Goal: Information Seeking & Learning: Learn about a topic

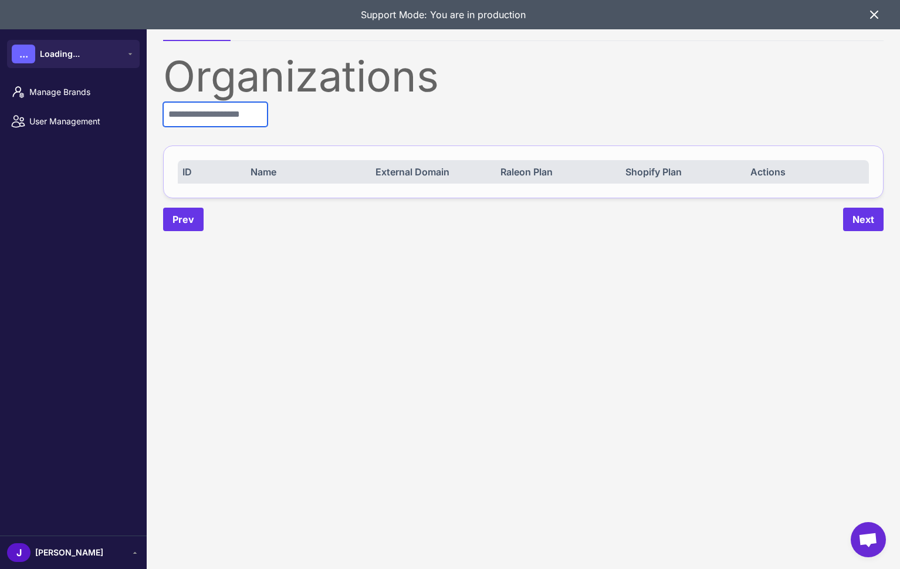
click at [206, 117] on input "text" at bounding box center [215, 114] width 104 height 25
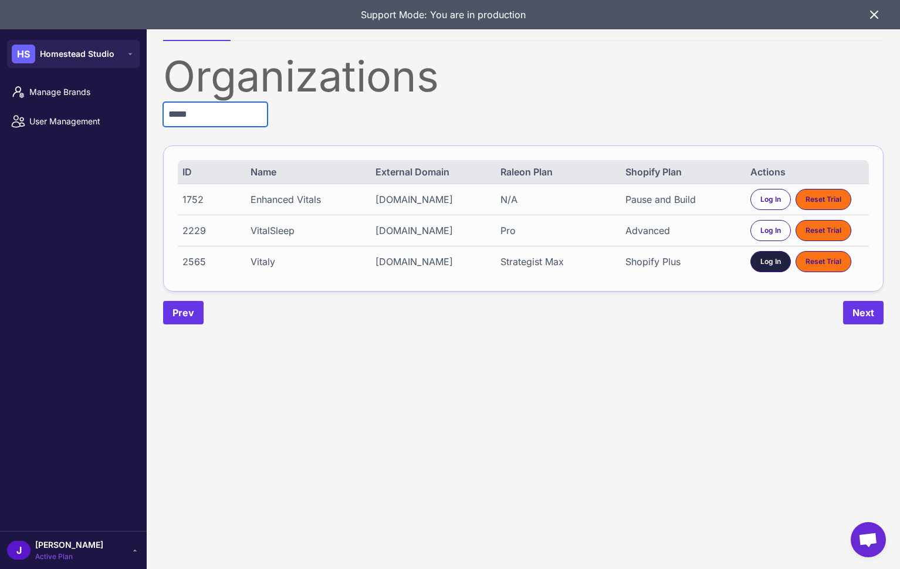
type input "*****"
click at [762, 267] on span "Log In" at bounding box center [770, 261] width 21 height 11
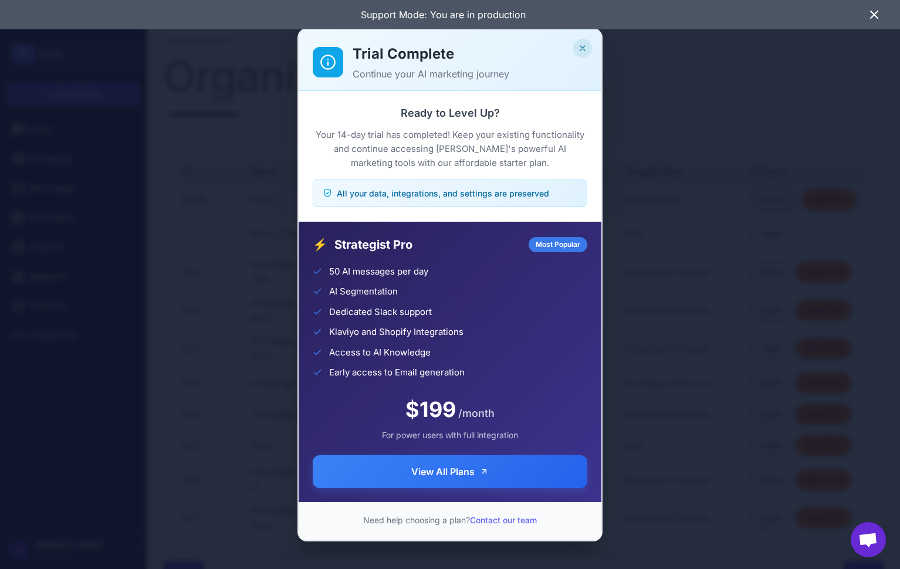
click at [583, 43] on icon "Close" at bounding box center [582, 47] width 9 height 9
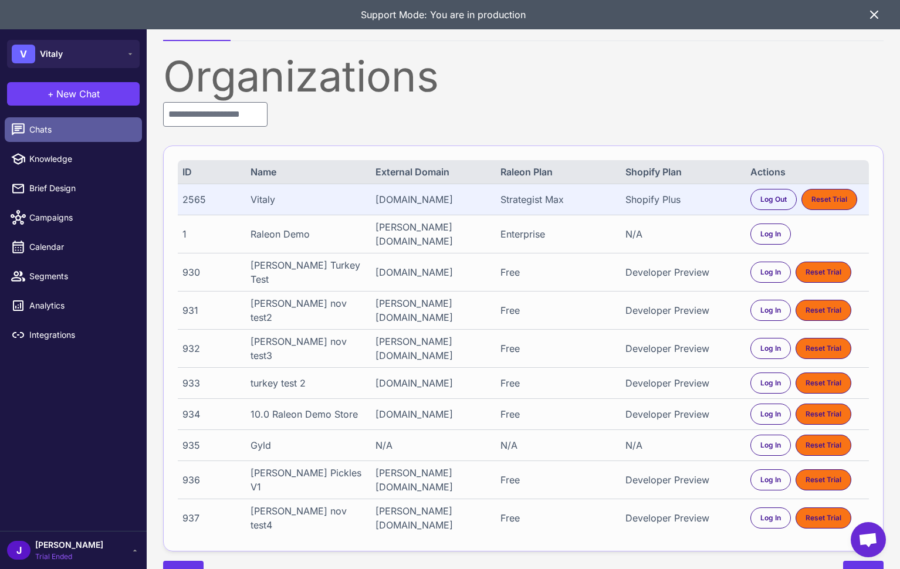
click at [40, 131] on span "Chats" at bounding box center [80, 129] width 103 height 13
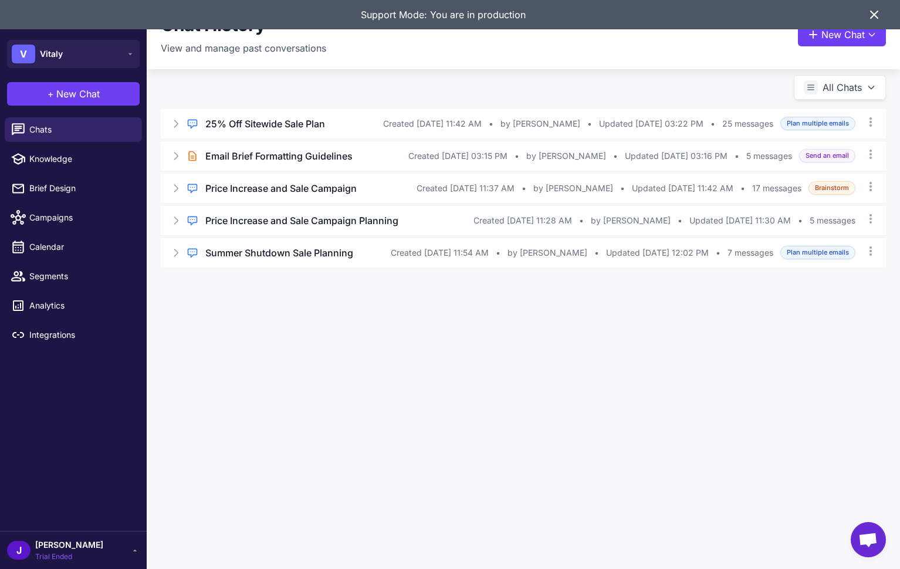
drag, startPoint x: 881, startPoint y: 17, endPoint x: 874, endPoint y: 17, distance: 7.0
click at [880, 17] on div "Support Mode: You are in production" at bounding box center [450, 14] width 900 height 29
click at [874, 17] on icon at bounding box center [874, 15] width 14 height 14
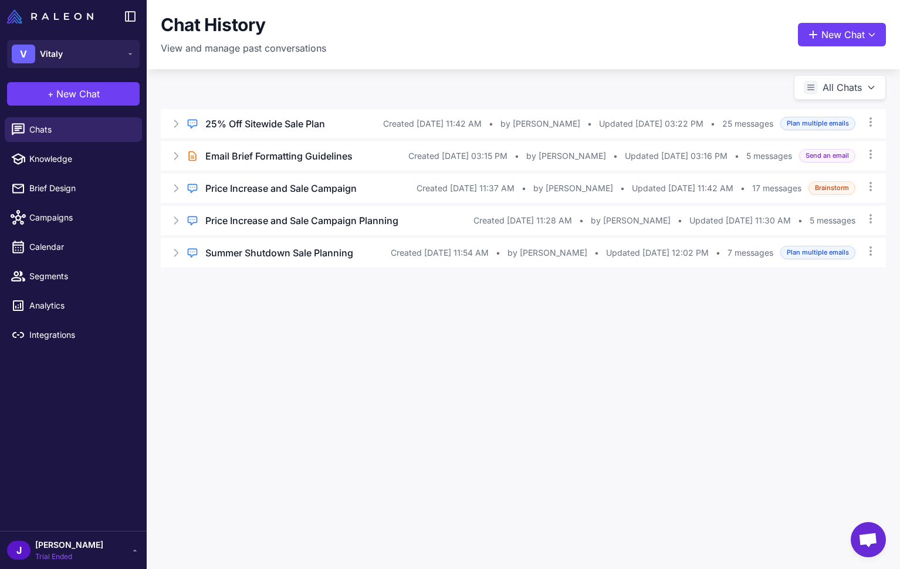
click at [495, 411] on div "Chat History View and manage past conversations New Chat All Chats Regular Chat…" at bounding box center [523, 284] width 753 height 569
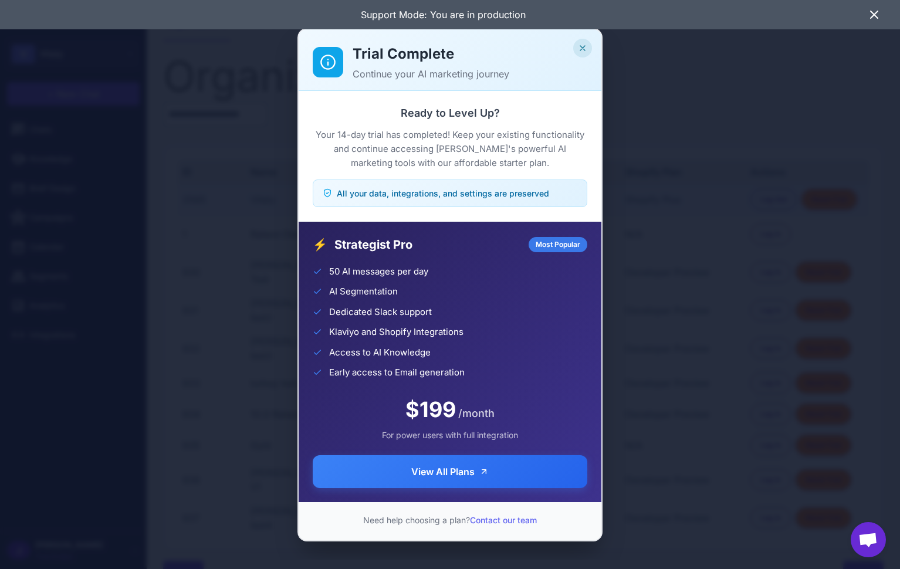
click at [584, 48] on icon "Close" at bounding box center [582, 47] width 9 height 9
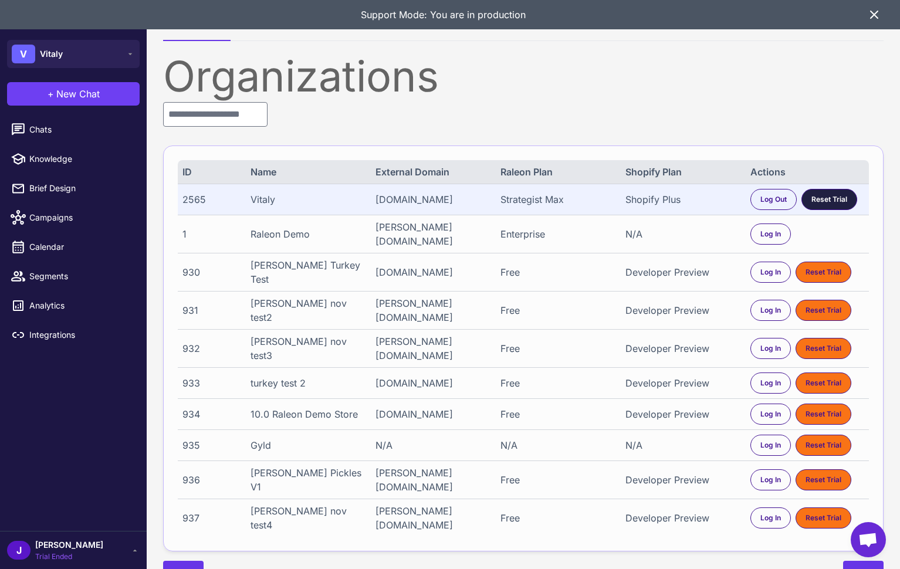
click at [829, 205] on span "Reset Trial" at bounding box center [829, 199] width 36 height 11
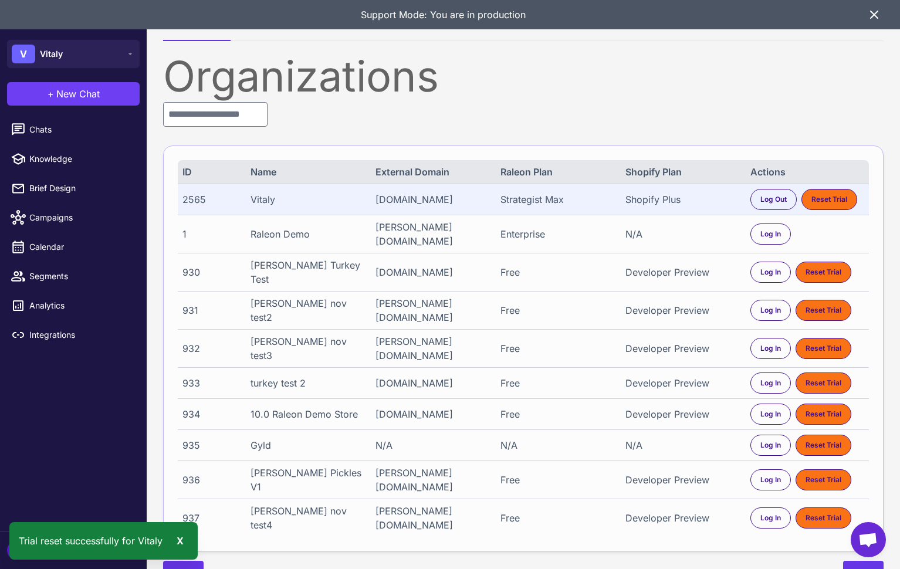
click at [197, 202] on div "2565" at bounding box center [210, 199] width 57 height 14
click at [197, 201] on div "2565" at bounding box center [210, 199] width 57 height 14
copy div "2565"
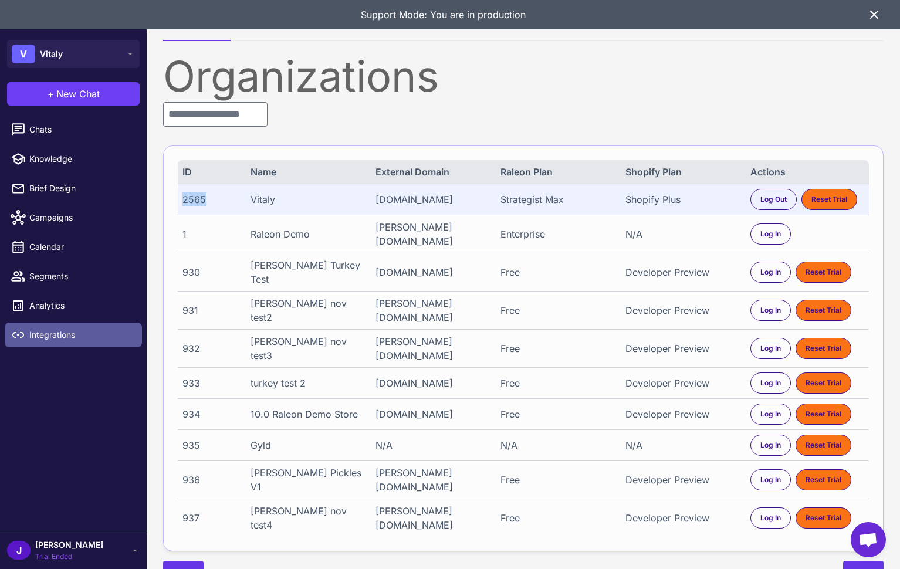
drag, startPoint x: 62, startPoint y: 334, endPoint x: 71, endPoint y: 334, distance: 8.8
click at [63, 334] on span "Integrations" at bounding box center [80, 335] width 103 height 13
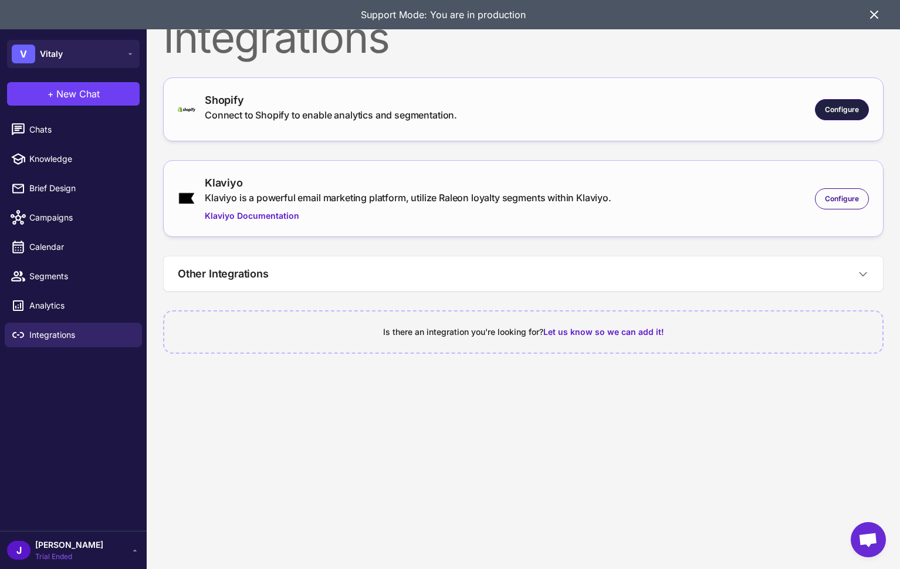
click at [846, 118] on div "Configure" at bounding box center [842, 109] width 54 height 21
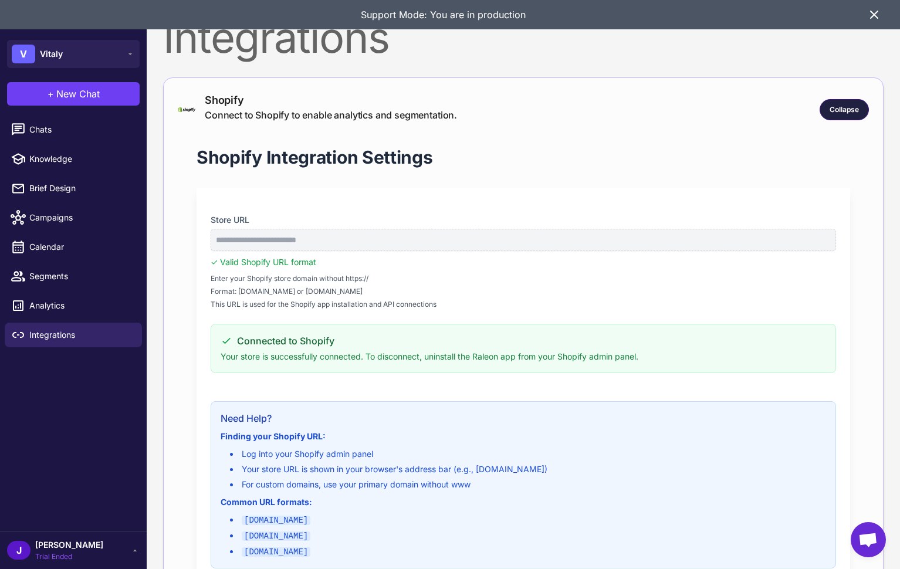
click at [863, 110] on div "Collapse" at bounding box center [844, 109] width 49 height 21
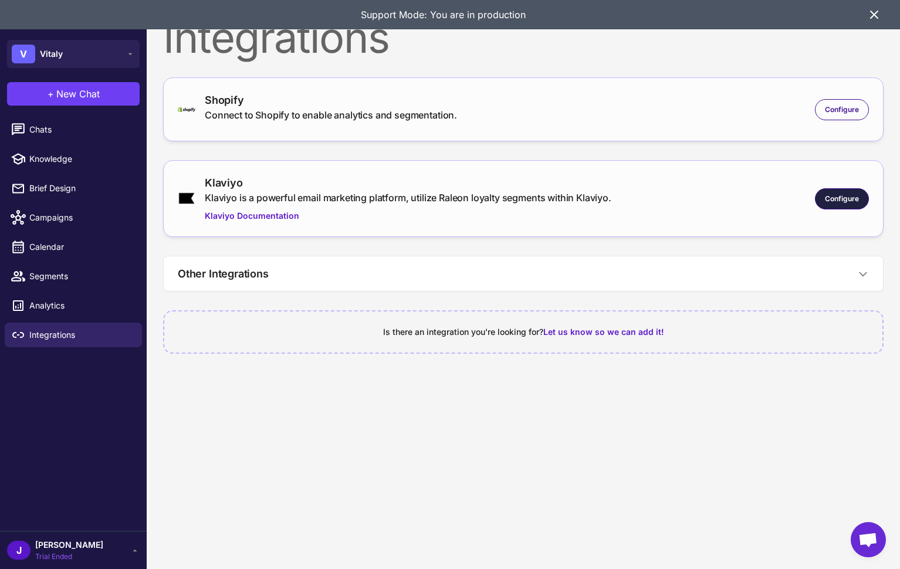
click at [834, 198] on span "Configure" at bounding box center [842, 199] width 34 height 11
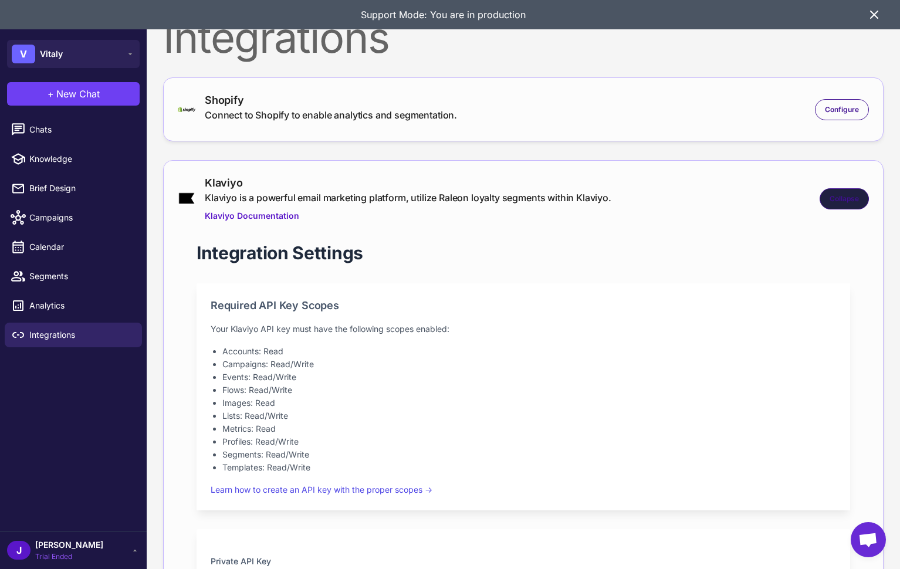
click at [849, 188] on div "Collapse" at bounding box center [844, 198] width 49 height 21
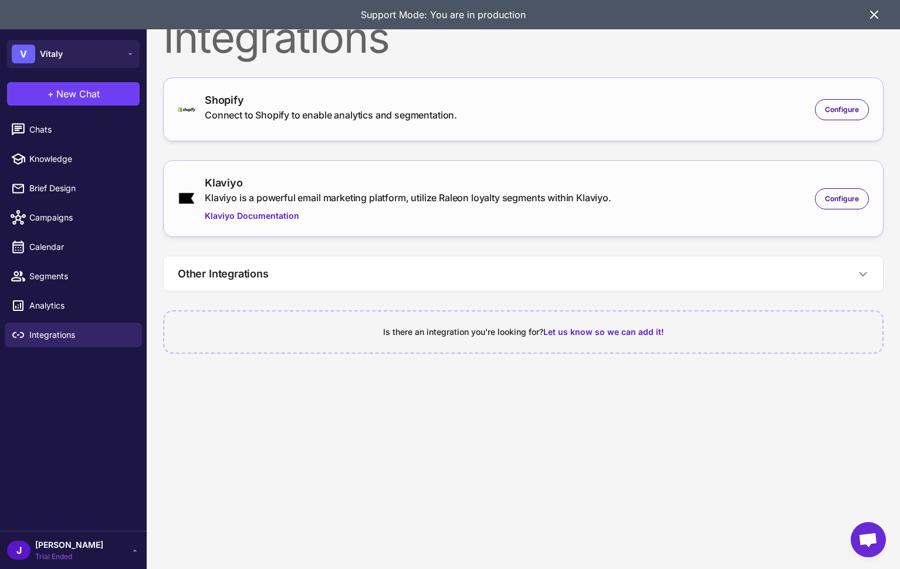
click at [869, 19] on icon at bounding box center [874, 15] width 14 height 14
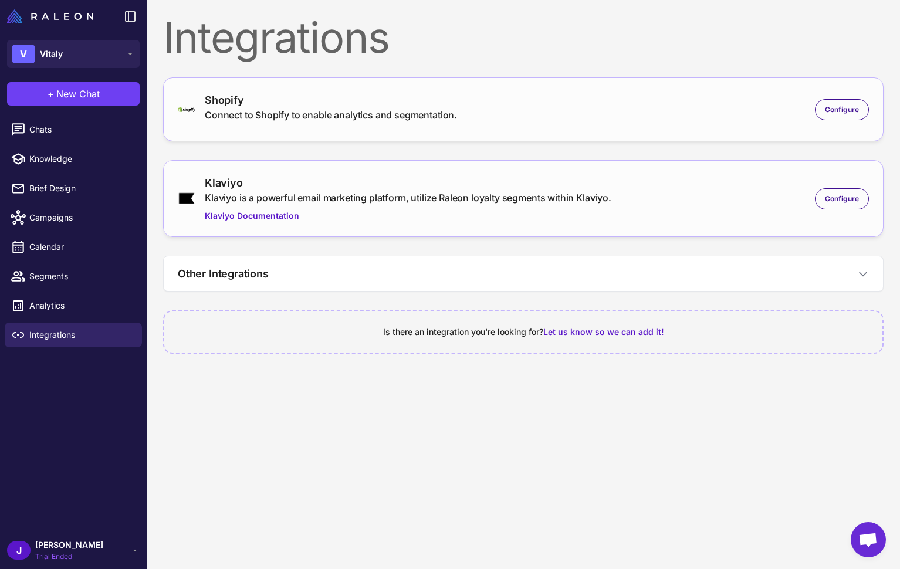
drag, startPoint x: 336, startPoint y: 435, endPoint x: 343, endPoint y: 419, distance: 17.1
click at [336, 435] on content "Integrations Shopify Connect to Shopify to enable analytics and segmentation. C…" at bounding box center [523, 284] width 753 height 569
click at [207, 425] on content "Integrations Shopify Connect to Shopify to enable analytics and segmentation. C…" at bounding box center [523, 284] width 753 height 569
click at [103, 91] on button "+ New Chat" at bounding box center [73, 93] width 133 height 23
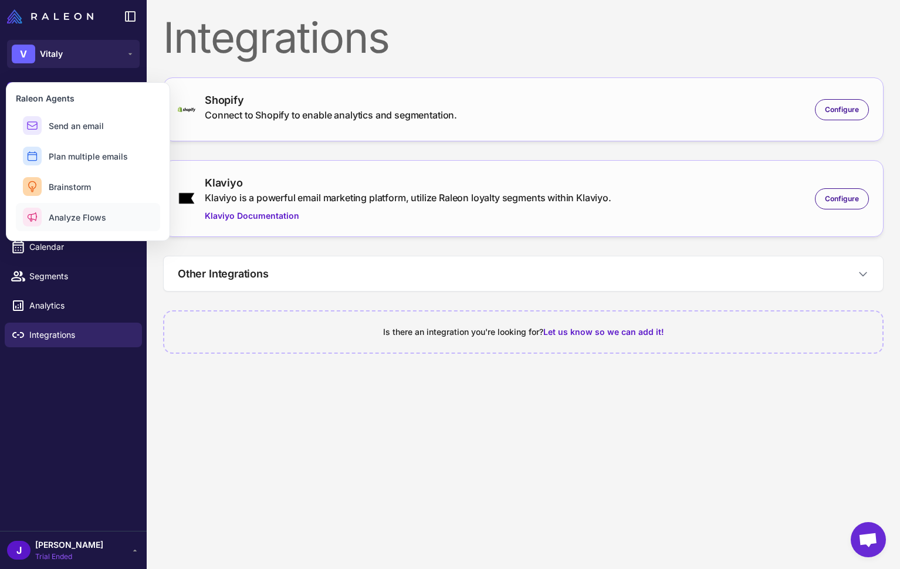
click at [79, 219] on span "Analyze Flows" at bounding box center [77, 217] width 57 height 12
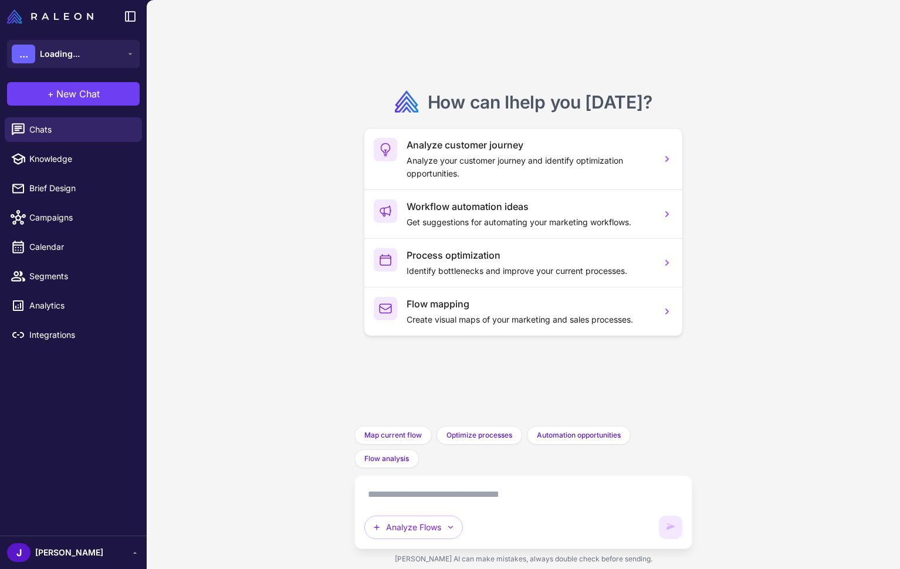
click at [407, 496] on textarea at bounding box center [522, 494] width 317 height 19
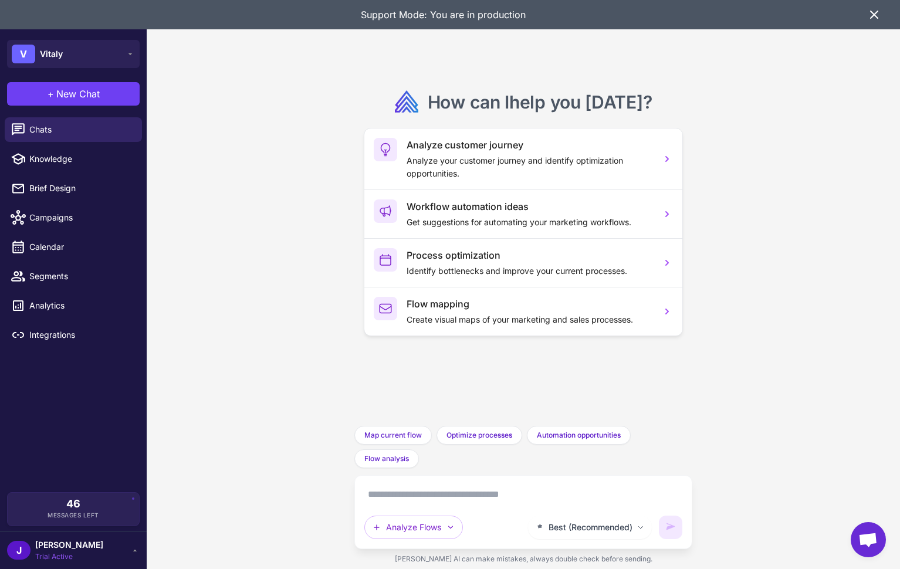
click at [869, 15] on icon at bounding box center [874, 15] width 14 height 14
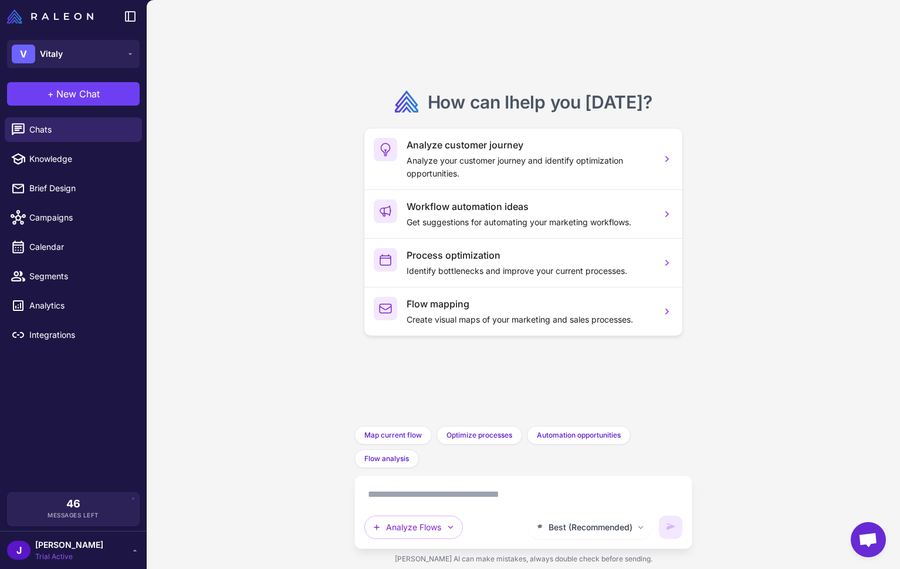
click at [733, 395] on div "How can I help you today ? Analyze customer journey Analyze your customer journ…" at bounding box center [523, 284] width 753 height 569
click at [421, 495] on textarea at bounding box center [522, 494] width 317 height 19
click at [706, 294] on div "How can I help you today ? Analyze customer journey Analyze your customer journ…" at bounding box center [523, 284] width 753 height 569
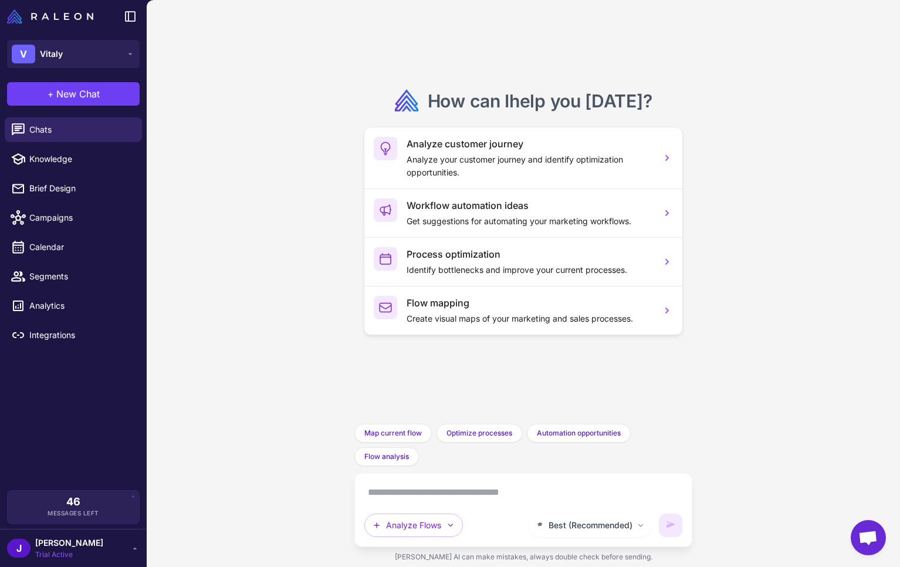
click at [394, 500] on textarea at bounding box center [522, 492] width 317 height 19
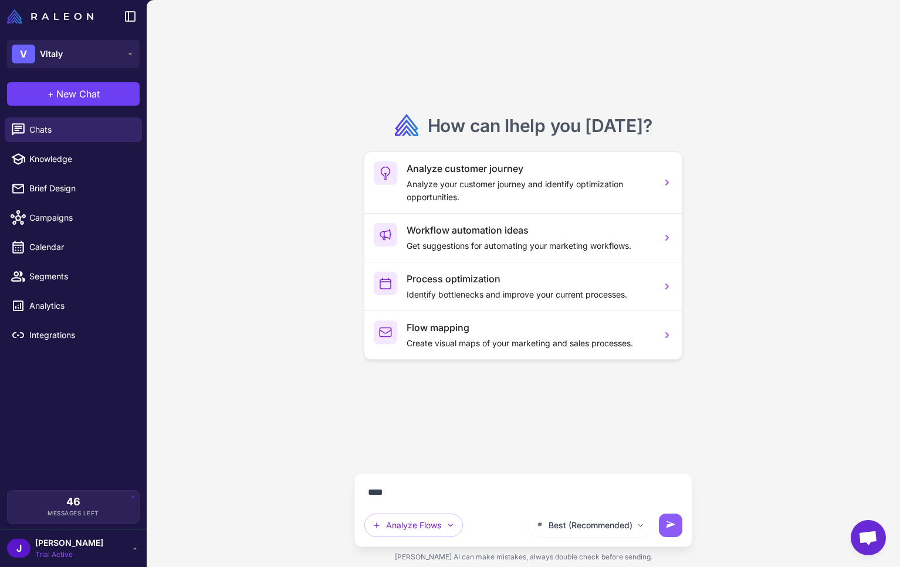
click at [299, 404] on div "How can I help you today ? Analyze customer journey Analyze your customer journ…" at bounding box center [523, 283] width 753 height 567
drag, startPoint x: 402, startPoint y: 507, endPoint x: 407, endPoint y: 492, distance: 16.5
click at [402, 507] on div "**** Best (Recommended) Analyze Flows" at bounding box center [522, 510] width 317 height 54
click at [408, 487] on textarea "****" at bounding box center [522, 492] width 317 height 19
type textarea "*"
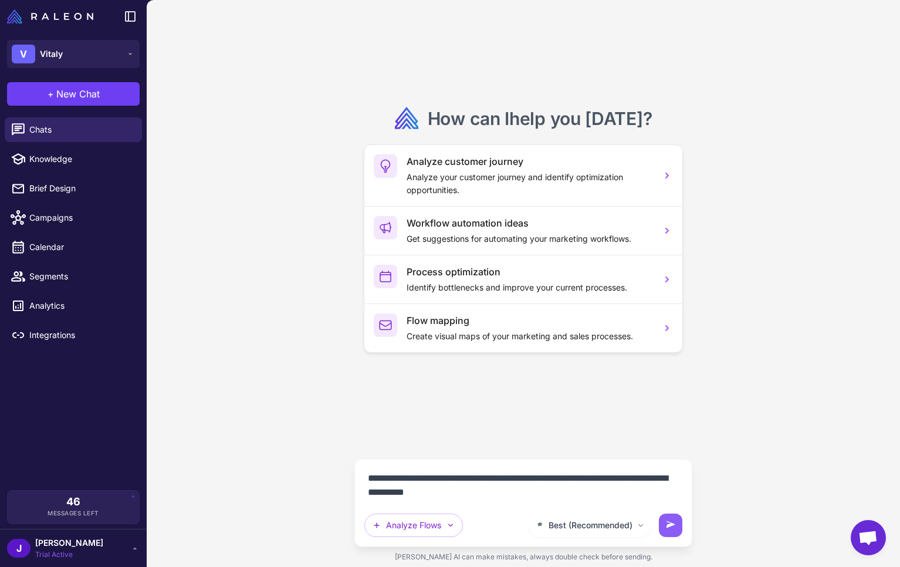
type textarea "**********"
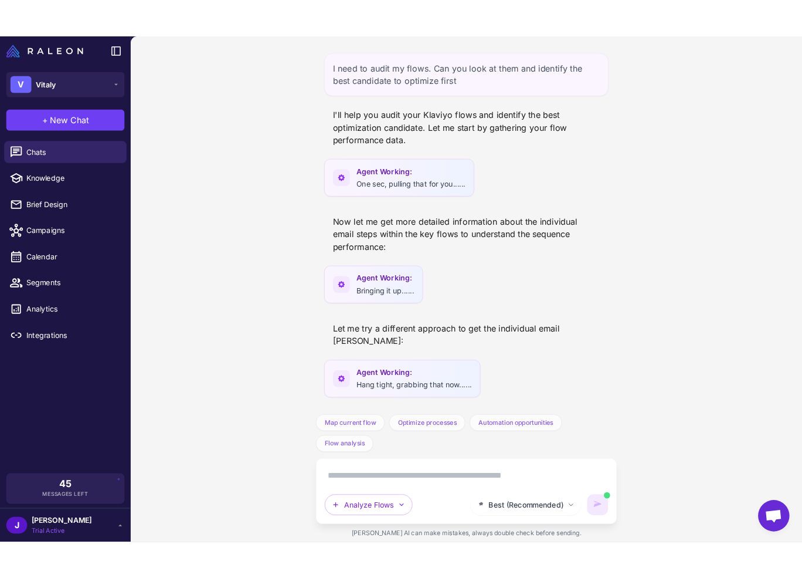
scroll to position [31, 0]
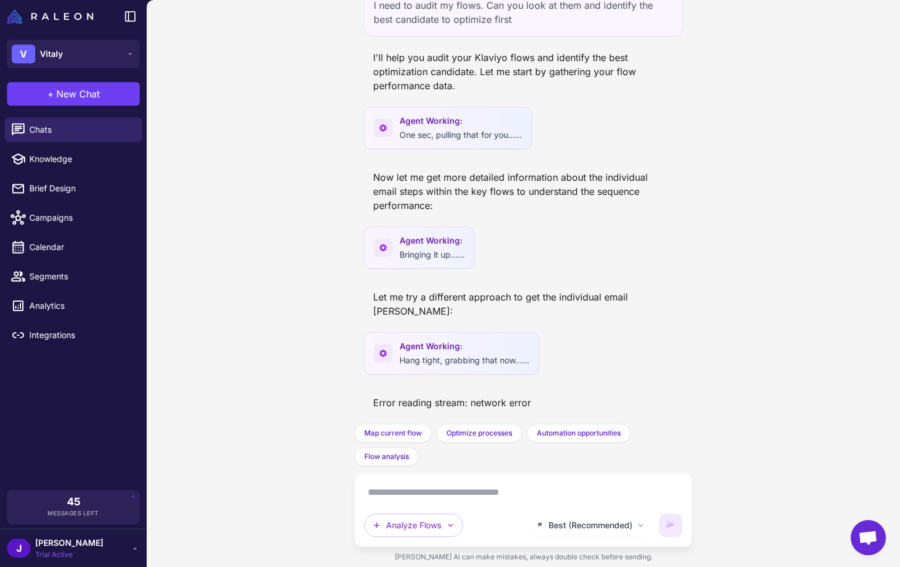
click at [505, 398] on div "Error reading stream: network error" at bounding box center [452, 402] width 177 height 23
click at [505, 397] on div "Error reading stream: network error" at bounding box center [452, 402] width 177 height 23
drag, startPoint x: 505, startPoint y: 397, endPoint x: 528, endPoint y: 405, distance: 24.1
click at [507, 397] on div "Error reading stream: network error" at bounding box center [452, 402] width 177 height 23
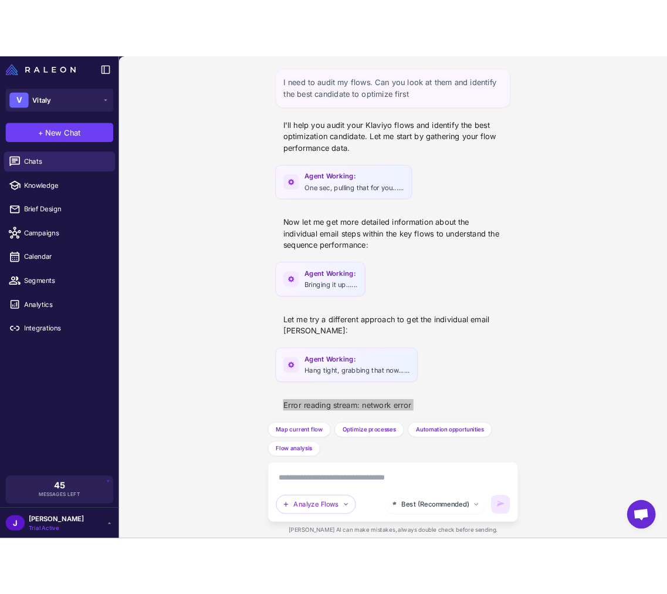
scroll to position [4, 0]
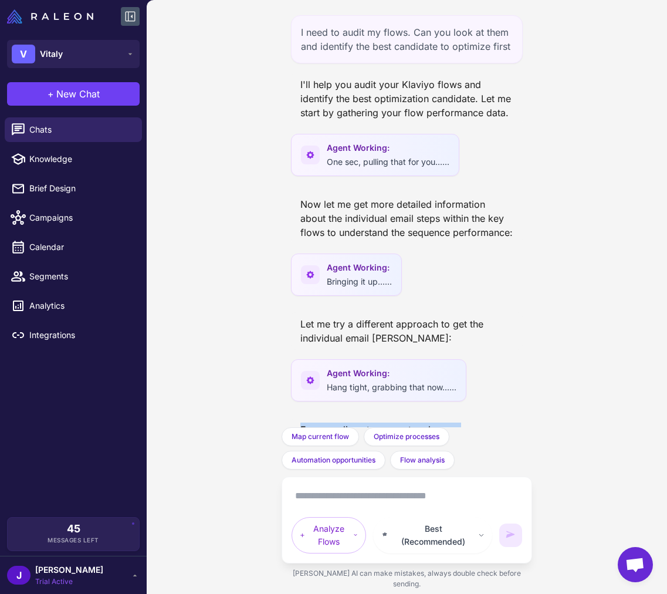
click at [136, 13] on icon at bounding box center [130, 16] width 14 height 14
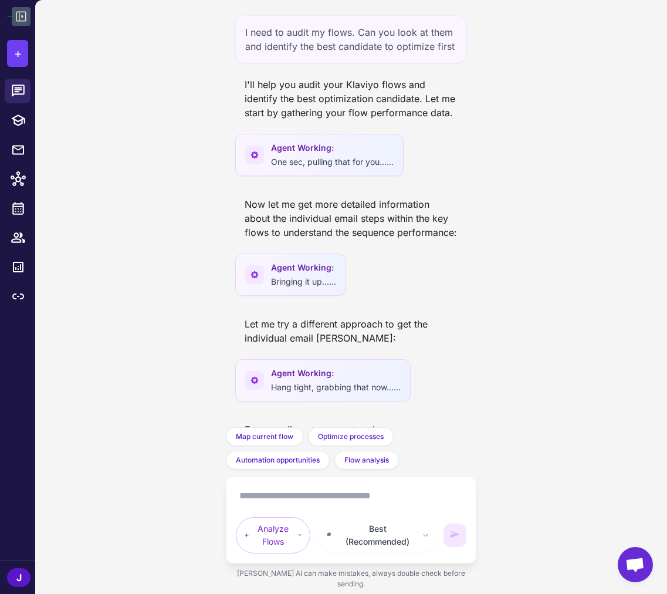
drag, startPoint x: 485, startPoint y: 390, endPoint x: 452, endPoint y: 384, distance: 33.4
click at [485, 388] on div "I need to audit my flows. Can you look at them and identify the best candidate …" at bounding box center [351, 297] width 632 height 594
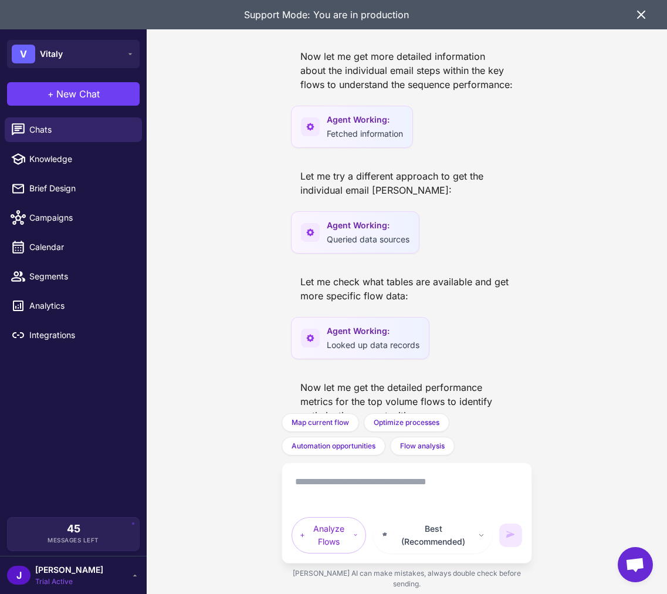
scroll to position [205, 0]
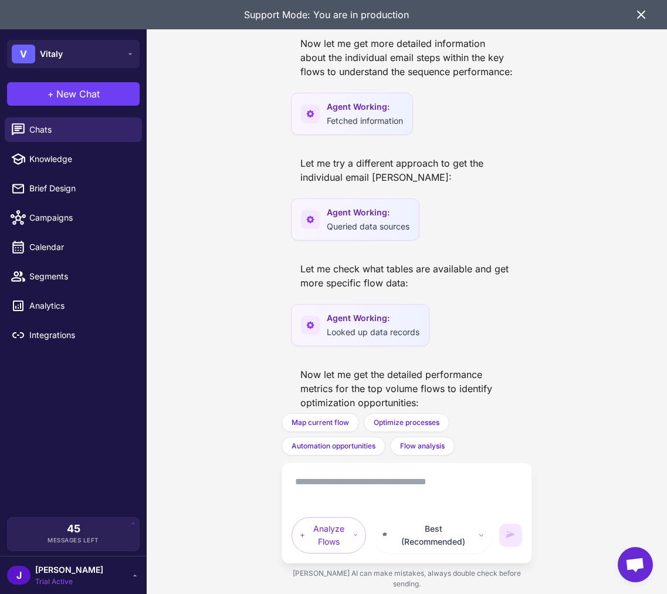
click at [641, 15] on icon at bounding box center [641, 14] width 7 height 7
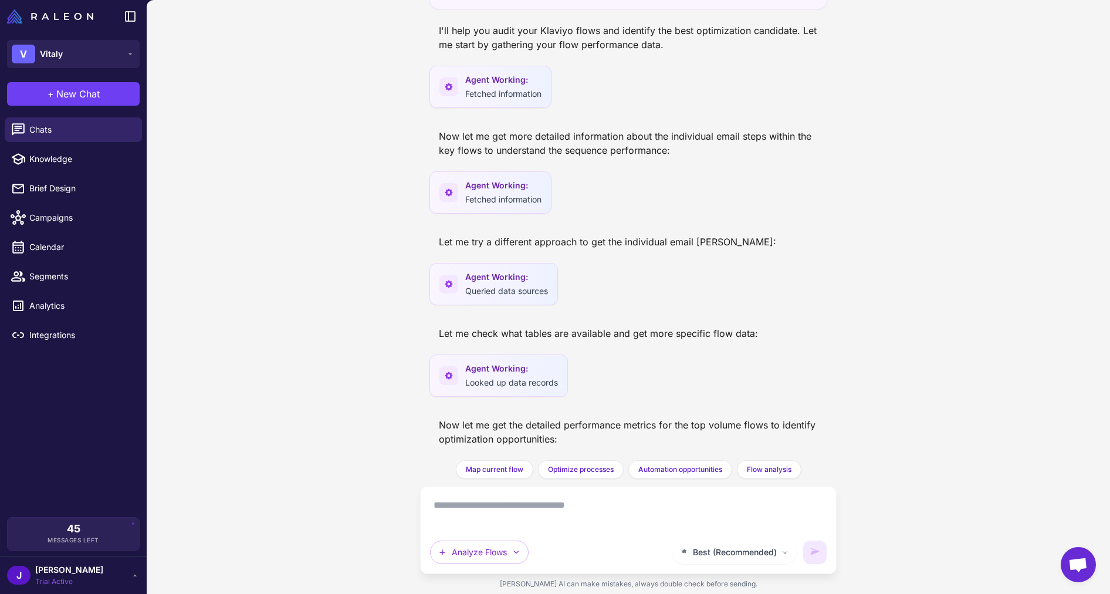
scroll to position [0, 0]
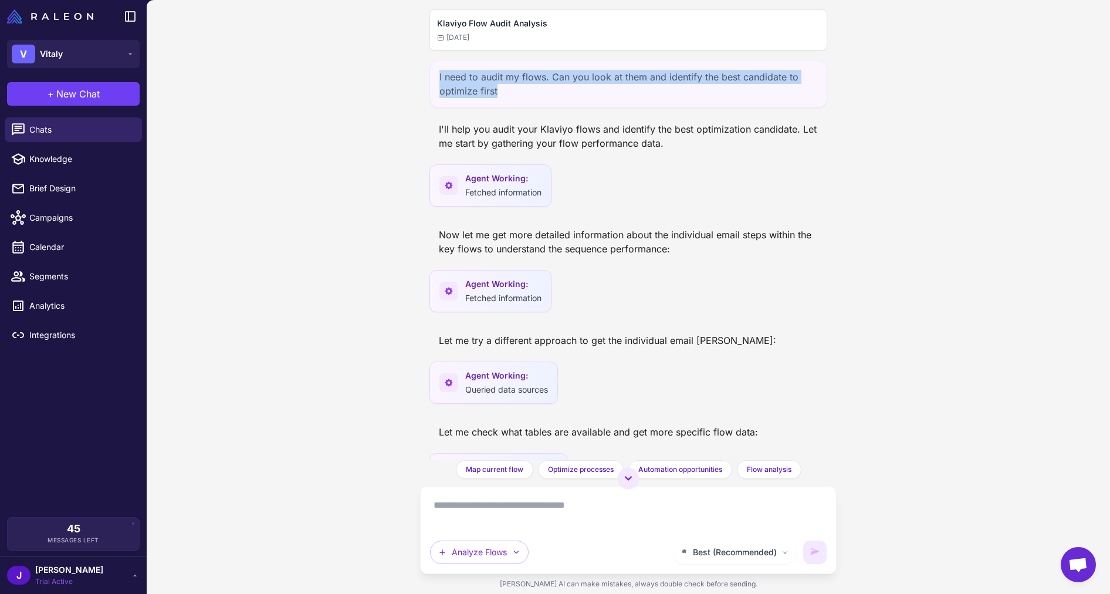
drag, startPoint x: 505, startPoint y: 96, endPoint x: 429, endPoint y: 75, distance: 79.1
click at [429, 75] on div "I need to audit my flows. Can you look at them and identify the best candidate …" at bounding box center [628, 84] width 398 height 48
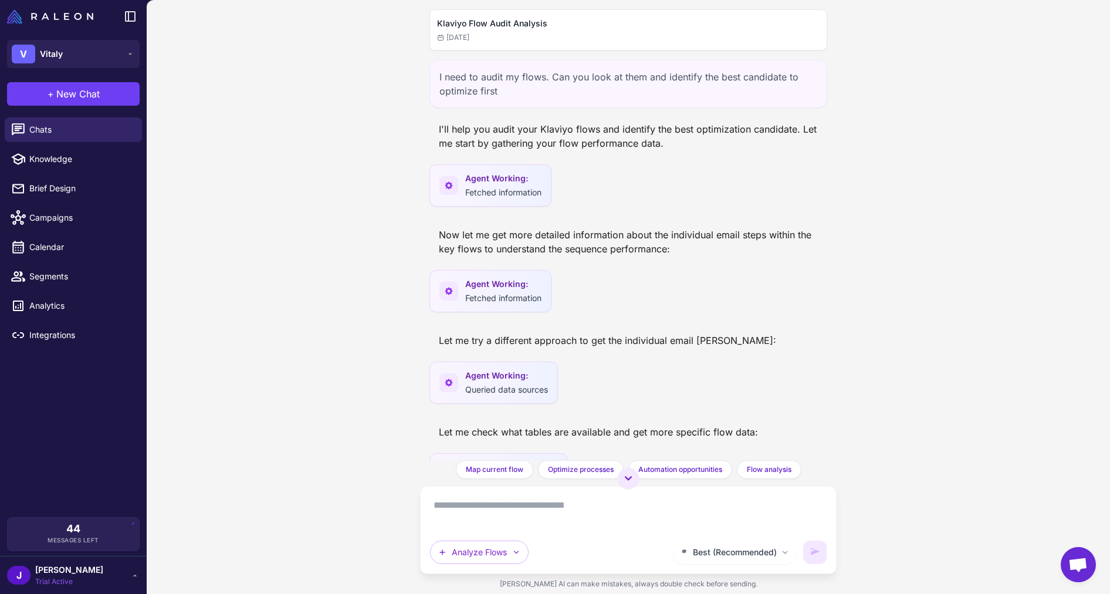
click at [666, 302] on div "Agent Working: Fetched information" at bounding box center [628, 294] width 398 height 49
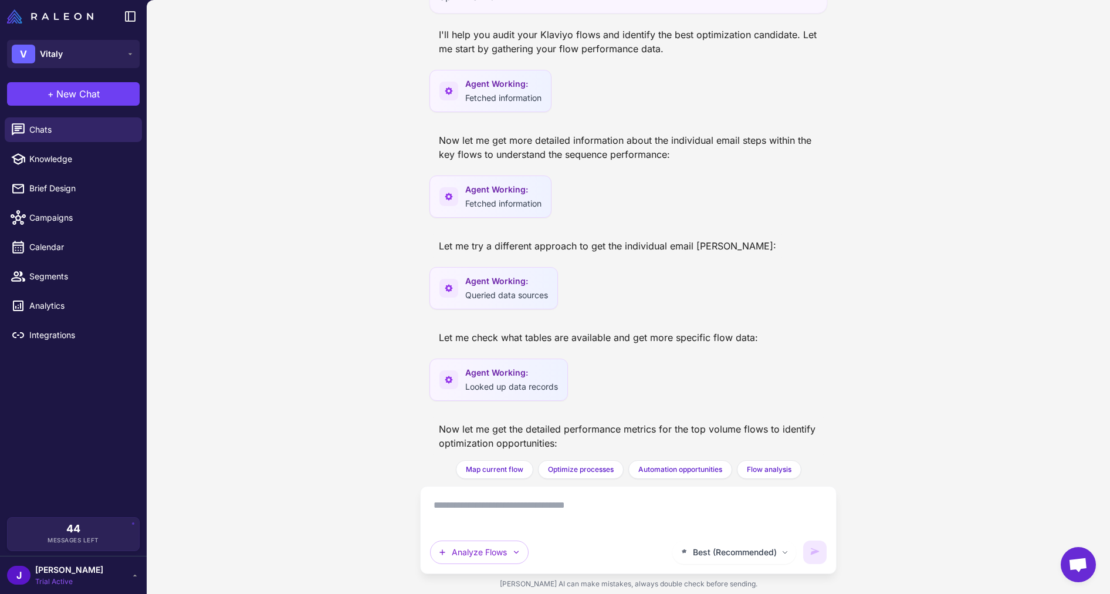
scroll to position [99, 0]
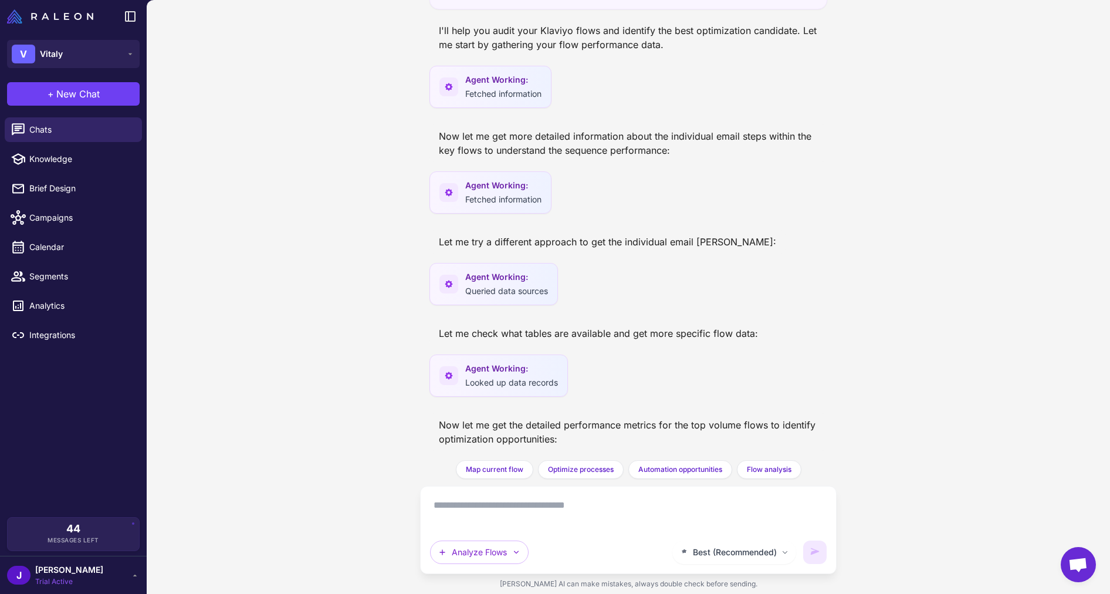
click at [557, 437] on div "Now let me get the detailed performance metrics for the top volume flows to ide…" at bounding box center [628, 432] width 398 height 38
drag, startPoint x: 557, startPoint y: 437, endPoint x: 583, endPoint y: 438, distance: 25.8
click at [558, 436] on div "Now let me get the detailed performance metrics for the top volume flows to ide…" at bounding box center [628, 432] width 398 height 38
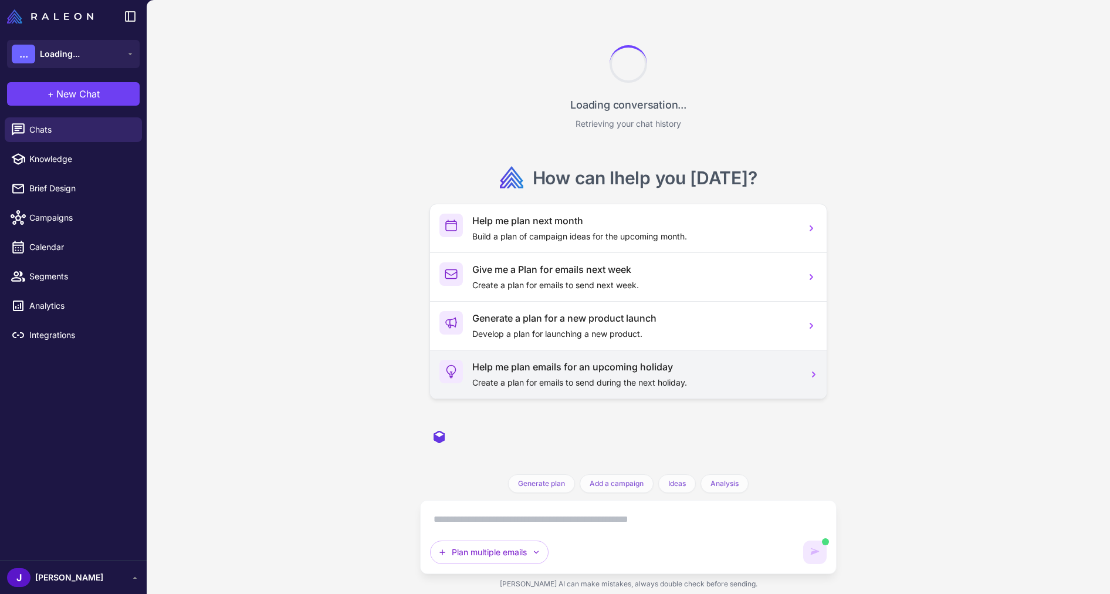
scroll to position [1123, 0]
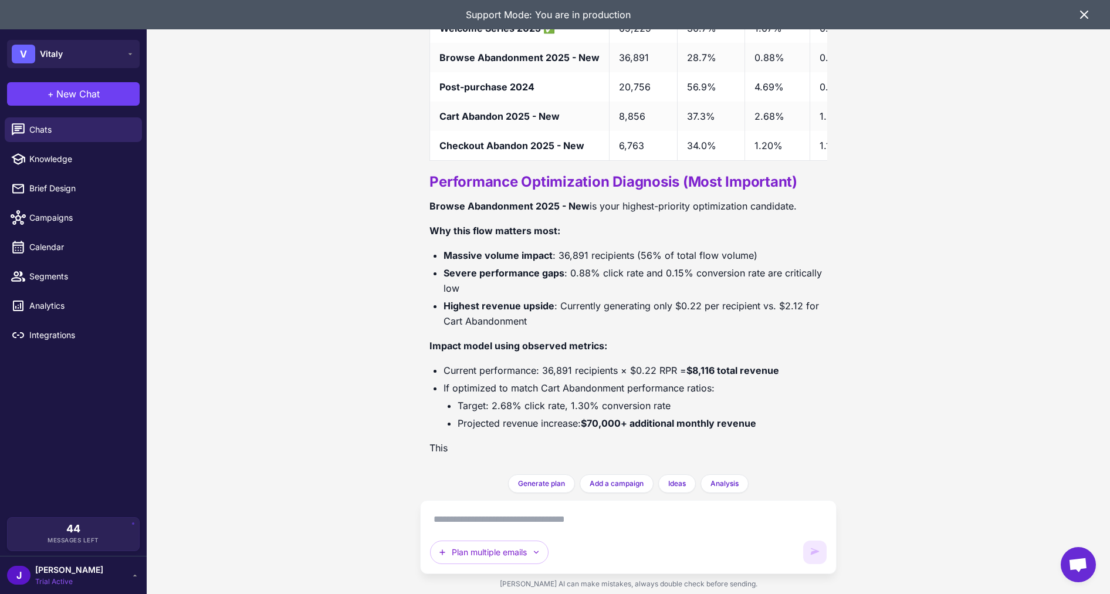
click at [436, 446] on p "This" at bounding box center [628, 447] width 398 height 15
click at [436, 445] on p "This" at bounding box center [628, 447] width 398 height 15
click at [478, 445] on p "This" at bounding box center [628, 447] width 398 height 15
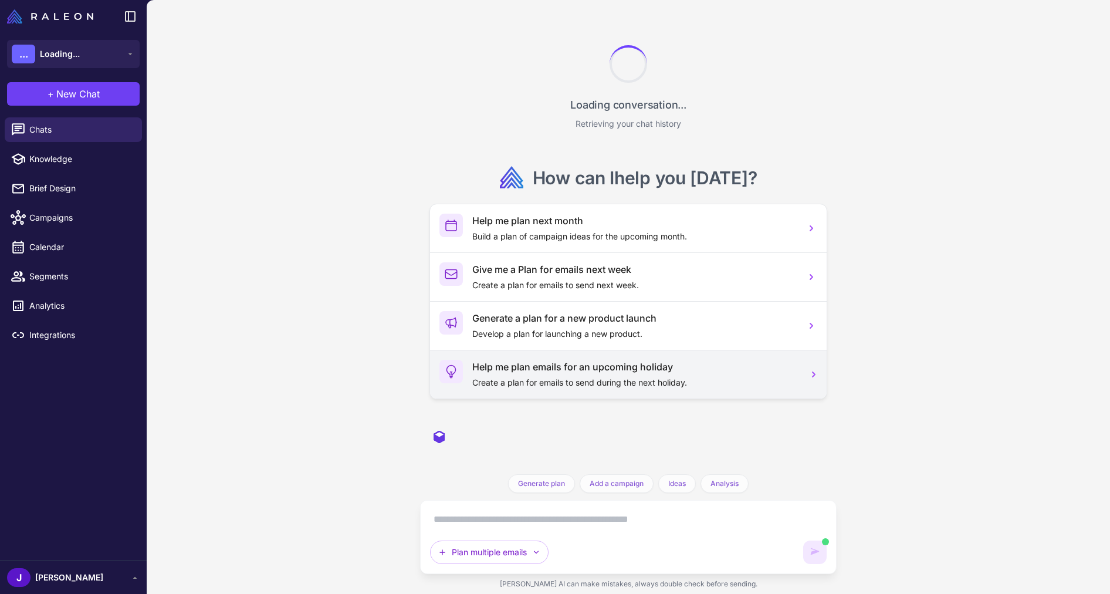
scroll to position [1856, 0]
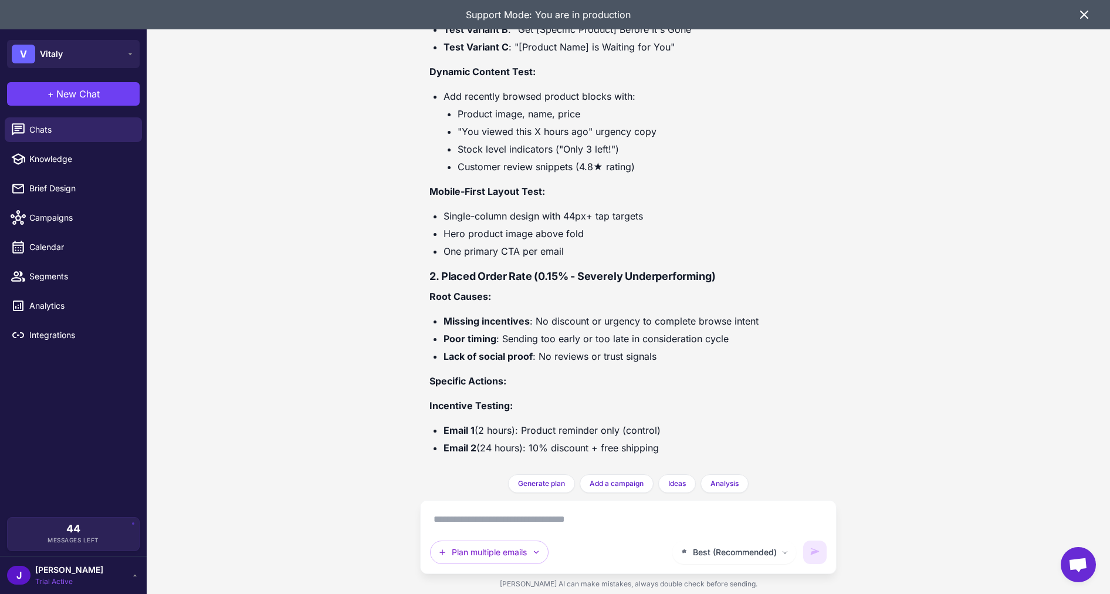
drag, startPoint x: 683, startPoint y: 452, endPoint x: 446, endPoint y: 431, distance: 237.3
click at [455, 431] on ul "Email 1 (2 hours): Product reminder only (control) Email 2 (24 hours): 10% disc…" at bounding box center [628, 438] width 398 height 33
click at [509, 427] on li "Email 1 (2 hours): Product reminder only (control)" at bounding box center [635, 429] width 384 height 15
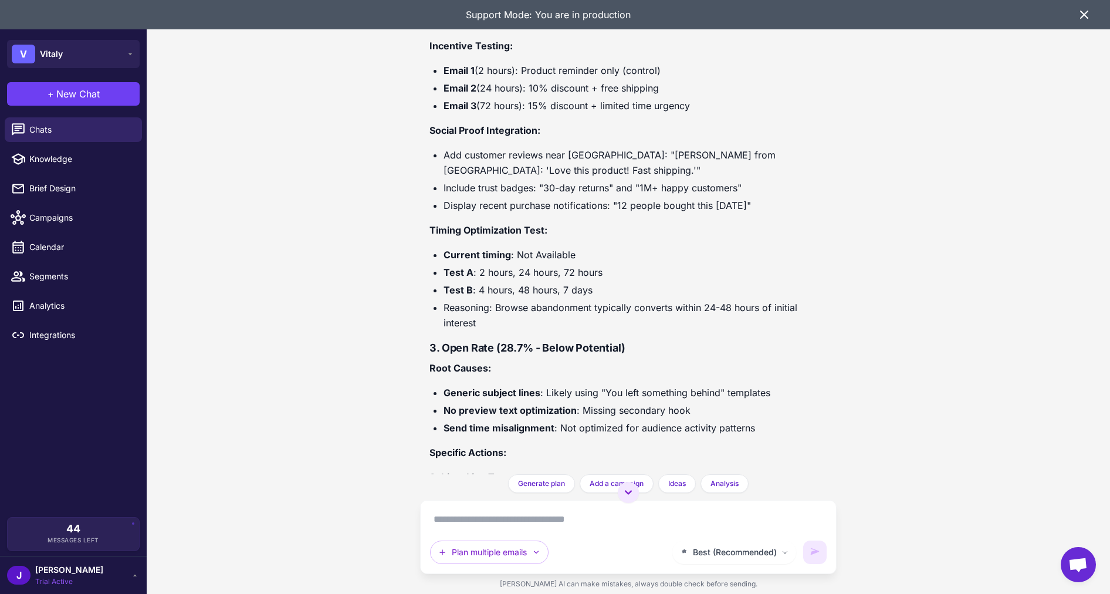
scroll to position [2612, 0]
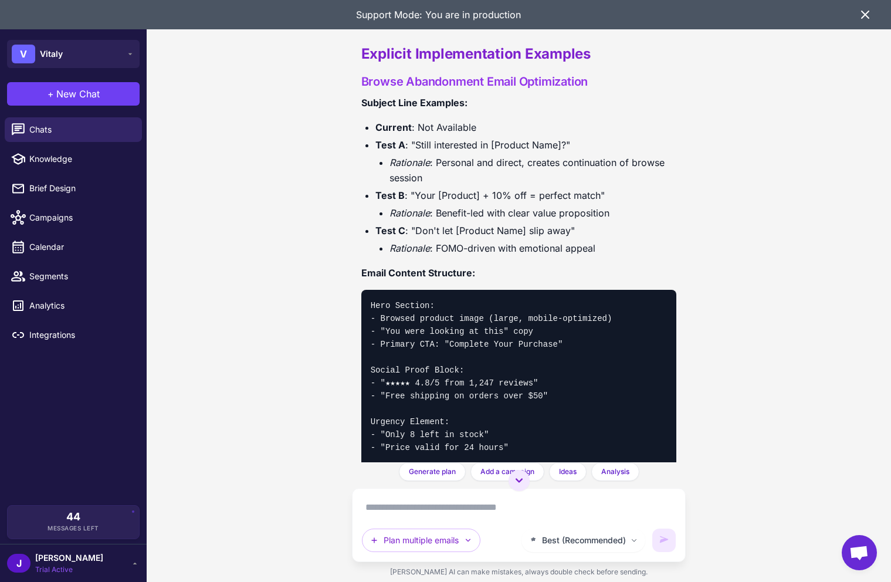
scroll to position [3741, 0]
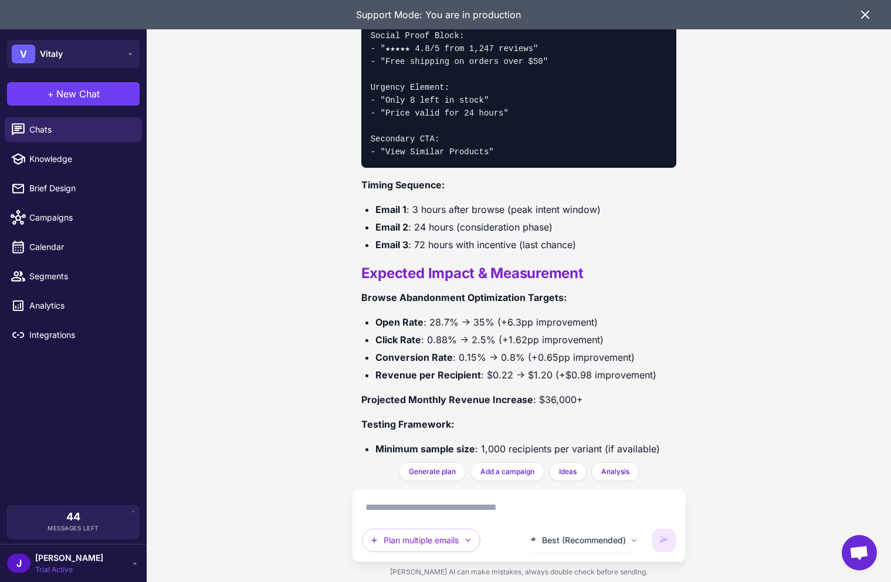
click at [868, 10] on icon at bounding box center [865, 15] width 14 height 14
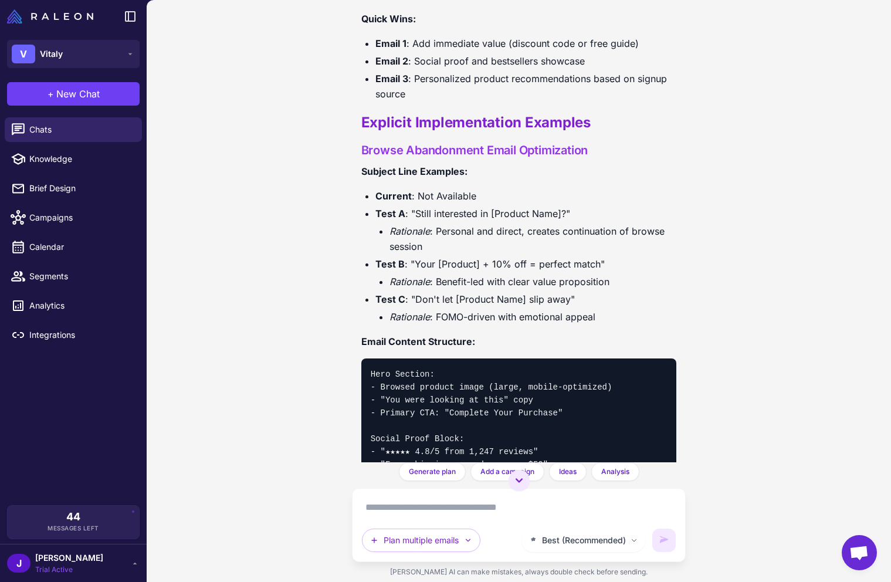
scroll to position [3343, 0]
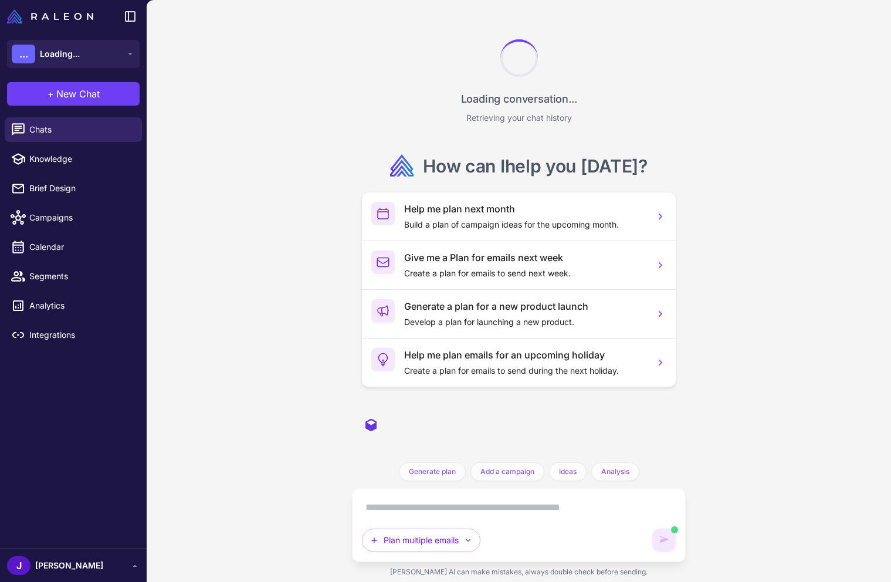
scroll to position [3847, 0]
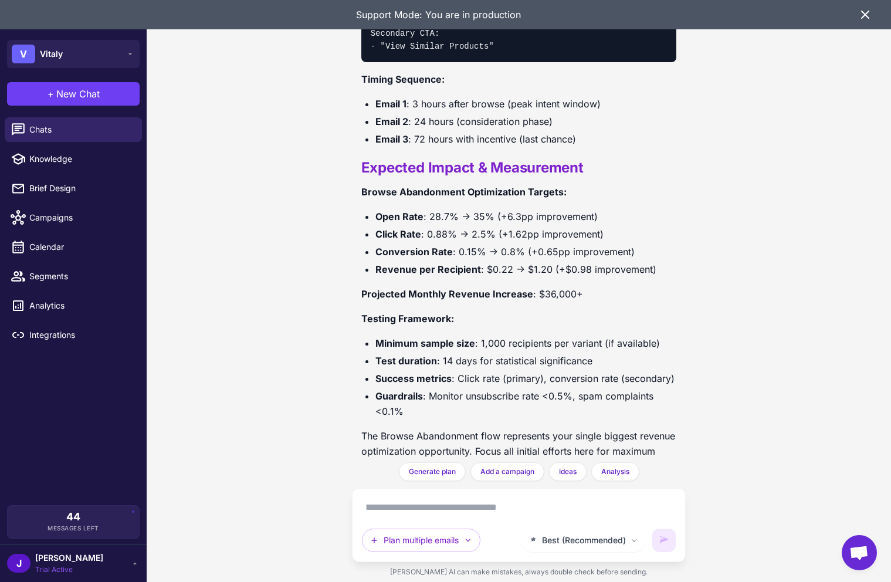
drag, startPoint x: 375, startPoint y: 401, endPoint x: 457, endPoint y: 407, distance: 81.8
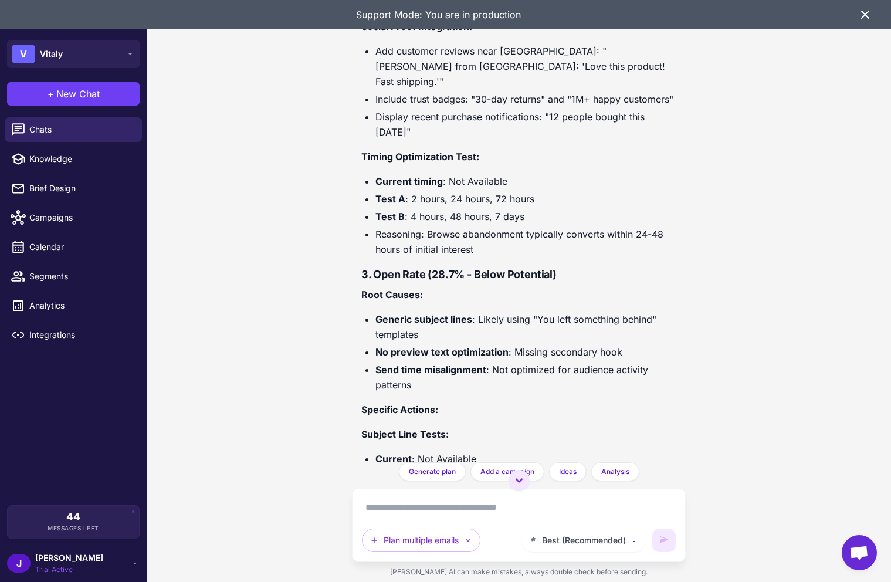
click at [860, 14] on icon at bounding box center [865, 15] width 14 height 14
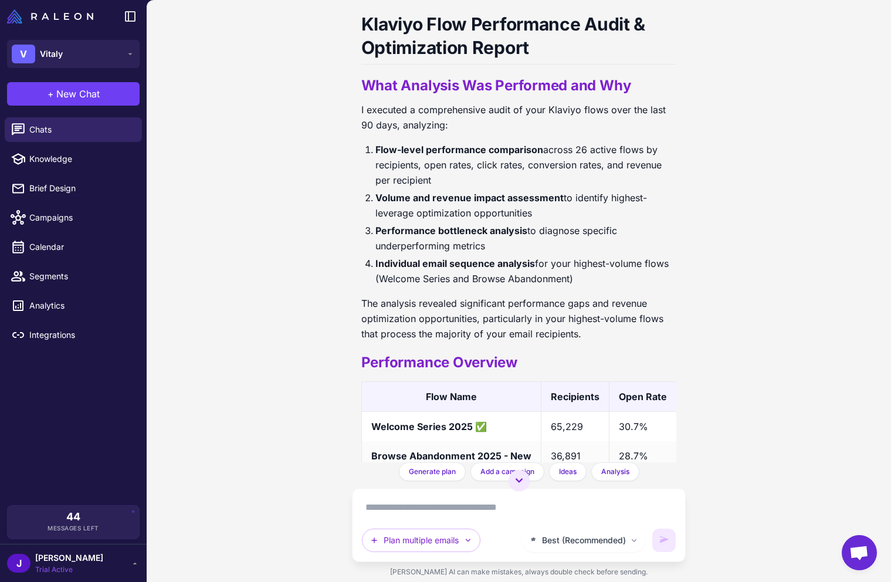
scroll to position [825, 0]
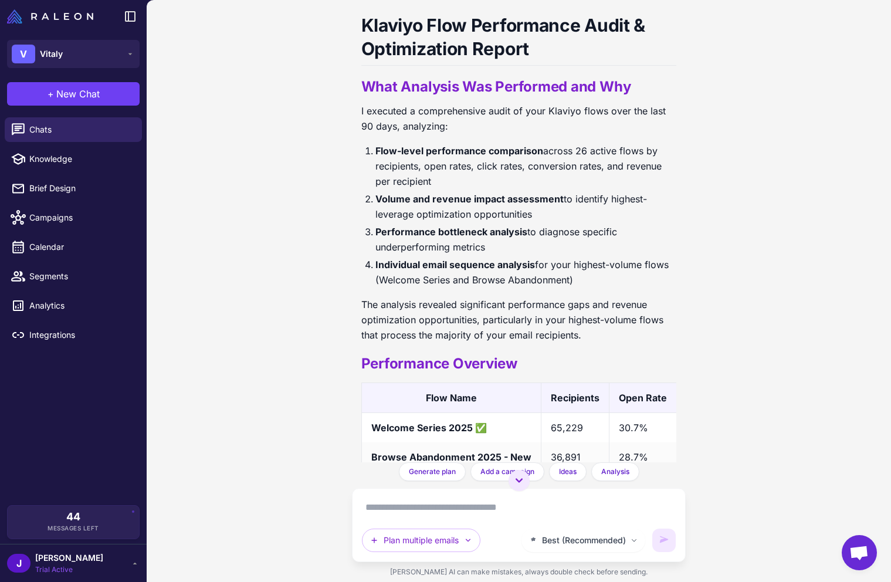
click at [581, 150] on li "Flow-level performance comparison across 26 active flows by recipients, open ra…" at bounding box center [526, 166] width 302 height 46
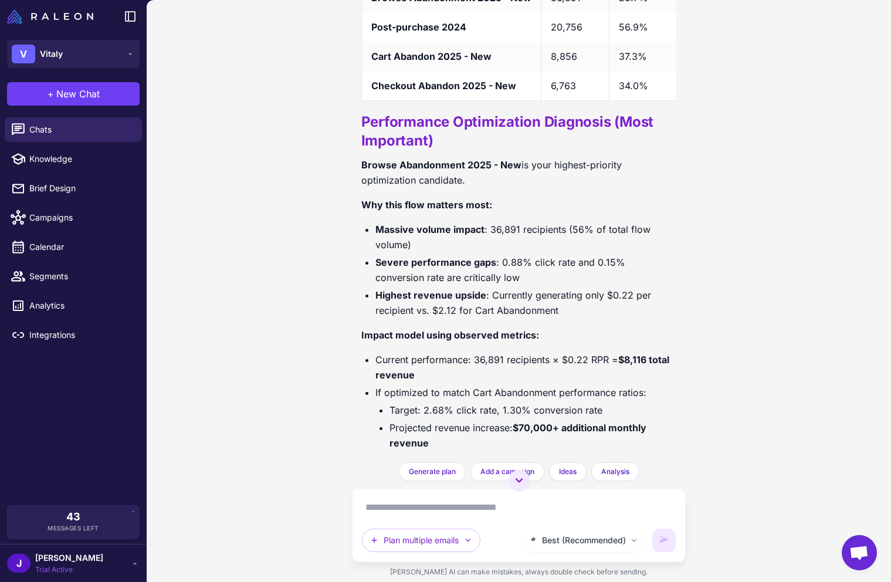
scroll to position [1284, 0]
drag, startPoint x: 568, startPoint y: 228, endPoint x: 589, endPoint y: 225, distance: 21.3
click at [589, 225] on li "Massive volume impact : 36,891 recipients (56% of total flow volume)" at bounding box center [526, 238] width 302 height 31
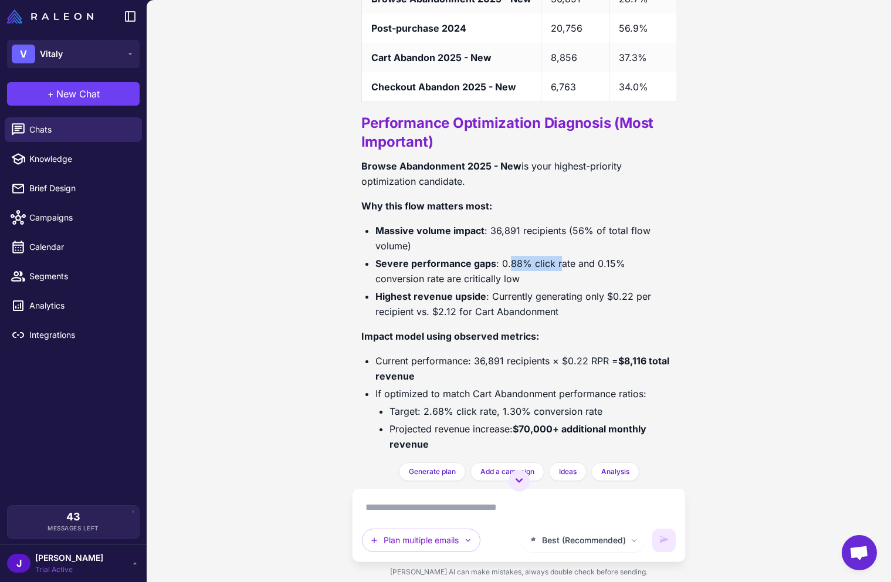
drag, startPoint x: 509, startPoint y: 264, endPoint x: 557, endPoint y: 264, distance: 48.1
click at [557, 264] on li "Severe performance gaps : 0.88% click rate and 0.15% conversion rate are critic…" at bounding box center [526, 271] width 302 height 31
drag, startPoint x: 602, startPoint y: 267, endPoint x: 646, endPoint y: 260, distance: 44.5
click at [646, 260] on li "Severe performance gaps : 0.88% click rate and 0.15% conversion rate are critic…" at bounding box center [526, 271] width 302 height 31
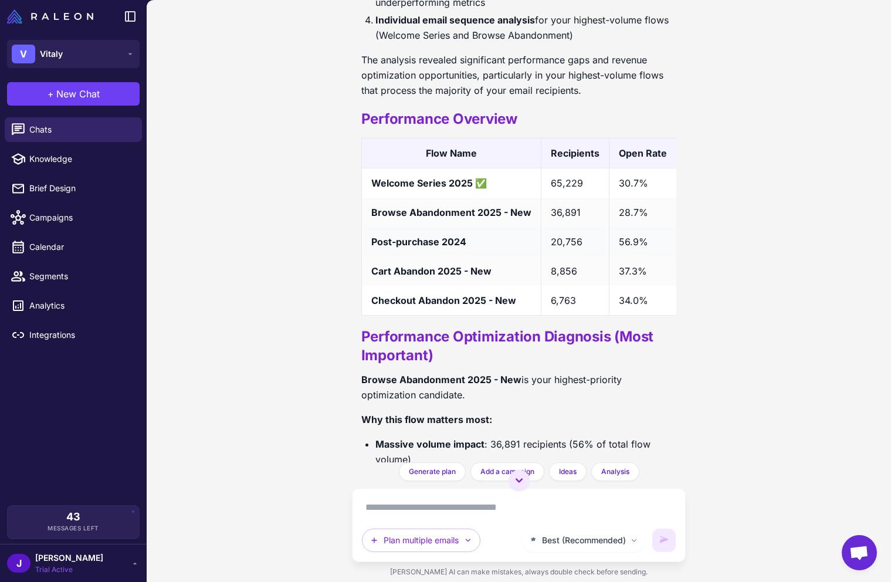
scroll to position [1074, 0]
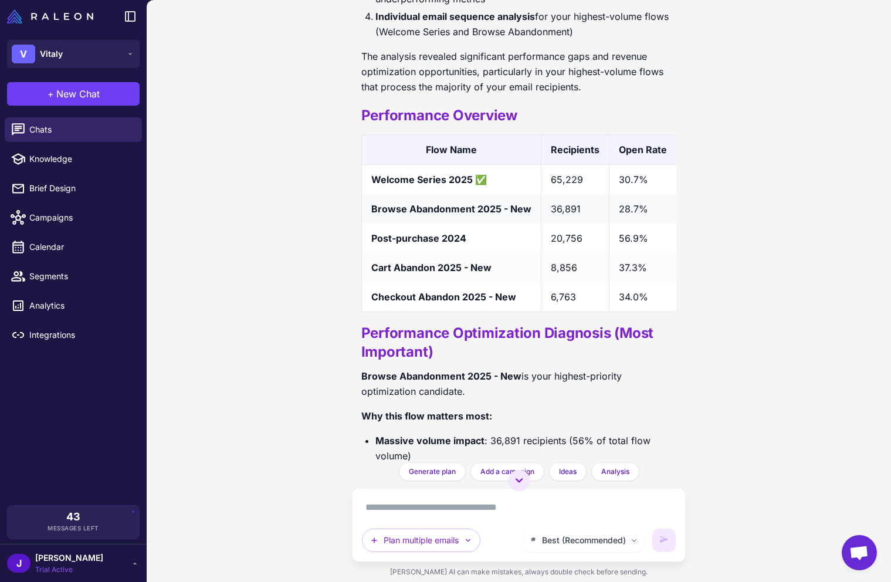
click at [564, 211] on td "36,891" at bounding box center [575, 208] width 68 height 29
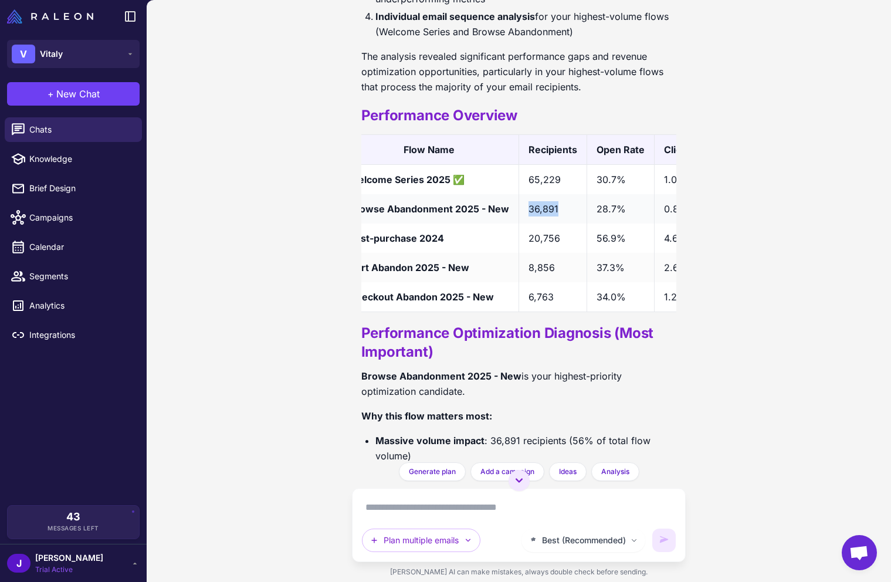
scroll to position [0, 31]
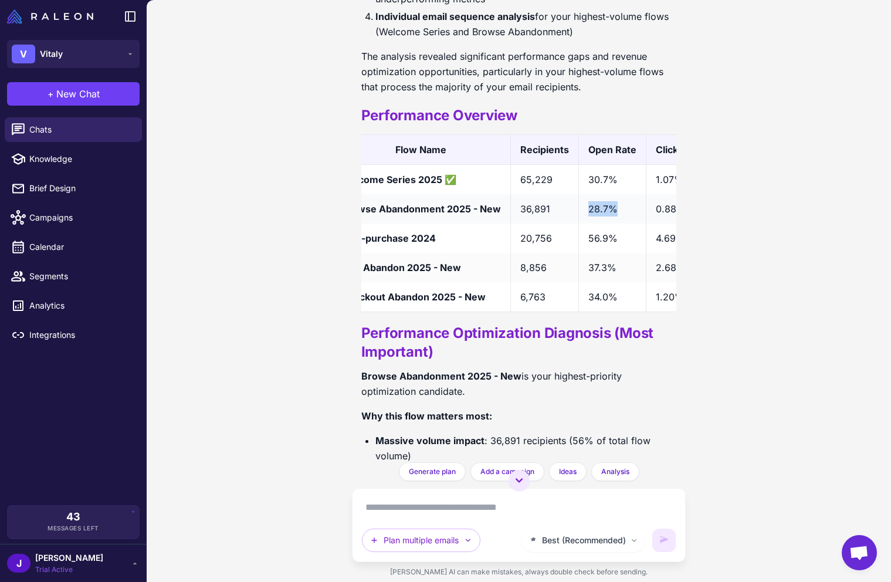
drag, startPoint x: 621, startPoint y: 210, endPoint x: 586, endPoint y: 213, distance: 34.7
click at [586, 213] on td "28.7%" at bounding box center [611, 208] width 67 height 29
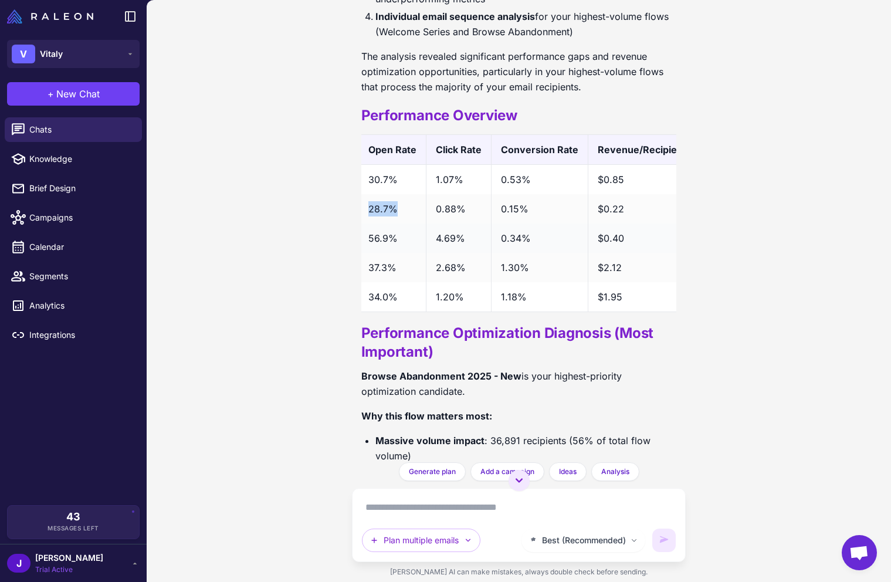
scroll to position [0, 262]
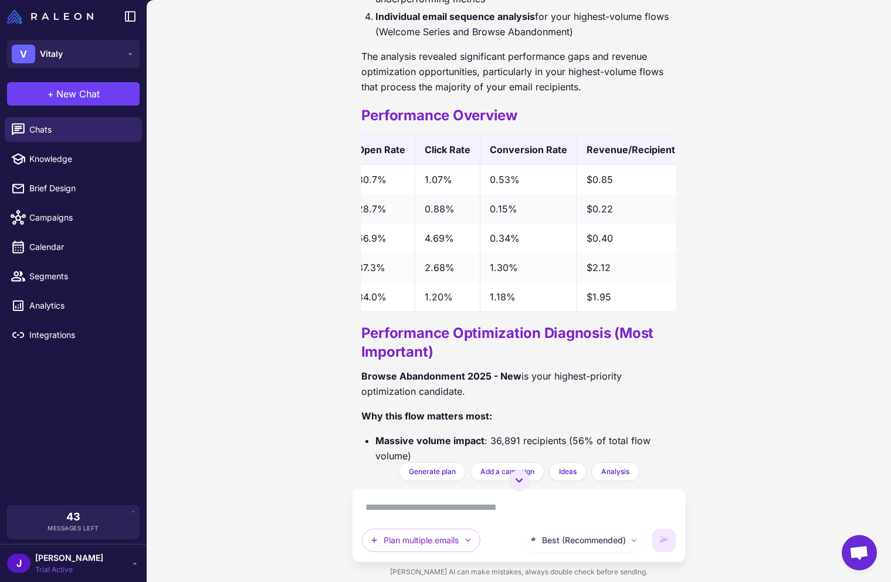
click at [613, 209] on td "$0.22" at bounding box center [631, 208] width 108 height 29
drag, startPoint x: 616, startPoint y: 209, endPoint x: 579, endPoint y: 211, distance: 37.0
click at [579, 211] on td "$0.22" at bounding box center [631, 208] width 108 height 29
drag, startPoint x: 612, startPoint y: 267, endPoint x: 574, endPoint y: 267, distance: 38.7
click at [577, 267] on td "$2.12" at bounding box center [631, 267] width 108 height 29
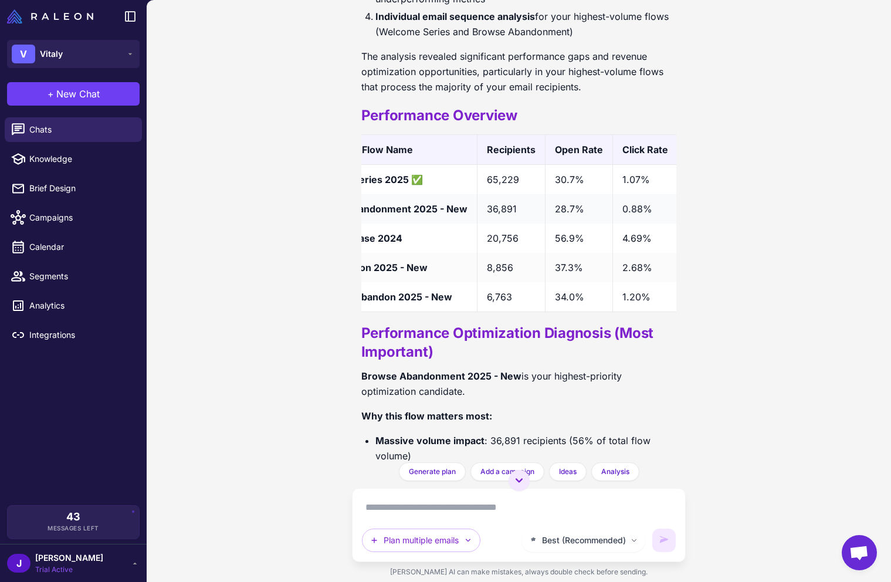
scroll to position [0, 0]
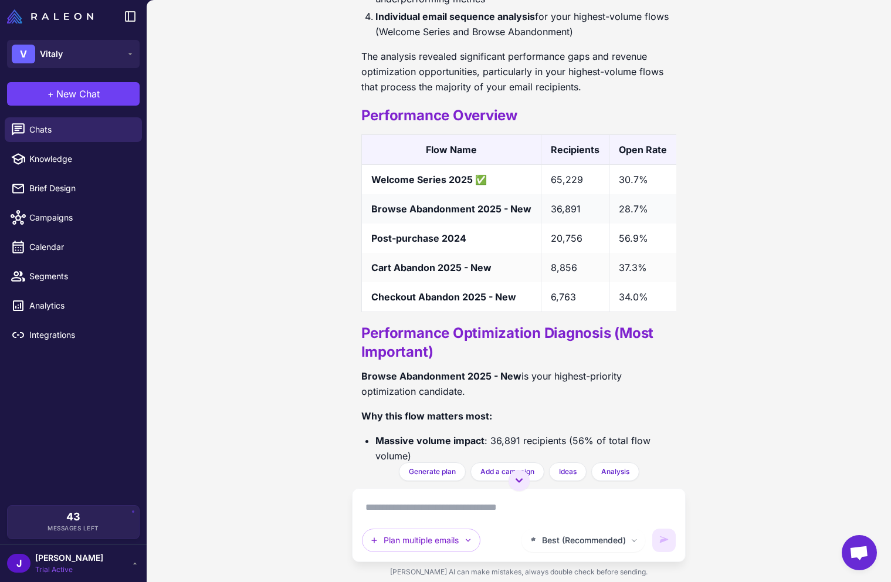
click at [388, 206] on strong "Browse Abandonment 2025 - New" at bounding box center [451, 209] width 160 height 12
drag, startPoint x: 547, startPoint y: 210, endPoint x: 583, endPoint y: 207, distance: 35.3
click at [583, 207] on td "36,891" at bounding box center [575, 208] width 68 height 29
click at [556, 268] on td "8,856" at bounding box center [575, 266] width 68 height 29
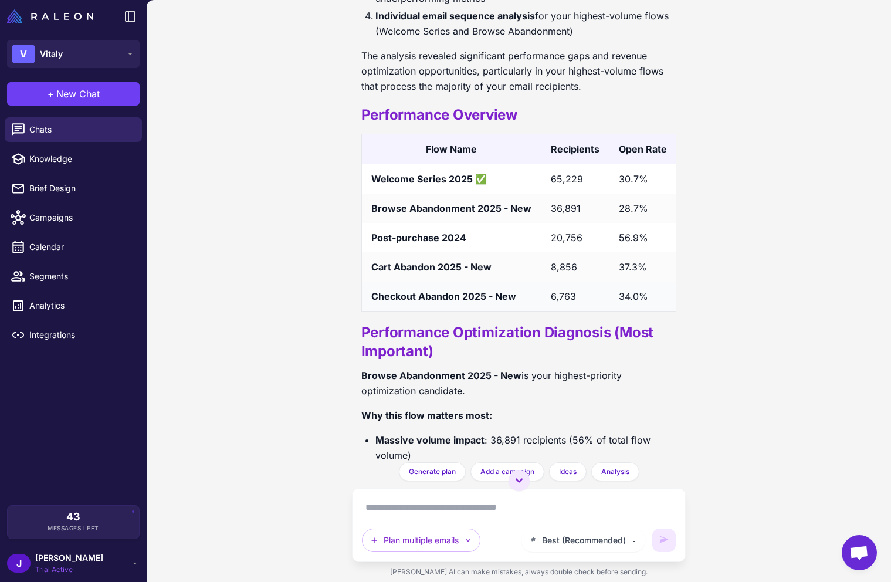
drag, startPoint x: 556, startPoint y: 268, endPoint x: 555, endPoint y: 296, distance: 27.6
click at [555, 269] on td "8,856" at bounding box center [575, 266] width 68 height 29
click at [564, 290] on td "6,763" at bounding box center [575, 297] width 68 height 30
click at [568, 299] on td "6,763" at bounding box center [575, 297] width 68 height 30
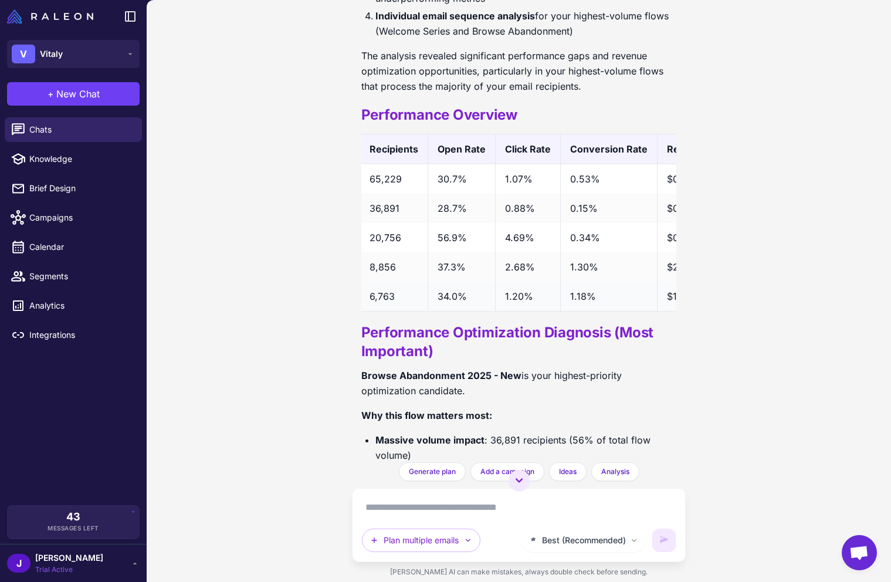
scroll to position [0, 262]
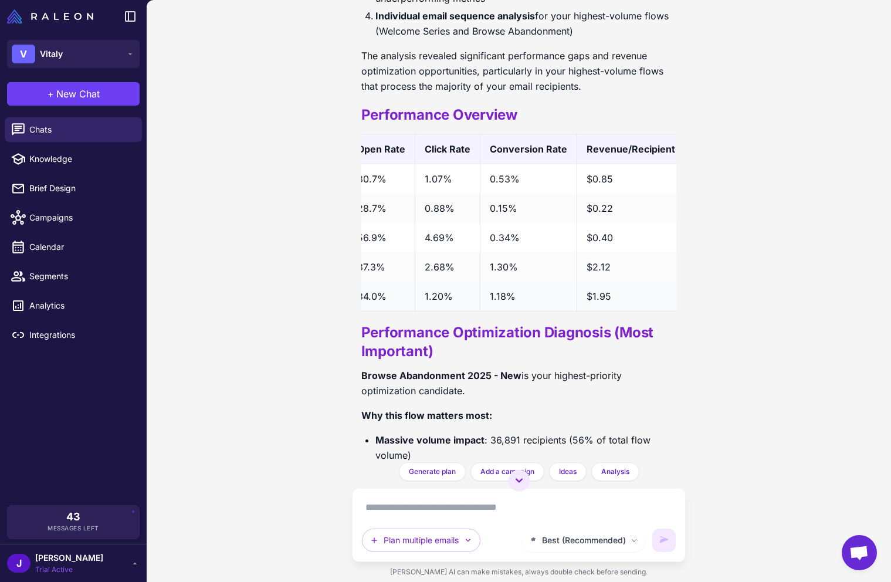
click at [592, 297] on td "$1.95" at bounding box center [631, 297] width 108 height 30
click at [495, 296] on td "1.18%" at bounding box center [528, 297] width 97 height 30
drag, startPoint x: 495, startPoint y: 296, endPoint x: 500, endPoint y: 303, distance: 8.3
click at [495, 296] on td "1.18%" at bounding box center [528, 297] width 97 height 30
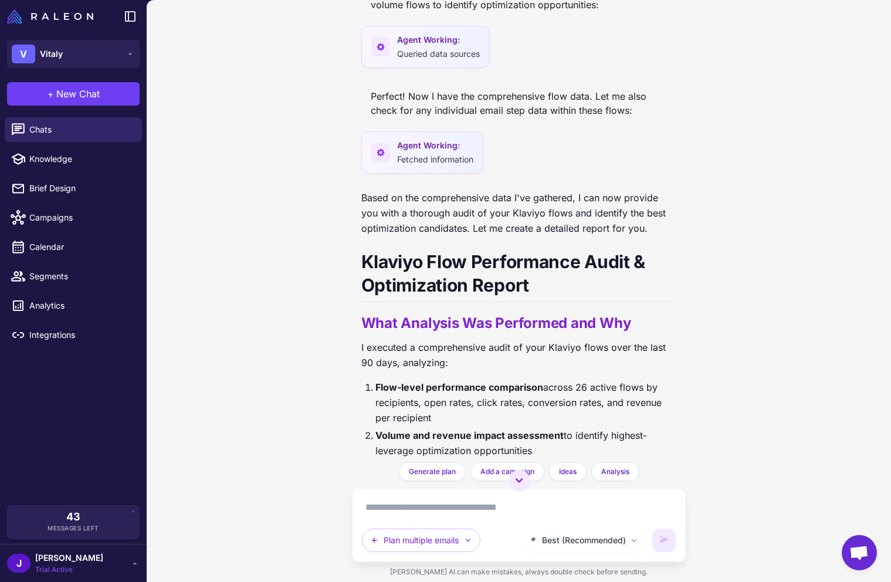
scroll to position [588, 0]
click at [583, 390] on li "Flow-level performance comparison across 26 active flows by recipients, open ra…" at bounding box center [526, 403] width 302 height 46
click at [584, 390] on li "Flow-level performance comparison across 26 active flows by recipients, open ra…" at bounding box center [526, 403] width 302 height 46
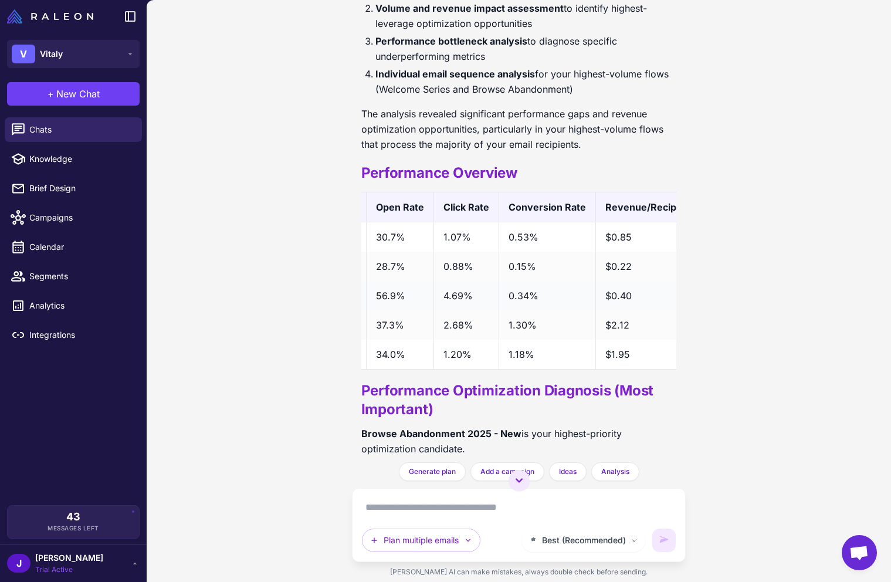
scroll to position [0, 0]
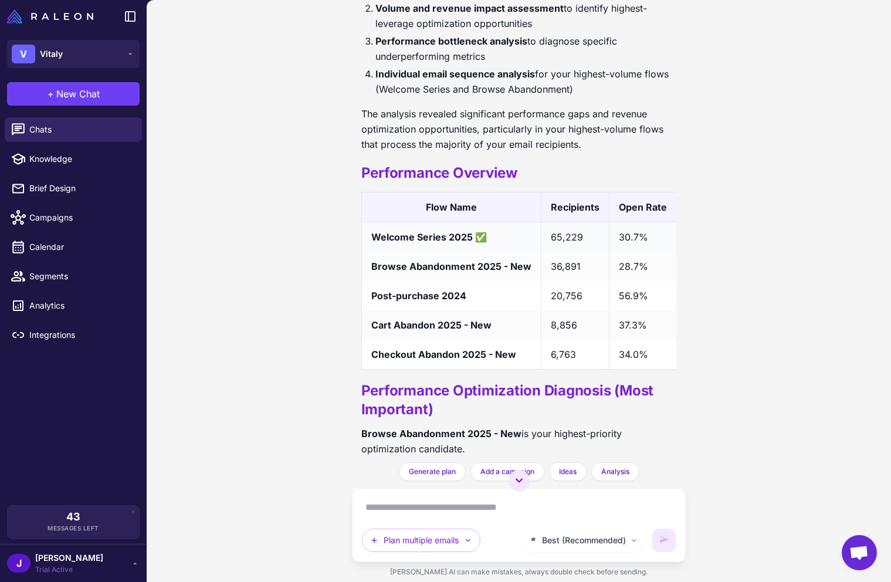
click at [570, 232] on td "65,229" at bounding box center [575, 237] width 68 height 30
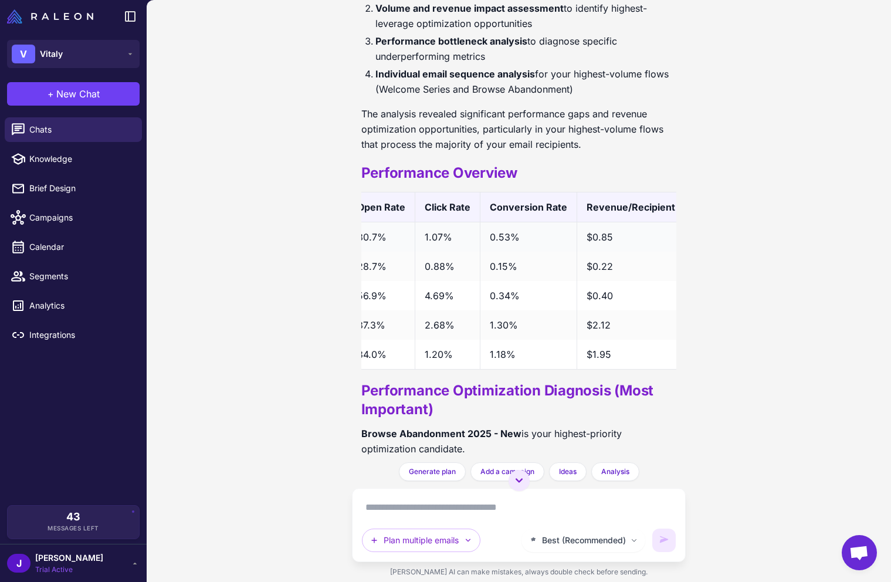
click at [496, 234] on td "0.53%" at bounding box center [528, 237] width 97 height 30
click at [496, 233] on td "0.53%" at bounding box center [528, 237] width 97 height 30
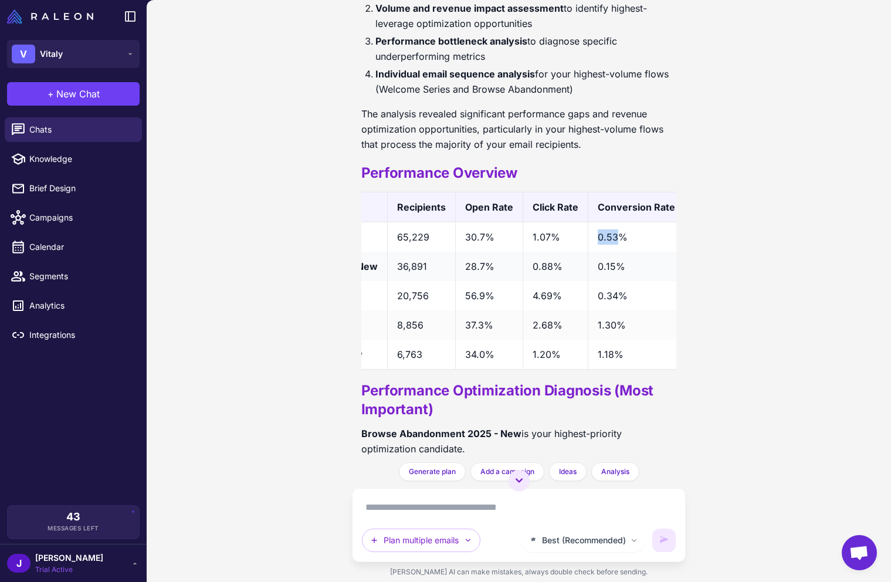
scroll to position [0, 169]
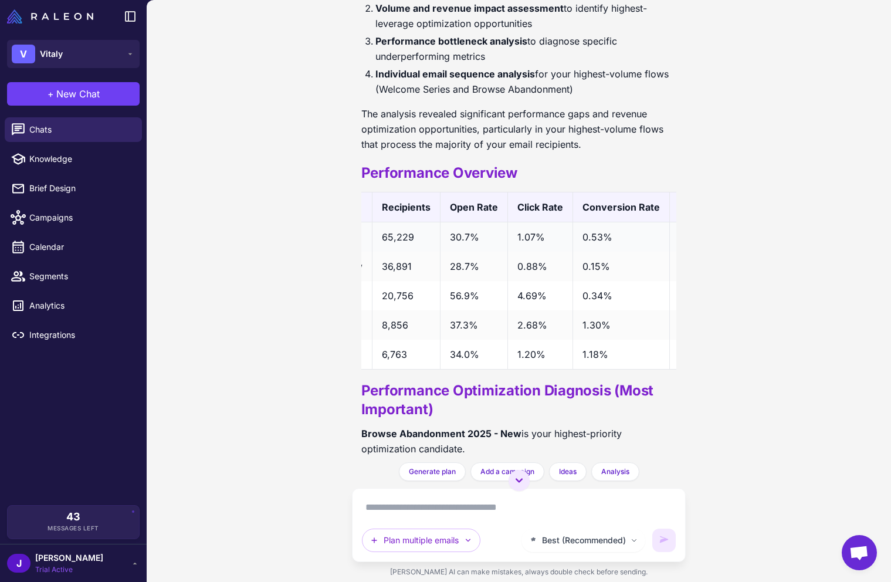
click at [517, 241] on td "1.07%" at bounding box center [539, 237] width 65 height 30
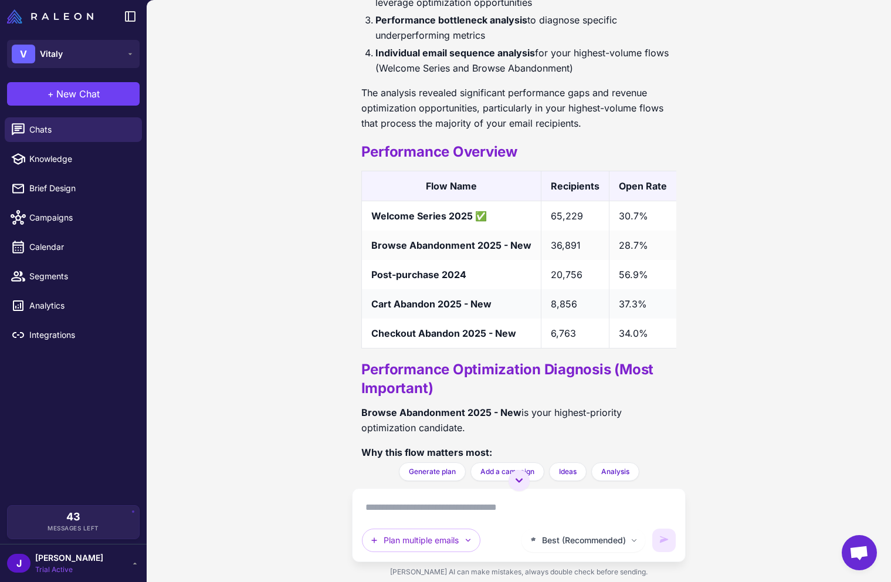
scroll to position [1036, 0]
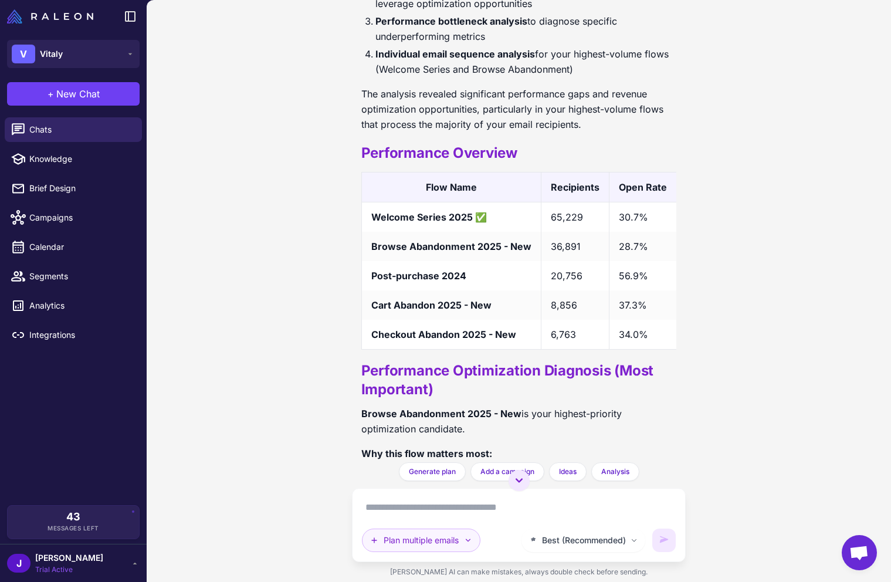
click at [463, 540] on button "Plan multiple emails" at bounding box center [421, 540] width 118 height 23
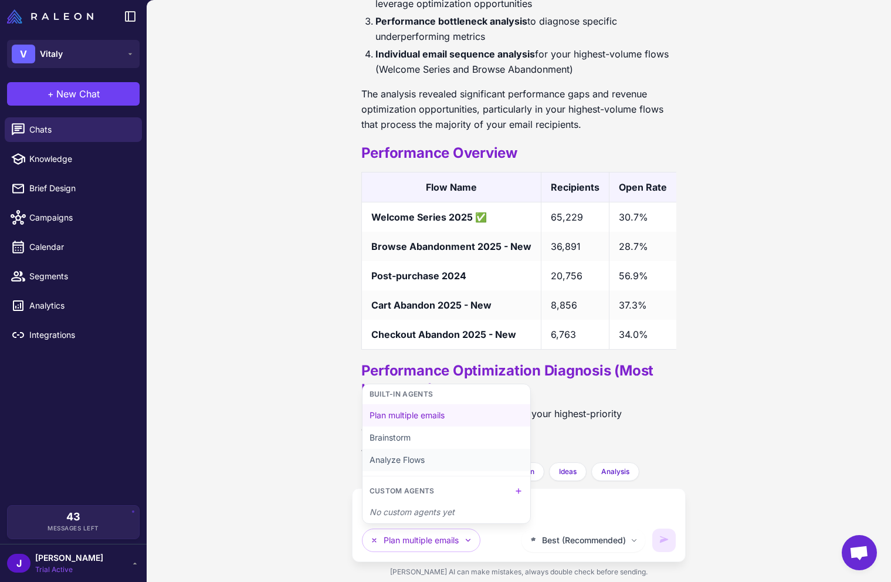
click at [405, 458] on button "Analyze Flows" at bounding box center [447, 460] width 168 height 22
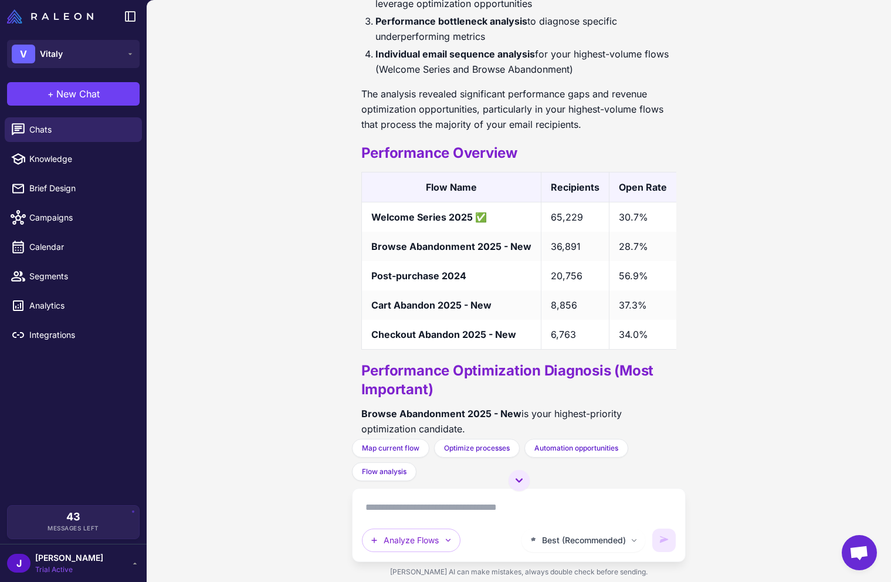
click at [428, 512] on textarea at bounding box center [519, 507] width 314 height 19
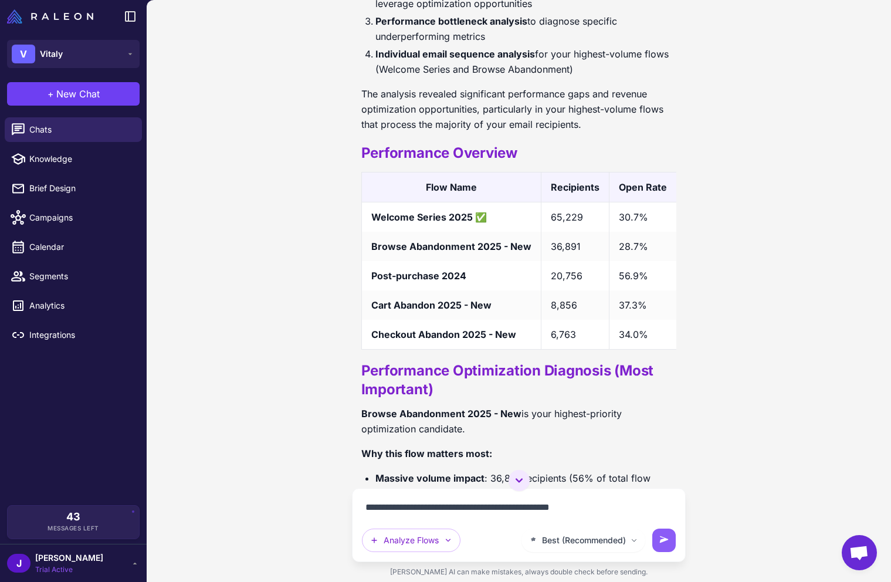
type textarea "**********"
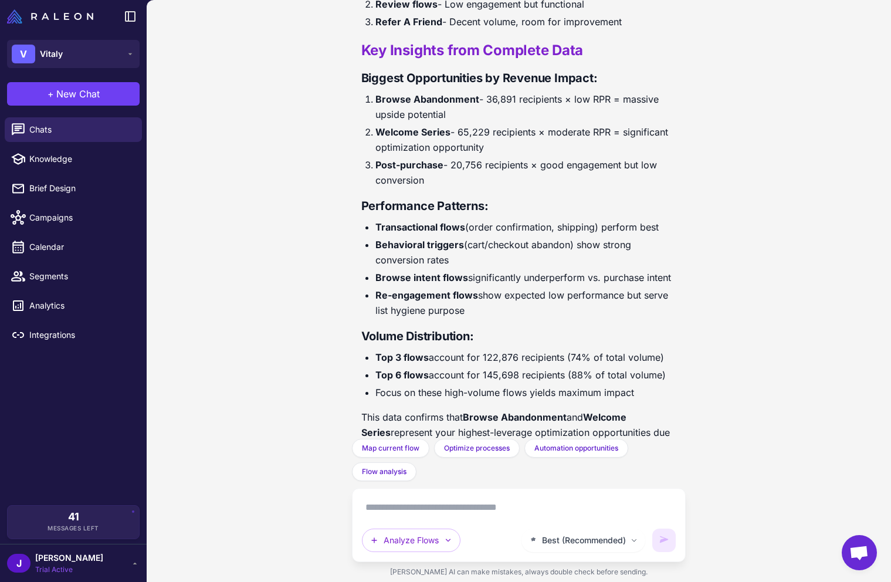
scroll to position [5885, 0]
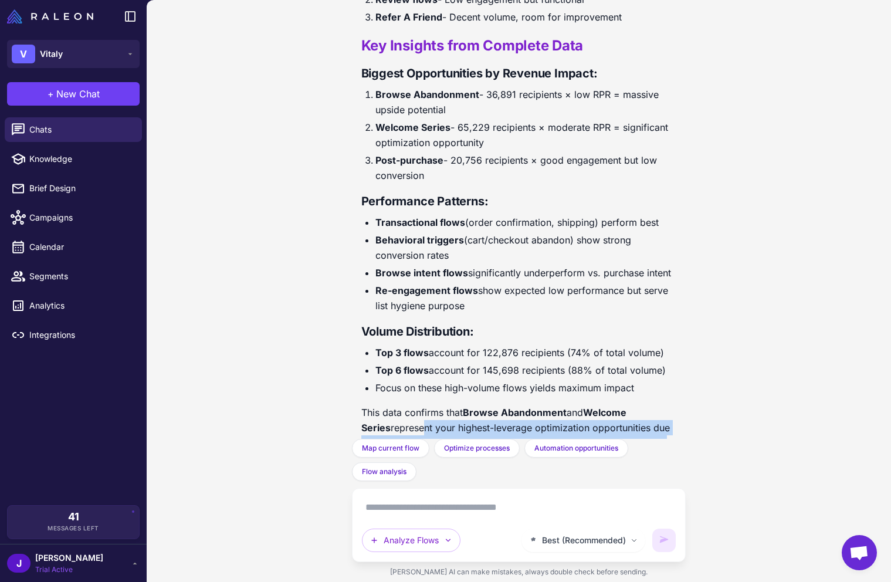
drag, startPoint x: 503, startPoint y: 391, endPoint x: 630, endPoint y: 418, distance: 129.6
click at [630, 418] on p "This data confirms that Browse Abandonment and Welcome Series represent your hi…" at bounding box center [519, 428] width 316 height 46
drag, startPoint x: 627, startPoint y: 417, endPoint x: 470, endPoint y: 411, distance: 156.8
click at [625, 416] on p "This data confirms that Browse Abandonment and Welcome Series represent your hi…" at bounding box center [519, 428] width 316 height 46
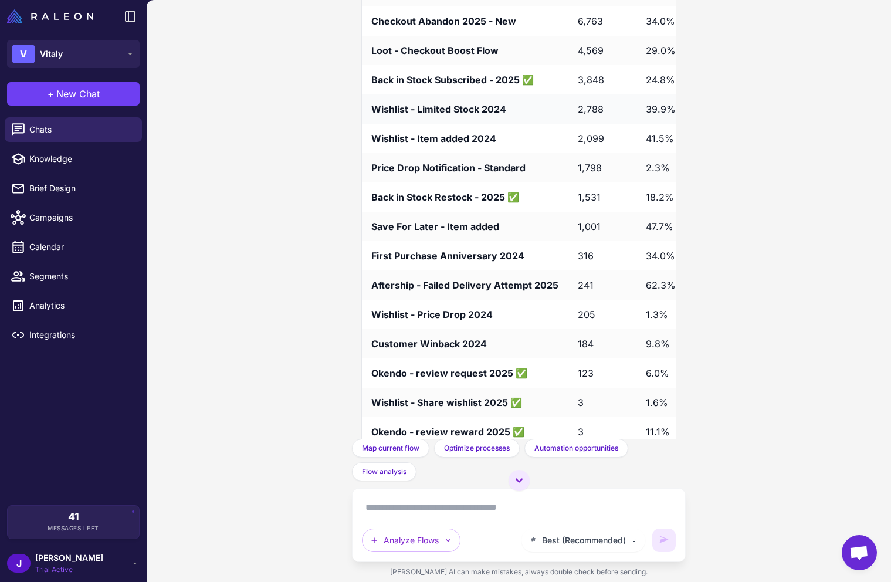
scroll to position [4867, 0]
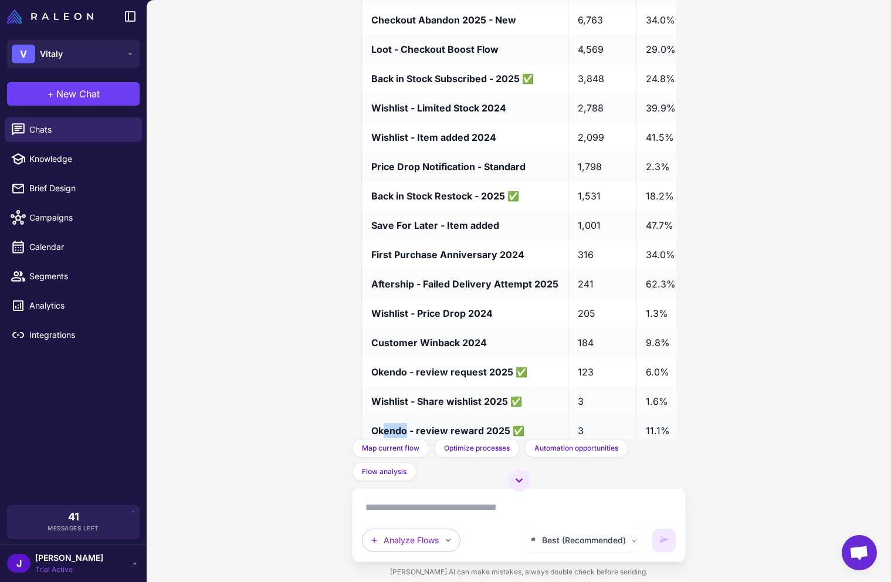
drag, startPoint x: 384, startPoint y: 398, endPoint x: 408, endPoint y: 397, distance: 24.1
click at [408, 425] on strong "Okendo - review reward 2025 ✅" at bounding box center [447, 431] width 153 height 12
drag, startPoint x: 376, startPoint y: 360, endPoint x: 405, endPoint y: 361, distance: 28.8
click at [405, 387] on td "Wishlist - Share wishlist 2025 ✅" at bounding box center [464, 401] width 206 height 29
drag, startPoint x: 388, startPoint y: 340, endPoint x: 414, endPoint y: 340, distance: 25.2
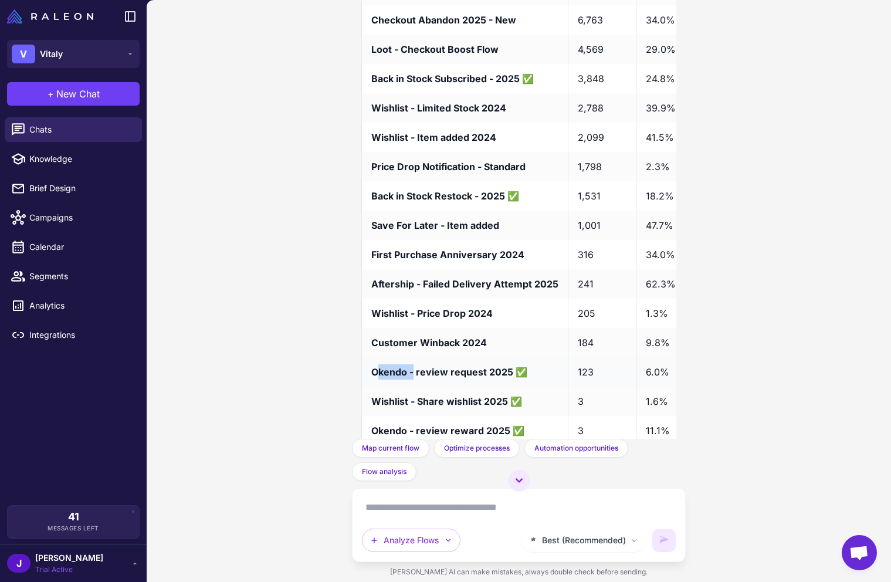
click at [416, 366] on strong "Okendo - review request 2025 ✅" at bounding box center [449, 372] width 156 height 12
drag, startPoint x: 393, startPoint y: 315, endPoint x: 419, endPoint y: 308, distance: 26.8
click at [424, 337] on strong "Customer Winback 2024" at bounding box center [429, 343] width 116 height 12
drag, startPoint x: 404, startPoint y: 279, endPoint x: 410, endPoint y: 278, distance: 6.5
click at [410, 307] on strong "Wishlist - Price Drop 2024" at bounding box center [431, 313] width 121 height 12
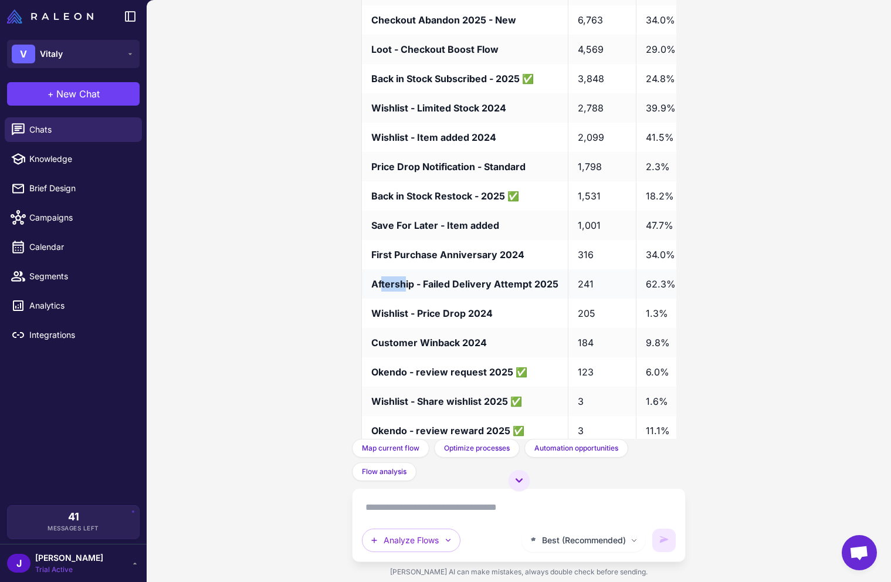
drag, startPoint x: 397, startPoint y: 253, endPoint x: 405, endPoint y: 246, distance: 10.9
click at [411, 278] on strong "Aftership - Failed Delivery Attempt 2025" at bounding box center [464, 284] width 187 height 12
drag, startPoint x: 363, startPoint y: 215, endPoint x: 379, endPoint y: 226, distance: 19.0
click at [365, 240] on td "First Purchase Anniversary 2024" at bounding box center [464, 254] width 206 height 29
click at [448, 73] on strong "Back in Stock Subscribed - 2025 ✅" at bounding box center [452, 79] width 162 height 12
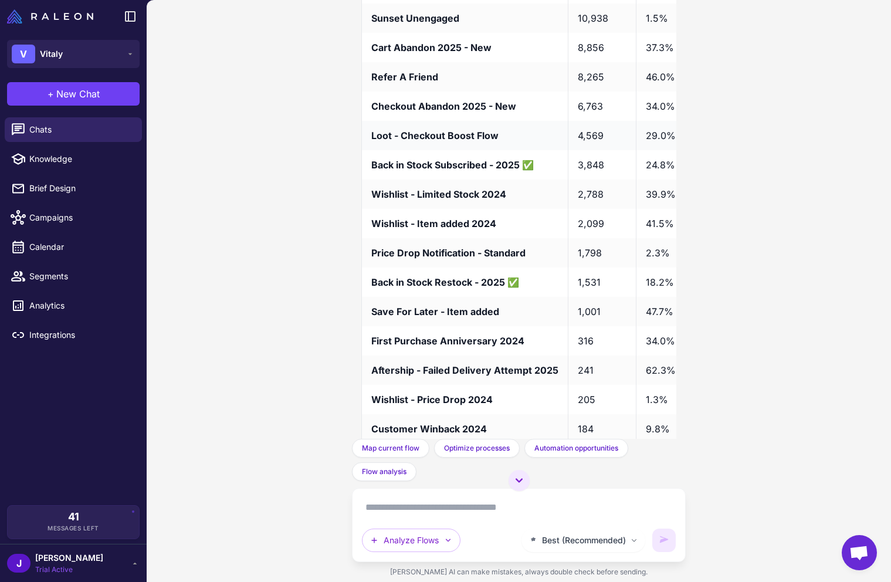
scroll to position [4761, 0]
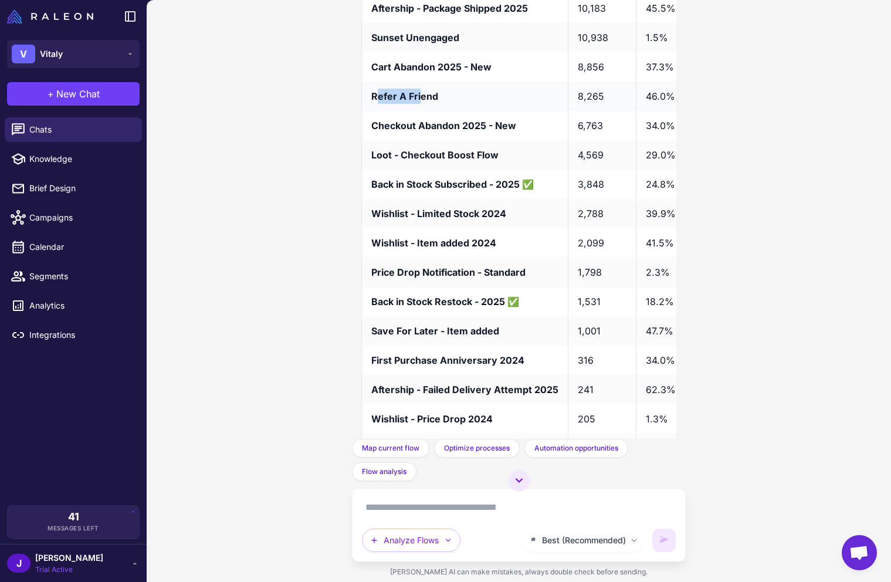
drag, startPoint x: 380, startPoint y: 67, endPoint x: 419, endPoint y: 68, distance: 39.9
click at [419, 90] on strong "Refer A Friend" at bounding box center [404, 96] width 67 height 12
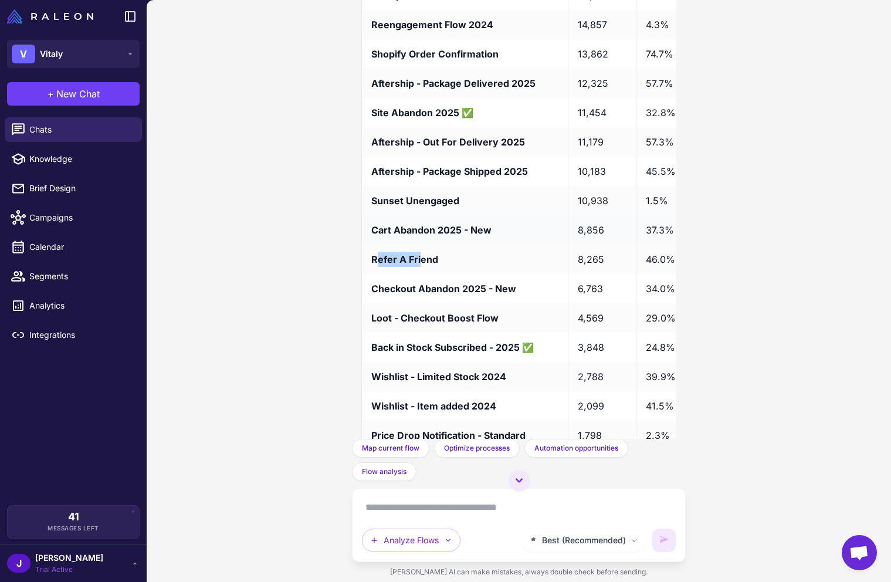
scroll to position [4599, 0]
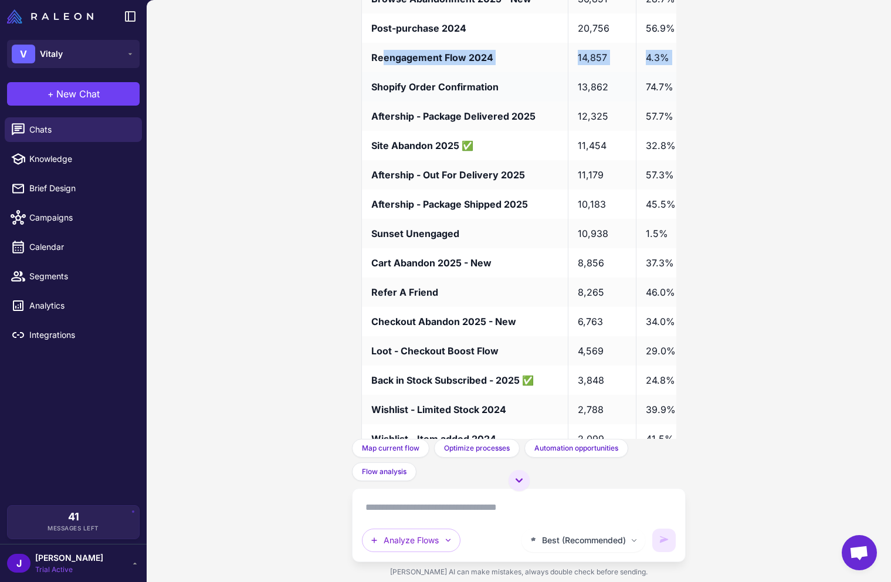
drag, startPoint x: 380, startPoint y: 26, endPoint x: 477, endPoint y: 49, distance: 99.6
click at [477, 49] on tbody "Welcome Series 2025 ✅ 65,229 30.7% 1.07% 0.53% $0.85 0.86% Browse Abandonment 2…" at bounding box center [717, 351] width 713 height 793
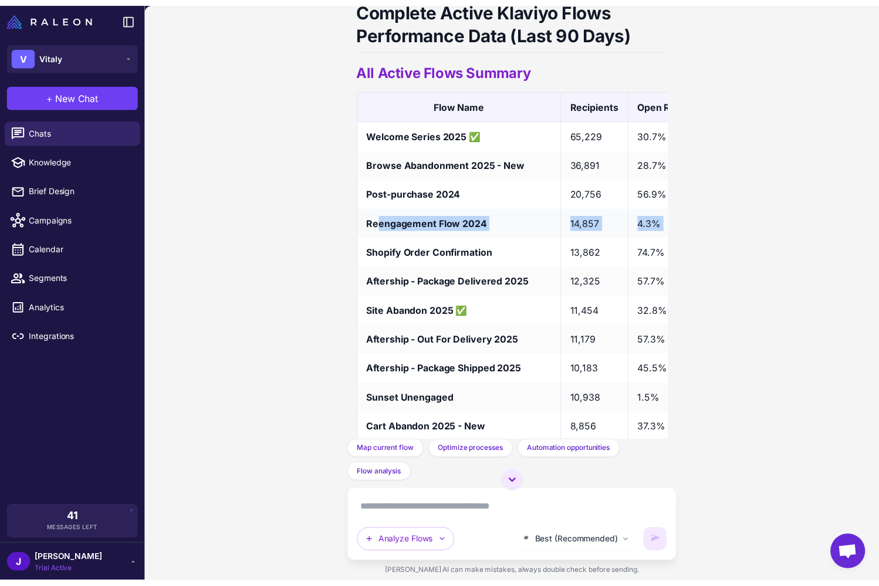
scroll to position [4401, 0]
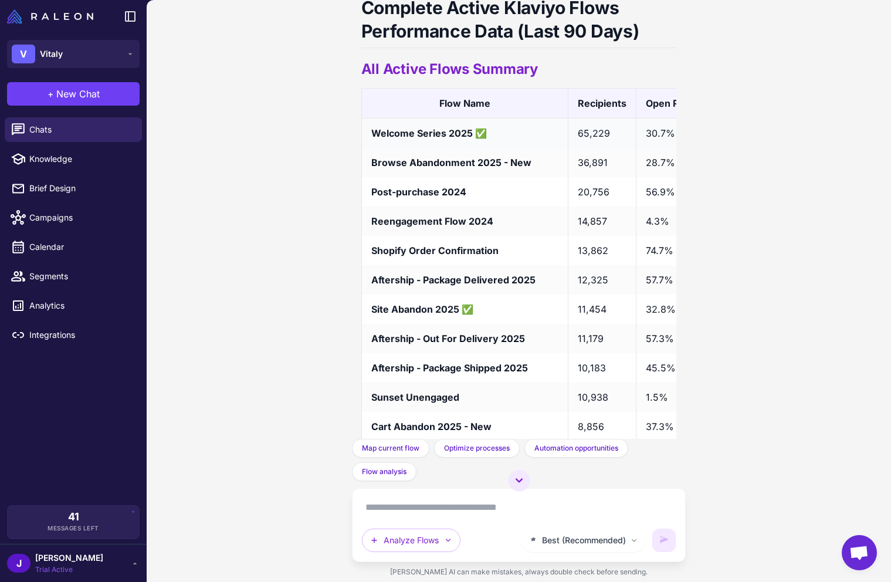
click at [428, 127] on strong "Welcome Series 2025 ✅" at bounding box center [429, 133] width 116 height 12
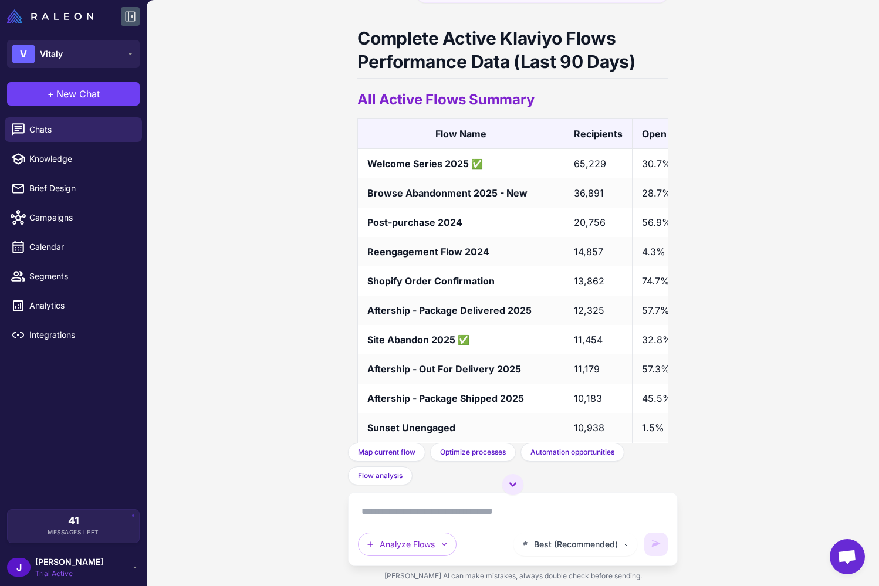
click at [133, 20] on icon at bounding box center [130, 16] width 14 height 14
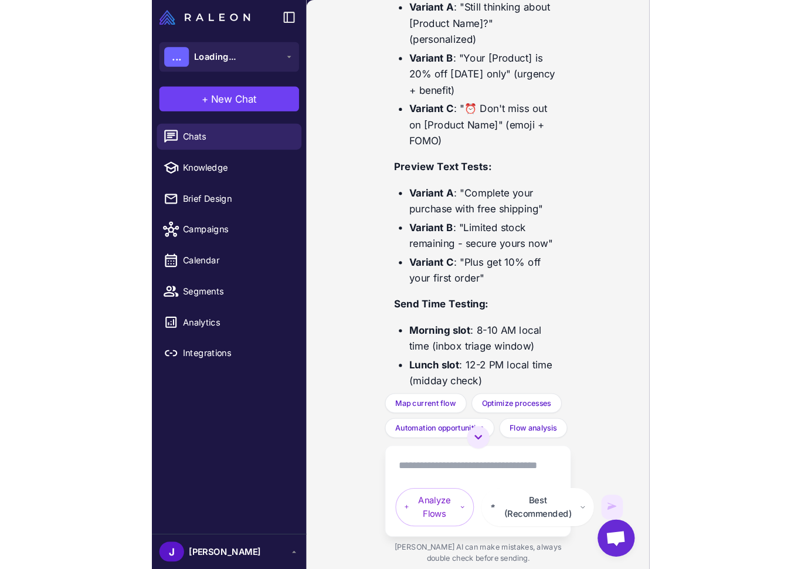
scroll to position [5054, 0]
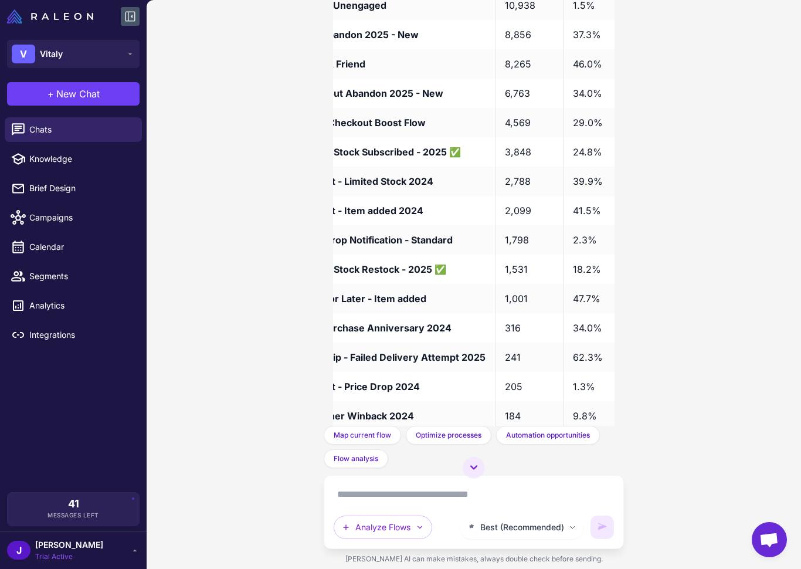
click at [138, 16] on button at bounding box center [130, 16] width 19 height 19
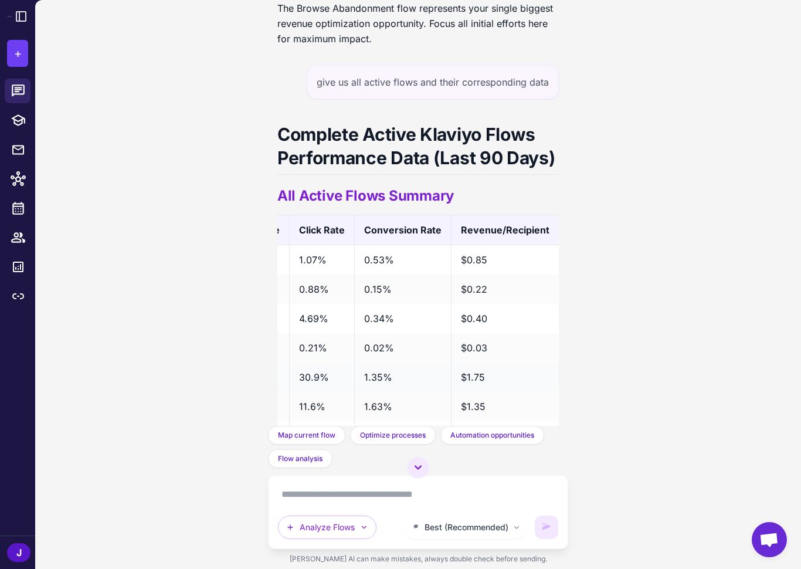
scroll to position [0, 0]
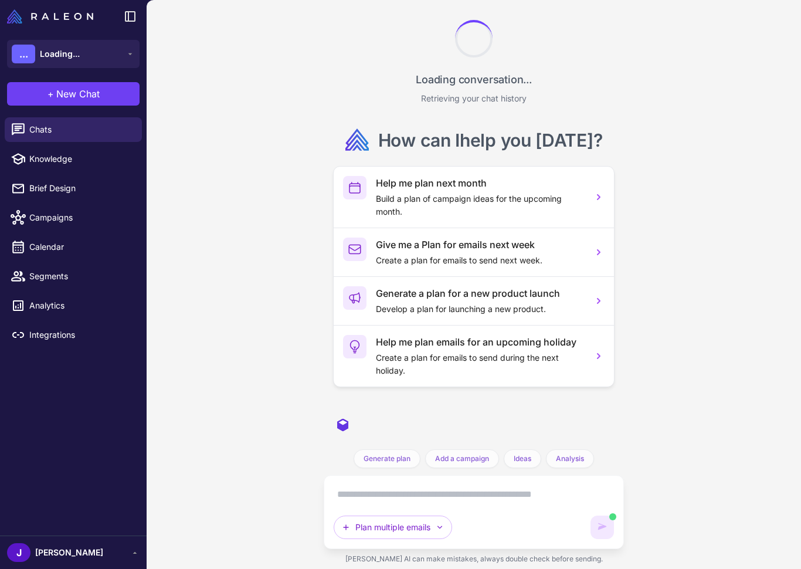
scroll to position [6257, 0]
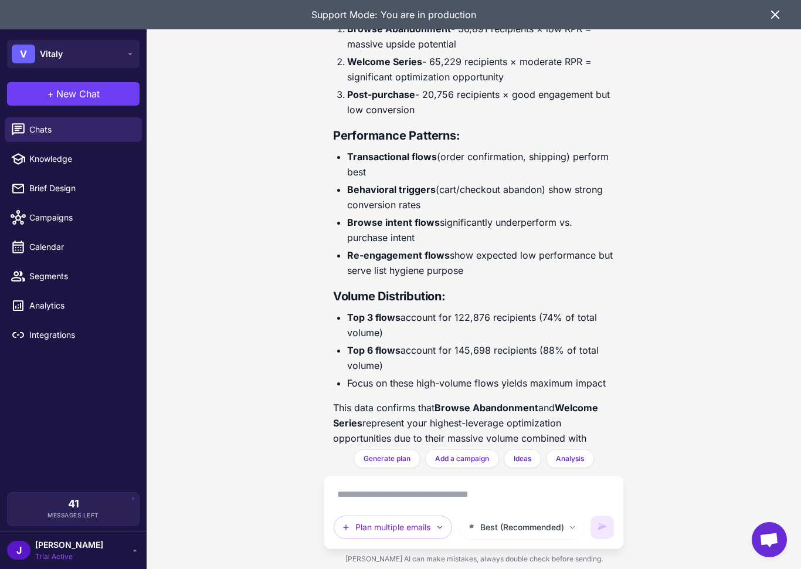
drag, startPoint x: 776, startPoint y: 8, endPoint x: 739, endPoint y: 47, distance: 53.5
click at [776, 9] on icon at bounding box center [775, 15] width 14 height 14
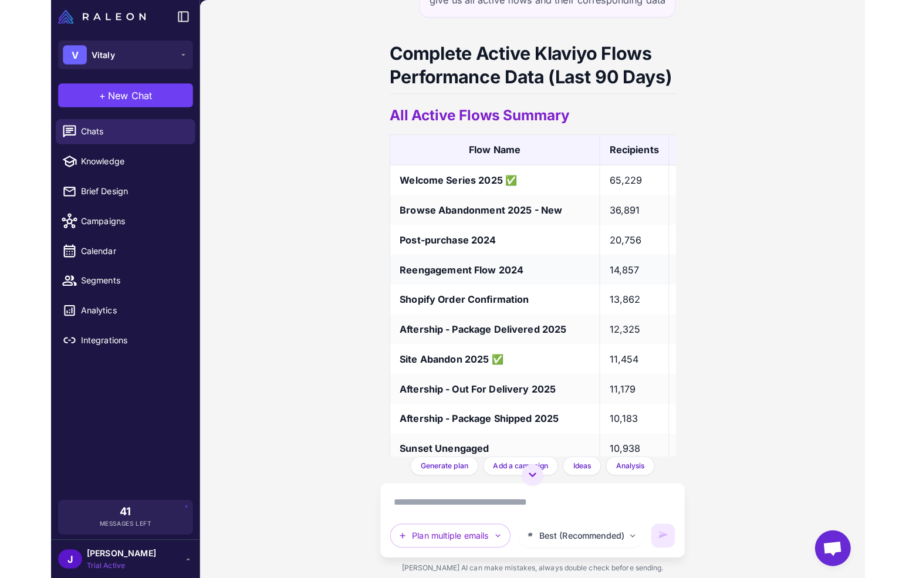
scroll to position [4623, 0]
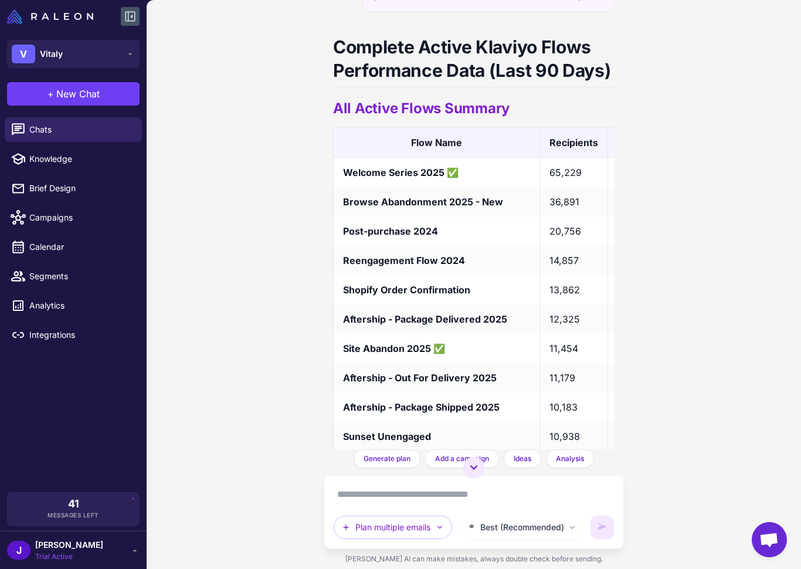
click at [132, 12] on icon at bounding box center [130, 16] width 14 height 14
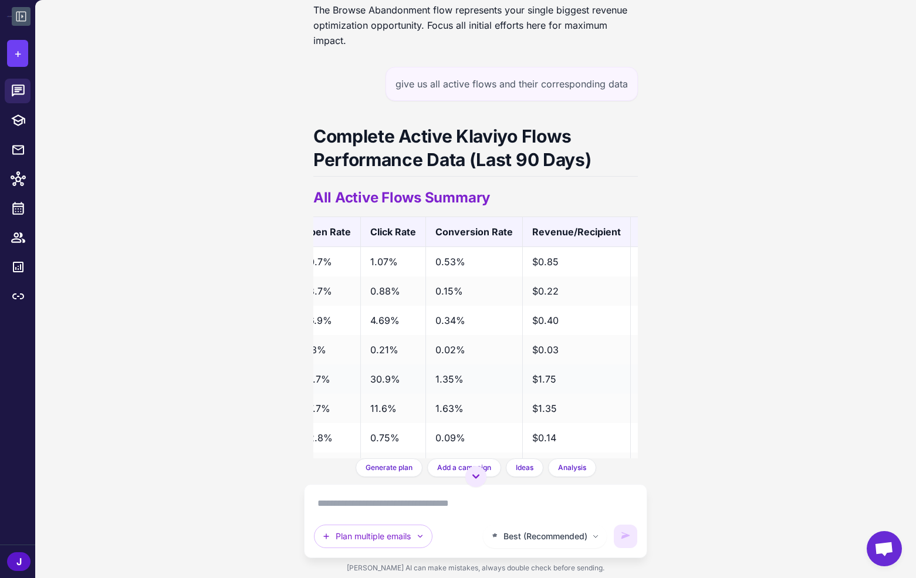
scroll to position [0, 381]
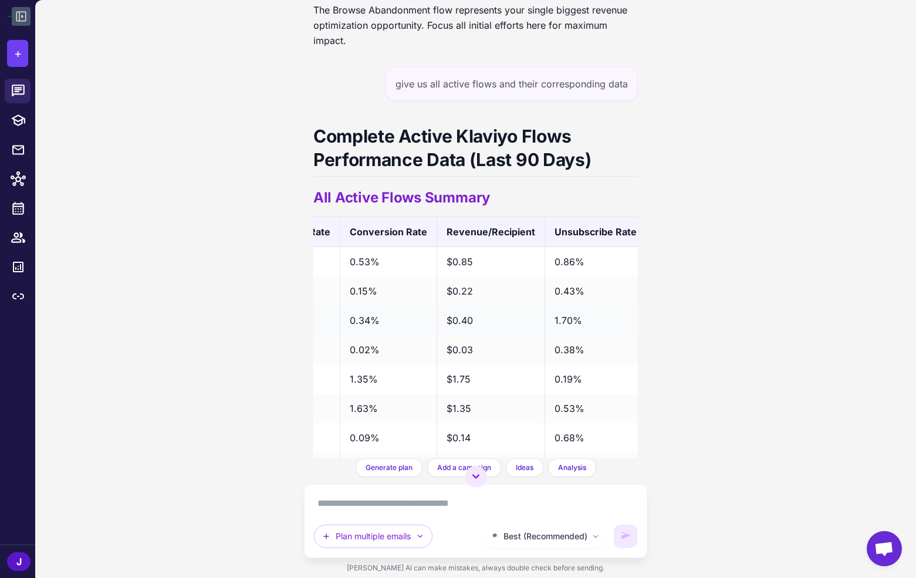
click at [555, 306] on td "1.70%" at bounding box center [594, 320] width 101 height 29
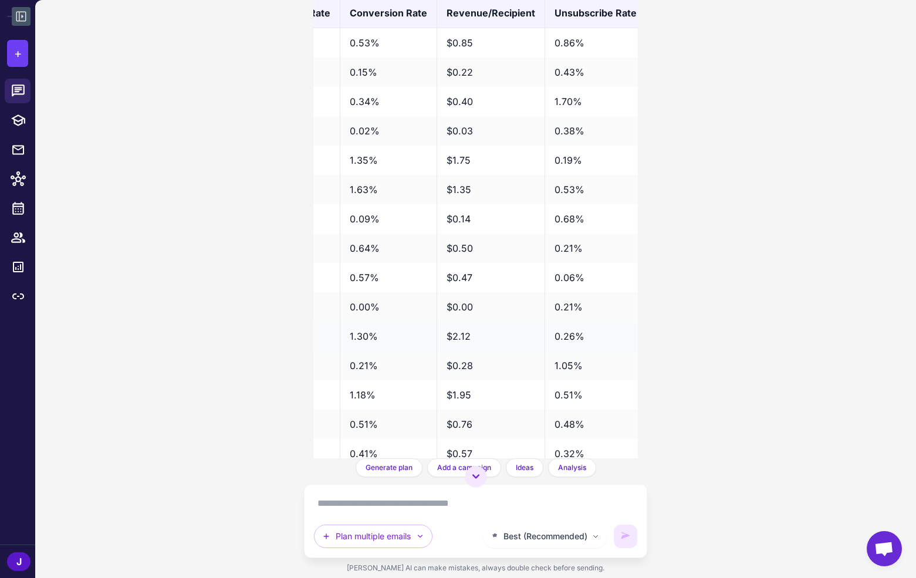
click at [567, 321] on td "0.26%" at bounding box center [594, 335] width 101 height 29
click at [561, 321] on td "0.26%" at bounding box center [594, 335] width 101 height 29
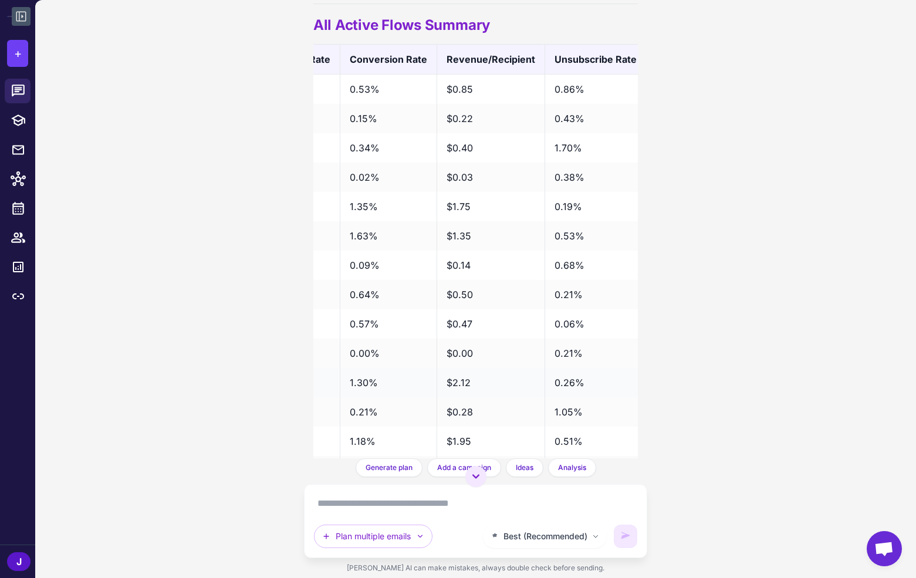
click at [453, 368] on td "$2.12" at bounding box center [490, 382] width 108 height 29
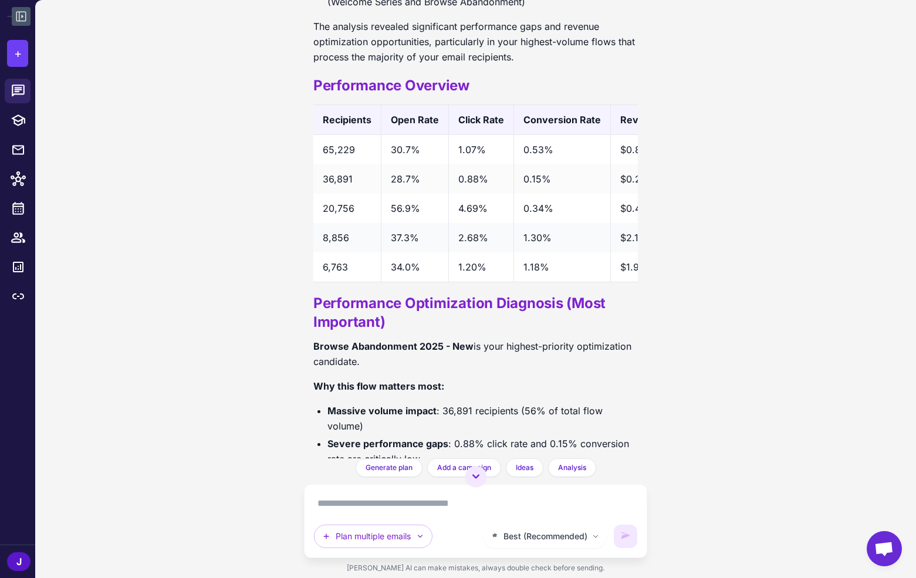
scroll to position [0, 253]
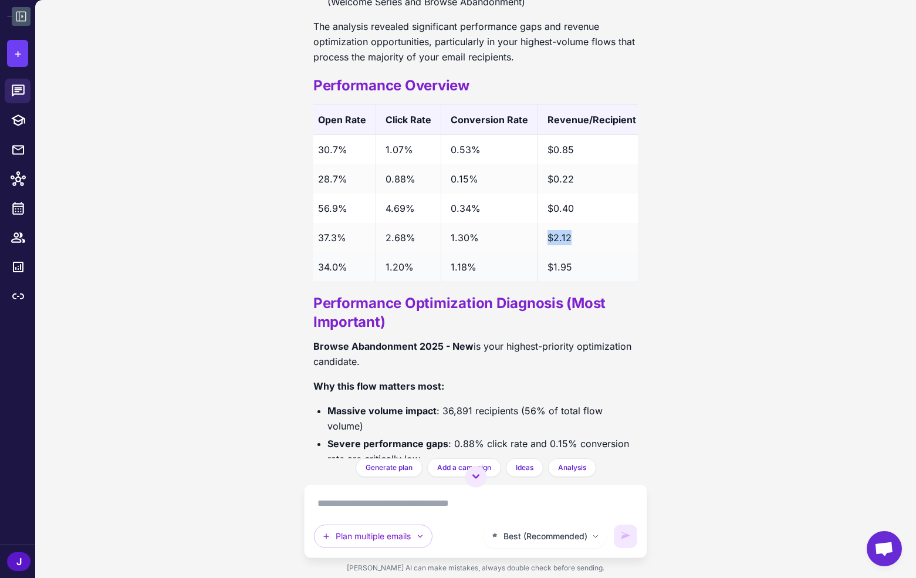
drag, startPoint x: 570, startPoint y: 235, endPoint x: 529, endPoint y: 253, distance: 44.7
click at [537, 239] on td "$2.12" at bounding box center [591, 237] width 108 height 29
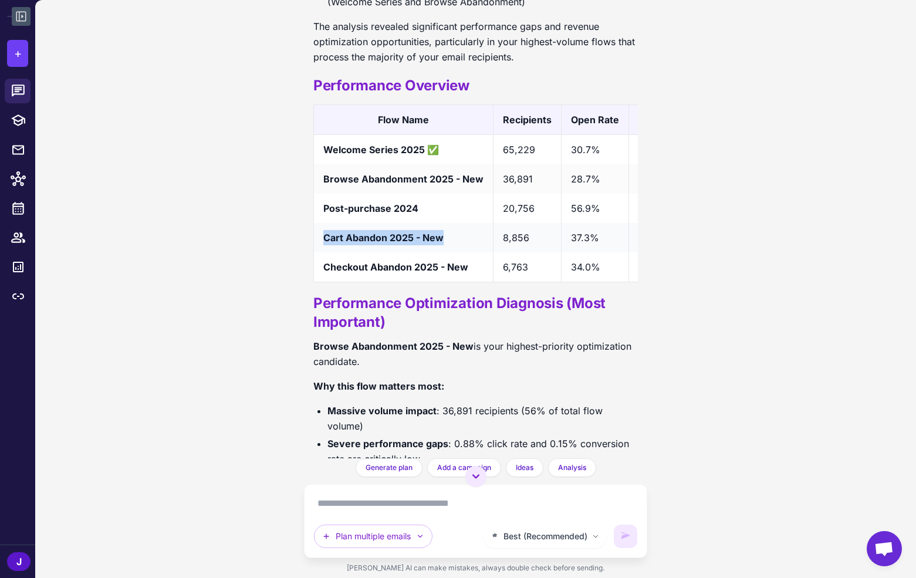
drag, startPoint x: 326, startPoint y: 236, endPoint x: 450, endPoint y: 232, distance: 123.9
click at [450, 232] on td "Cart Abandon 2025 - New" at bounding box center [403, 237] width 180 height 29
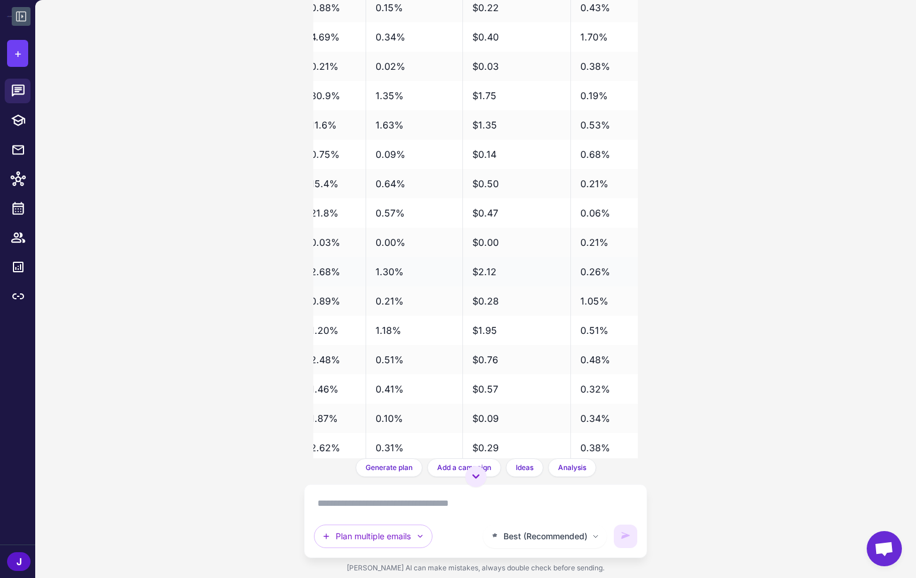
scroll to position [0, 381]
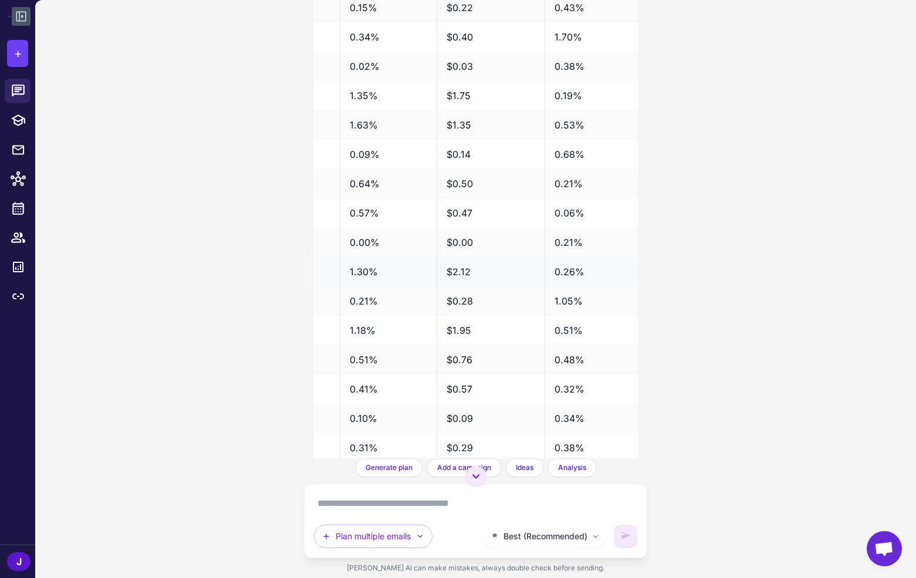
click at [459, 257] on td "$2.12" at bounding box center [490, 271] width 108 height 29
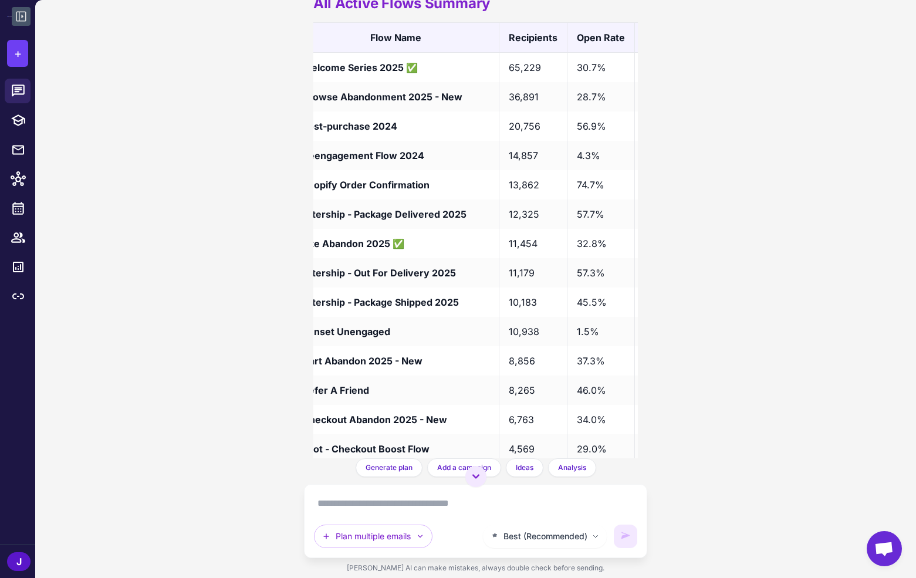
scroll to position [0, 0]
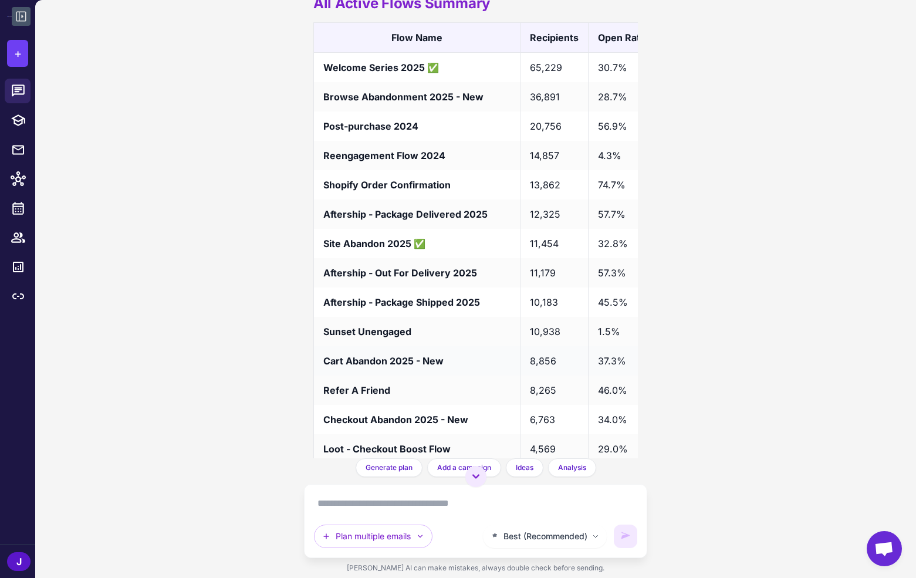
click at [537, 346] on td "8,856" at bounding box center [554, 360] width 68 height 29
click at [610, 346] on td "37.3%" at bounding box center [621, 360] width 67 height 29
click at [594, 346] on td "37.3%" at bounding box center [621, 360] width 67 height 29
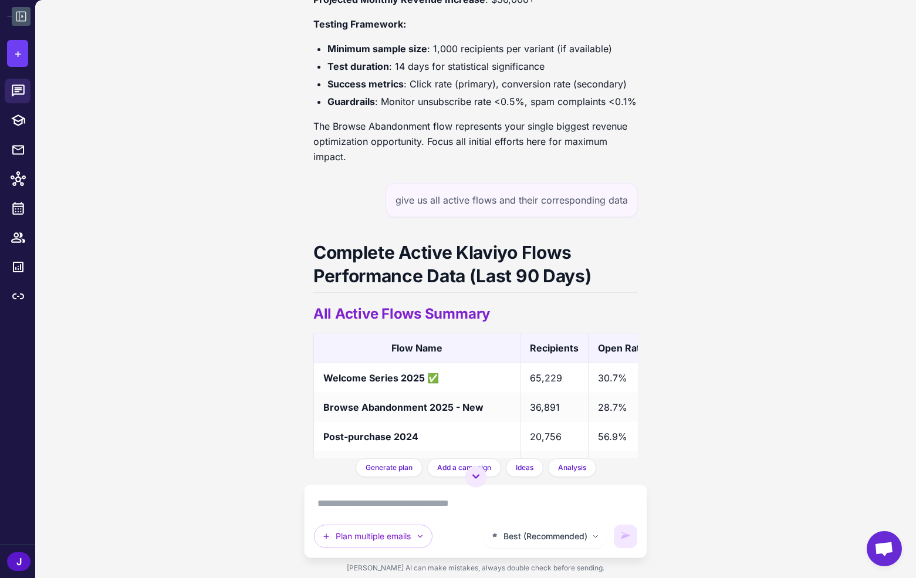
scroll to position [4096, 0]
drag, startPoint x: 480, startPoint y: 231, endPoint x: 583, endPoint y: 231, distance: 103.2
click at [583, 241] on h1 "Complete Active Klaviyo Flows Performance Data (Last 90 Days)" at bounding box center [475, 267] width 324 height 52
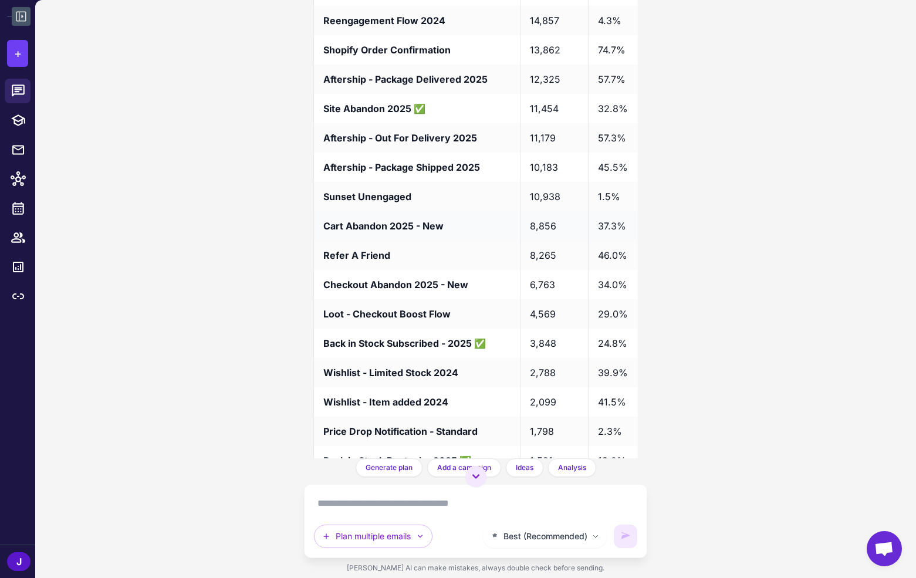
scroll to position [4542, 0]
click at [540, 212] on td "8,856" at bounding box center [554, 226] width 68 height 29
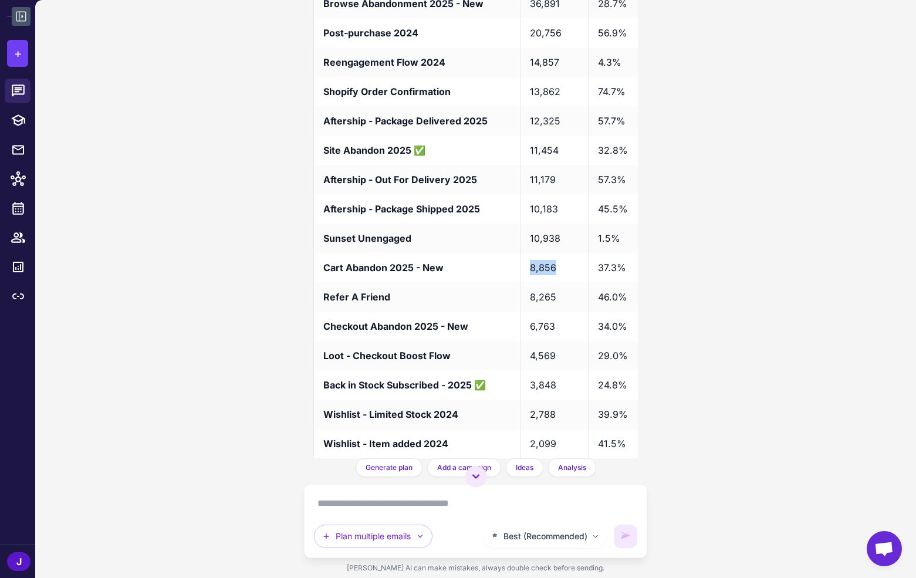
scroll to position [4501, 0]
click at [337, 497] on textarea at bounding box center [475, 503] width 323 height 19
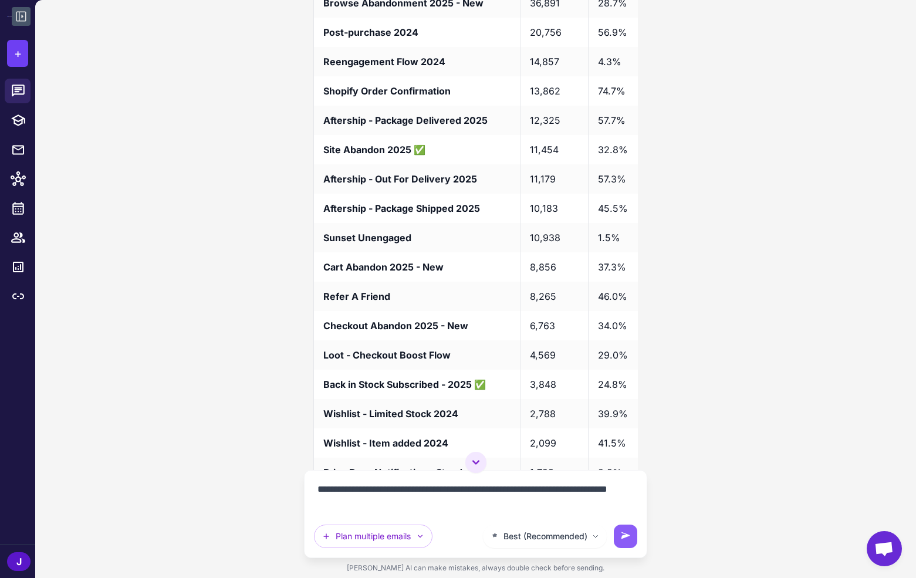
type textarea "**********"
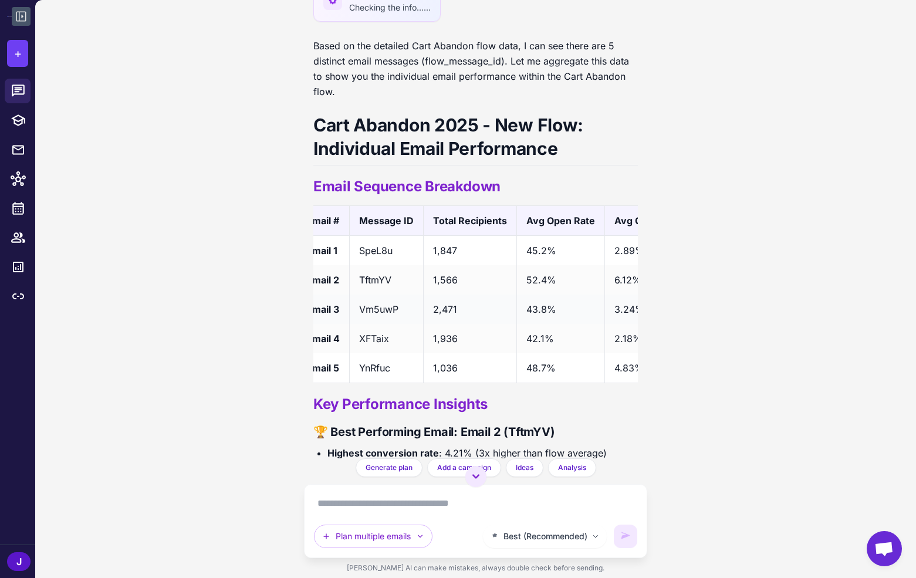
scroll to position [0, 0]
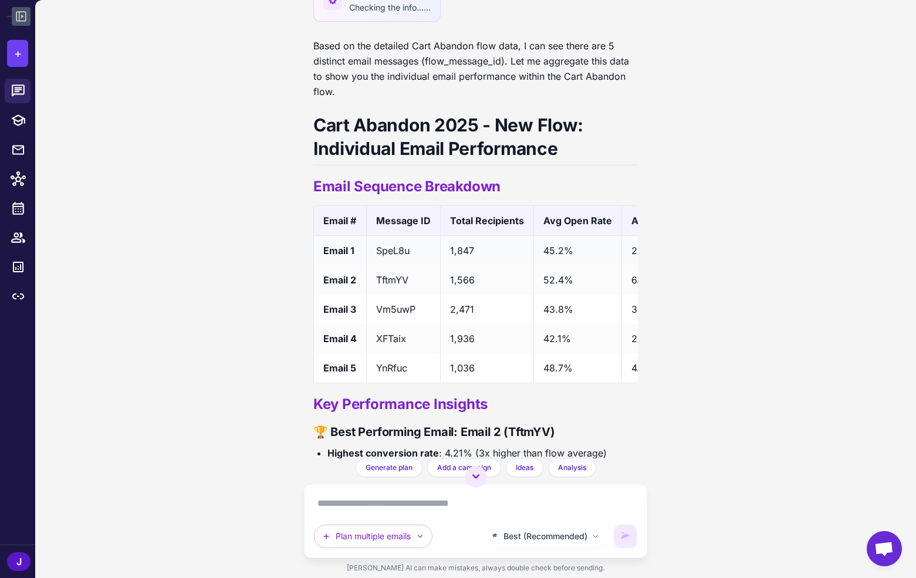
click at [397, 235] on td "SpeL8u" at bounding box center [403, 250] width 74 height 30
click at [399, 235] on td "SpeL8u" at bounding box center [403, 250] width 74 height 30
click at [395, 235] on td "SpeL8u" at bounding box center [403, 250] width 74 height 30
click at [396, 235] on td "SpeL8u" at bounding box center [403, 250] width 74 height 30
click at [391, 265] on td "TftmYV" at bounding box center [403, 279] width 74 height 29
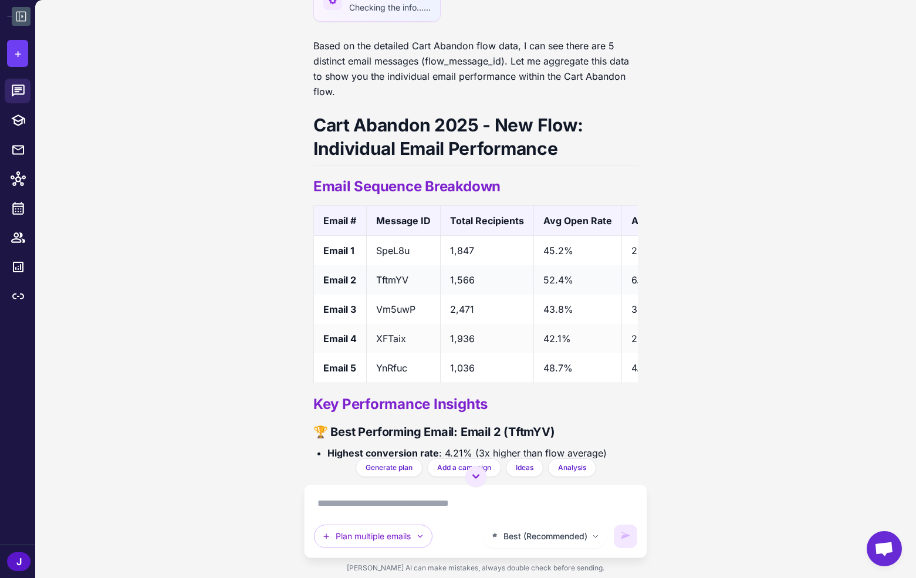
click at [390, 265] on td "TftmYV" at bounding box center [403, 279] width 74 height 29
click at [380, 265] on td "TftmYV" at bounding box center [403, 279] width 74 height 29
click at [457, 265] on td "1,566" at bounding box center [486, 279] width 93 height 29
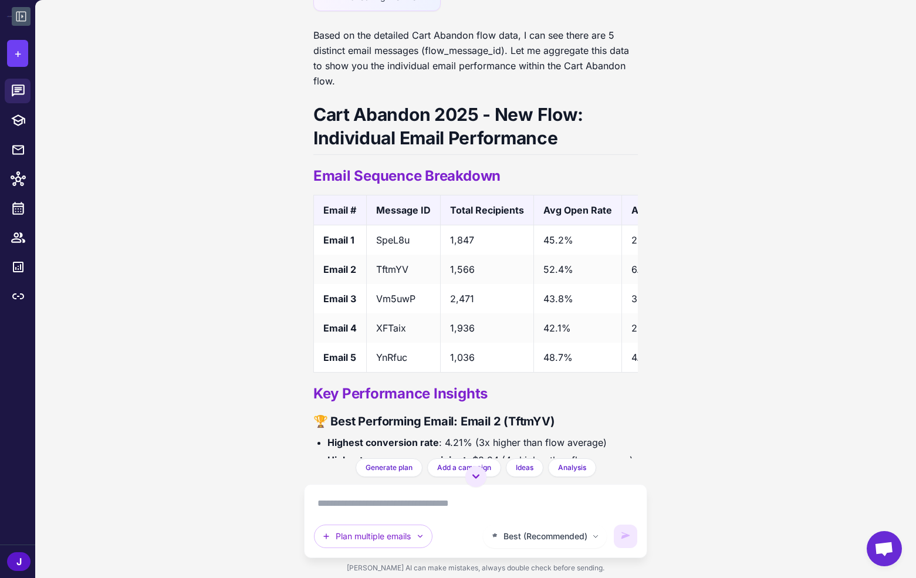
click at [339, 503] on textarea at bounding box center [475, 503] width 323 height 19
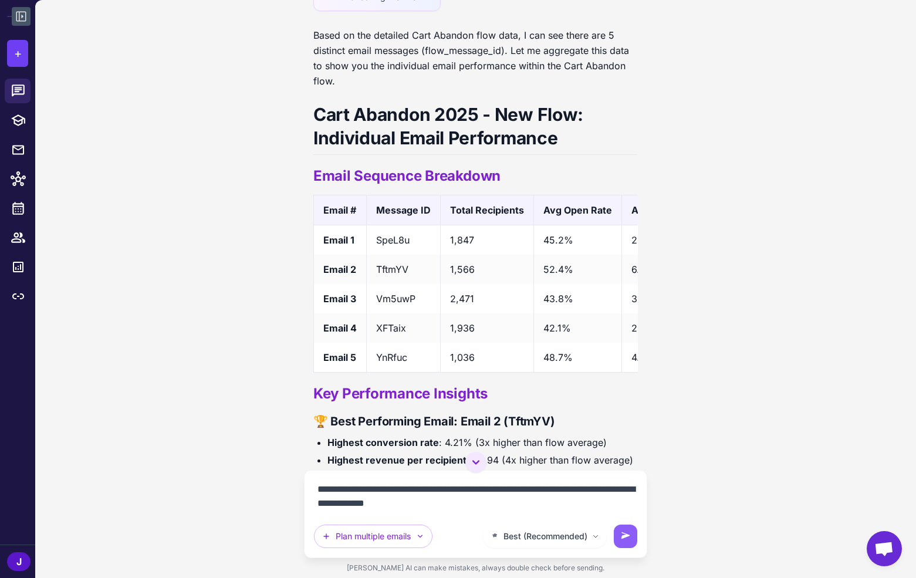
type textarea "**********"
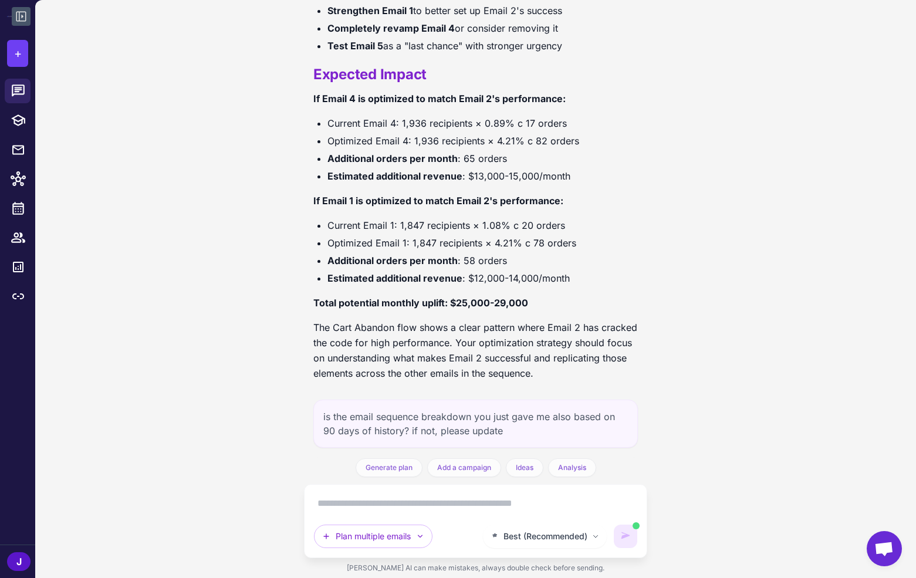
scroll to position [7974, 0]
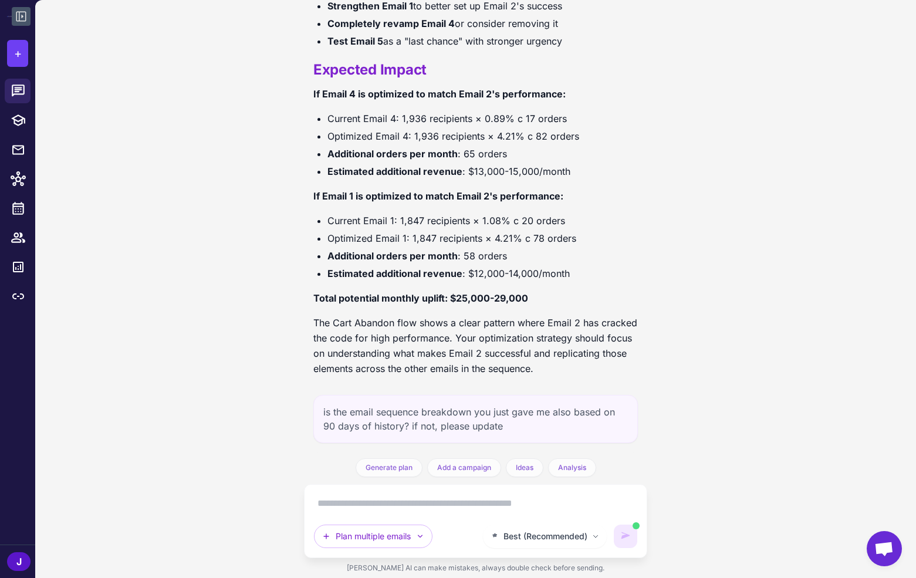
click at [332, 452] on div "You're absolutely right to question this. Let me clarify the timeframe and prov…" at bounding box center [475, 492] width 324 height 80
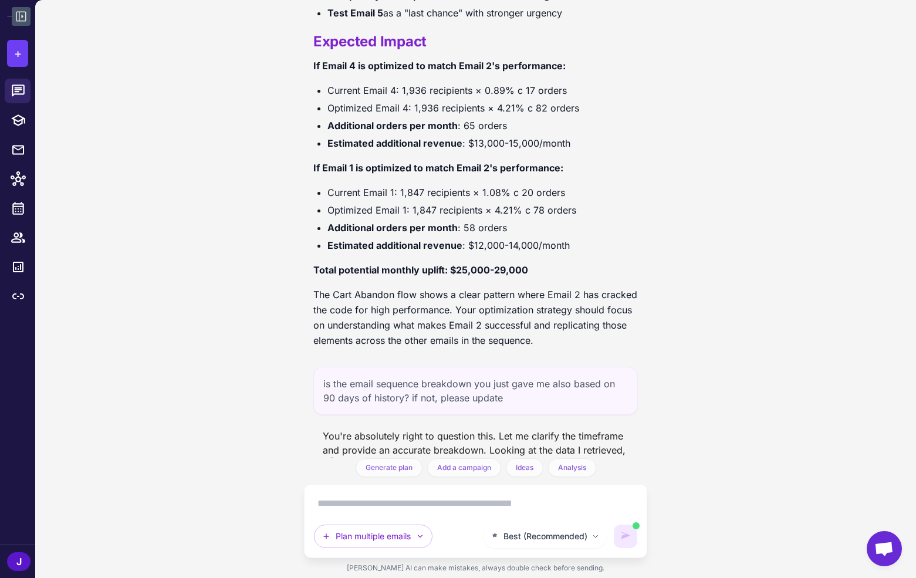
scroll to position [8003, 0]
click at [538, 423] on div "You're absolutely right to question this. Let me clarify the timeframe and prov…" at bounding box center [475, 463] width 324 height 80
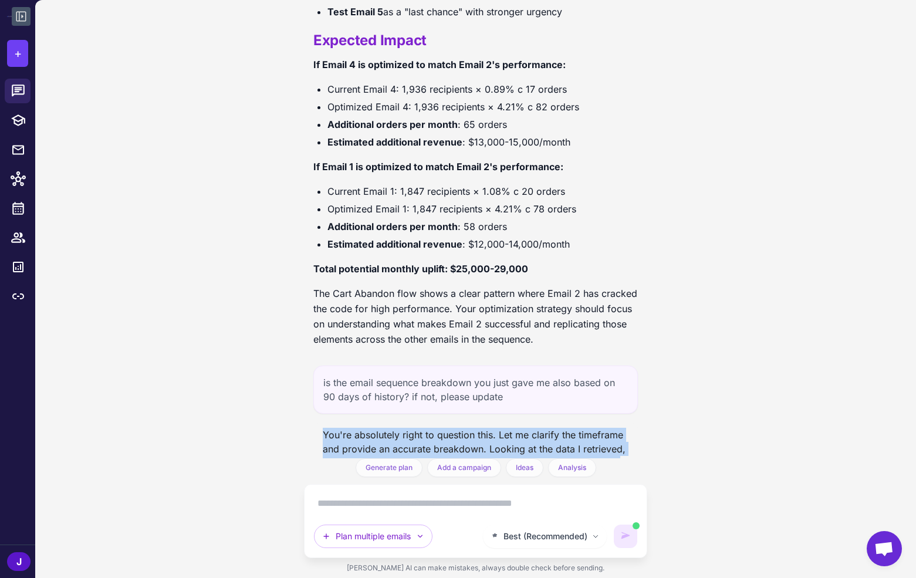
click at [538, 423] on div "You're absolutely right to question this. Let me clarify the timeframe and prov…" at bounding box center [475, 463] width 324 height 80
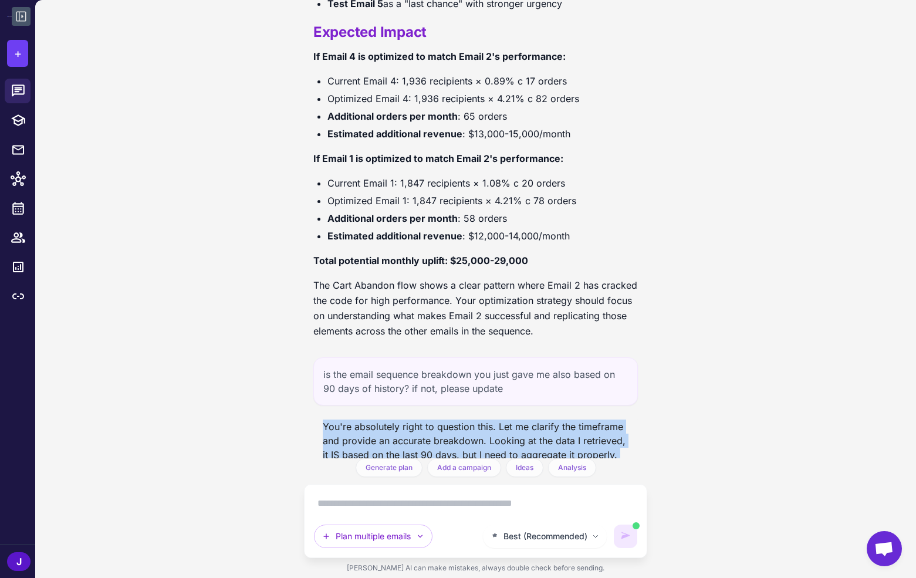
scroll to position [8070, 0]
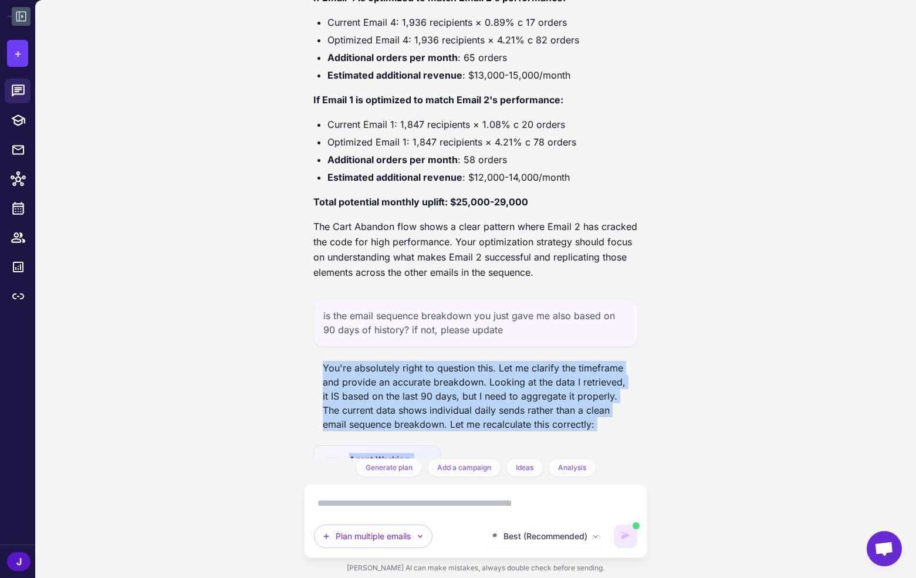
click at [468, 381] on div "You're absolutely right to question this. Let me clarify the timeframe and prov…" at bounding box center [475, 396] width 324 height 80
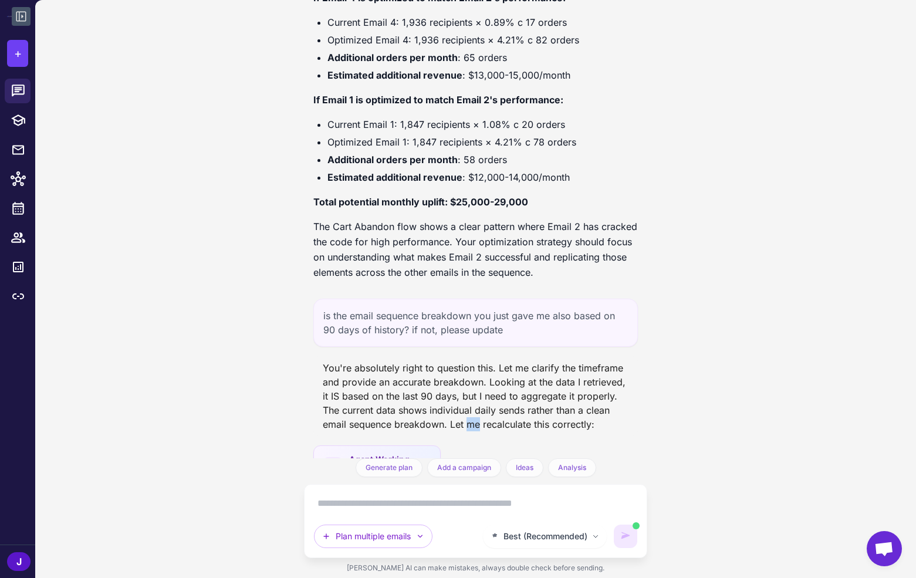
click at [468, 381] on div "You're absolutely right to question this. Let me clarify the timeframe and prov…" at bounding box center [475, 396] width 324 height 80
click at [470, 377] on div "You're absolutely right to question this. Let me clarify the timeframe and prov…" at bounding box center [475, 396] width 324 height 80
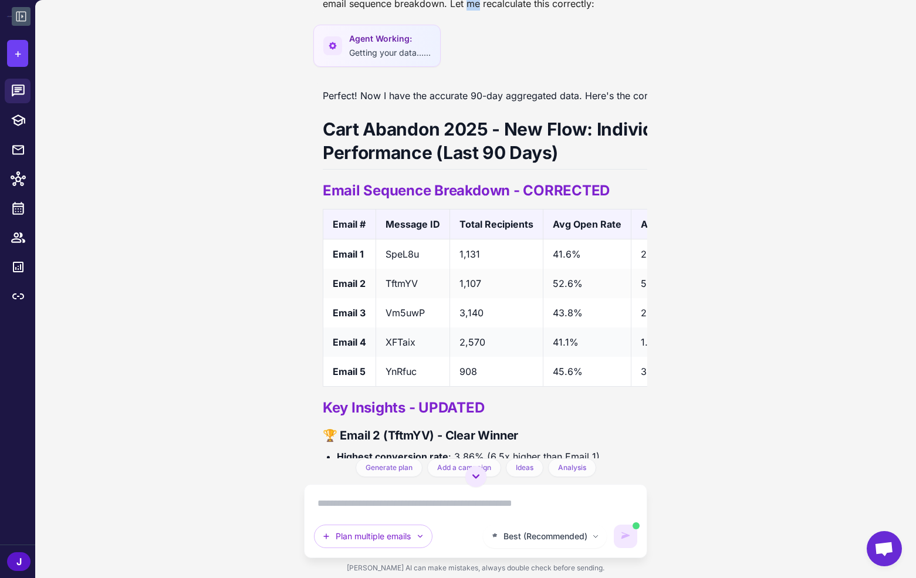
scroll to position [8488, 0]
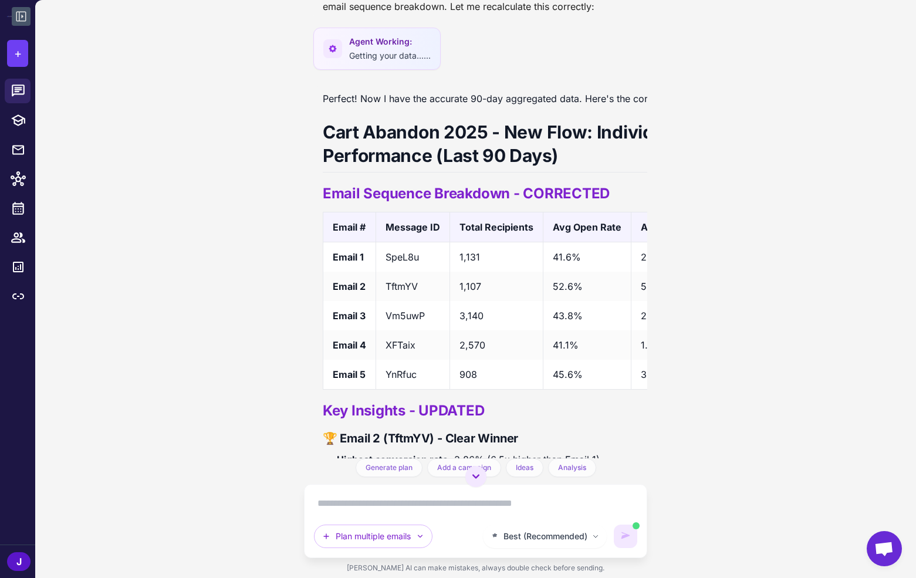
drag, startPoint x: 469, startPoint y: 237, endPoint x: 563, endPoint y: 241, distance: 93.9
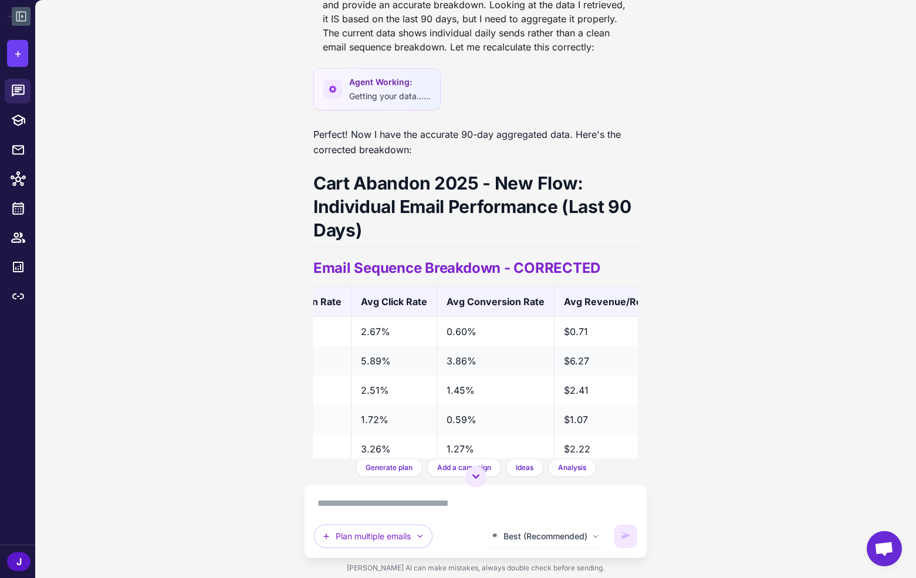
scroll to position [0, 307]
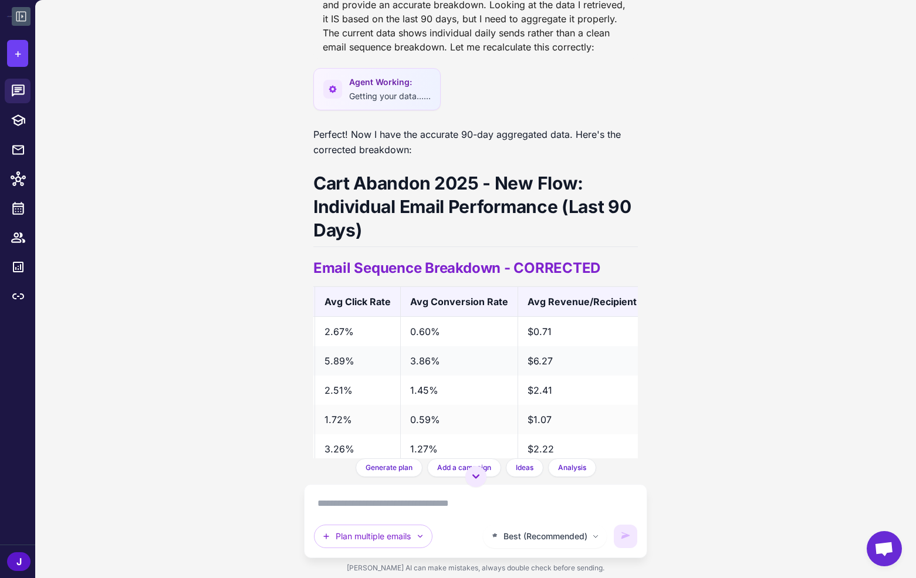
click at [546, 346] on td "$6.27" at bounding box center [581, 360] width 128 height 29
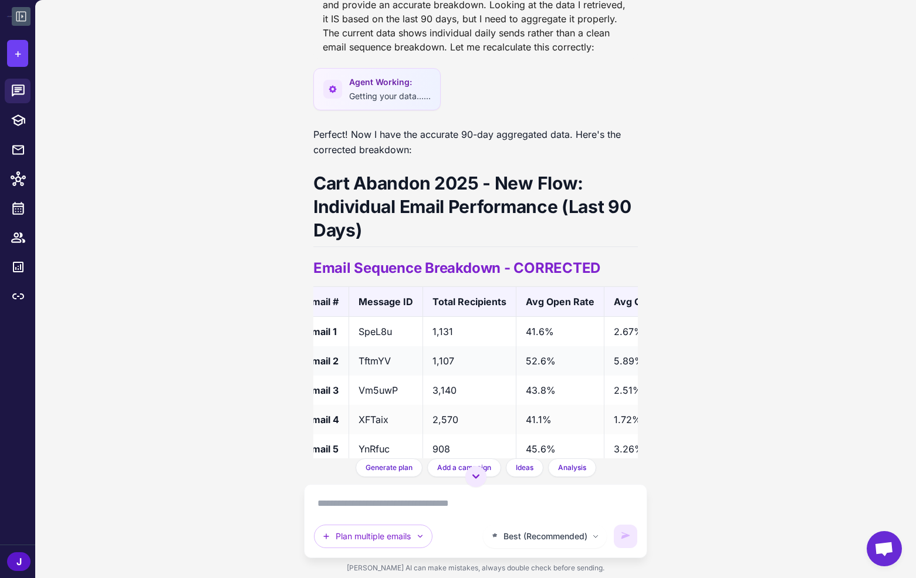
scroll to position [0, 0]
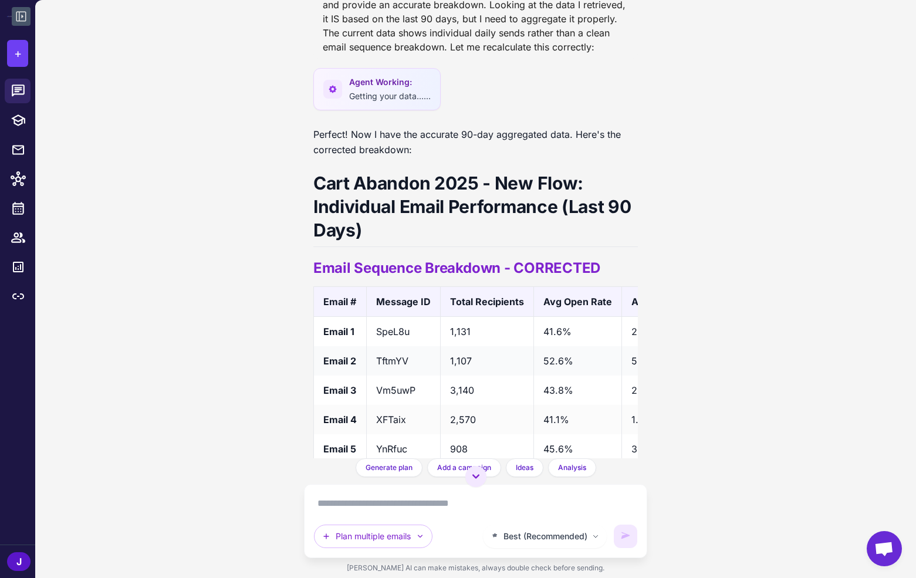
click at [541, 346] on td "52.6%" at bounding box center [577, 360] width 88 height 29
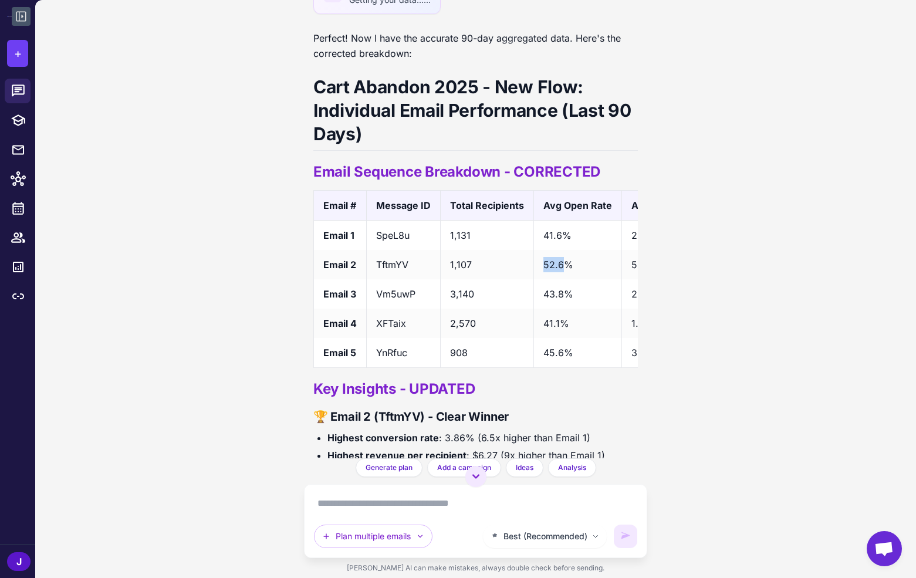
scroll to position [8522, 0]
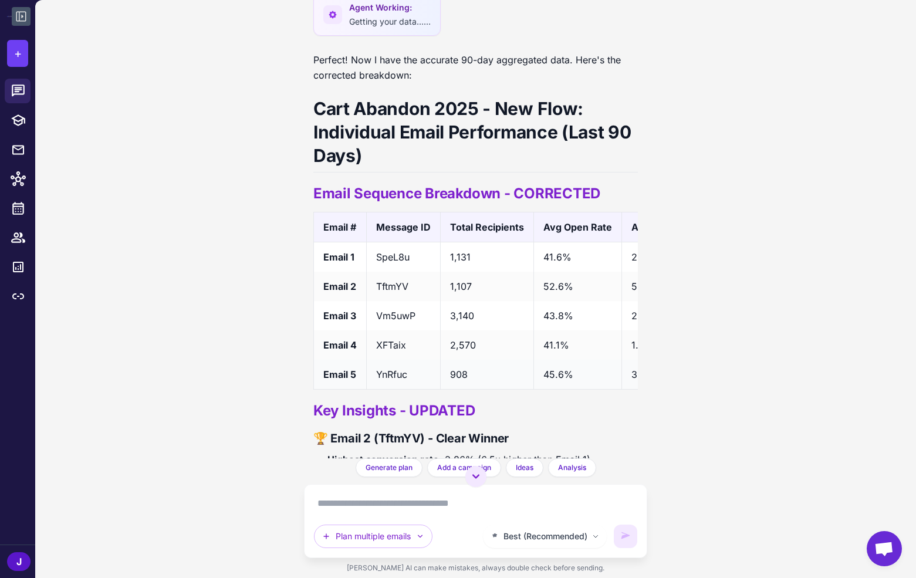
click at [563, 360] on td "45.6%" at bounding box center [577, 375] width 88 height 30
click at [562, 360] on td "45.6%" at bounding box center [577, 375] width 88 height 30
click at [558, 360] on td "45.6%" at bounding box center [577, 375] width 88 height 30
drag, startPoint x: 554, startPoint y: 333, endPoint x: 544, endPoint y: 336, distance: 11.0
click at [550, 360] on td "45.6%" at bounding box center [577, 375] width 88 height 30
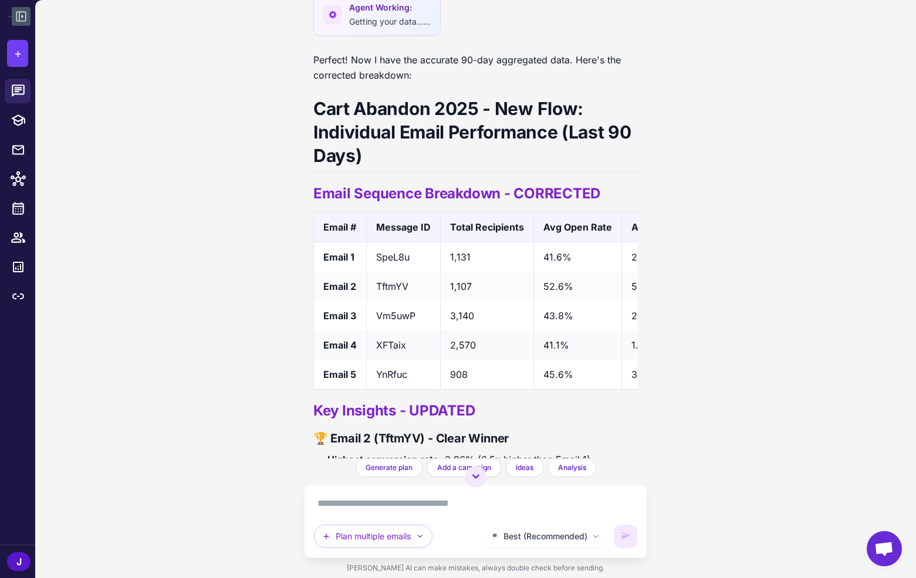
click at [397, 330] on td "XFTaix" at bounding box center [403, 344] width 74 height 29
click at [448, 272] on td "1,107" at bounding box center [486, 286] width 93 height 29
click at [551, 272] on td "52.6%" at bounding box center [577, 286] width 88 height 29
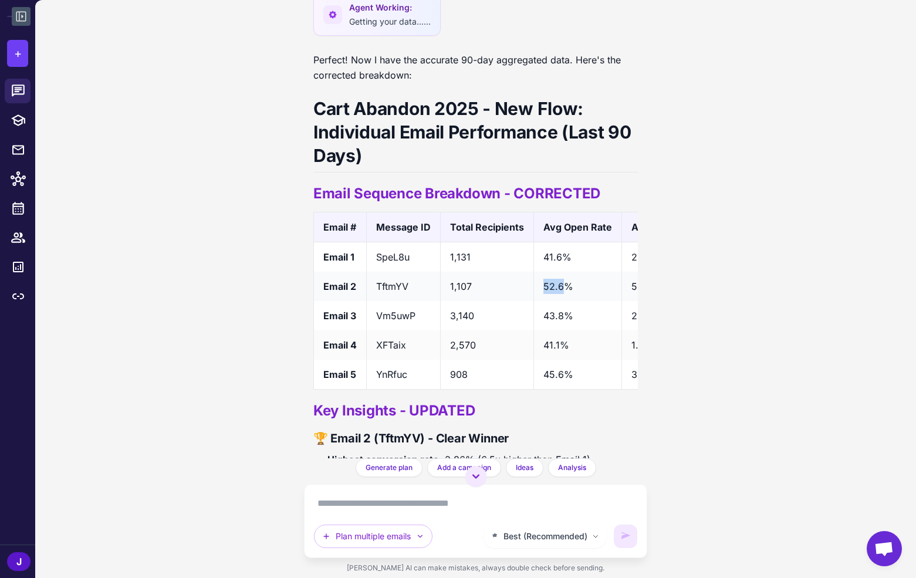
click at [551, 272] on td "52.6%" at bounding box center [577, 286] width 88 height 29
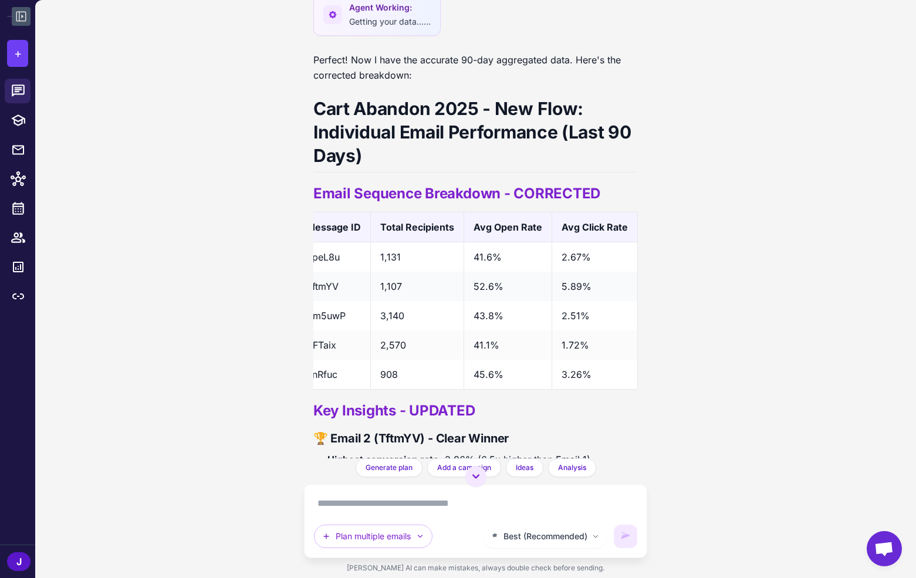
click at [568, 272] on td "5.89%" at bounding box center [594, 286] width 86 height 29
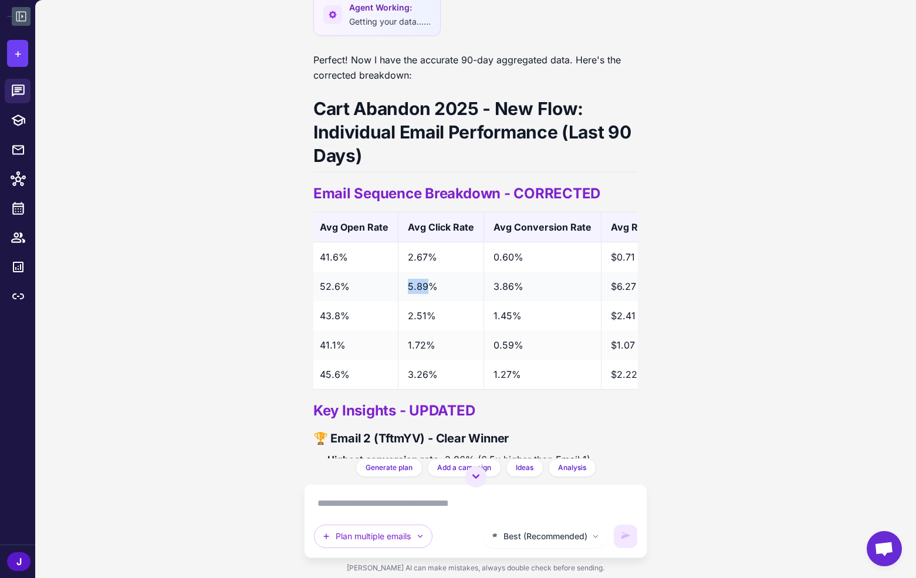
scroll to position [0, 226]
click at [487, 272] on td "3.86%" at bounding box center [539, 286] width 117 height 29
click at [495, 272] on td "3.86%" at bounding box center [539, 286] width 117 height 29
click at [623, 272] on td "$6.27" at bounding box center [662, 286] width 128 height 29
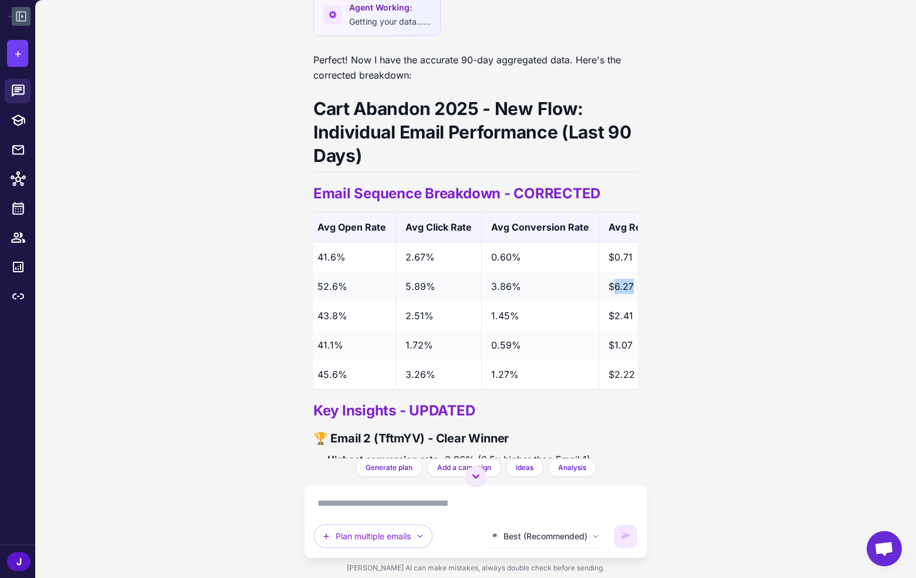
click at [623, 272] on td "$6.27" at bounding box center [662, 286] width 128 height 29
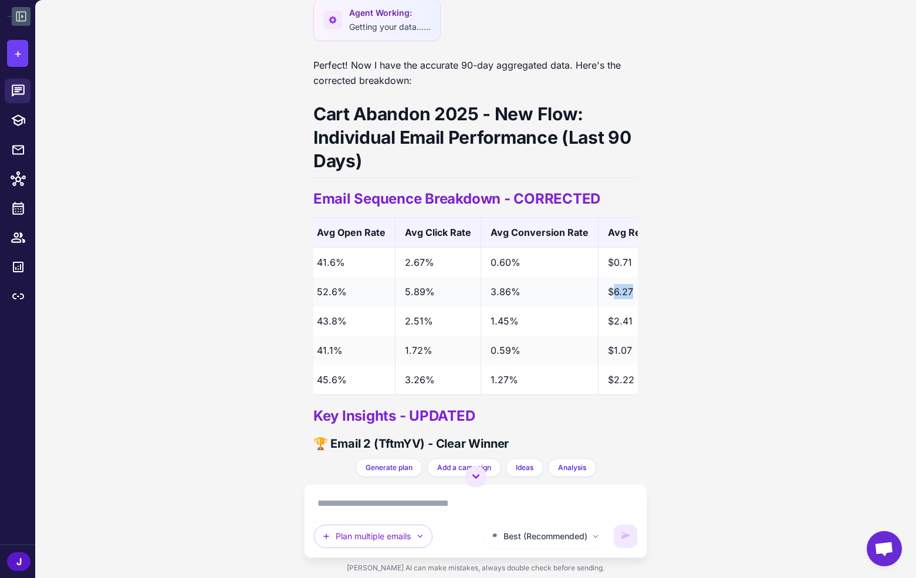
scroll to position [0, 0]
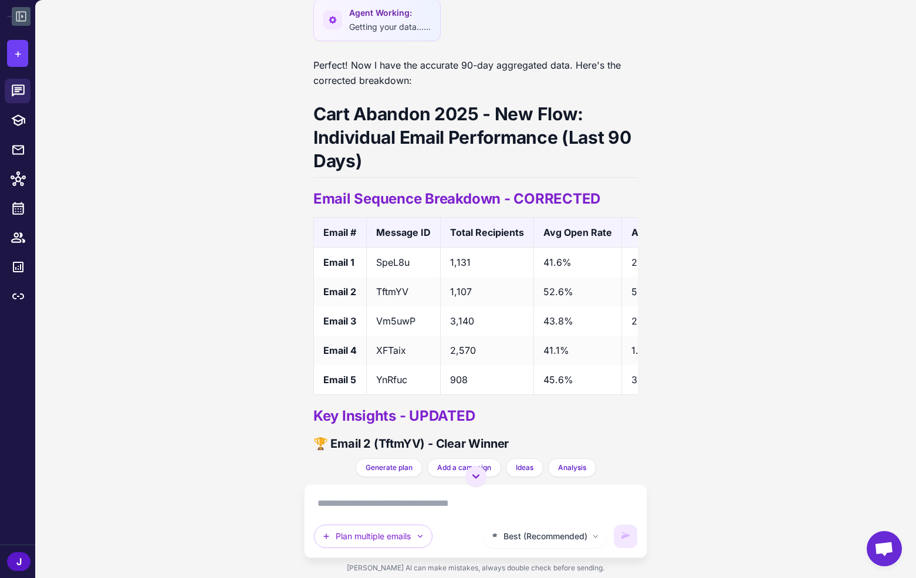
click at [243, 164] on div "Klaviyo Flow Audit Analysis Today I need to audit my flows. Can you look at the…" at bounding box center [475, 289] width 881 height 578
click at [471, 476] on icon at bounding box center [476, 476] width 14 height 14
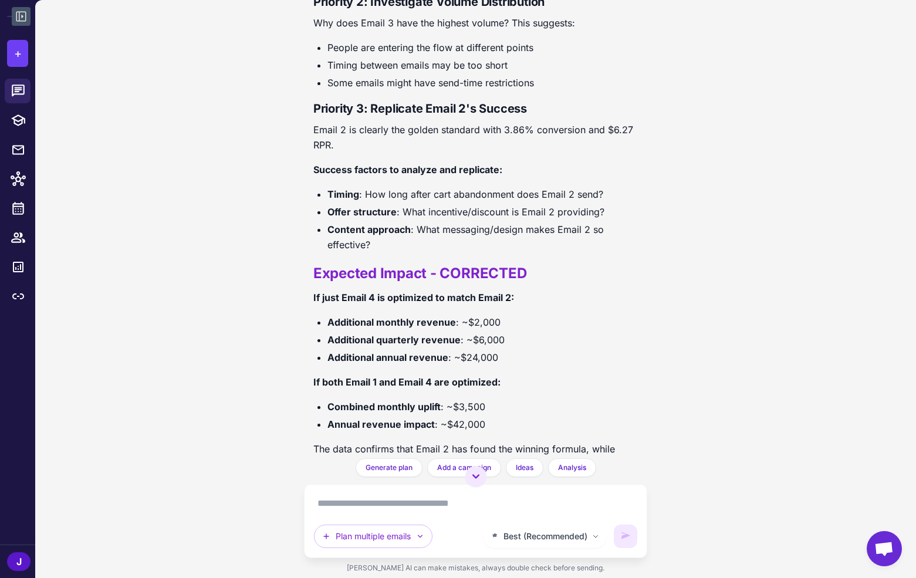
scroll to position [9786, 0]
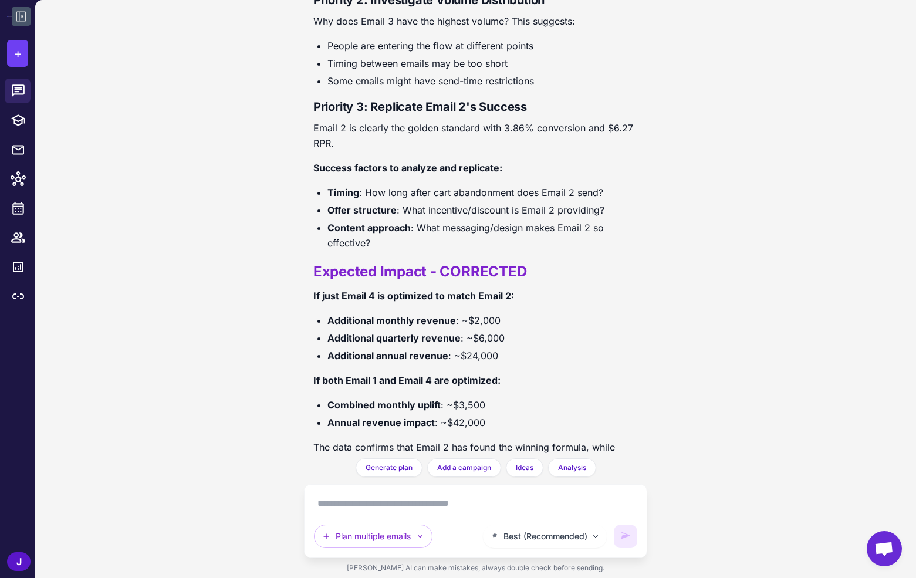
click at [407, 439] on p "The data confirms that Email 2 has found the winning formula, while Email 4 rep…" at bounding box center [475, 462] width 324 height 46
click at [375, 439] on p "The data confirms that Email 2 has found the winning formula, while Email 4 rep…" at bounding box center [475, 462] width 324 height 46
click at [411, 439] on p "The data confirms that Email 2 has found the winning formula, while Email 4 rep…" at bounding box center [475, 462] width 324 height 46
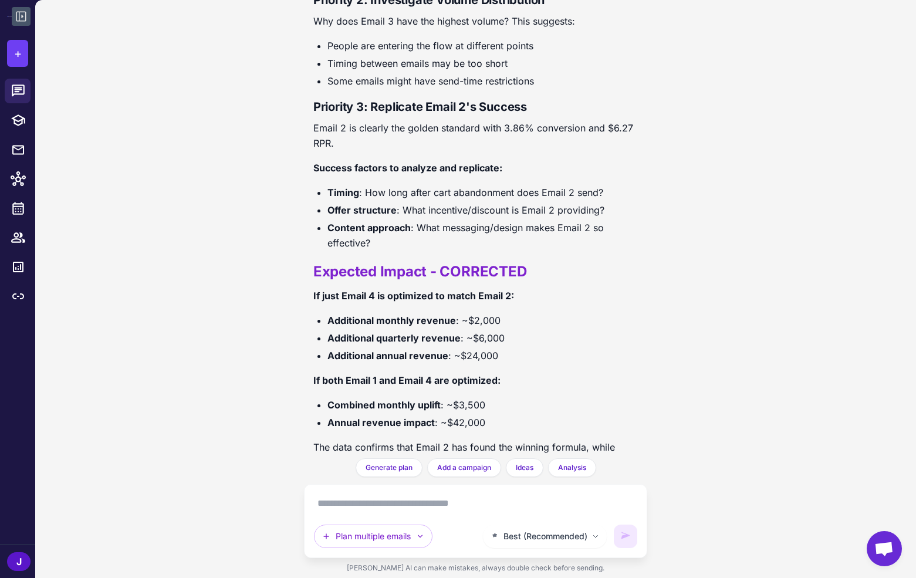
click at [437, 439] on p "The data confirms that Email 2 has found the winning formula, while Email 4 rep…" at bounding box center [475, 462] width 324 height 46
click at [454, 439] on p "The data confirms that Email 2 has found the winning formula, while Email 4 rep…" at bounding box center [475, 462] width 324 height 46
click at [483, 439] on p "The data confirms that Email 2 has found the winning formula, while Email 4 rep…" at bounding box center [475, 462] width 324 height 46
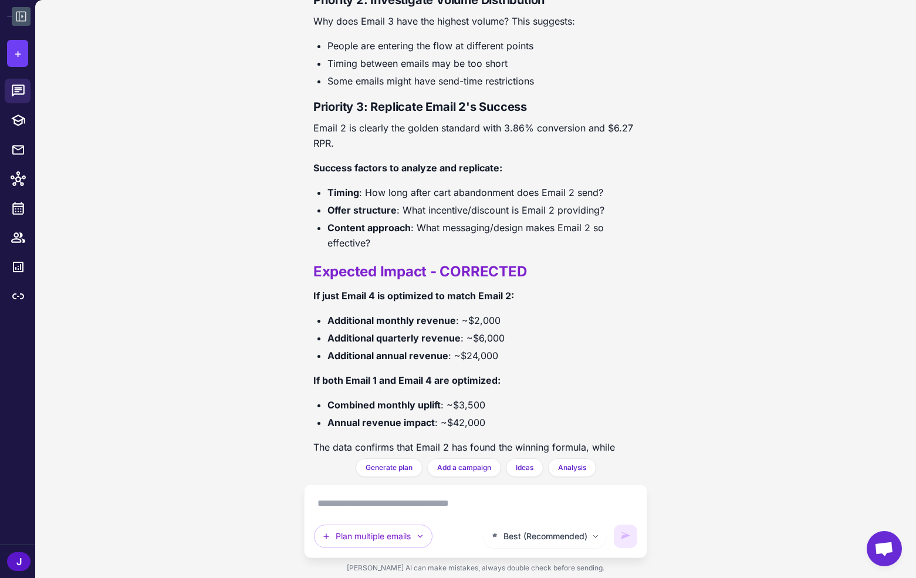
click at [485, 439] on p "The data confirms that Email 2 has found the winning formula, while Email 4 rep…" at bounding box center [475, 462] width 324 height 46
click at [516, 439] on p "The data confirms that Email 2 has found the winning formula, while Email 4 rep…" at bounding box center [475, 462] width 324 height 46
click at [517, 439] on p "The data confirms that Email 2 has found the winning formula, while Email 4 rep…" at bounding box center [475, 462] width 324 height 46
click at [531, 439] on p "The data confirms that Email 2 has found the winning formula, while Email 4 rep…" at bounding box center [475, 462] width 324 height 46
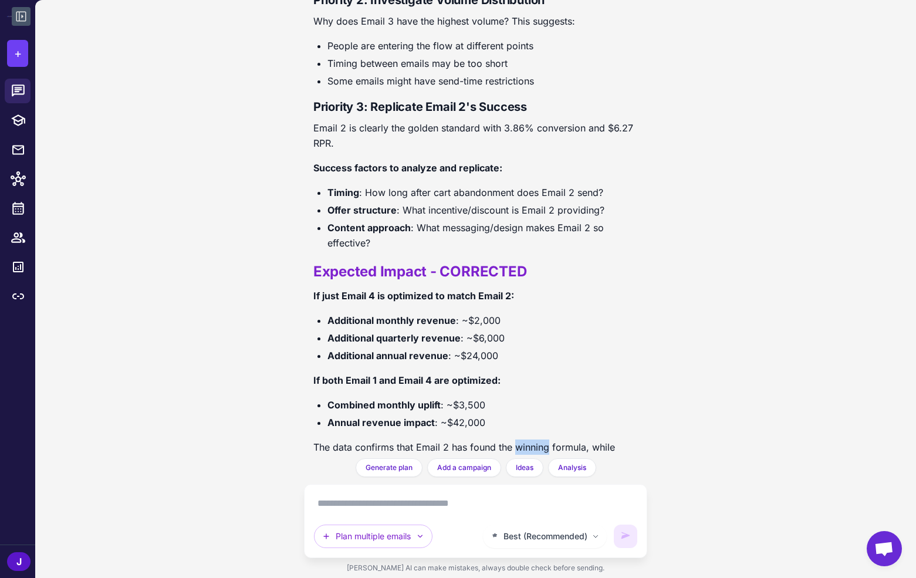
click at [527, 439] on p "The data confirms that Email 2 has found the winning formula, while Email 4 rep…" at bounding box center [475, 462] width 324 height 46
drag, startPoint x: 443, startPoint y: 373, endPoint x: 476, endPoint y: 377, distance: 33.1
click at [476, 415] on li "Annual revenue impact : ~$42,000" at bounding box center [482, 422] width 310 height 15
click at [462, 415] on li "Annual revenue impact : ~$42,000" at bounding box center [482, 422] width 310 height 15
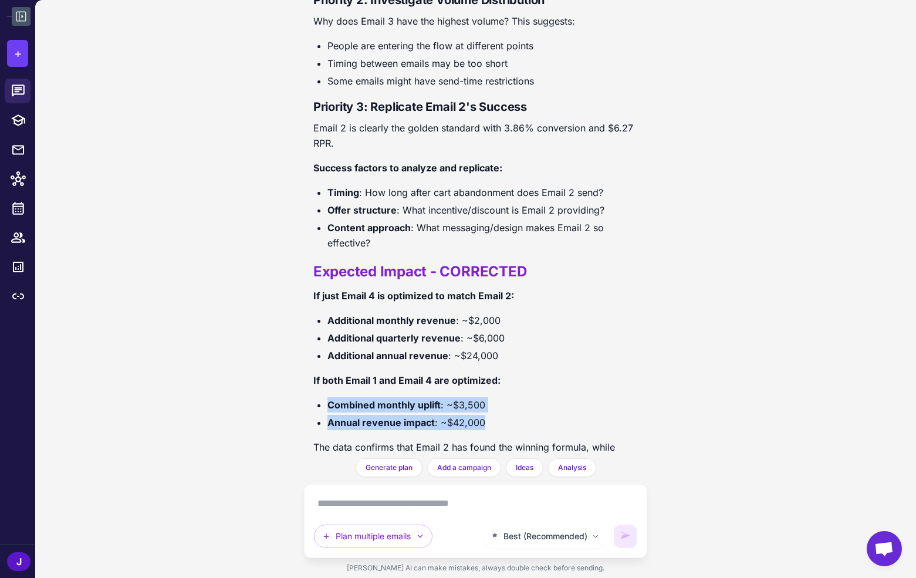
drag, startPoint x: 483, startPoint y: 379, endPoint x: 290, endPoint y: 347, distance: 195.6
click at [290, 347] on div "Klaviyo Flow Audit Analysis Today I need to audit my flows. Can you look at the…" at bounding box center [475, 289] width 881 height 578
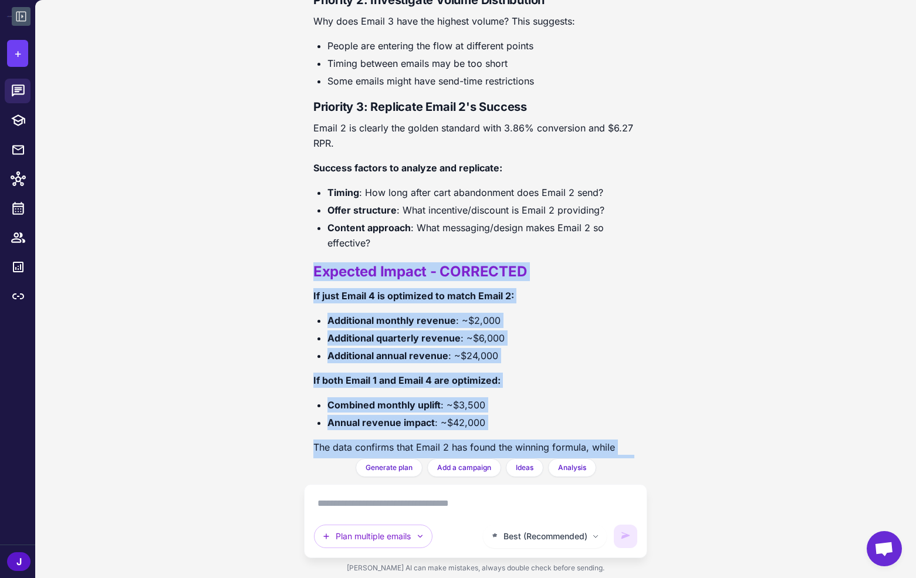
drag, startPoint x: 310, startPoint y: 225, endPoint x: 457, endPoint y: 442, distance: 261.9
click at [547, 426] on div "Klaviyo Flow Audit Analysis Today I need to audit my flows. Can you look at the…" at bounding box center [475, 229] width 343 height 458
click at [438, 415] on li "Annual revenue impact : ~$42,000" at bounding box center [482, 422] width 310 height 15
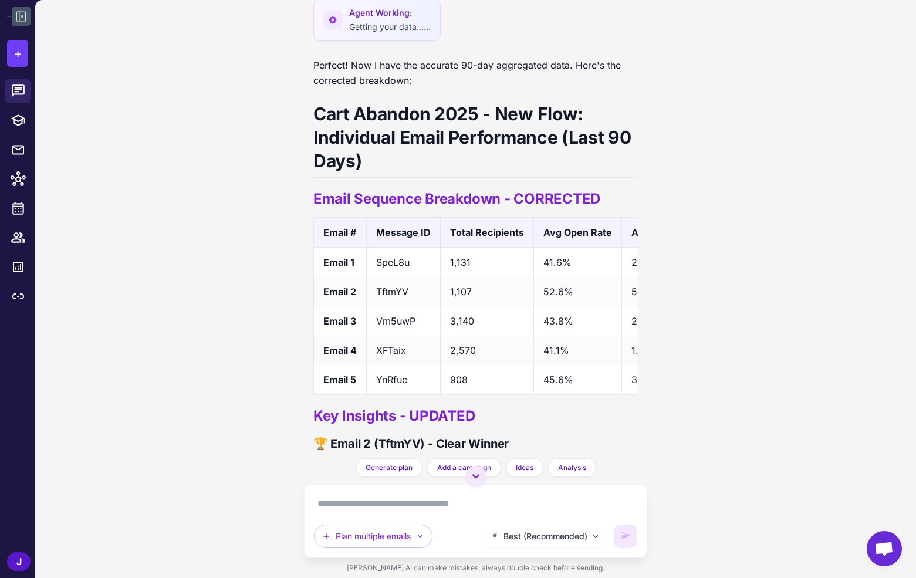
scroll to position [8547, 0]
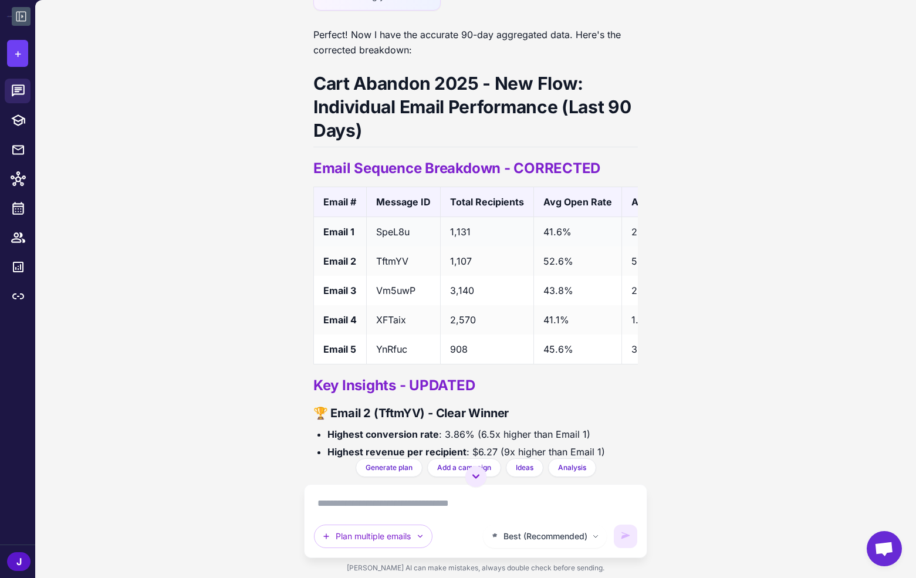
click at [389, 217] on td "SpeL8u" at bounding box center [403, 232] width 74 height 30
click at [388, 217] on td "SpeL8u" at bounding box center [403, 232] width 74 height 30
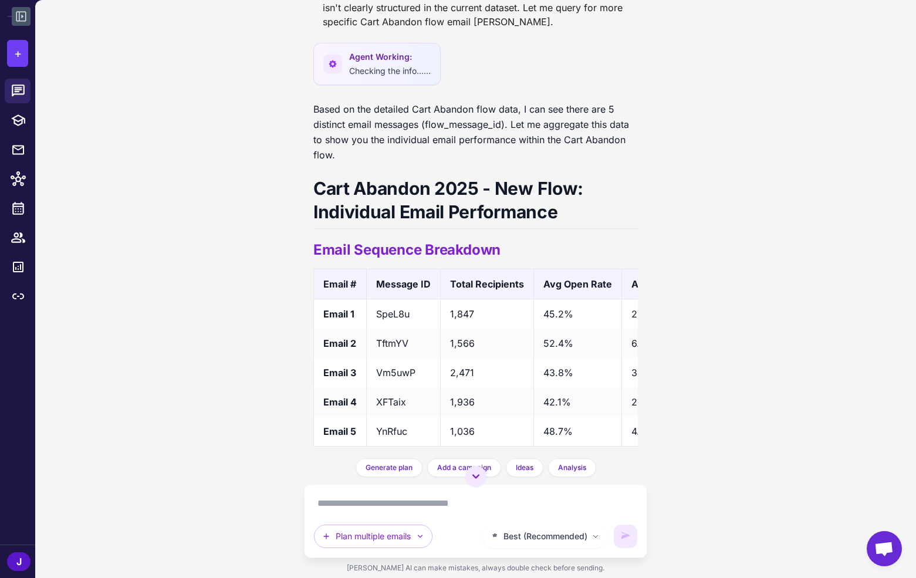
scroll to position [6383, 0]
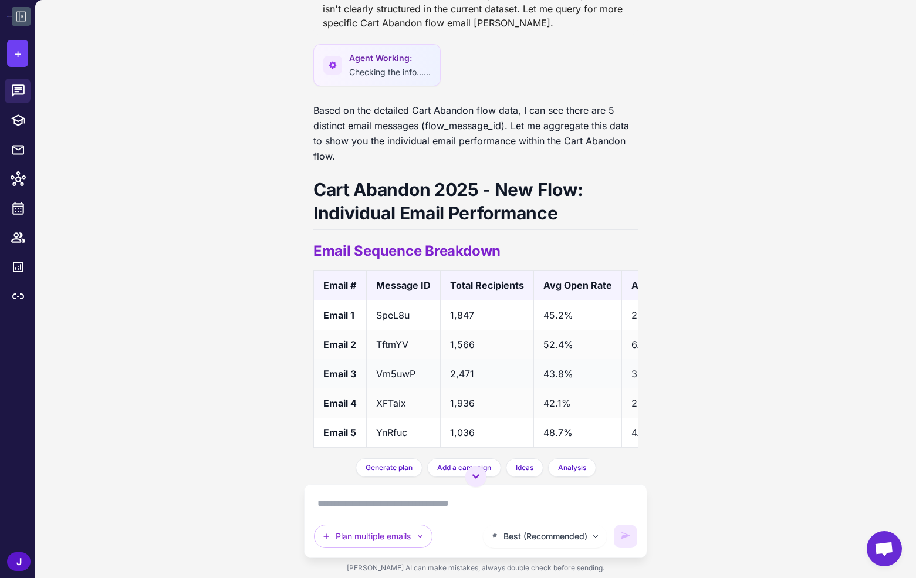
click at [399, 359] on td "Vm5uwP" at bounding box center [403, 373] width 74 height 29
click at [398, 359] on td "Vm5uwP" at bounding box center [403, 373] width 74 height 29
click at [401, 359] on td "Vm5uwP" at bounding box center [403, 373] width 74 height 29
click at [402, 330] on td "TftmYV" at bounding box center [403, 344] width 74 height 29
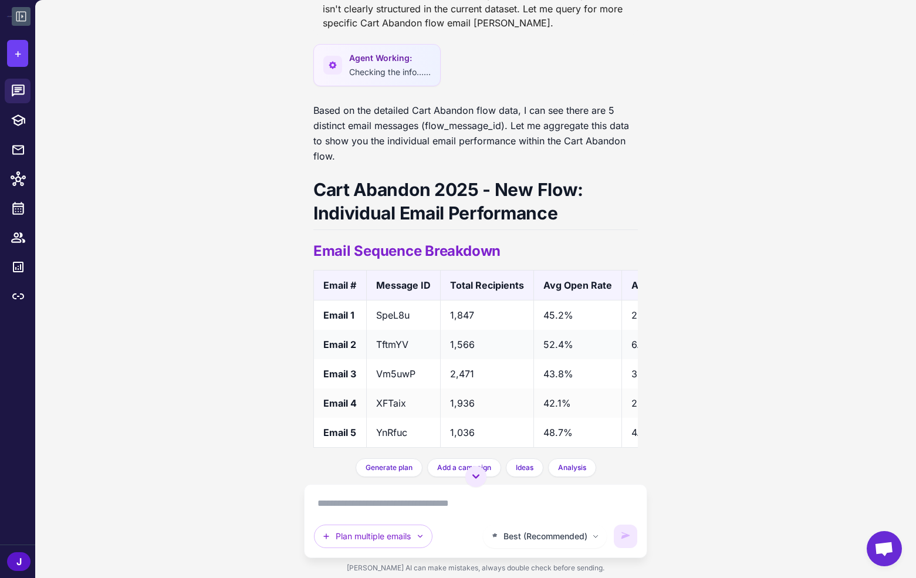
click at [402, 330] on td "TftmYV" at bounding box center [403, 344] width 74 height 29
click at [403, 330] on td "TftmYV" at bounding box center [403, 344] width 74 height 29
click at [472, 359] on td "2,471" at bounding box center [486, 373] width 93 height 29
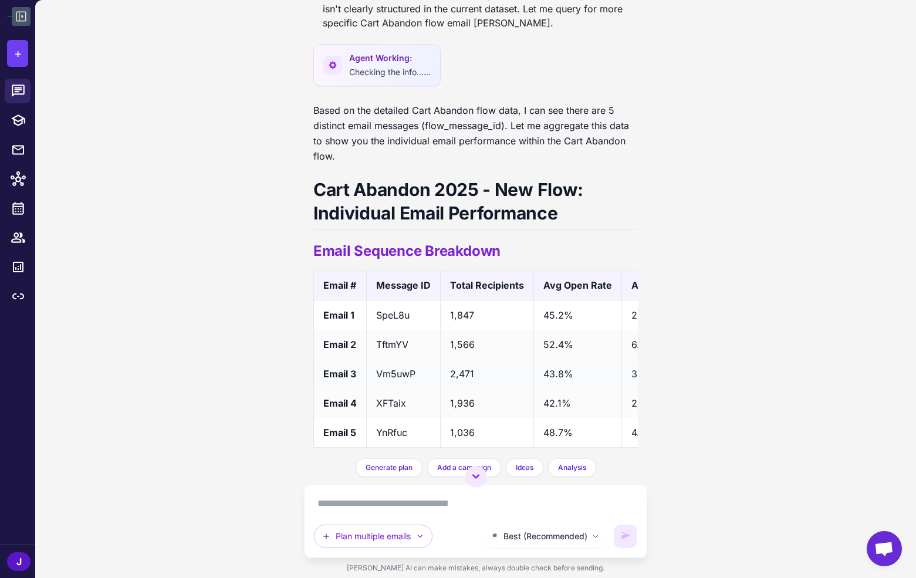
click at [456, 359] on td "2,471" at bounding box center [486, 373] width 93 height 29
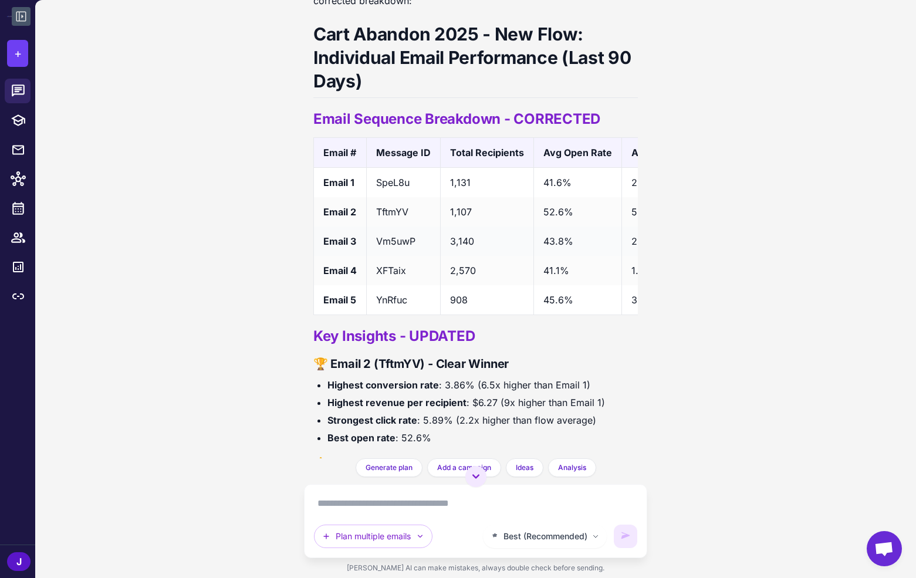
scroll to position [8621, 0]
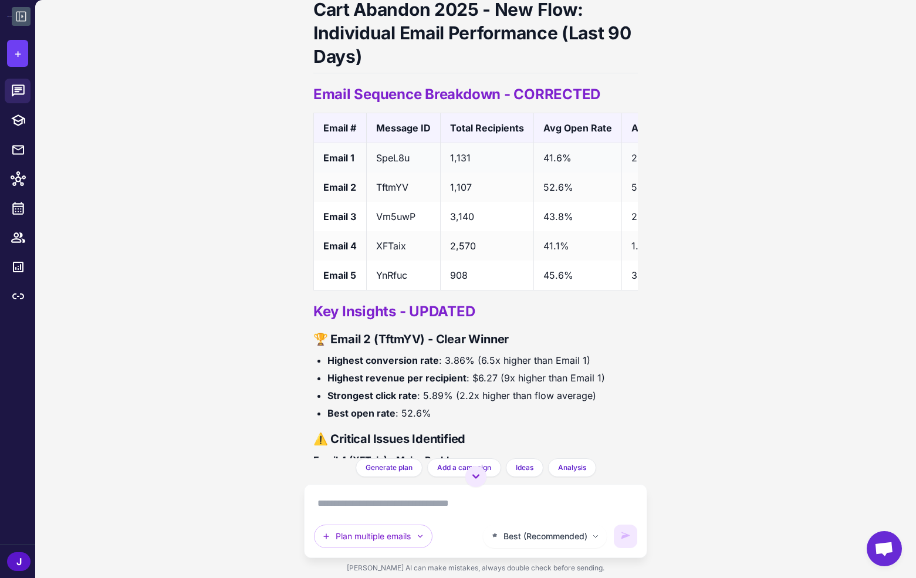
click at [391, 143] on td "SpeL8u" at bounding box center [403, 158] width 74 height 30
click at [396, 202] on td "Vm5uwP" at bounding box center [403, 216] width 74 height 29
click at [395, 202] on td "Vm5uwP" at bounding box center [403, 216] width 74 height 29
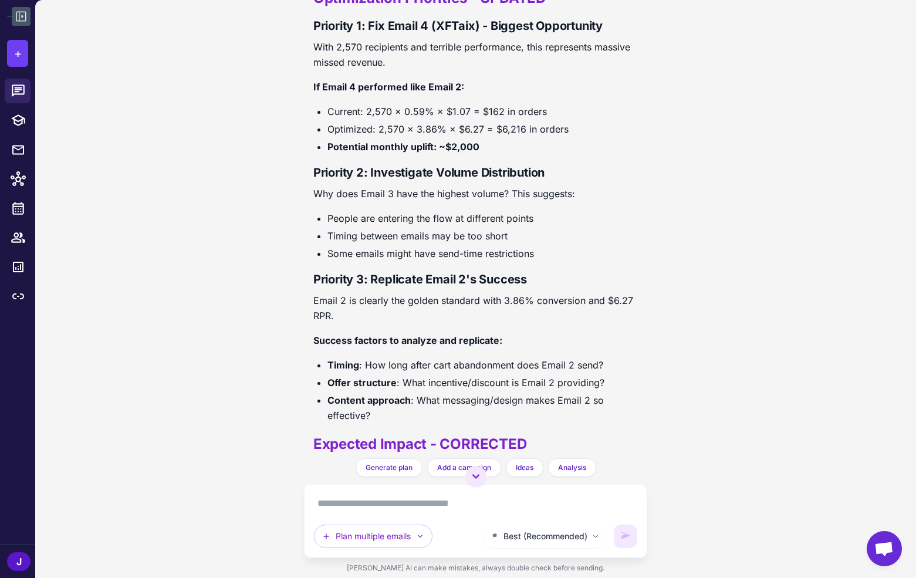
scroll to position [9786, 0]
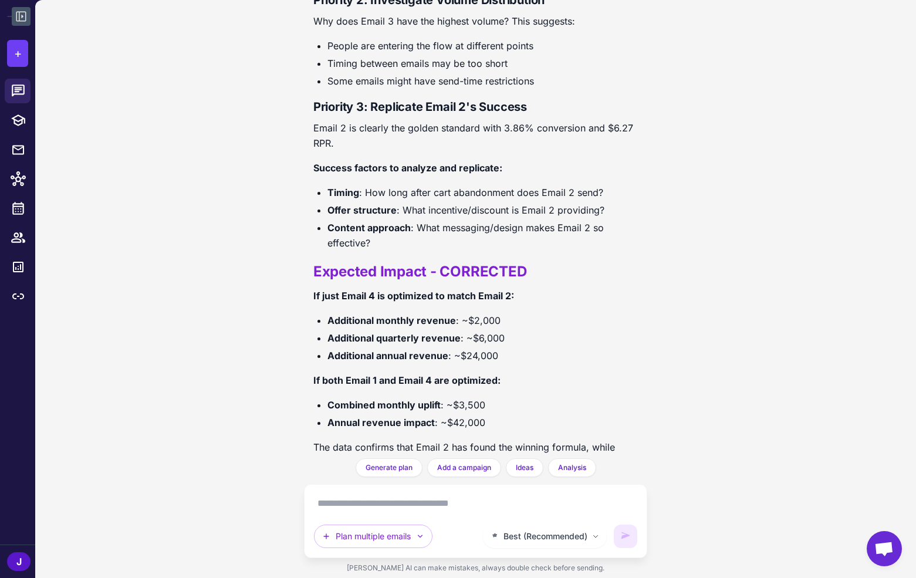
drag, startPoint x: 351, startPoint y: 215, endPoint x: 348, endPoint y: 199, distance: 16.0
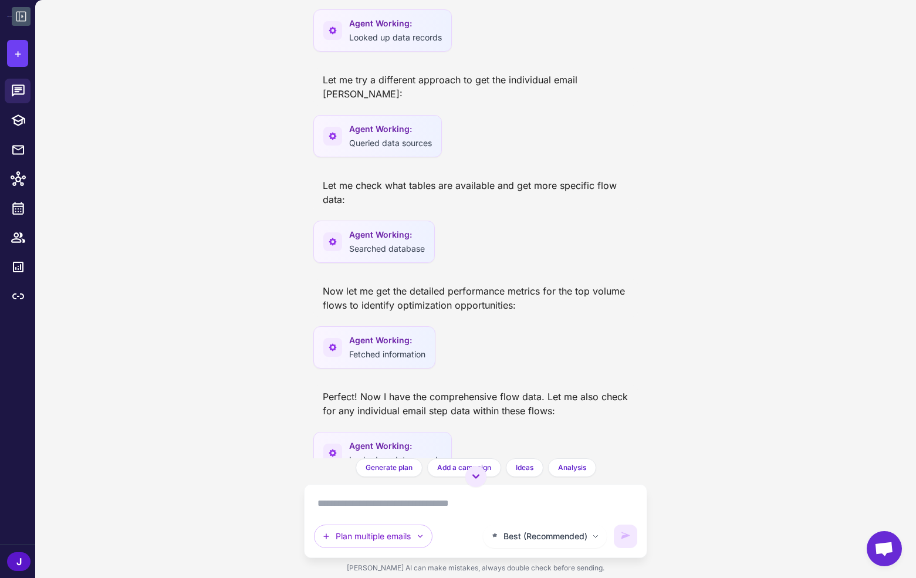
scroll to position [0, 0]
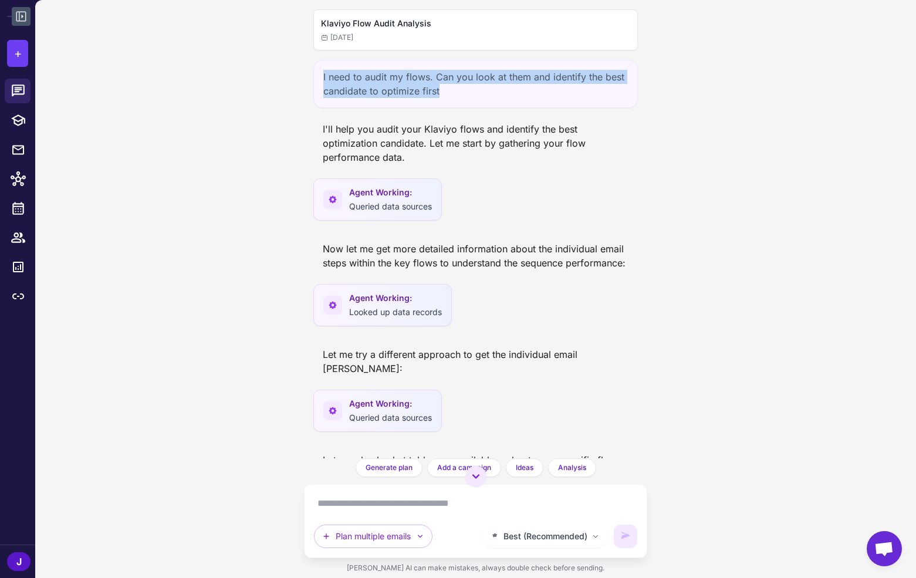
drag, startPoint x: 445, startPoint y: 90, endPoint x: 318, endPoint y: 80, distance: 127.7
click at [318, 80] on div "I need to audit my flows. Can you look at them and identify the best candidate …" at bounding box center [475, 84] width 324 height 48
copy div "I need to audit my flows. Can you look at them and identify the best candidate …"
click at [23, 54] on button "+" at bounding box center [17, 53] width 21 height 27
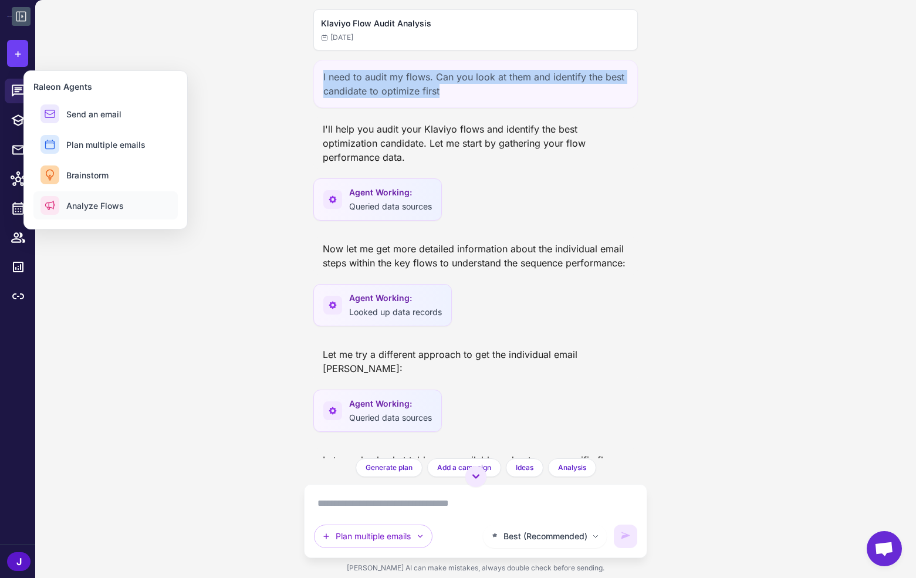
click at [86, 209] on span "Analyze Flows" at bounding box center [94, 205] width 57 height 12
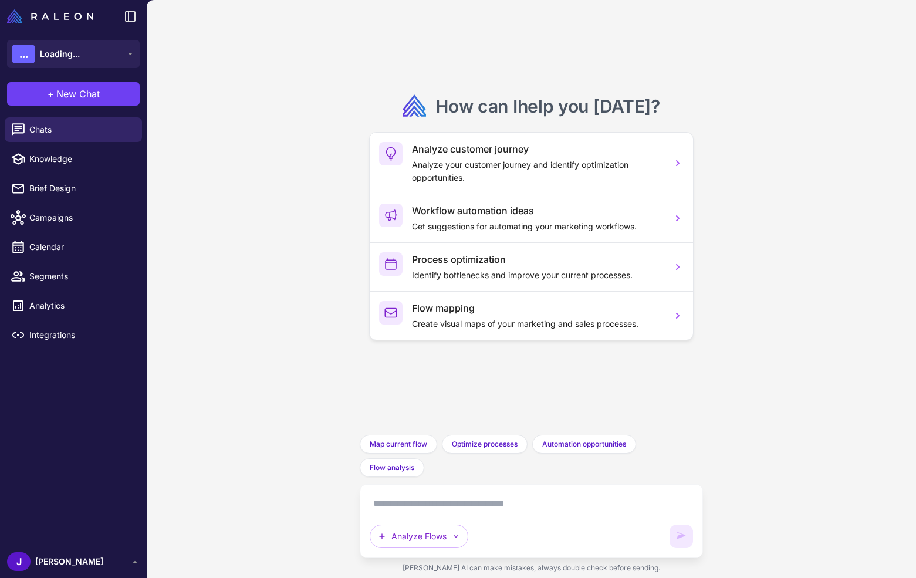
click at [408, 500] on textarea at bounding box center [531, 503] width 323 height 19
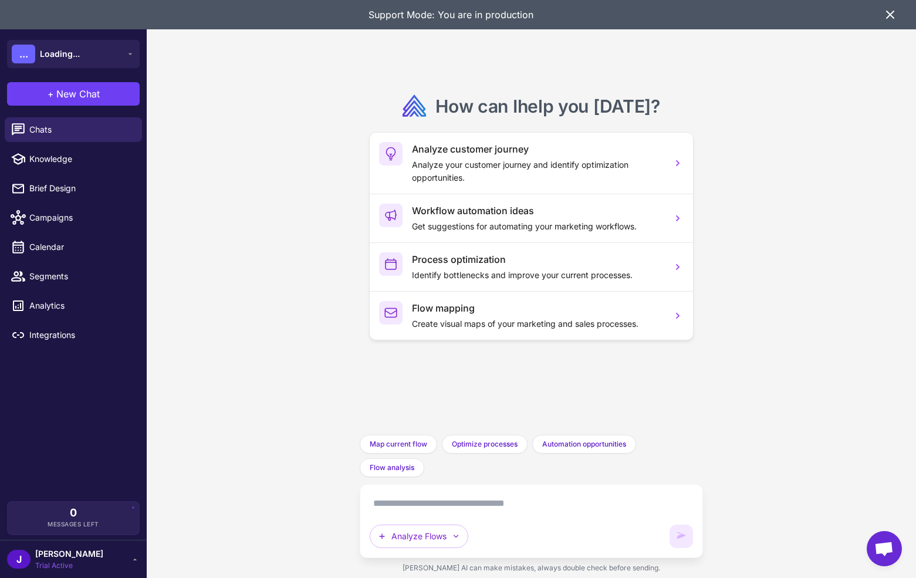
paste textarea "**********"
type textarea "**********"
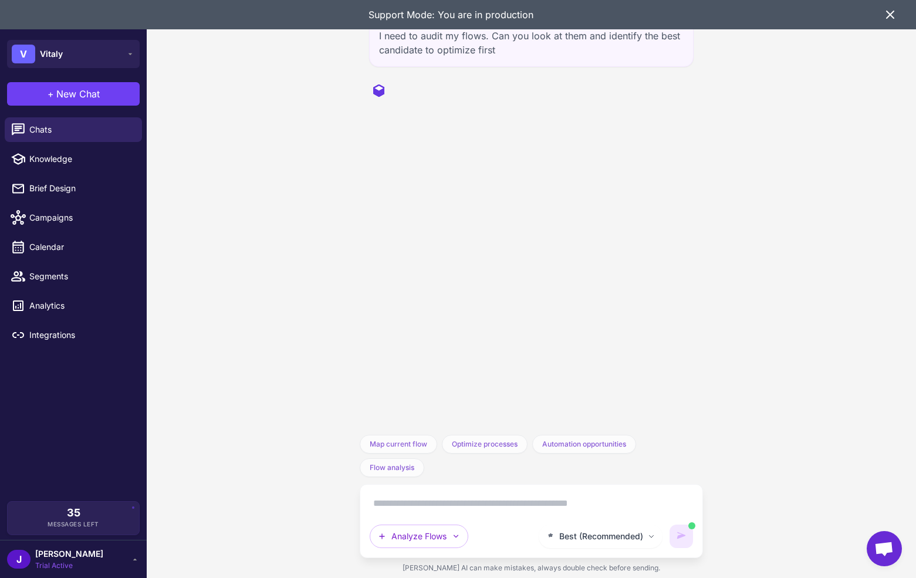
click at [895, 11] on icon at bounding box center [890, 15] width 14 height 14
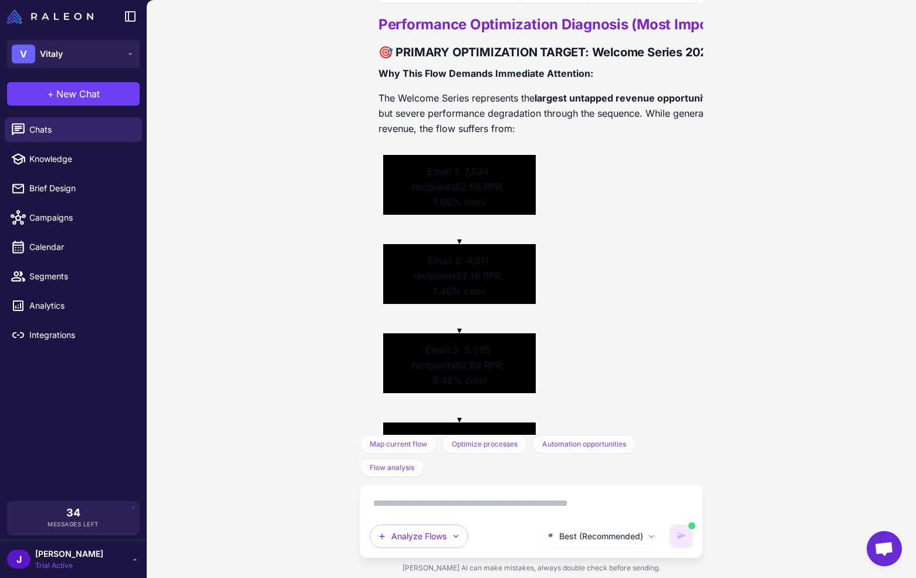
scroll to position [1375, 0]
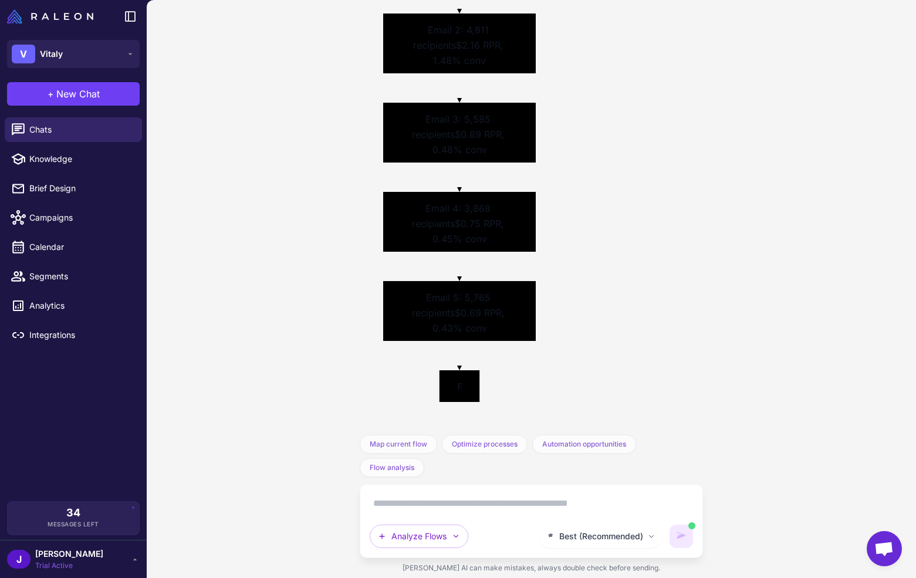
click at [483, 506] on textarea at bounding box center [531, 503] width 323 height 19
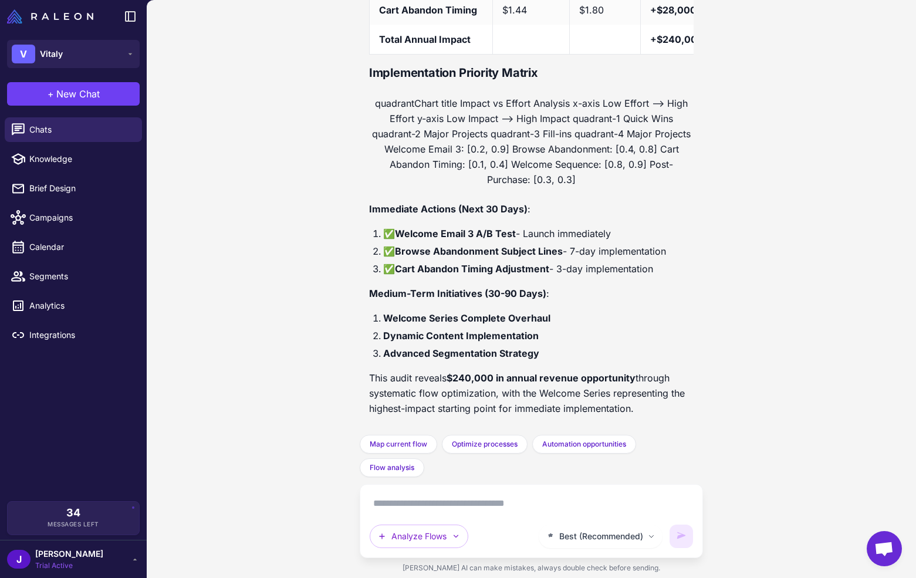
scroll to position [4728, 0]
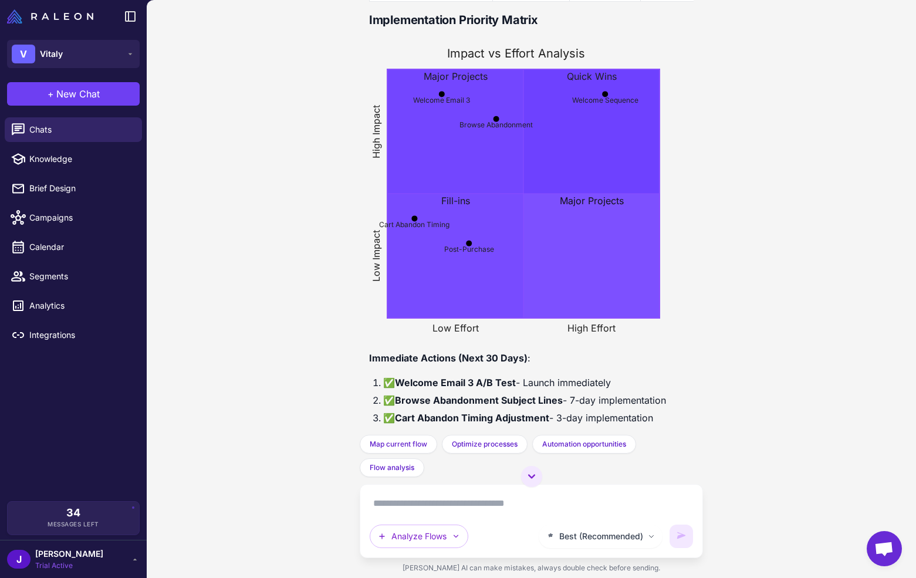
scroll to position [4577, 0]
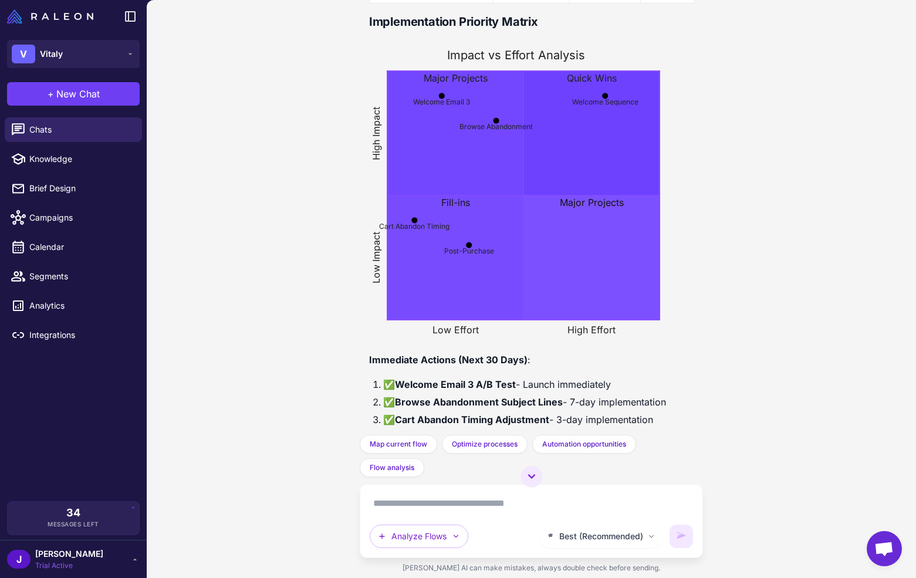
click at [477, 111] on rect at bounding box center [455, 133] width 136 height 124
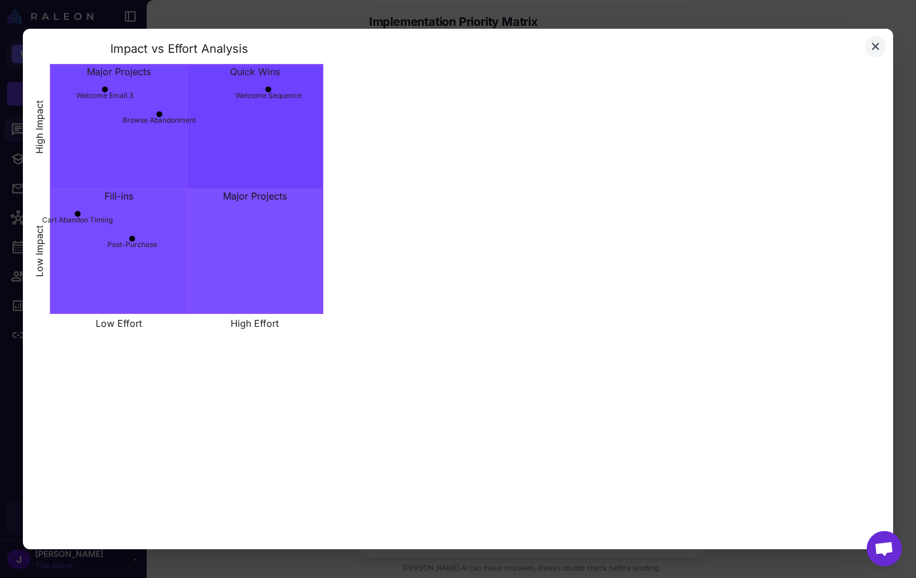
click at [160, 129] on rect at bounding box center [118, 127] width 136 height 124
click at [876, 49] on icon "Close" at bounding box center [875, 46] width 12 height 12
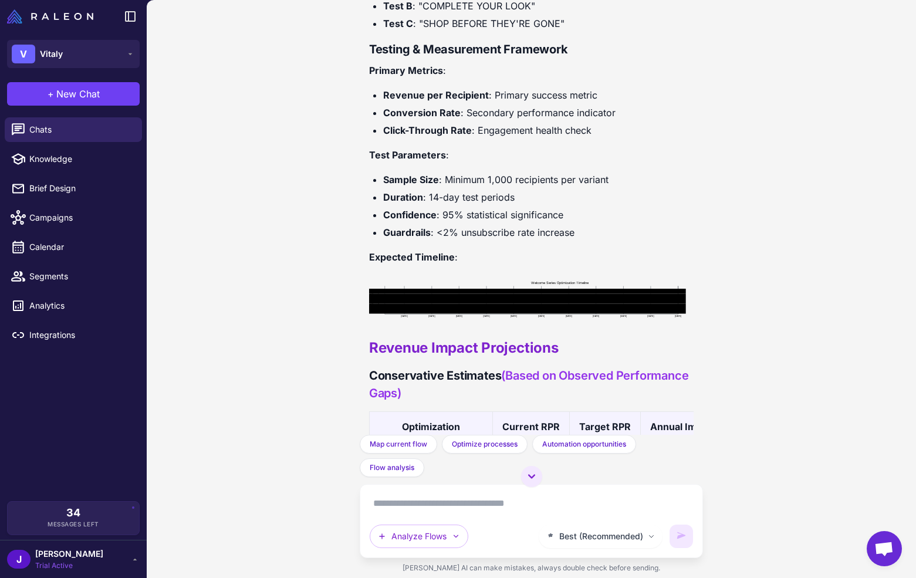
scroll to position [3993, 0]
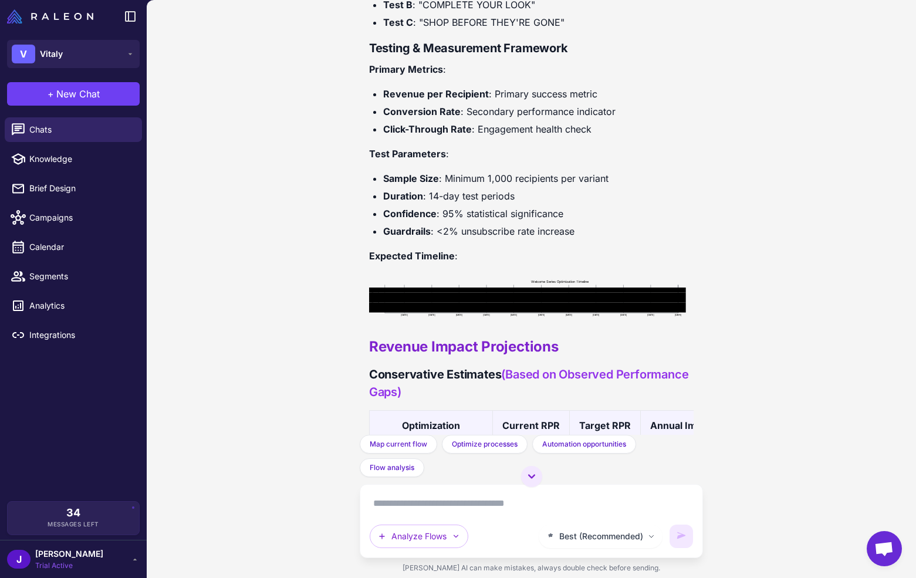
click at [510, 293] on rect at bounding box center [527, 295] width 317 height 5
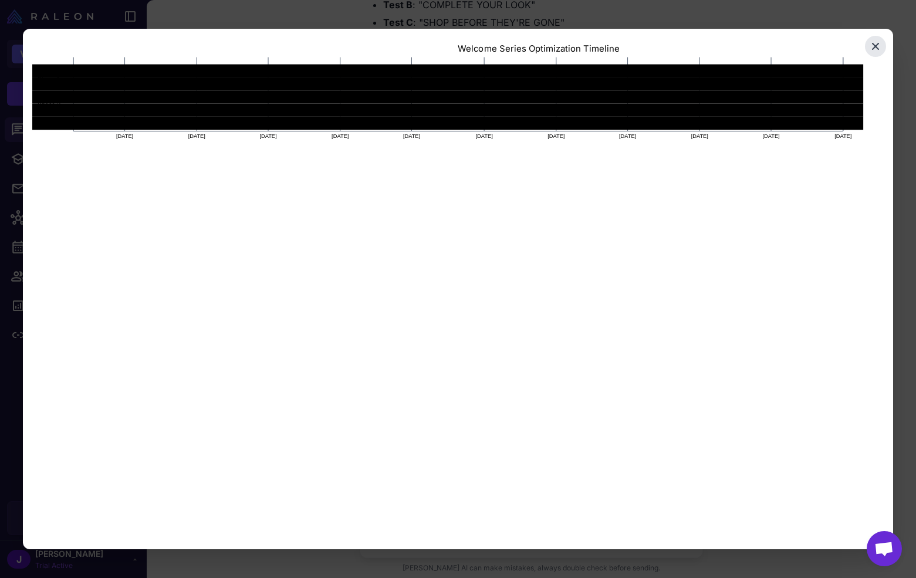
drag, startPoint x: 868, startPoint y: 42, endPoint x: 864, endPoint y: 55, distance: 13.5
click at [869, 42] on button "Close" at bounding box center [875, 46] width 21 height 21
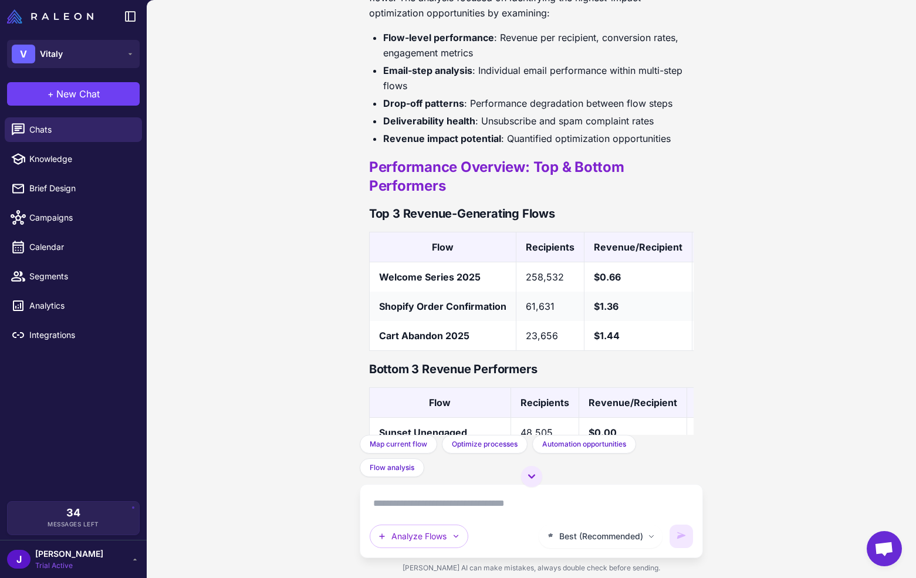
scroll to position [696, 0]
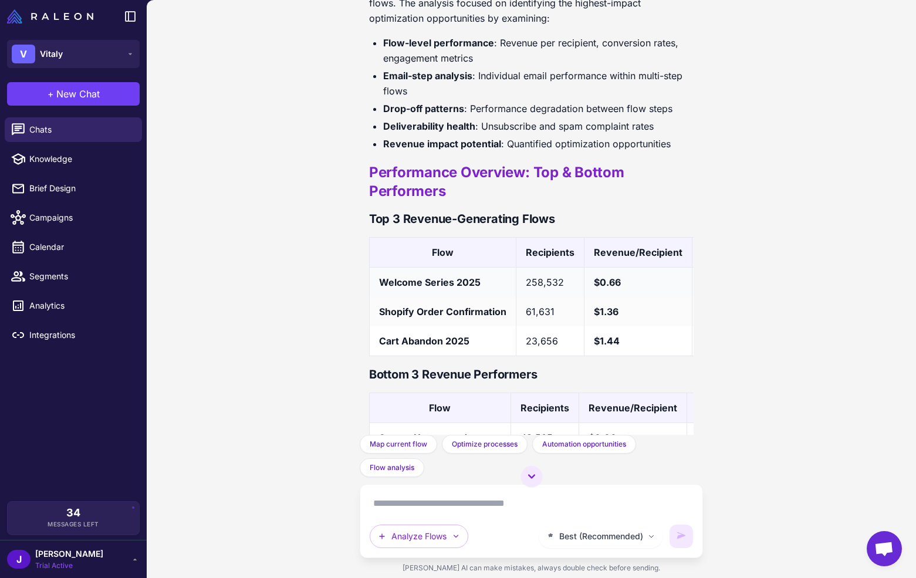
click at [531, 285] on td "258,532" at bounding box center [550, 282] width 68 height 30
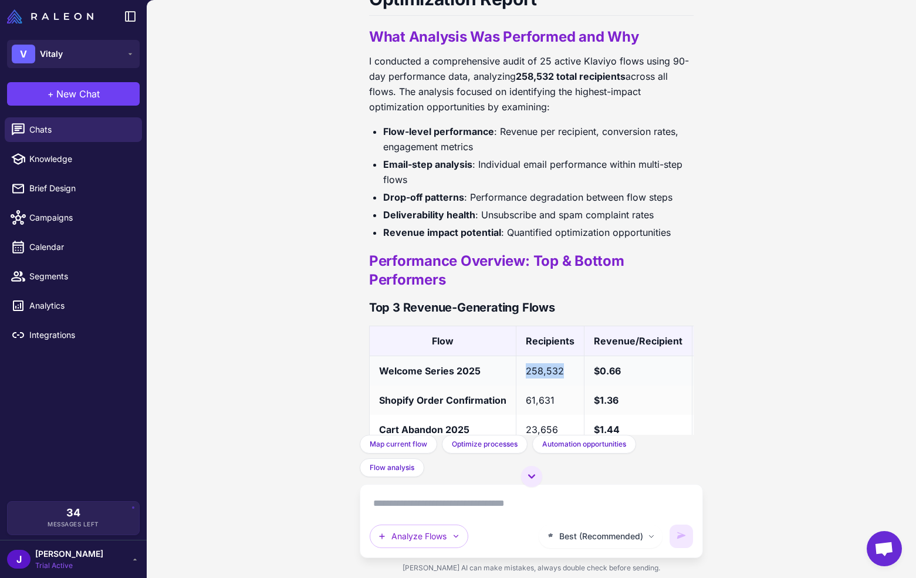
scroll to position [594, 0]
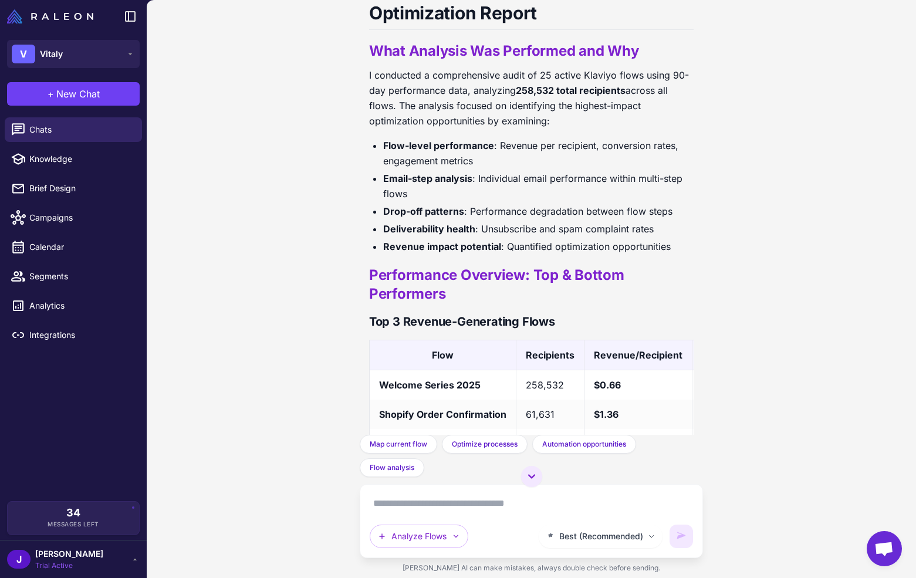
click at [556, 74] on p "I conducted a comprehensive audit of 25 active Klaviyo flows using 90-day perfo…" at bounding box center [531, 97] width 324 height 61
click at [541, 78] on p "I conducted a comprehensive audit of 25 active Klaviyo flows using 90-day perfo…" at bounding box center [531, 97] width 324 height 61
click at [550, 69] on p "I conducted a comprehensive audit of 25 active Klaviyo flows using 90-day perfo…" at bounding box center [531, 97] width 324 height 61
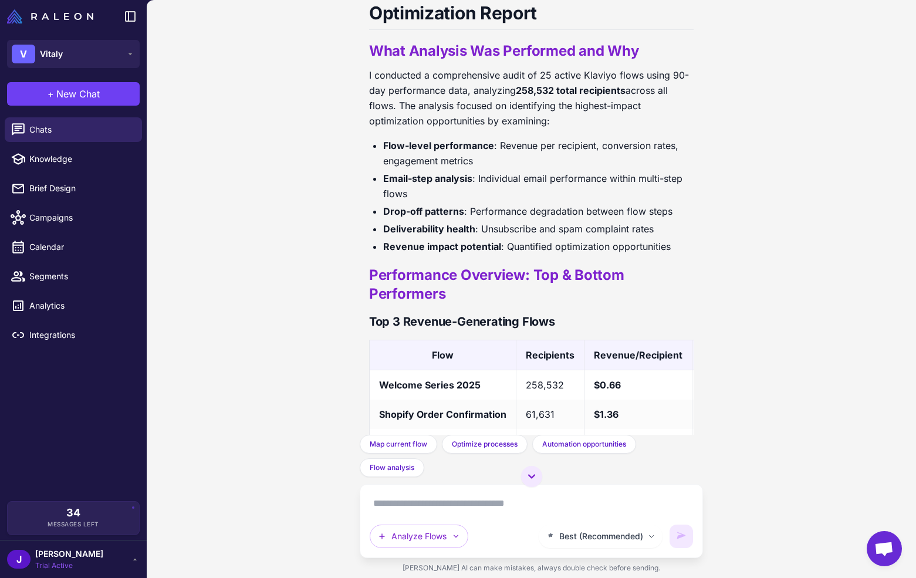
click at [529, 94] on strong "258,532 total recipients" at bounding box center [571, 90] width 110 height 12
click at [543, 76] on p "I conducted a comprehensive audit of 25 active Klaviyo flows using 90-day perfo…" at bounding box center [531, 97] width 324 height 61
click at [411, 107] on p "I conducted a comprehensive audit of 25 active Klaviyo flows using 90-day perfo…" at bounding box center [531, 97] width 324 height 61
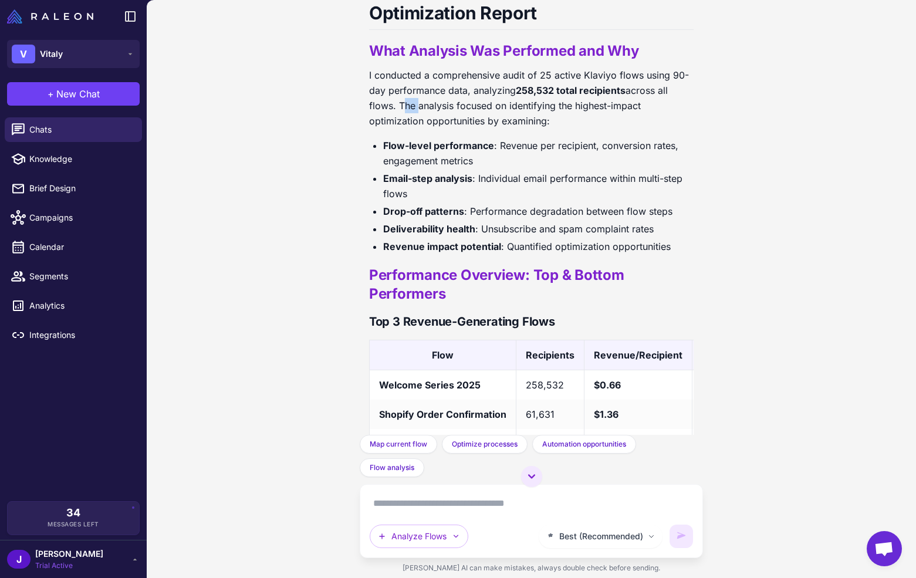
click at [409, 107] on p "I conducted a comprehensive audit of 25 active Klaviyo flows using 90-day perfo…" at bounding box center [531, 97] width 324 height 61
click at [401, 127] on p "I conducted a comprehensive audit of 25 active Klaviyo flows using 90-day perfo…" at bounding box center [531, 97] width 324 height 61
click at [418, 148] on strong "Flow-level performance" at bounding box center [438, 146] width 111 height 12
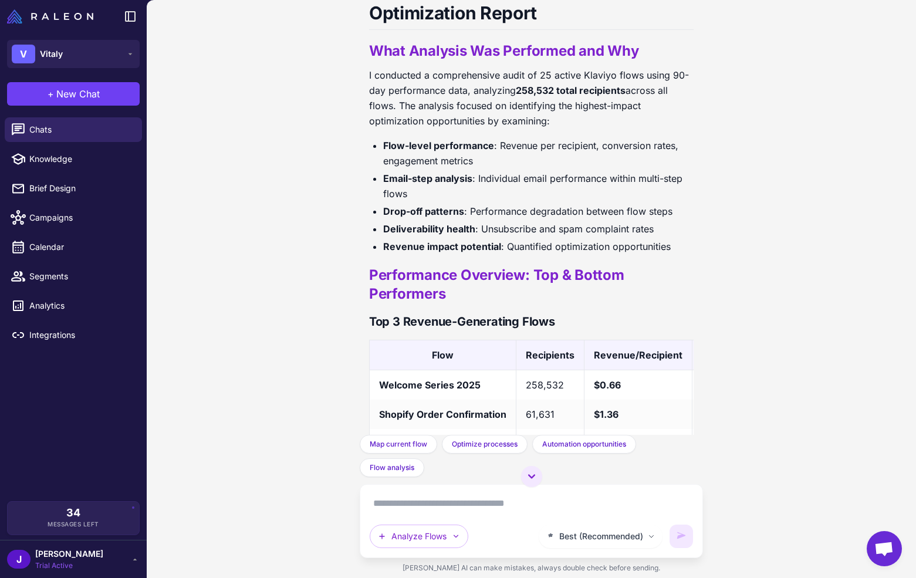
click at [422, 180] on strong "Email-step analysis" at bounding box center [427, 178] width 89 height 12
click at [421, 211] on strong "Drop-off patterns" at bounding box center [423, 211] width 81 height 12
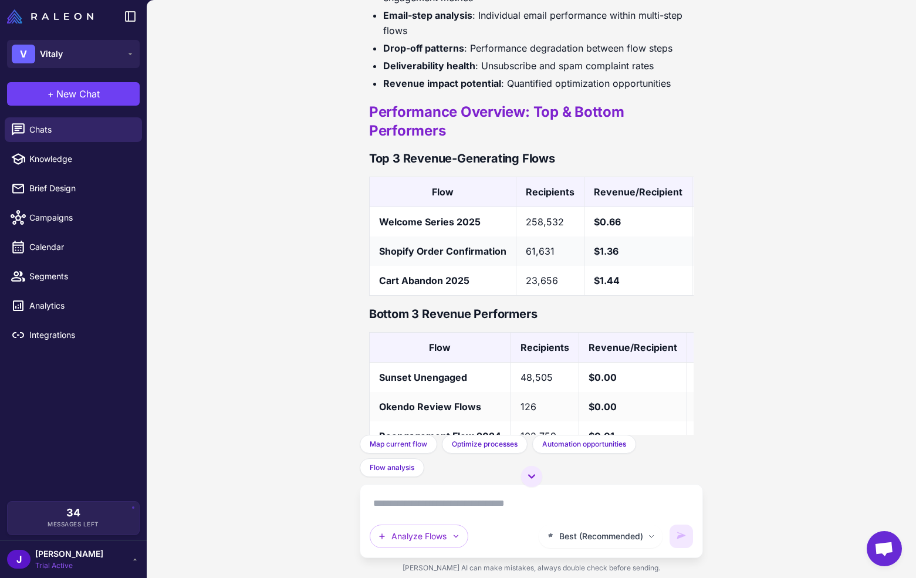
scroll to position [766, 0]
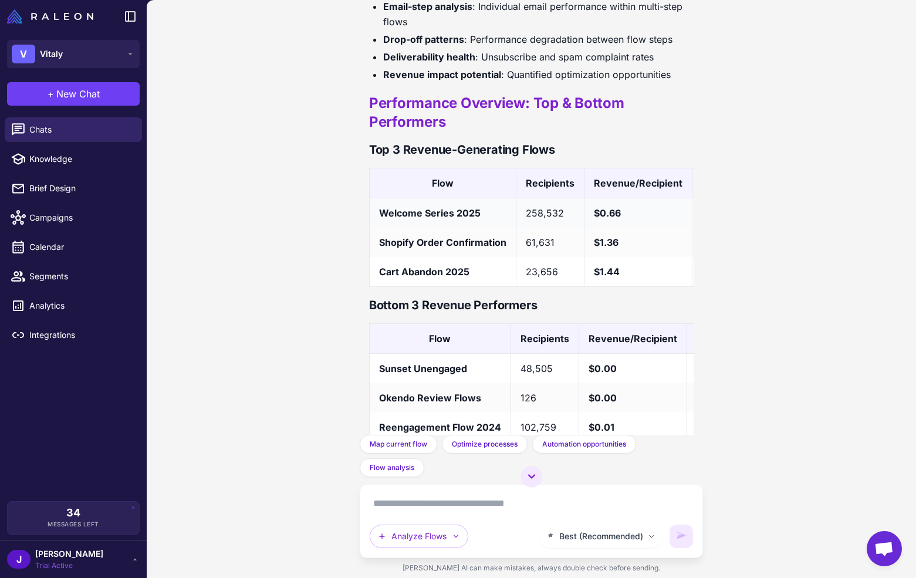
click at [537, 211] on td "258,532" at bounding box center [550, 213] width 68 height 30
click at [539, 211] on td "258,532" at bounding box center [550, 213] width 68 height 30
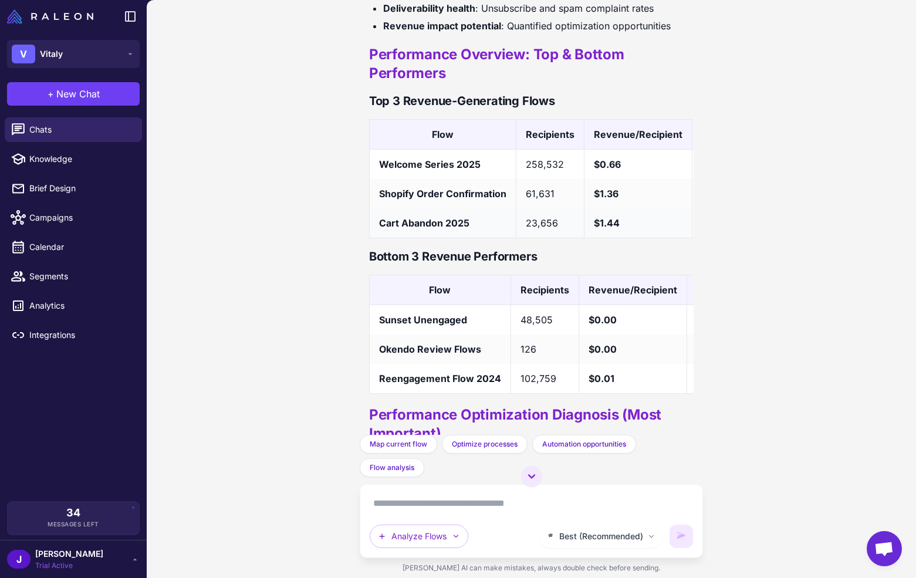
scroll to position [811, 0]
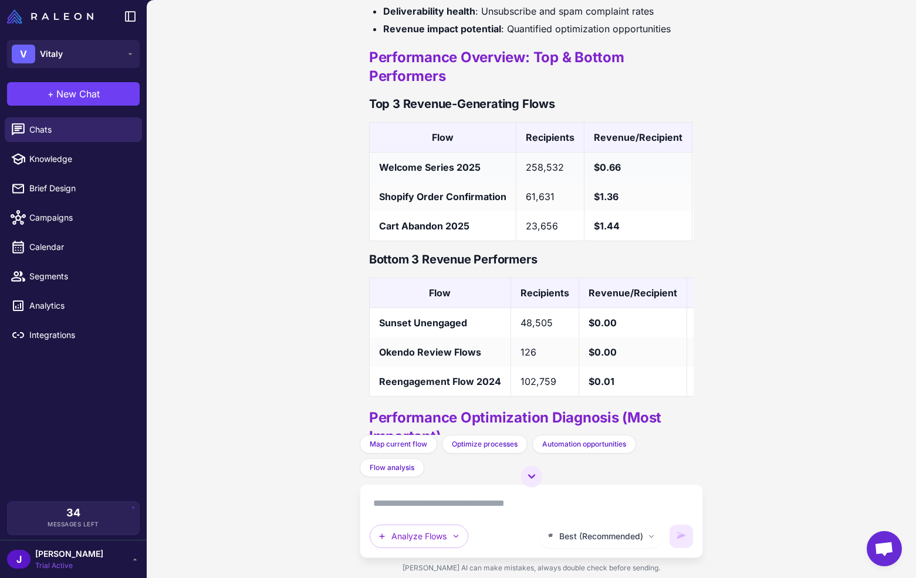
click at [544, 166] on td "258,532" at bounding box center [550, 167] width 68 height 30
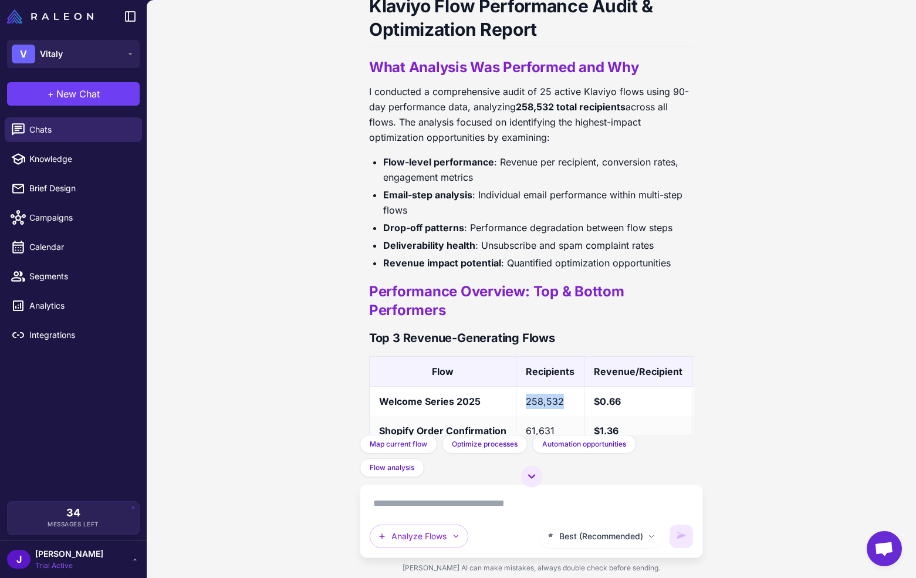
scroll to position [565, 0]
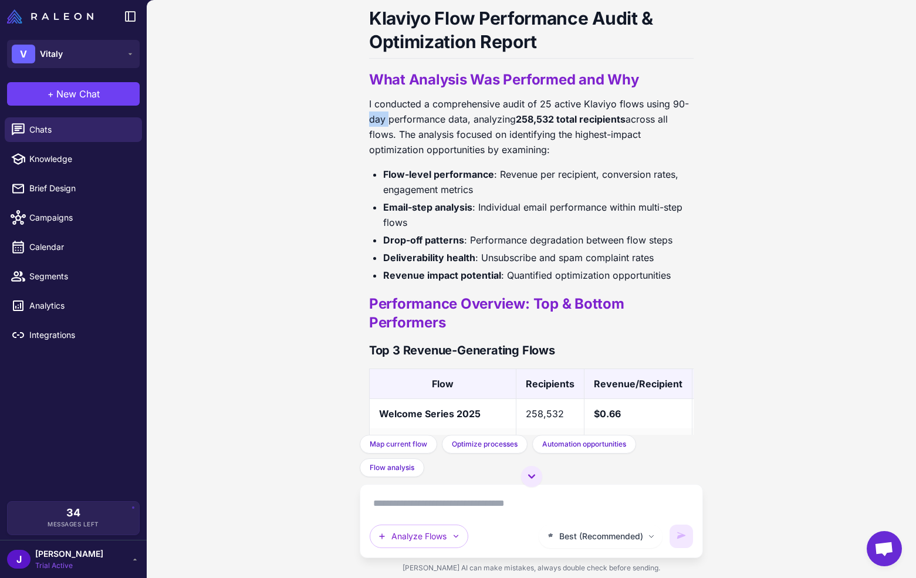
drag, startPoint x: 367, startPoint y: 119, endPoint x: 433, endPoint y: 112, distance: 66.7
click at [390, 113] on div "I need to audit my flows. Can you look at them and identify the best candidate …" at bounding box center [531, 217] width 343 height 435
drag, startPoint x: 669, startPoint y: 100, endPoint x: 641, endPoint y: 146, distance: 54.0
click at [635, 116] on p "I conducted a comprehensive audit of 25 active Klaviyo flows using 90-day perfo…" at bounding box center [531, 126] width 324 height 61
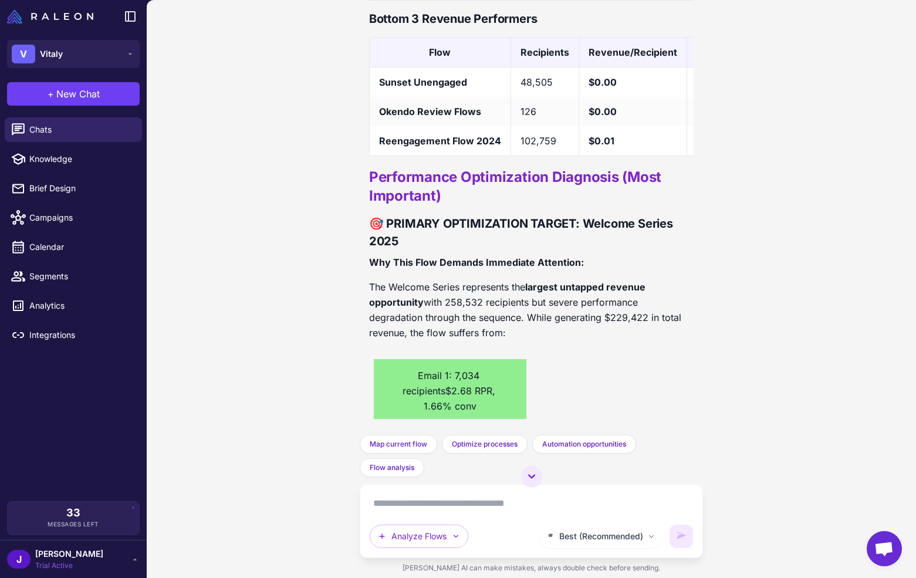
scroll to position [1059, 0]
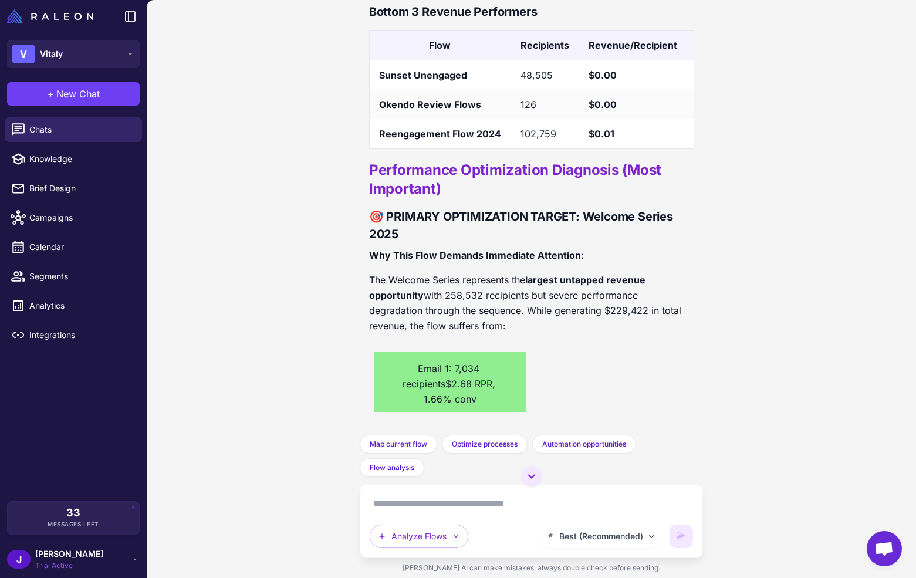
click at [395, 510] on textarea at bounding box center [531, 503] width 323 height 19
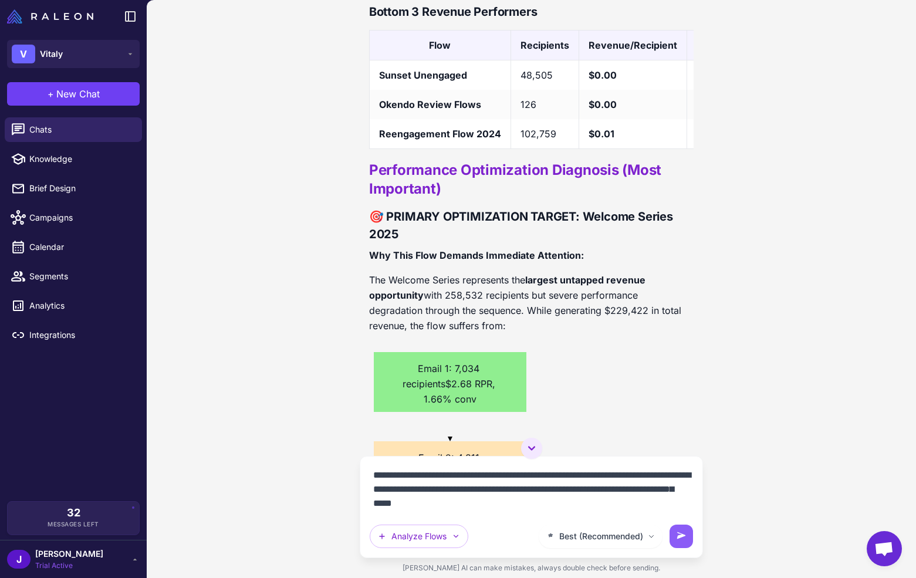
type textarea "**********"
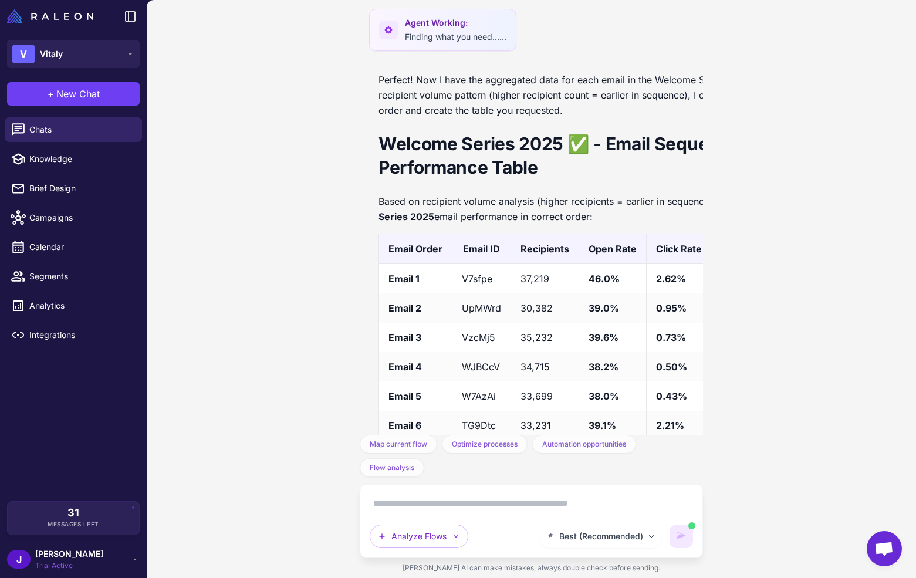
scroll to position [5568, 0]
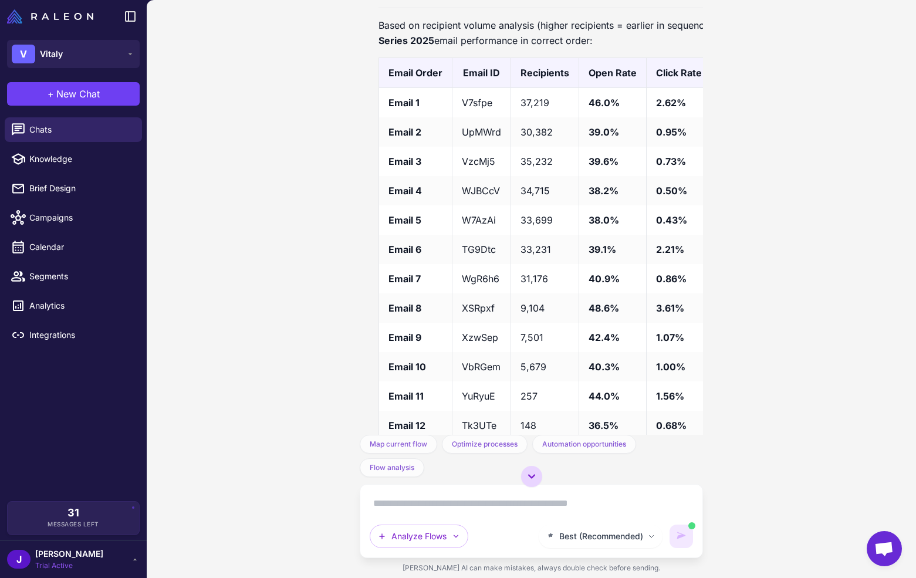
drag, startPoint x: 530, startPoint y: 477, endPoint x: 523, endPoint y: 487, distance: 12.2
click at [530, 476] on icon at bounding box center [531, 476] width 7 height 4
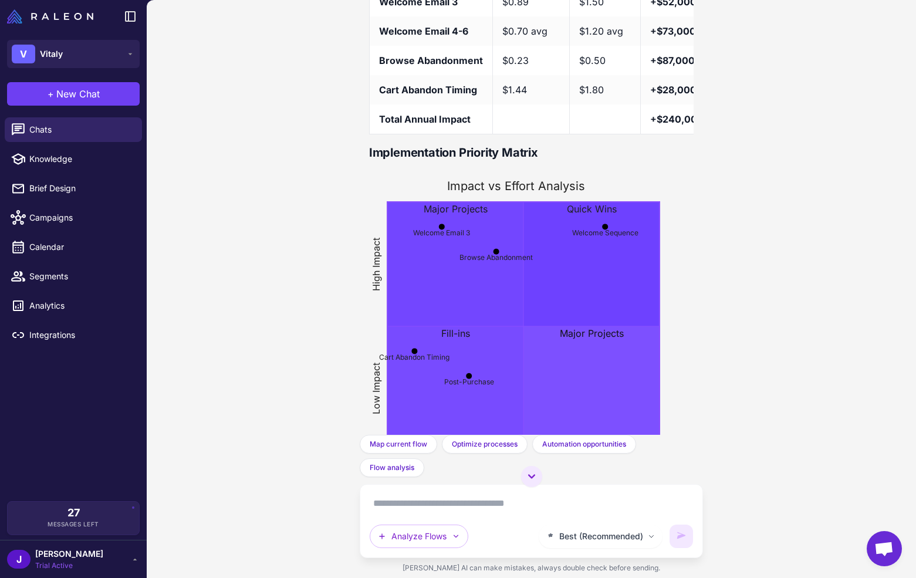
scroll to position [4956, 0]
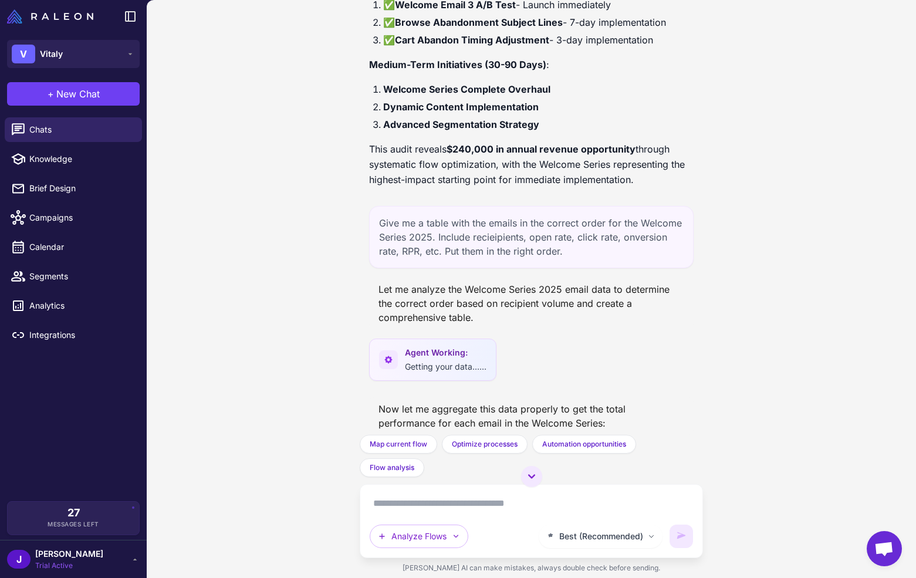
click at [92, 94] on span "New Chat" at bounding box center [77, 94] width 43 height 14
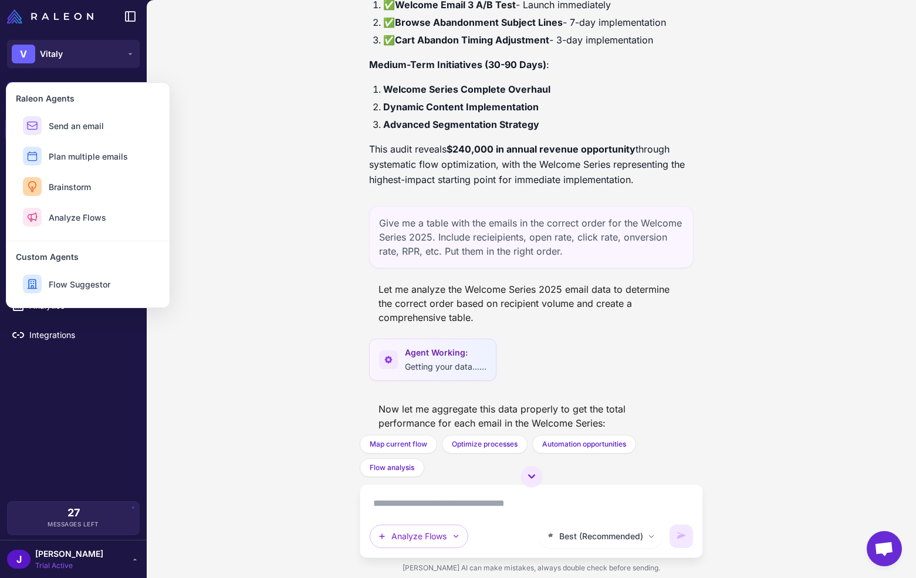
click at [485, 260] on div "Give me a table with the emails in the correct order for the Welcome Series 202…" at bounding box center [531, 237] width 324 height 62
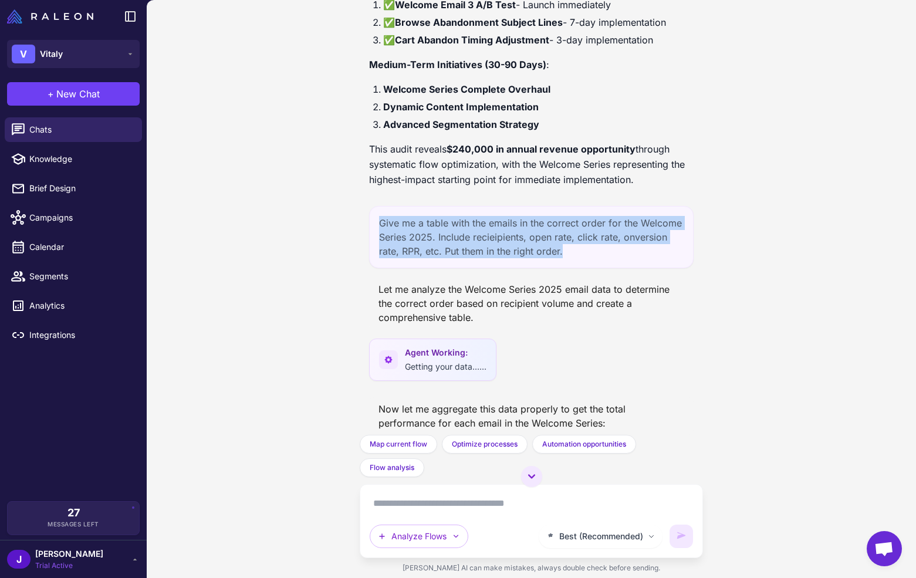
drag, startPoint x: 562, startPoint y: 256, endPoint x: 376, endPoint y: 219, distance: 189.6
click at [376, 219] on div "Give me a table with the emails in the correct order for the Welcome Series 202…" at bounding box center [531, 237] width 324 height 62
copy div "Give me a table with the emails in the correct order for the Welcome Series 202…"
click at [80, 92] on span "New Chat" at bounding box center [77, 94] width 43 height 14
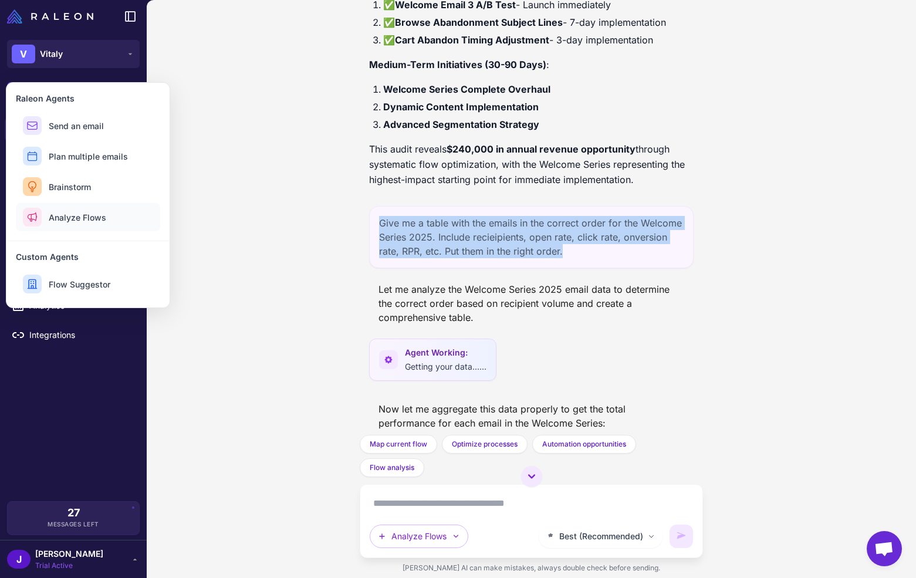
click at [70, 218] on span "Analyze Flows" at bounding box center [77, 217] width 57 height 12
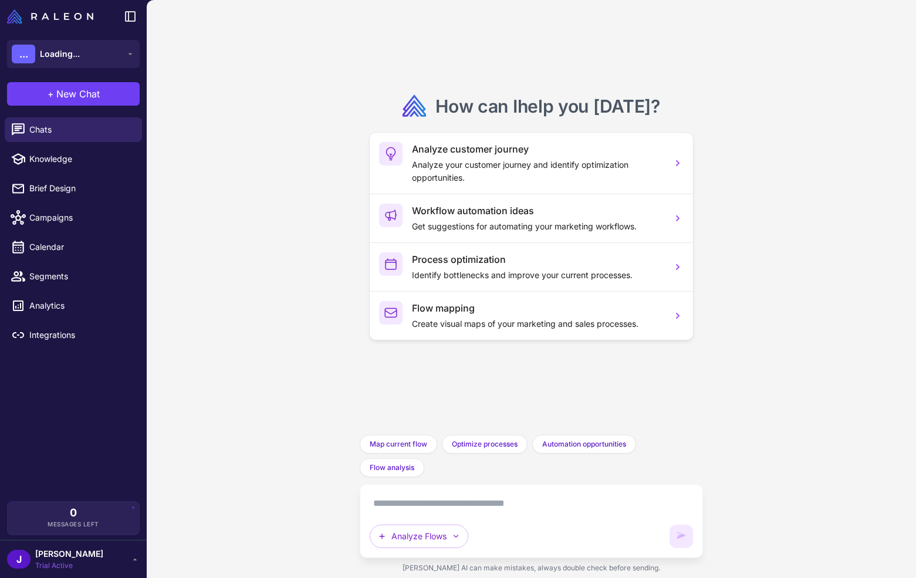
click at [400, 499] on textarea at bounding box center [531, 503] width 323 height 19
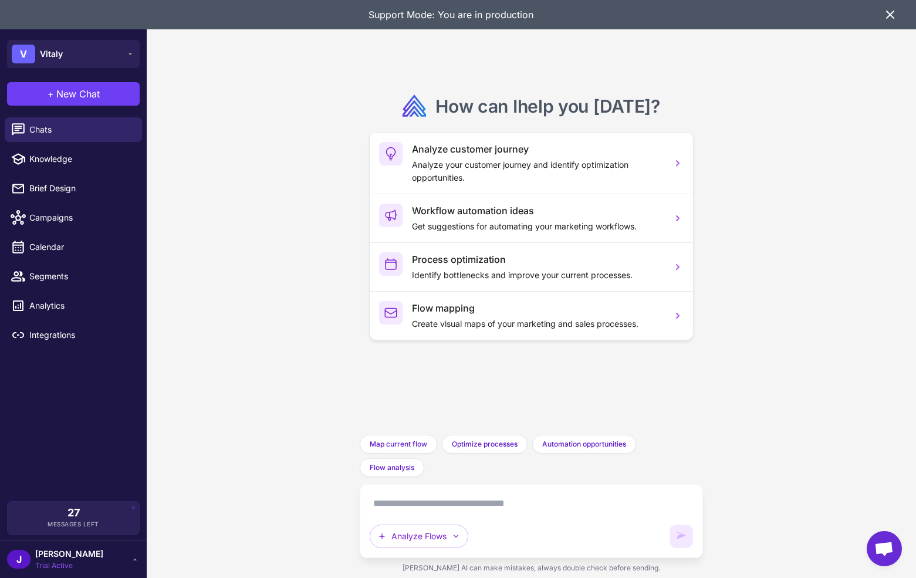
paste textarea "**********"
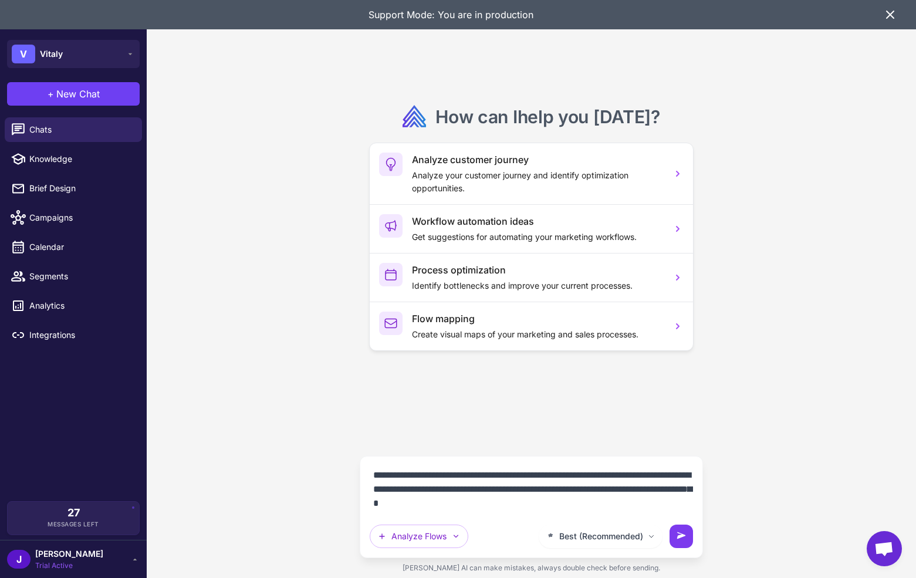
type textarea "**********"
click at [677, 533] on icon at bounding box center [681, 536] width 12 height 12
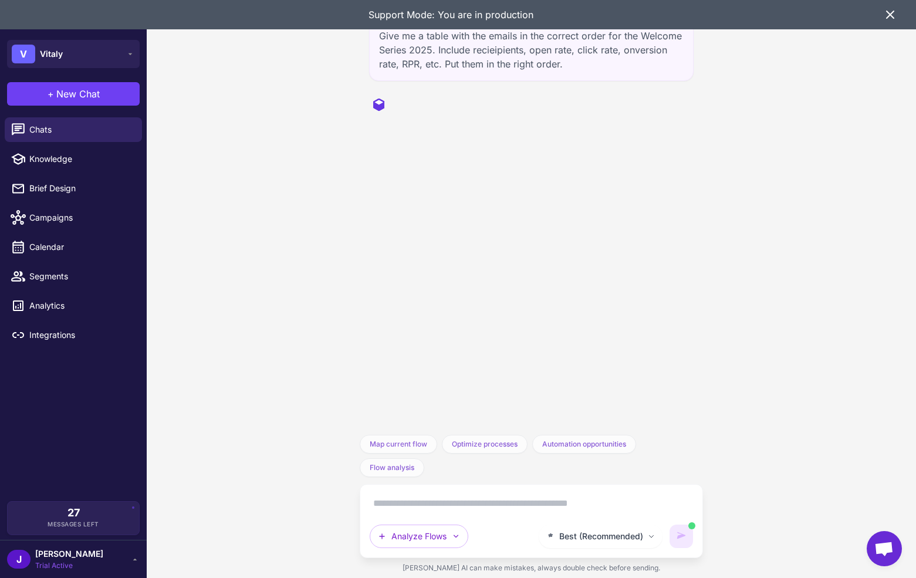
click at [887, 16] on icon at bounding box center [889, 14] width 7 height 7
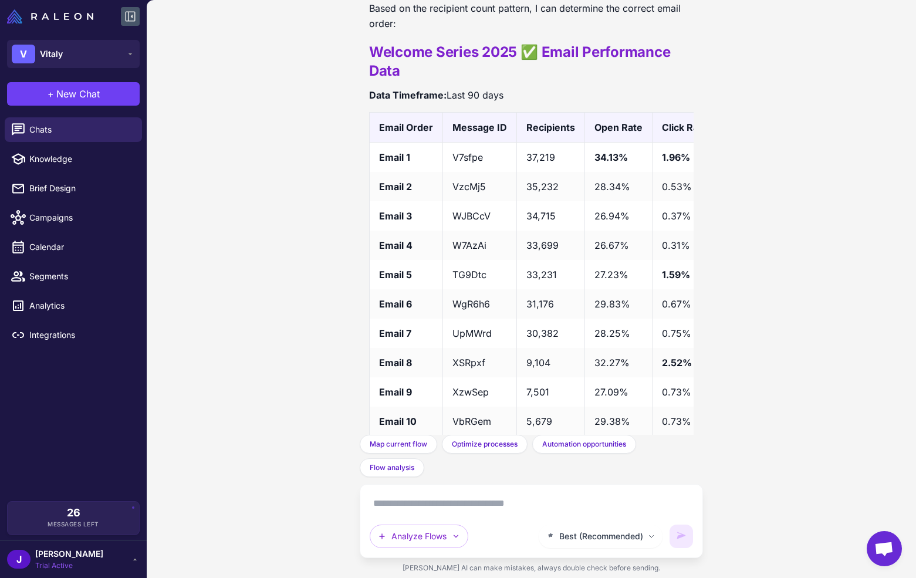
scroll to position [1510, 0]
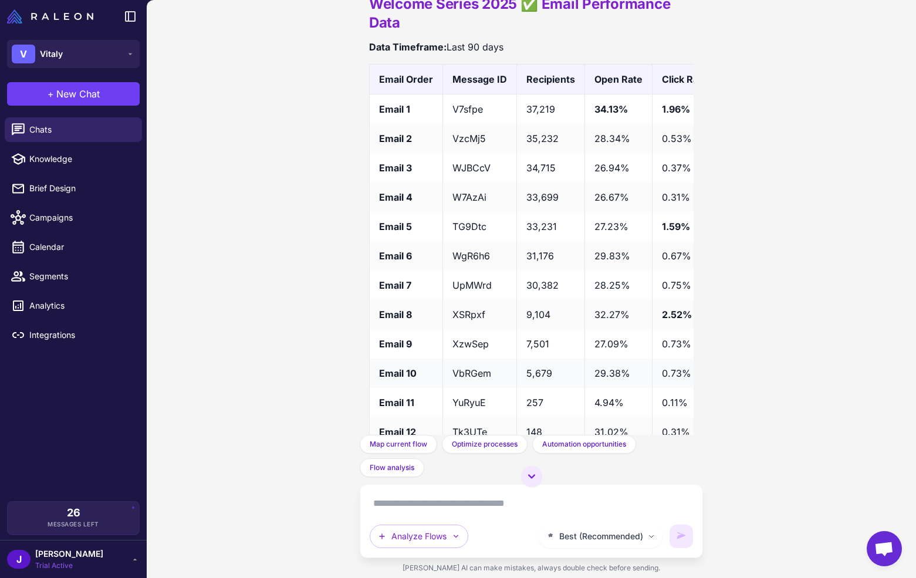
scroll to position [970, 0]
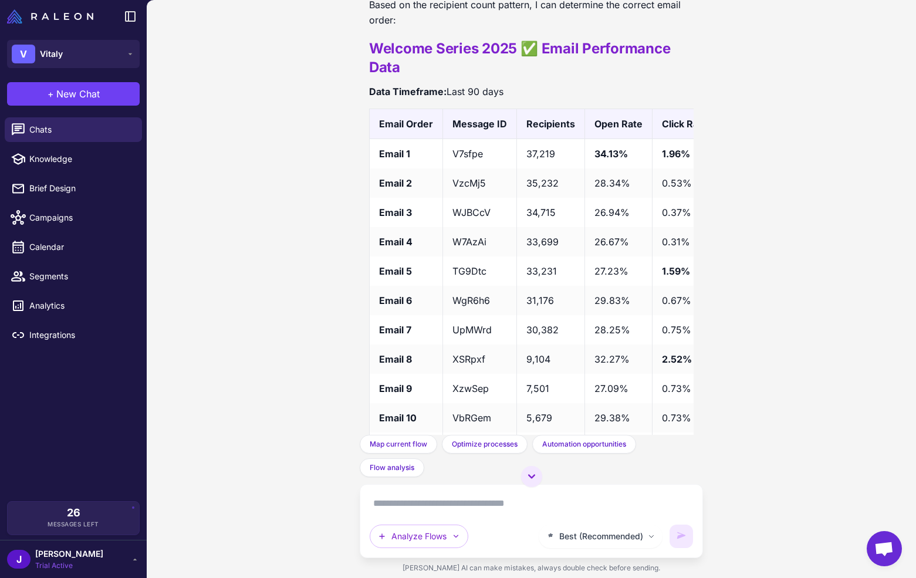
click at [801, 390] on div "Give me a table with the emails in the correct order for the Welcome Series 202…" at bounding box center [531, 289] width 769 height 578
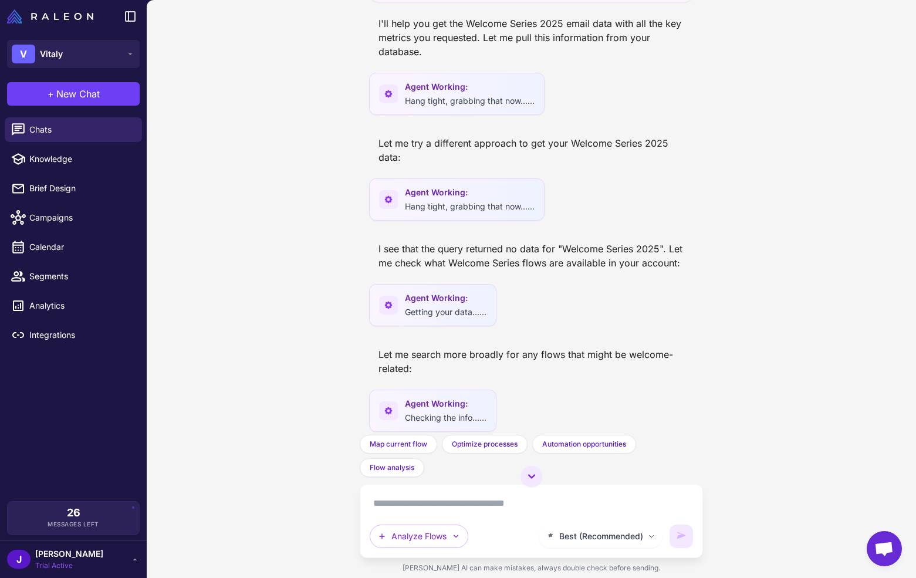
scroll to position [0, 0]
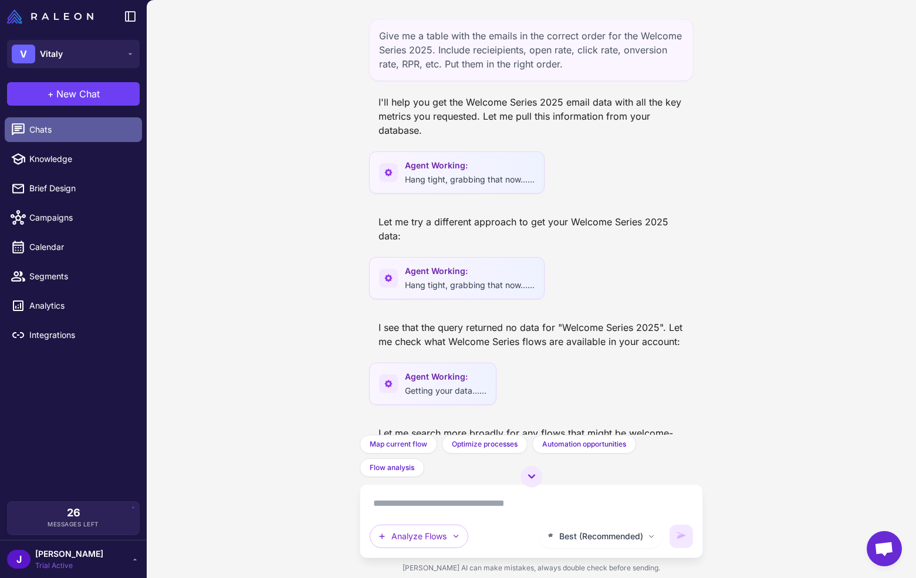
click at [68, 136] on span "Chats" at bounding box center [80, 129] width 103 height 13
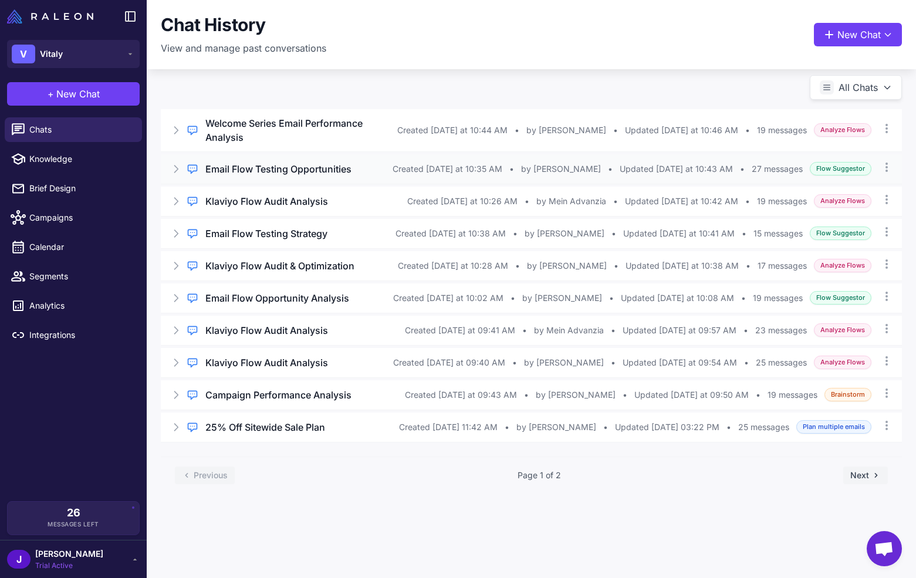
click at [275, 162] on h3 "Email Flow Testing Opportunities" at bounding box center [278, 169] width 146 height 14
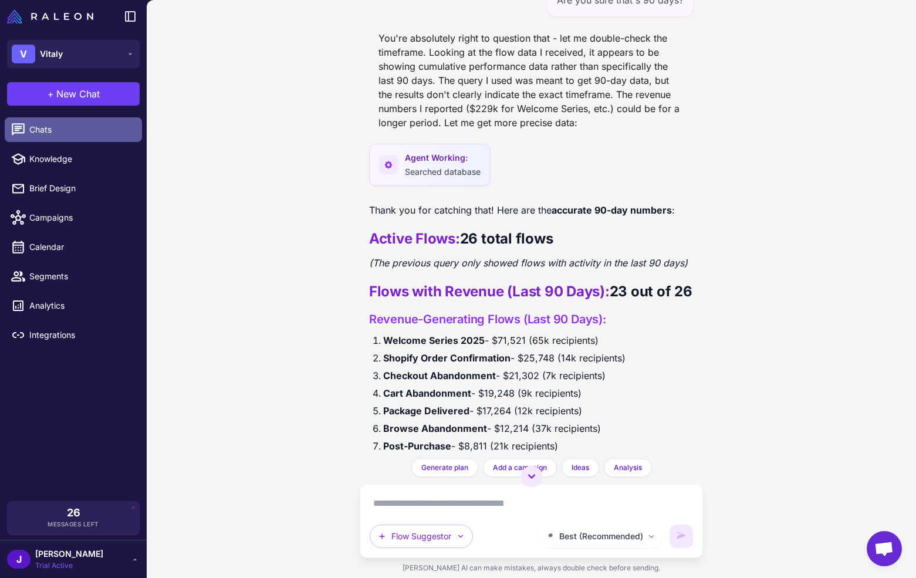
scroll to position [5261, 0]
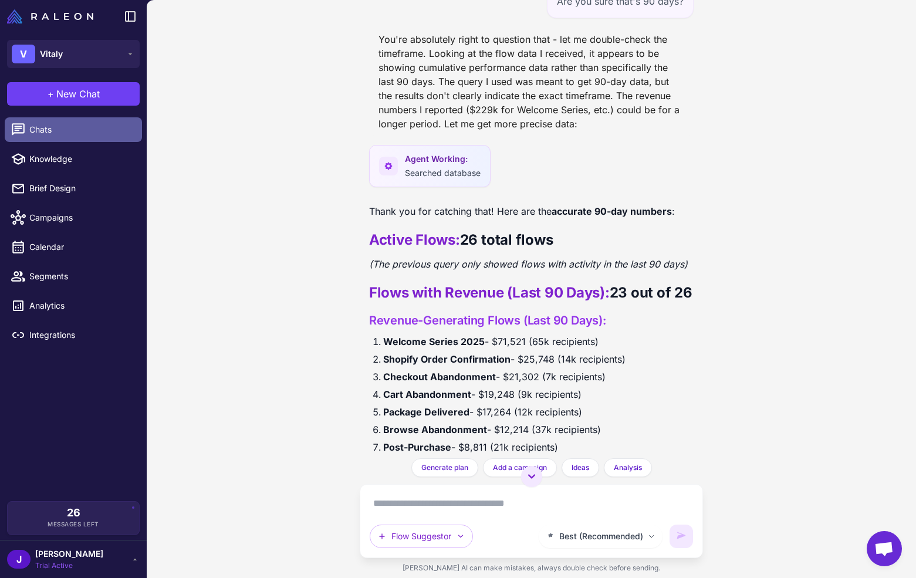
click at [61, 129] on span "Chats" at bounding box center [80, 129] width 103 height 13
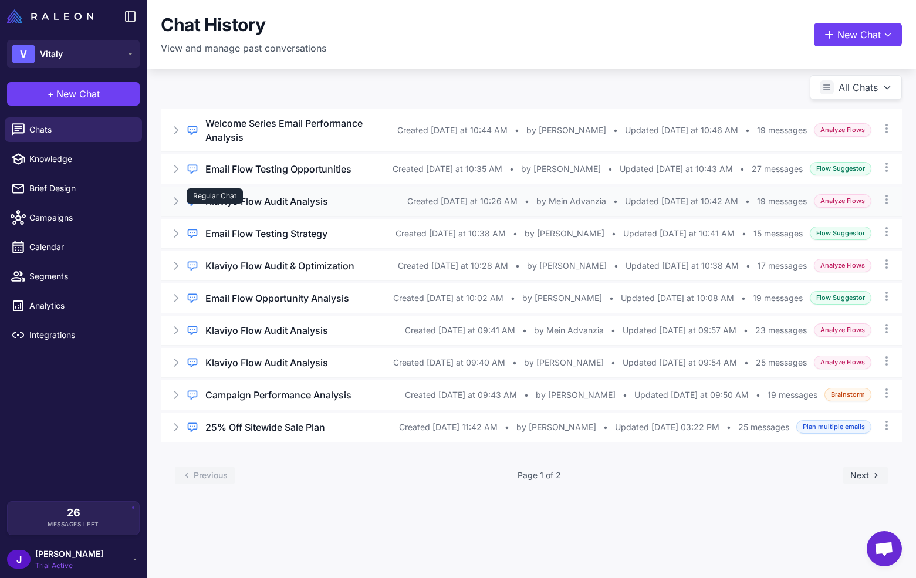
click at [239, 188] on div "Regular Chat" at bounding box center [215, 195] width 56 height 15
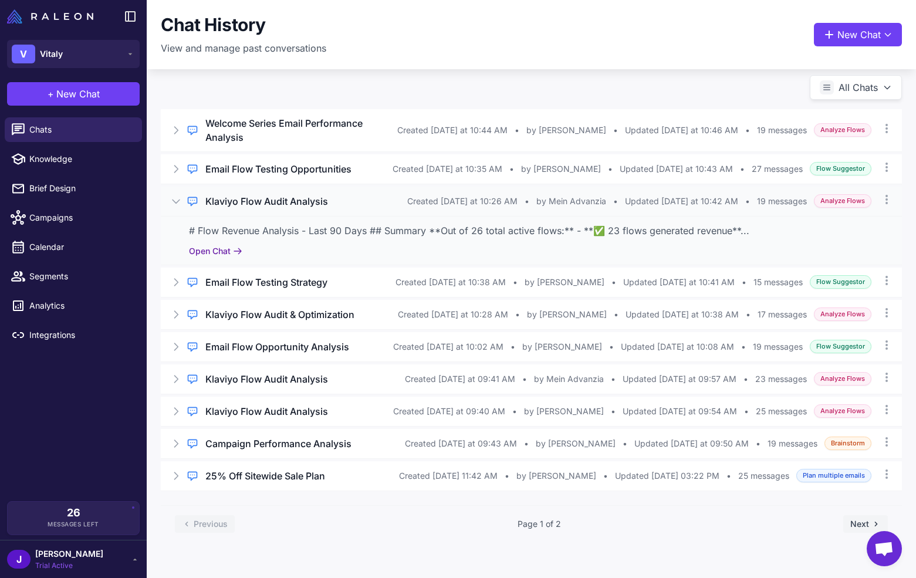
click at [224, 245] on button "Open Chat" at bounding box center [215, 251] width 53 height 13
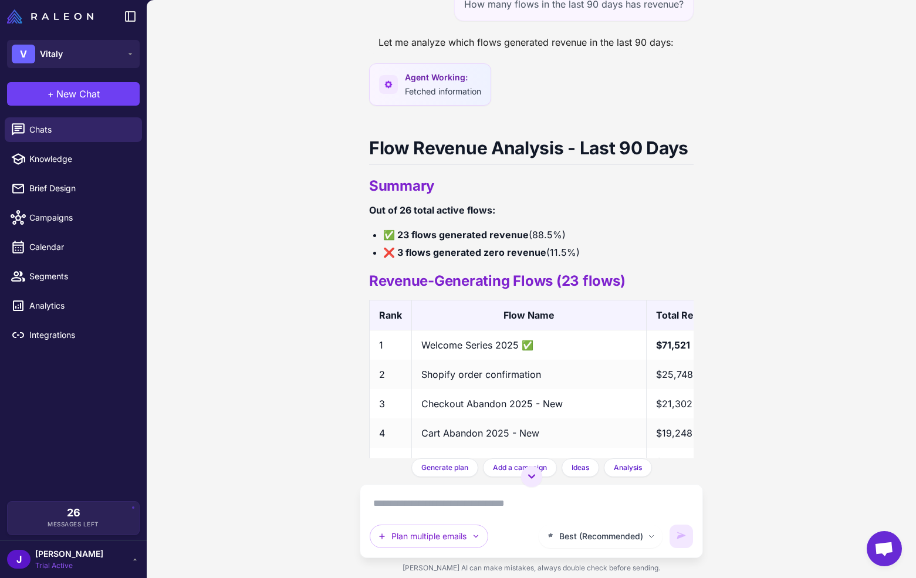
scroll to position [4851, 0]
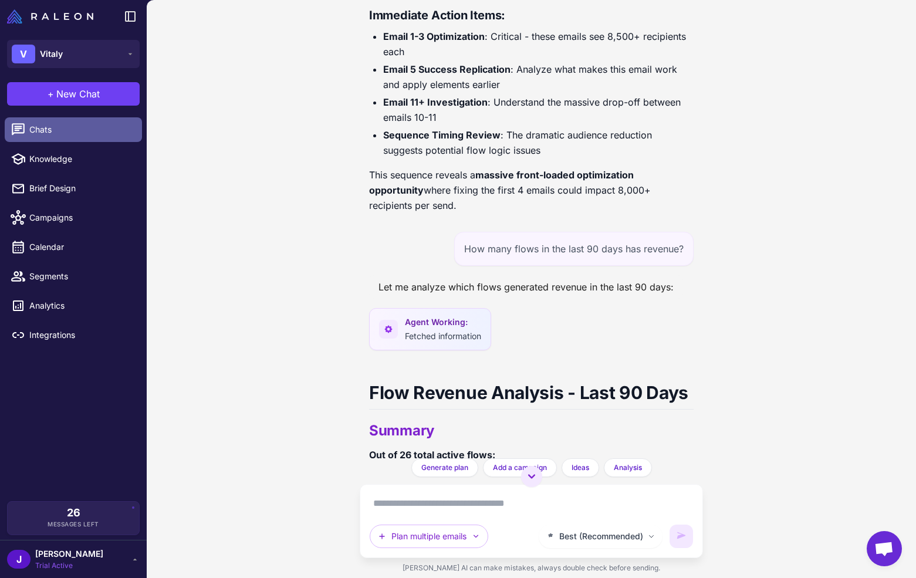
click at [62, 125] on span "Chats" at bounding box center [80, 129] width 103 height 13
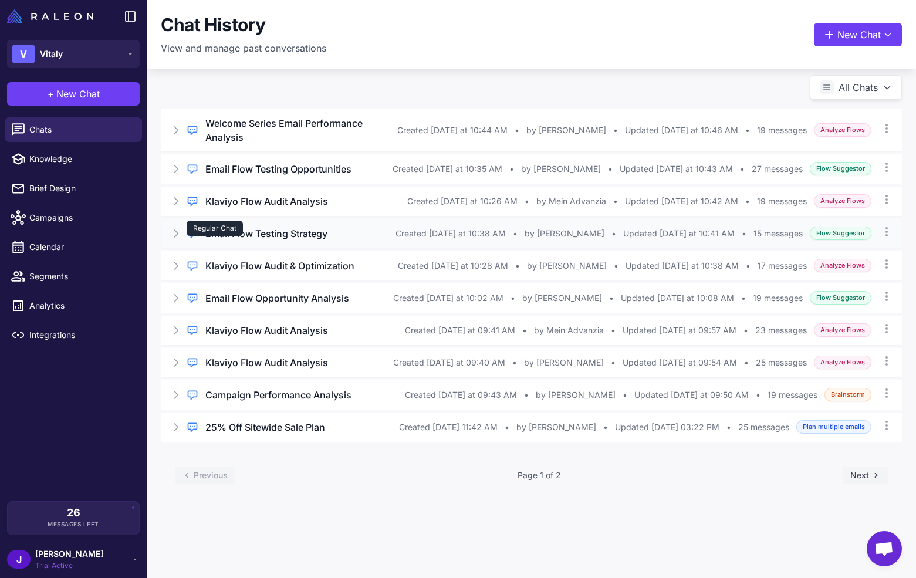
click at [222, 221] on div "Regular Chat" at bounding box center [215, 228] width 56 height 15
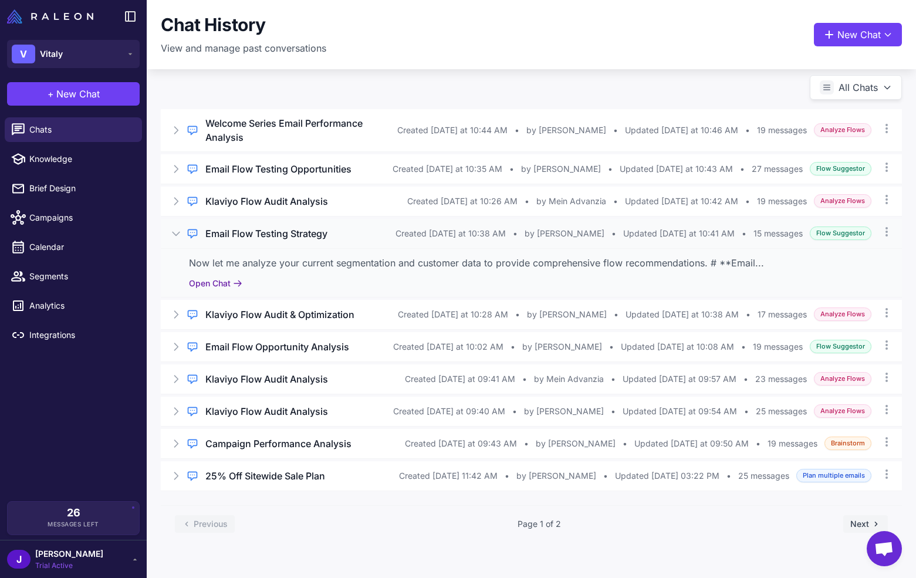
click at [217, 277] on button "Open Chat" at bounding box center [215, 283] width 53 height 13
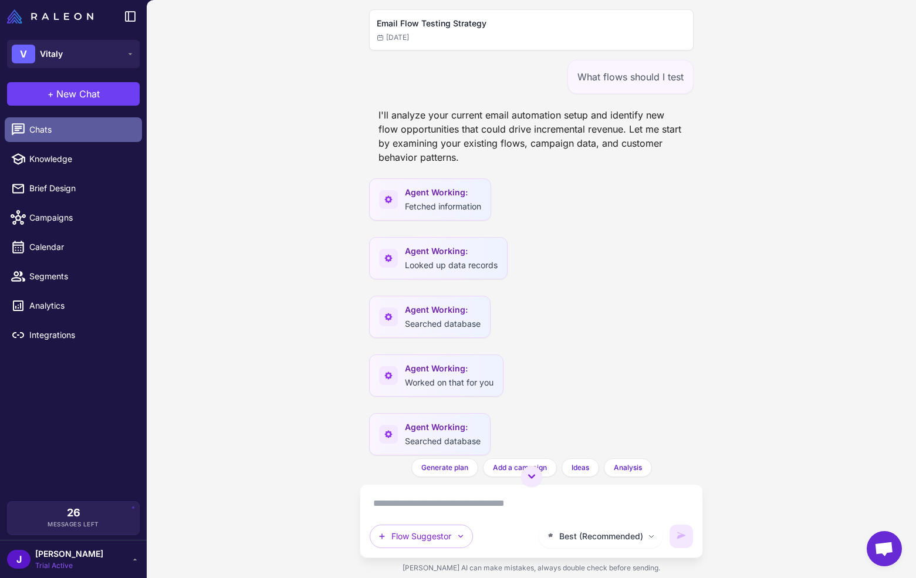
click at [48, 130] on span "Chats" at bounding box center [80, 129] width 103 height 13
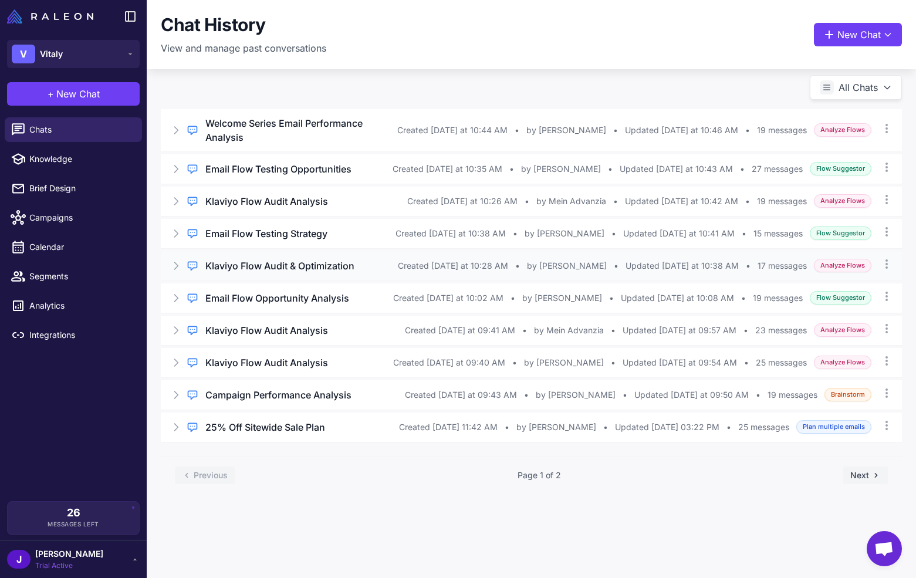
click at [285, 259] on h3 "Klaviyo Flow Audit & Optimization" at bounding box center [279, 266] width 149 height 14
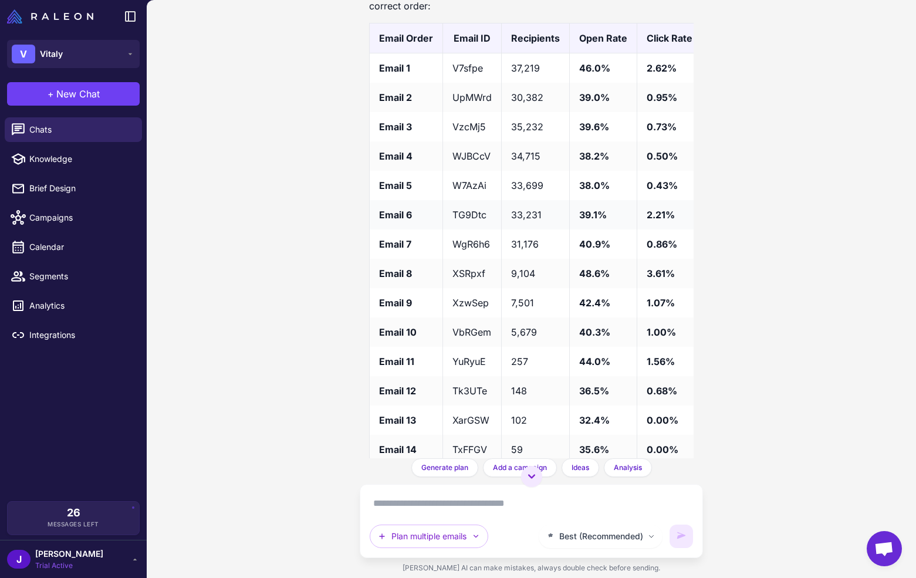
scroll to position [5670, 0]
click at [271, 103] on div "Klaviyo Flow Audit & Optimization Today I need to audit my flows. Can you look …" at bounding box center [531, 289] width 769 height 578
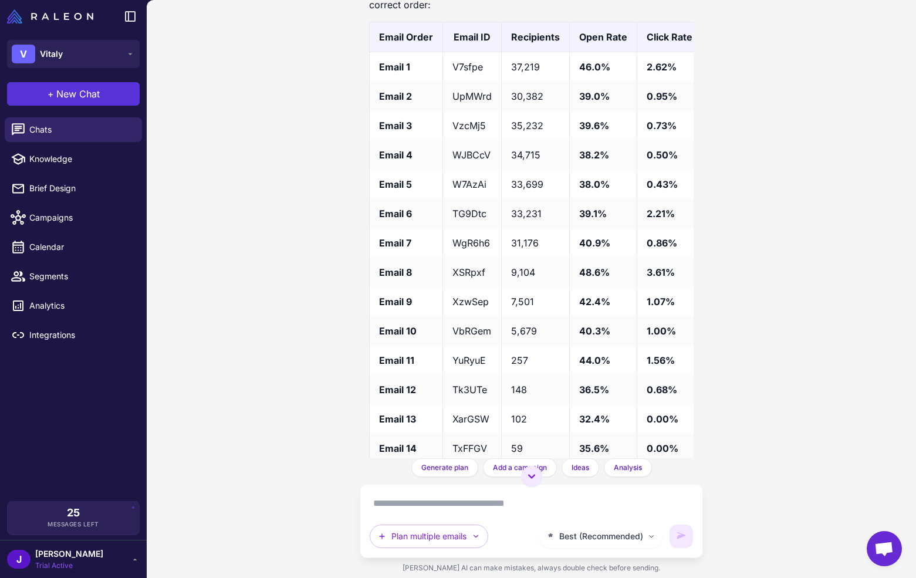
click at [72, 93] on span "New Chat" at bounding box center [77, 94] width 43 height 14
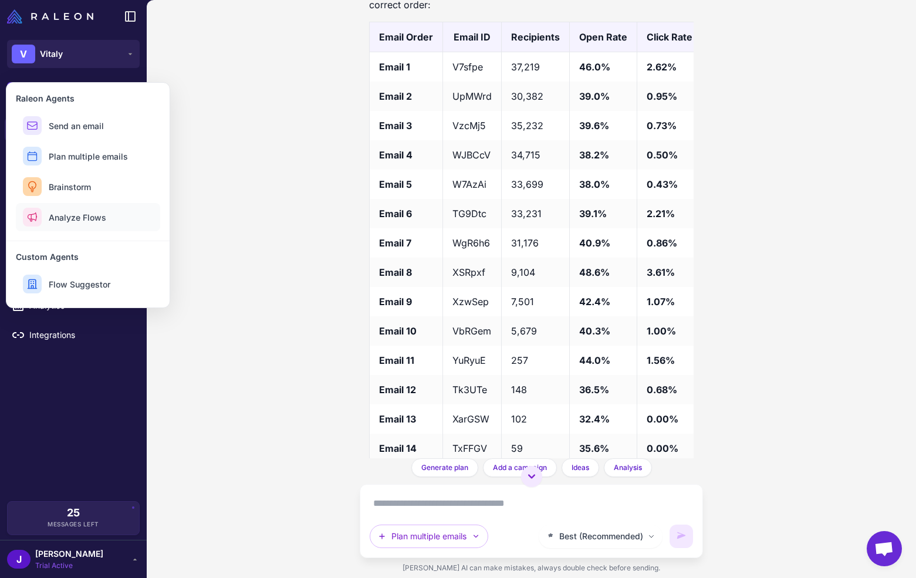
click at [84, 215] on span "Analyze Flows" at bounding box center [77, 217] width 57 height 12
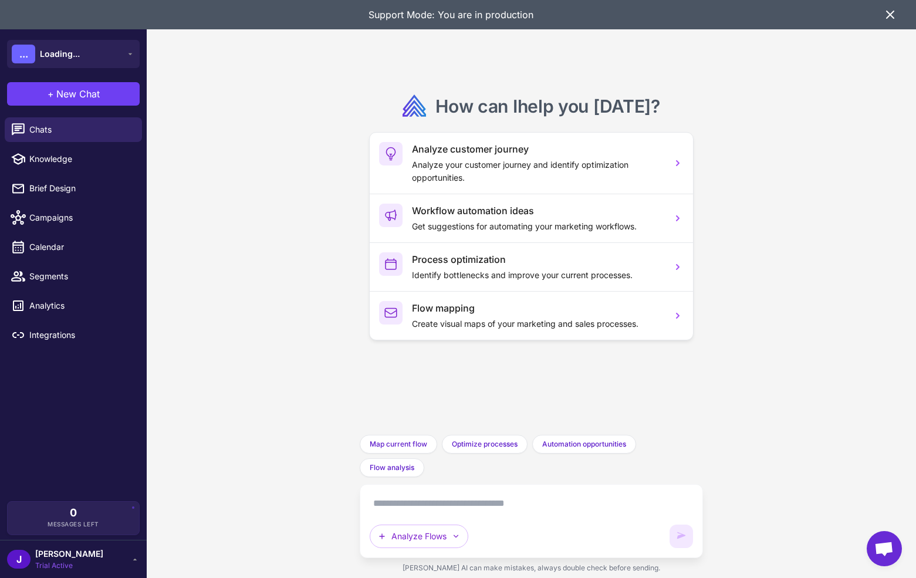
click at [397, 503] on textarea at bounding box center [531, 503] width 323 height 19
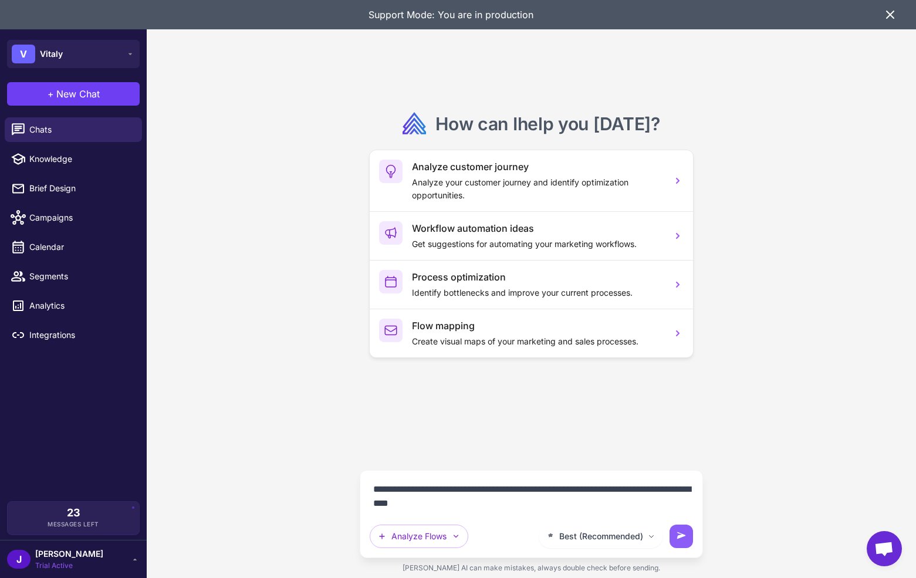
click at [437, 504] on textarea "**********" at bounding box center [531, 496] width 323 height 33
click at [498, 487] on textarea "**********" at bounding box center [531, 496] width 323 height 33
type textarea "**********"
click at [677, 536] on icon at bounding box center [681, 536] width 12 height 12
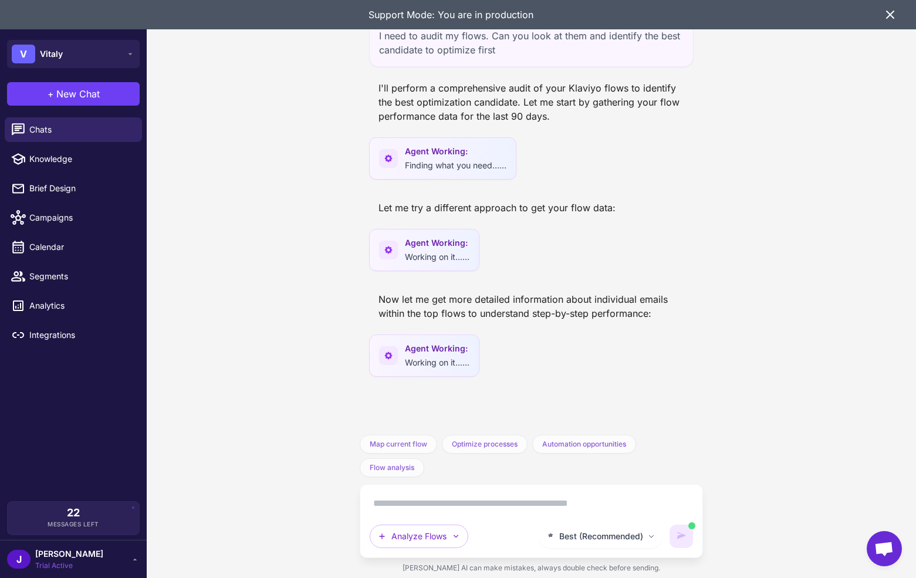
click at [896, 15] on icon at bounding box center [890, 15] width 14 height 14
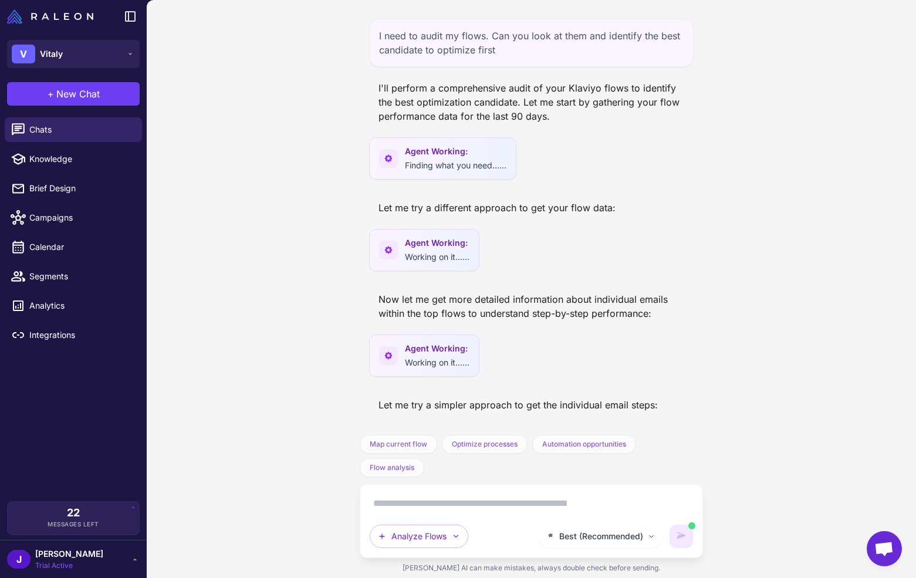
click at [510, 311] on div "Now let me get more detailed information about individual emails within the top…" at bounding box center [531, 306] width 324 height 38
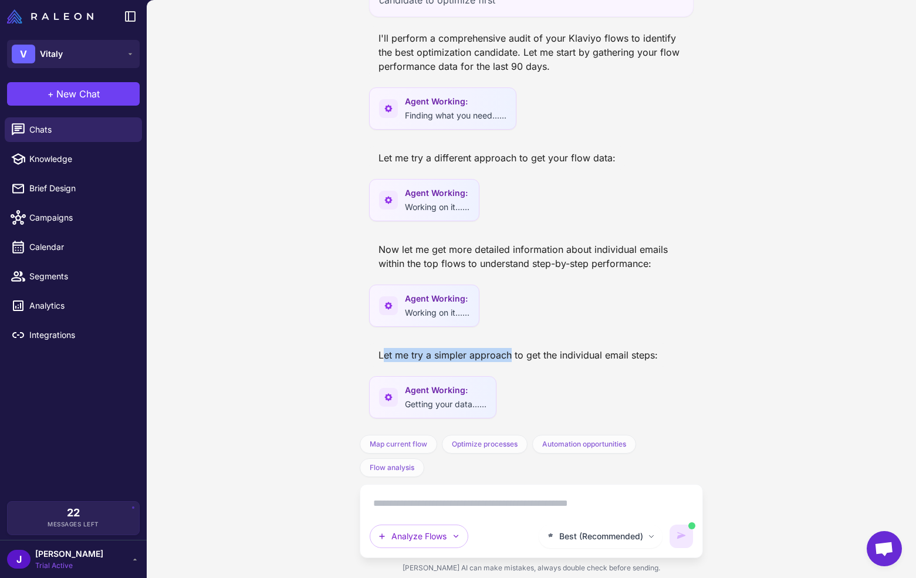
drag, startPoint x: 384, startPoint y: 357, endPoint x: 510, endPoint y: 358, distance: 125.5
click at [510, 358] on div "Let me try a simpler approach to get the individual email steps:" at bounding box center [518, 354] width 298 height 23
click at [544, 357] on div "Let me try a simpler approach to get the individual email steps:" at bounding box center [518, 354] width 298 height 23
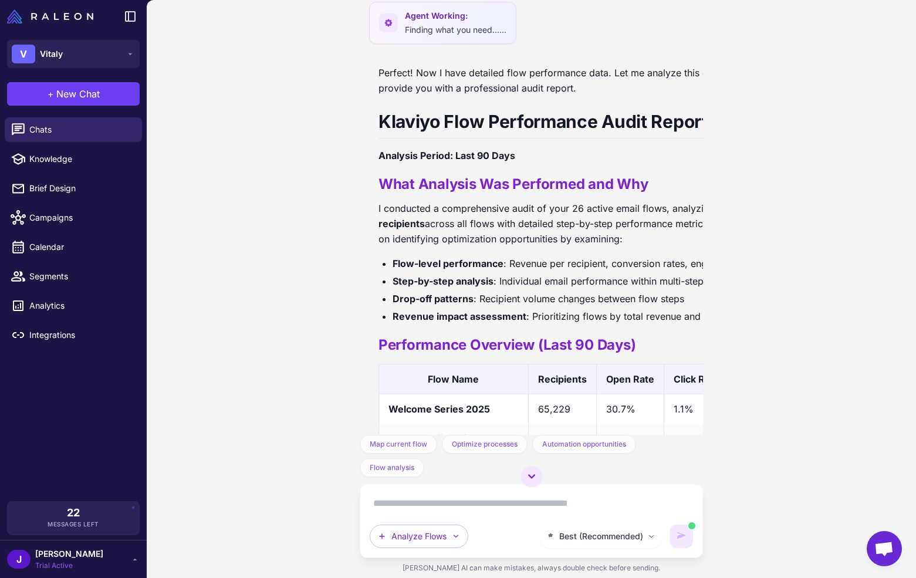
scroll to position [0, 0]
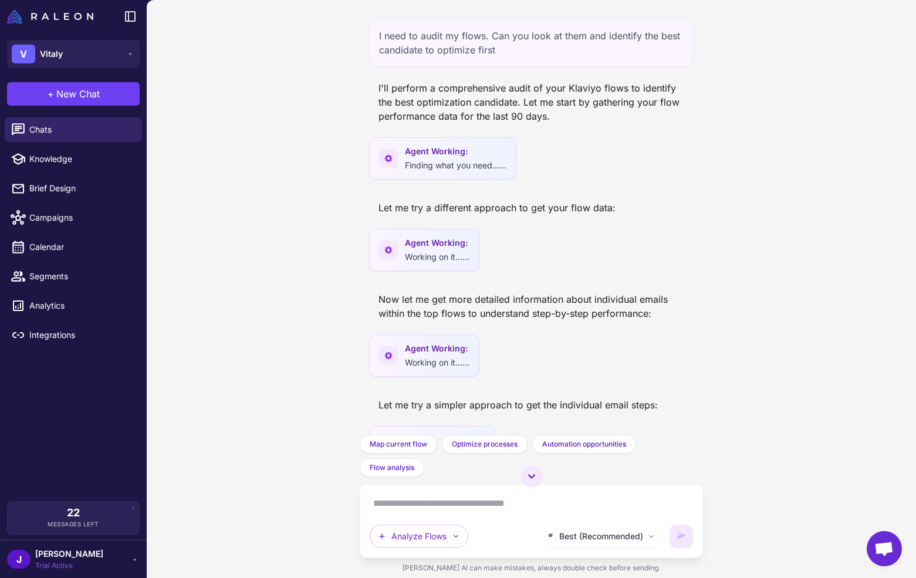
drag, startPoint x: 89, startPoint y: 97, endPoint x: 214, endPoint y: 160, distance: 139.6
click at [89, 98] on span "New Chat" at bounding box center [77, 94] width 43 height 14
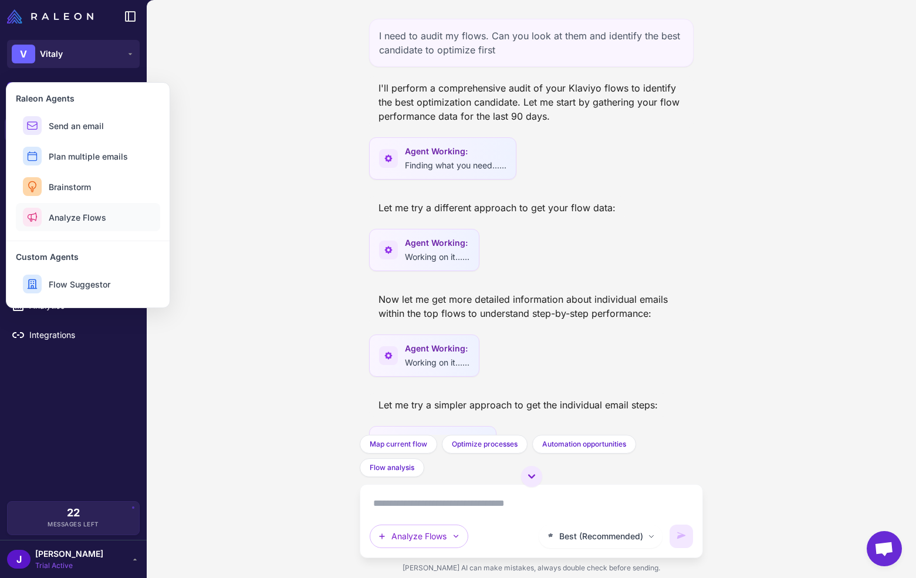
click at [67, 220] on span "Analyze Flows" at bounding box center [77, 217] width 57 height 12
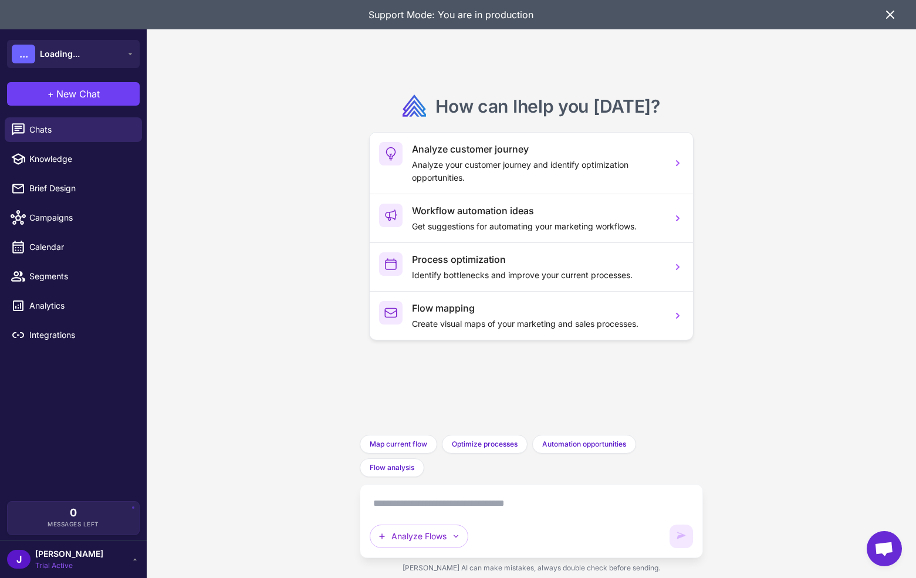
click at [403, 508] on textarea at bounding box center [531, 503] width 323 height 19
click at [59, 126] on span "Chats" at bounding box center [80, 129] width 103 height 13
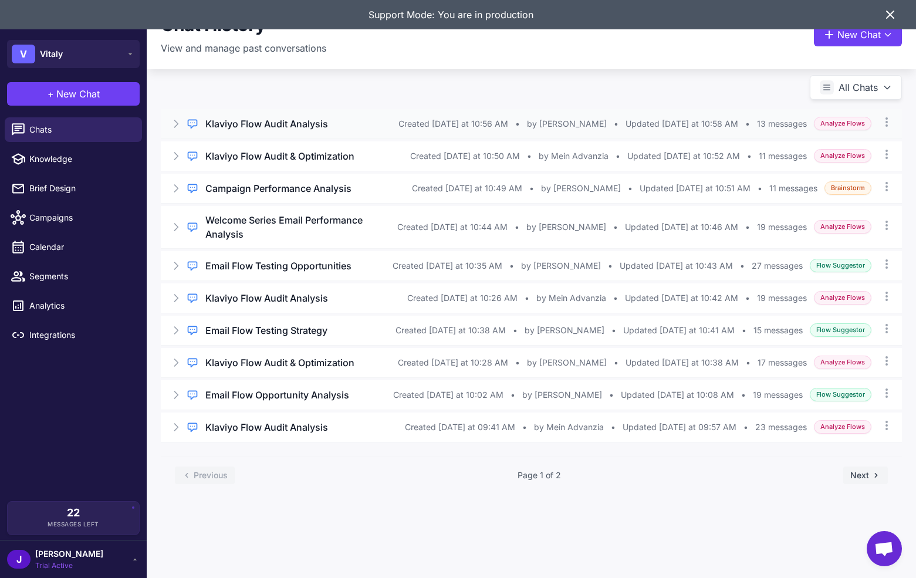
click at [272, 121] on h3 "Klaviyo Flow Audit Analysis" at bounding box center [266, 124] width 123 height 14
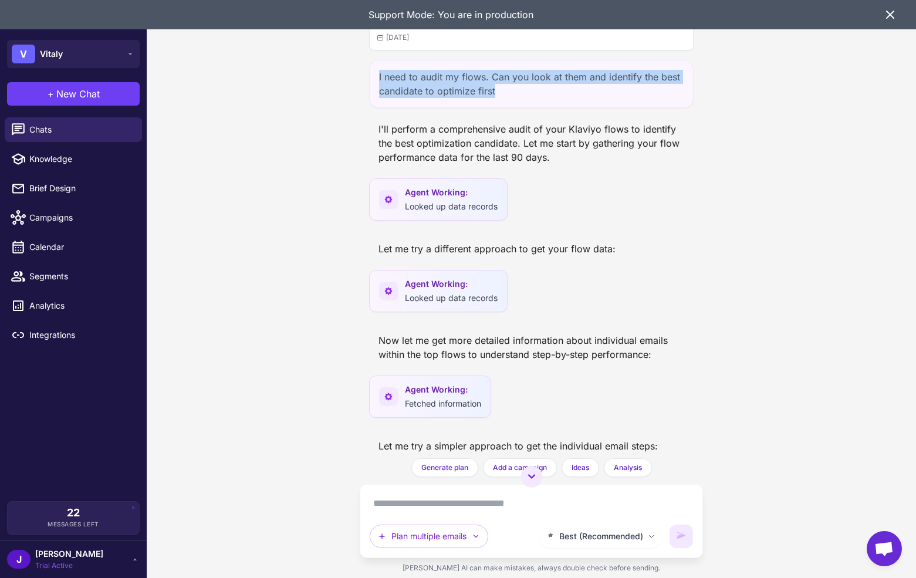
drag, startPoint x: 495, startPoint y: 87, endPoint x: 354, endPoint y: 86, distance: 141.4
click at [360, 78] on div "Klaviyo Flow Audit Analysis [DATE] I need to audit my flows. Can you look at th…" at bounding box center [531, 229] width 343 height 458
copy div "I need to audit my flows. Can you look at them and identify the best candidate …"
drag, startPoint x: 97, startPoint y: 98, endPoint x: 107, endPoint y: 116, distance: 19.9
click at [97, 98] on span "New Chat" at bounding box center [77, 94] width 43 height 14
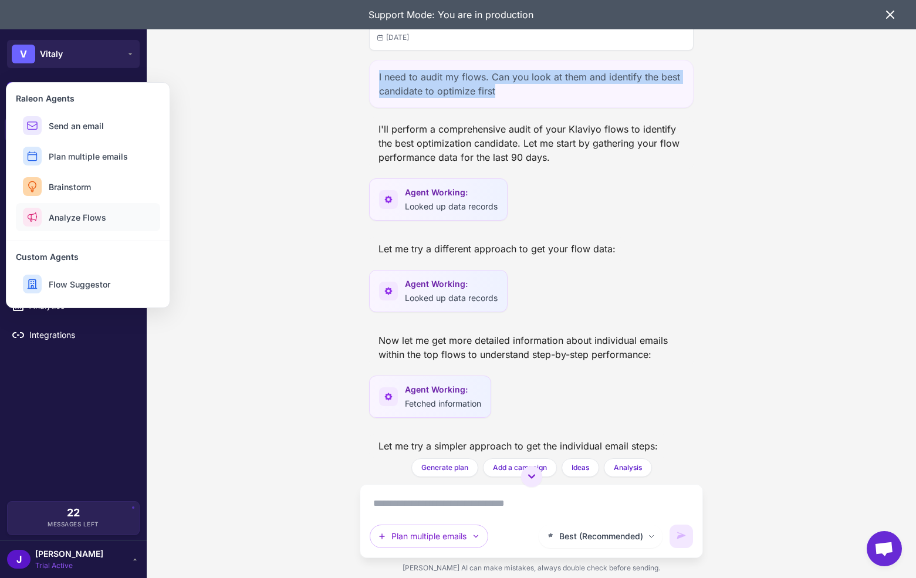
click at [86, 218] on span "Analyze Flows" at bounding box center [77, 217] width 57 height 12
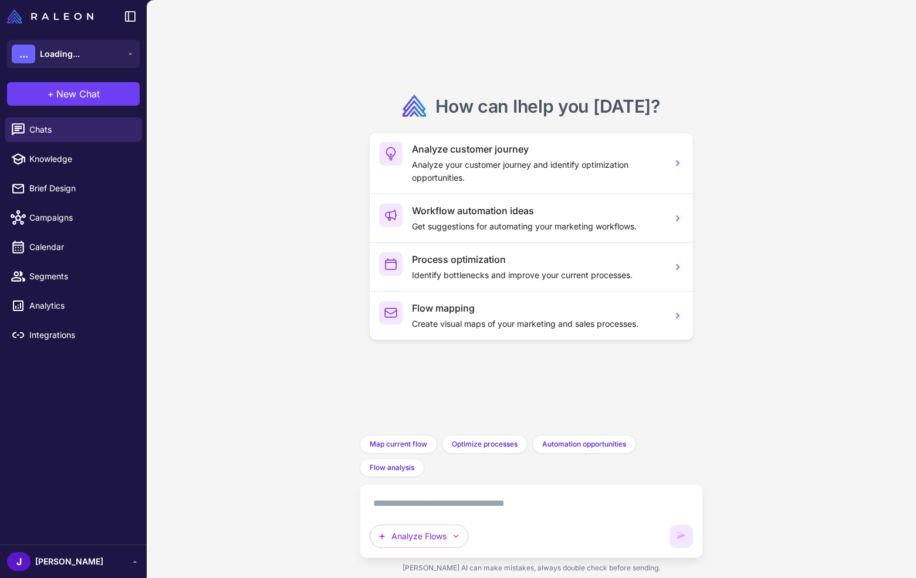
click at [403, 500] on textarea at bounding box center [531, 503] width 323 height 19
paste textarea "**********"
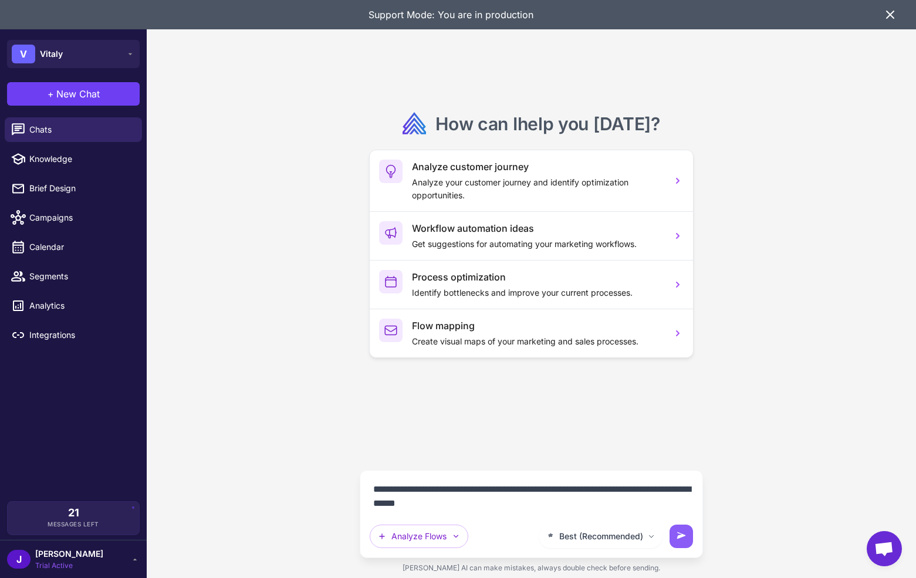
type textarea "**********"
click at [893, 18] on icon at bounding box center [890, 15] width 14 height 14
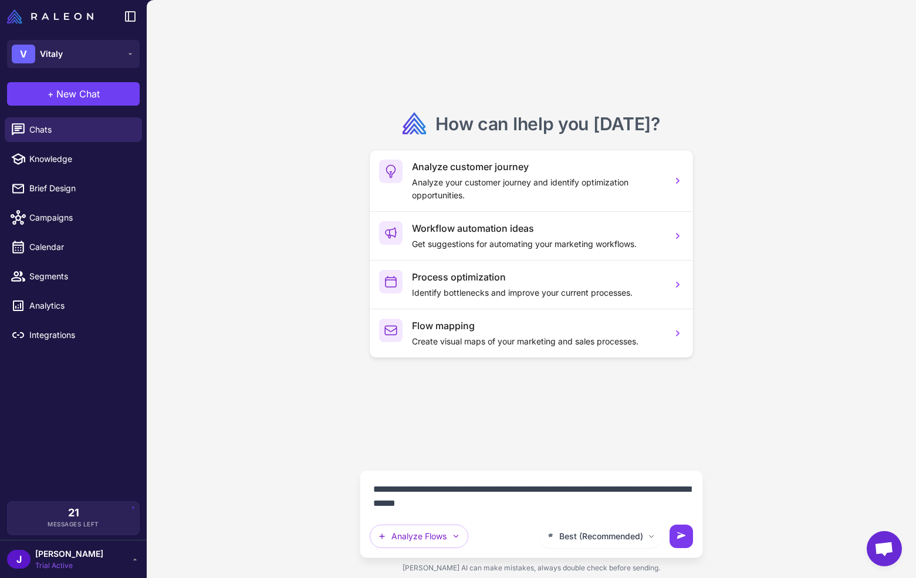
click at [683, 537] on icon at bounding box center [681, 536] width 12 height 12
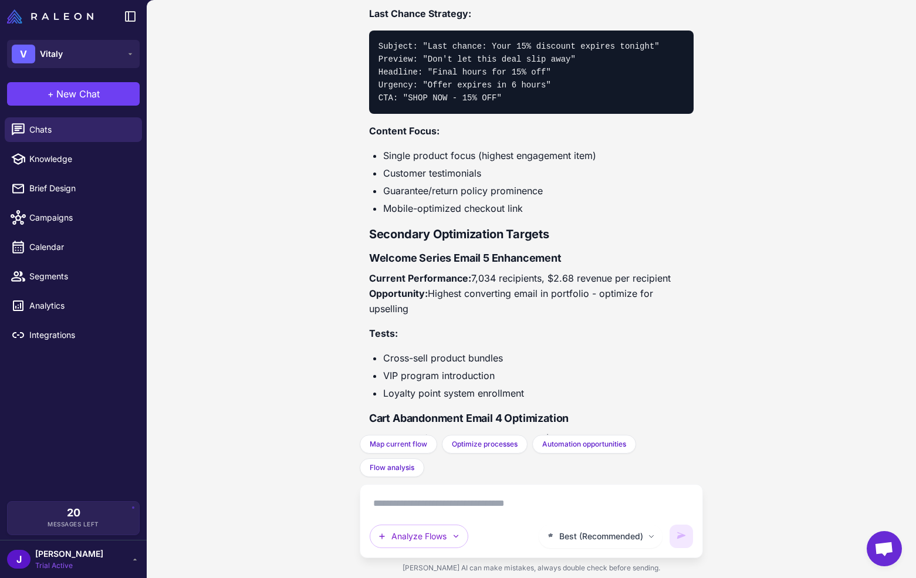
scroll to position [3509, 0]
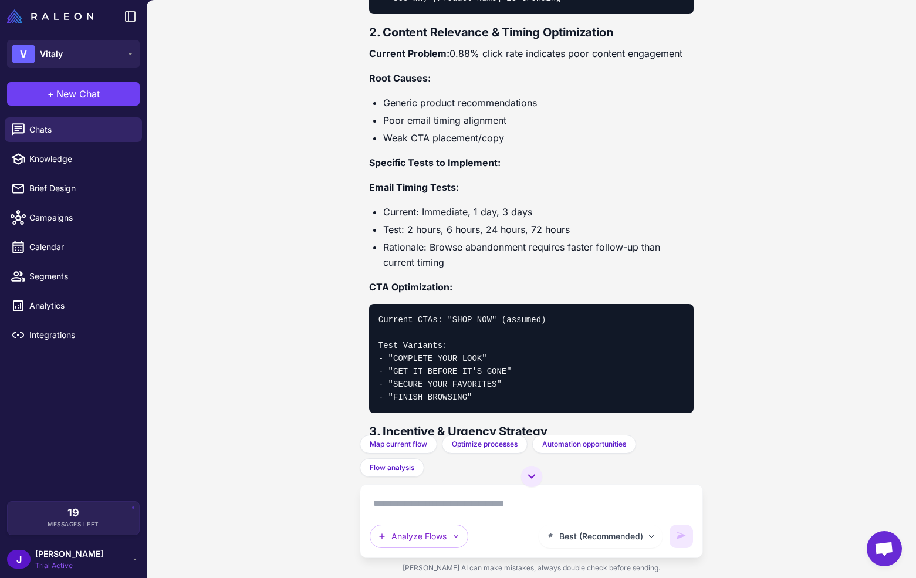
scroll to position [1614, 0]
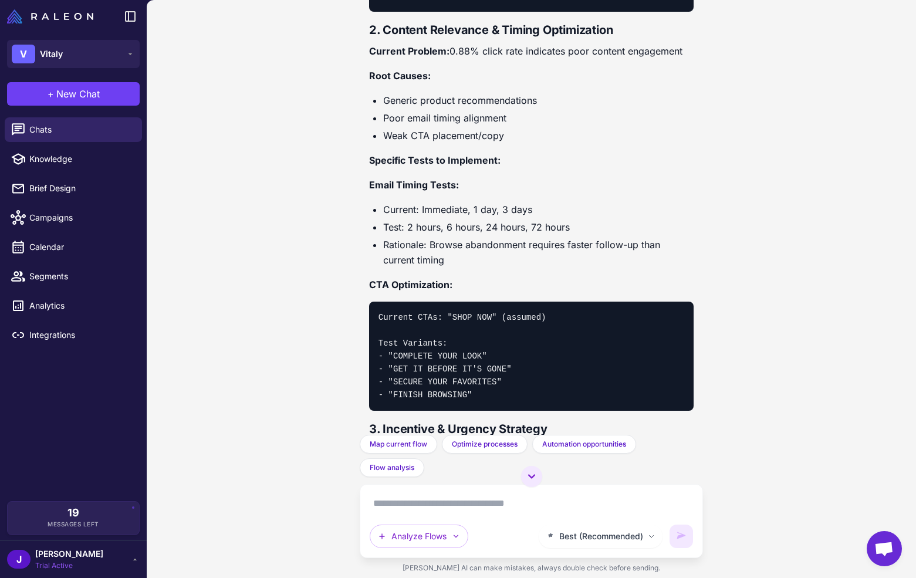
click at [398, 498] on textarea at bounding box center [531, 503] width 323 height 19
paste textarea "**********"
type textarea "**********"
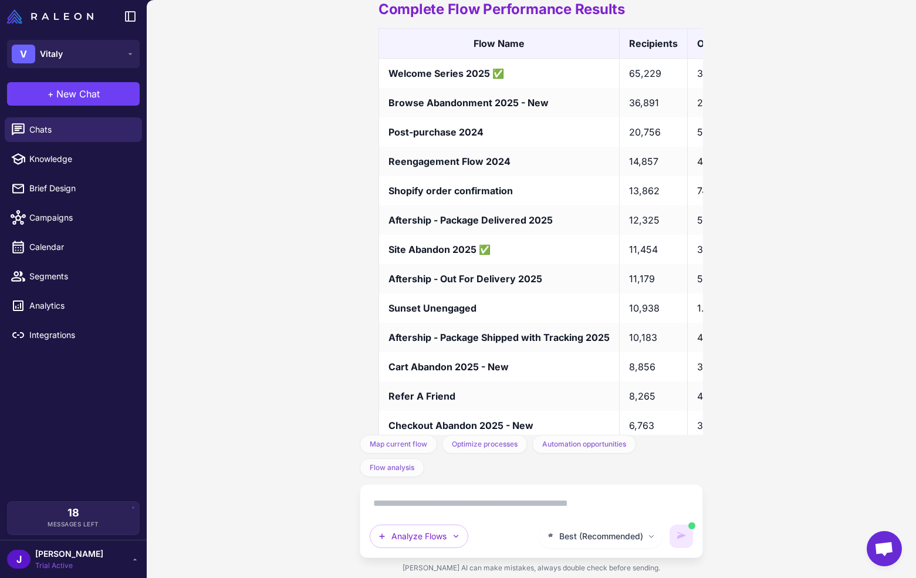
scroll to position [4130, 0]
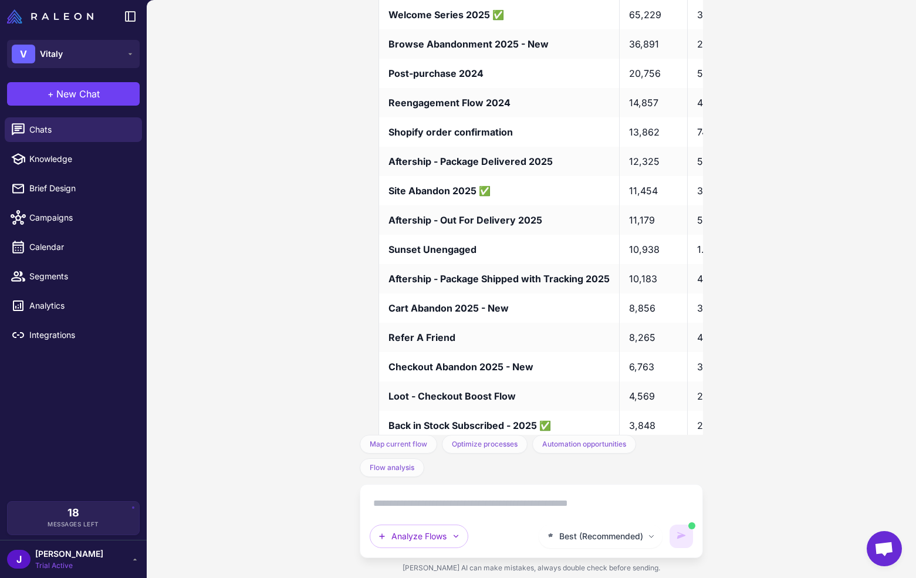
click at [835, 496] on div "I need to audit my flows. Can you look at them and identify the best candidate …" at bounding box center [531, 289] width 769 height 578
click at [259, 241] on div "I need to audit my flows. Can you look at them and identify the best candidate …" at bounding box center [531, 289] width 769 height 578
drag, startPoint x: 340, startPoint y: 202, endPoint x: 185, endPoint y: 117, distance: 177.0
click at [339, 203] on div "I need to audit my flows. Can you look at them and identify the best candidate …" at bounding box center [531, 289] width 769 height 578
click at [216, 121] on div "I need to audit my flows. Can you look at them and identify the best candidate …" at bounding box center [531, 289] width 769 height 578
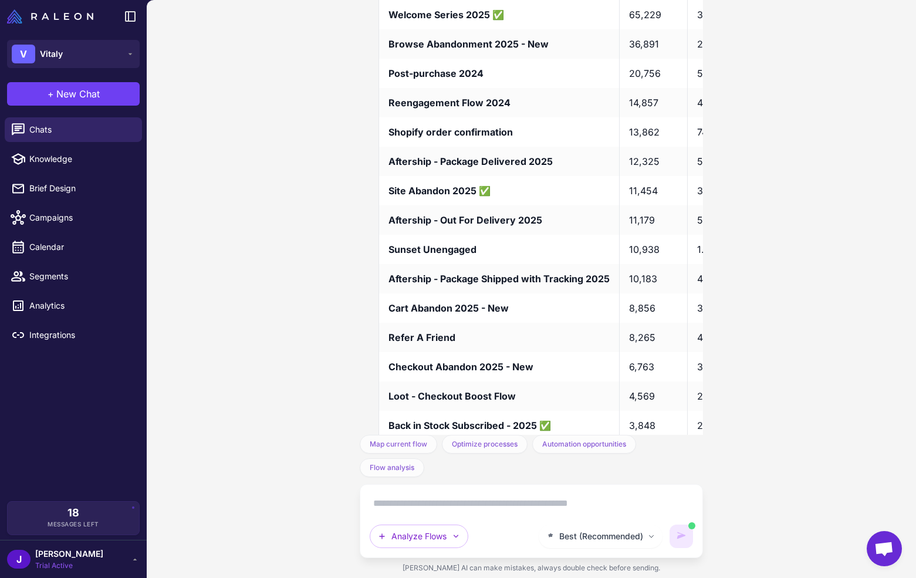
click at [215, 109] on div "I need to audit my flows. Can you look at them and identify the best candidate …" at bounding box center [531, 289] width 769 height 578
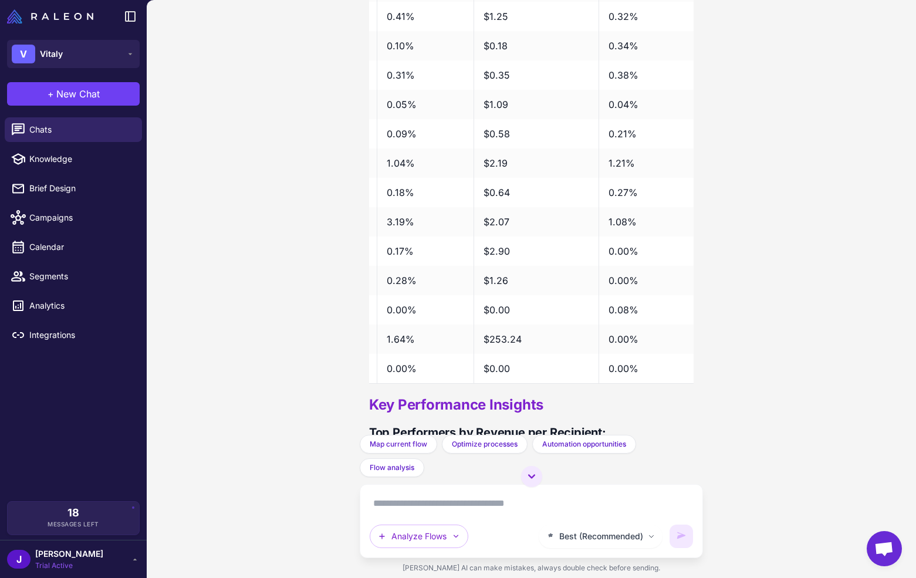
scroll to position [4515, 0]
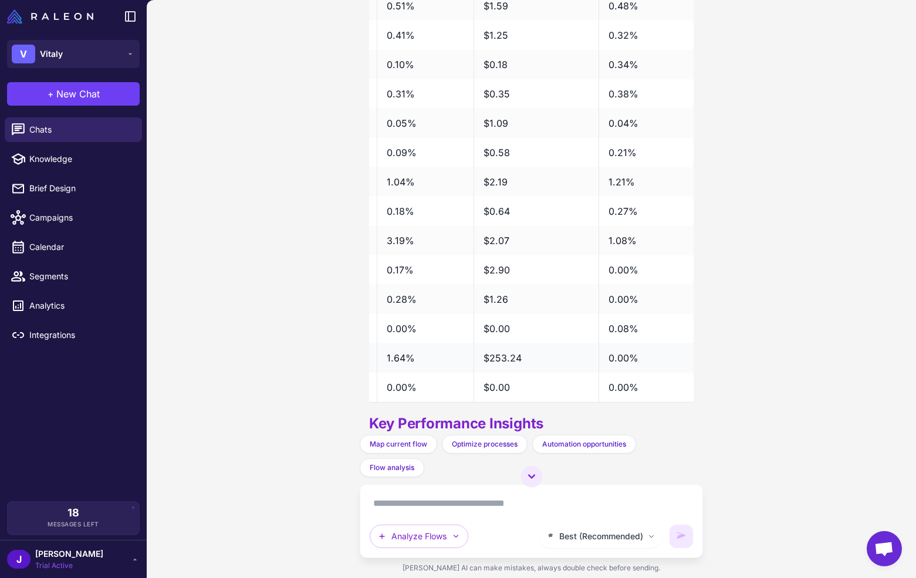
click at [494, 351] on td "$253.24" at bounding box center [535, 357] width 125 height 29
click at [495, 356] on td "$253.24" at bounding box center [535, 357] width 125 height 29
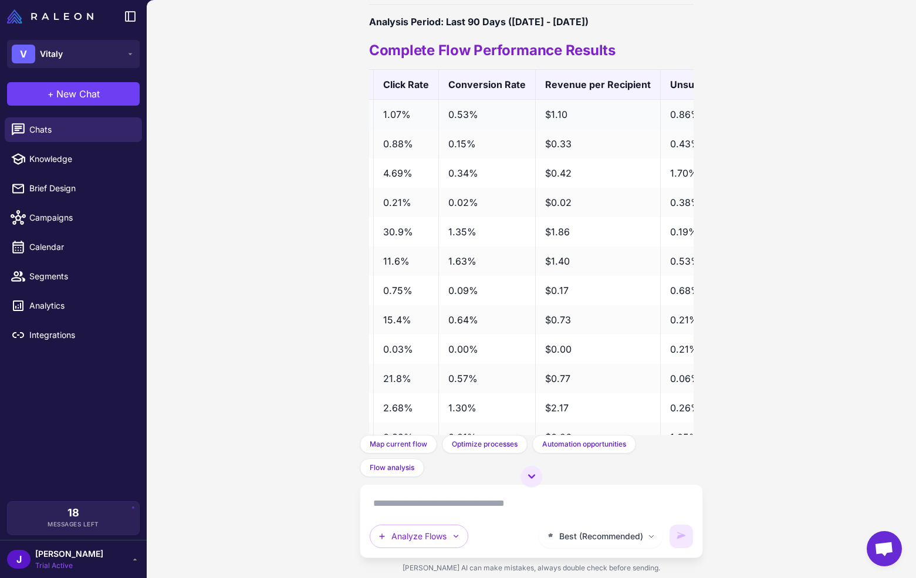
scroll to position [0, 434]
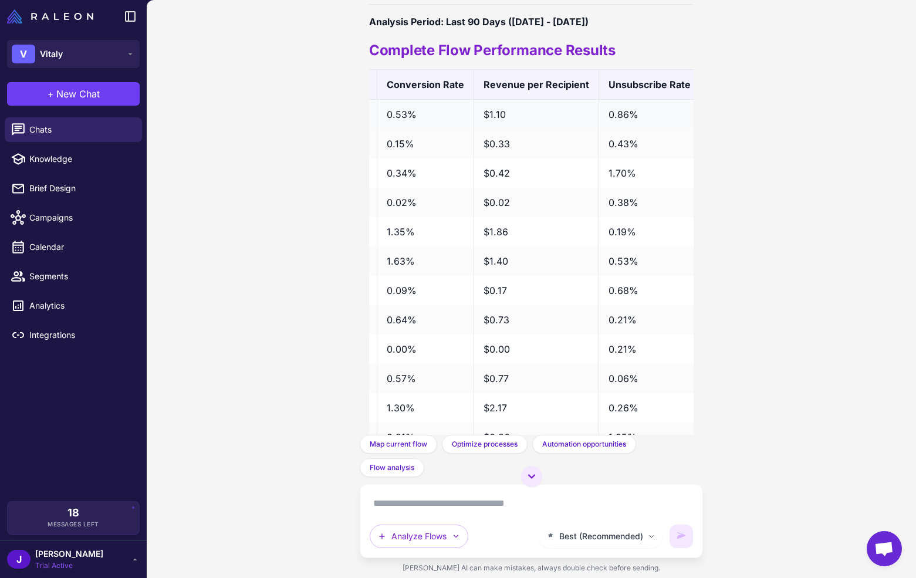
click at [495, 113] on td "$1.10" at bounding box center [535, 115] width 125 height 30
click at [496, 113] on td "$1.10" at bounding box center [535, 115] width 125 height 30
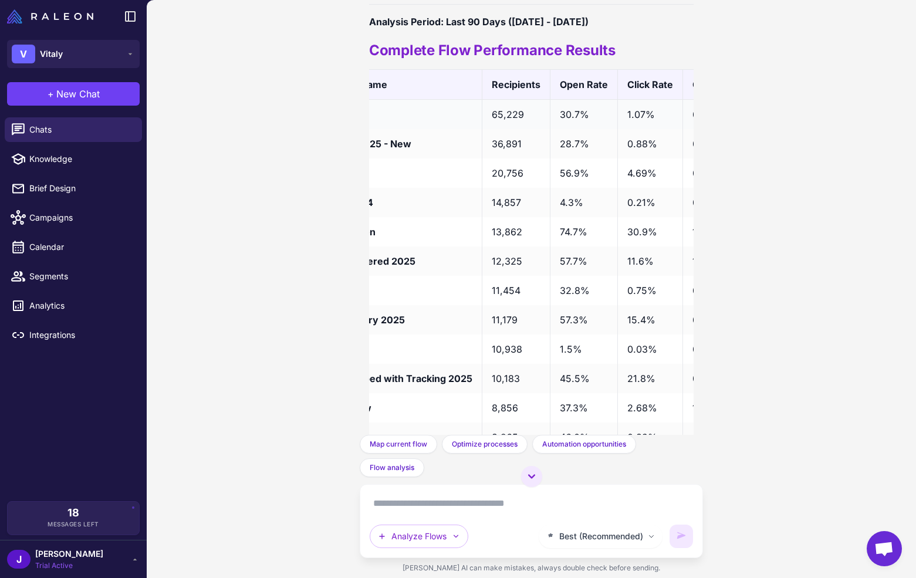
scroll to position [0, 0]
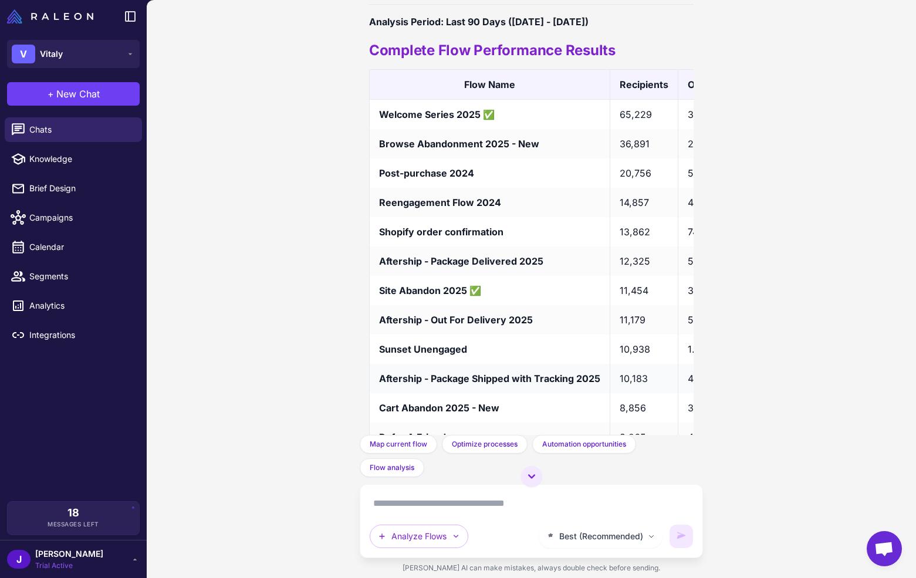
click at [636, 378] on td "10,183" at bounding box center [643, 378] width 68 height 29
click at [637, 376] on td "10,183" at bounding box center [643, 378] width 68 height 29
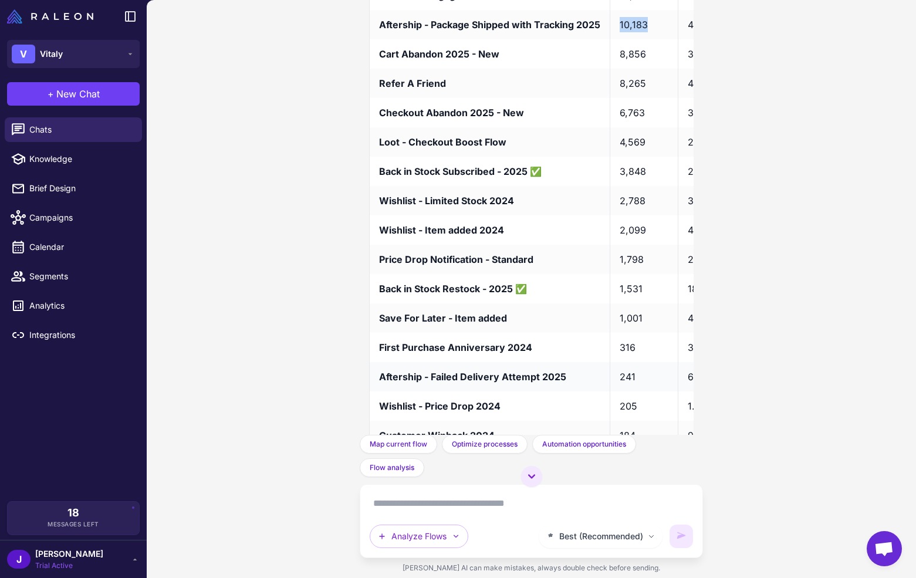
scroll to position [4380, 0]
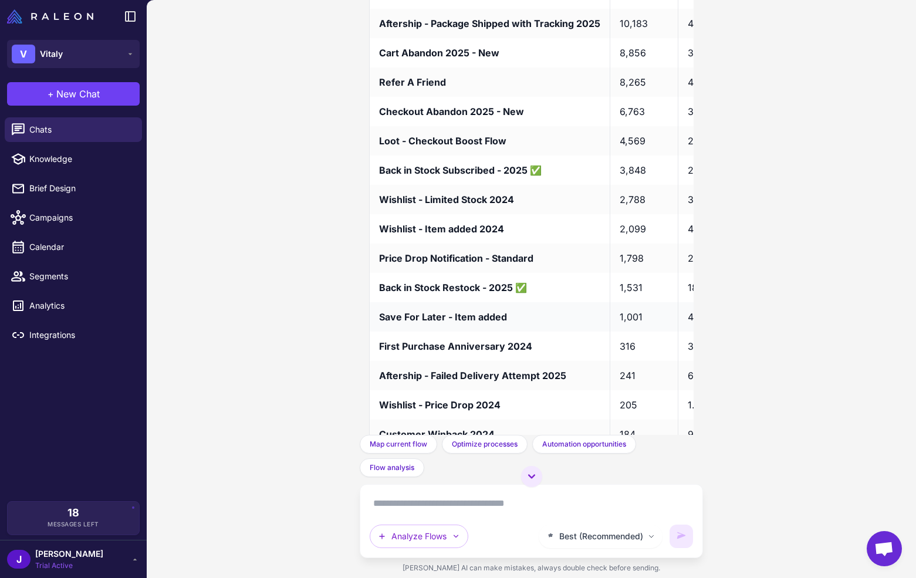
click at [645, 316] on td "1,001" at bounding box center [643, 316] width 68 height 29
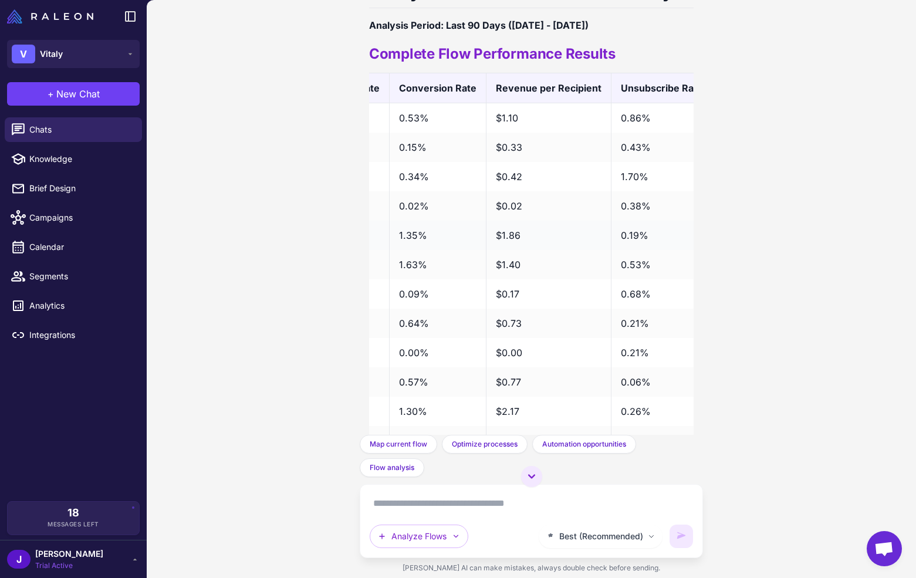
scroll to position [0, 434]
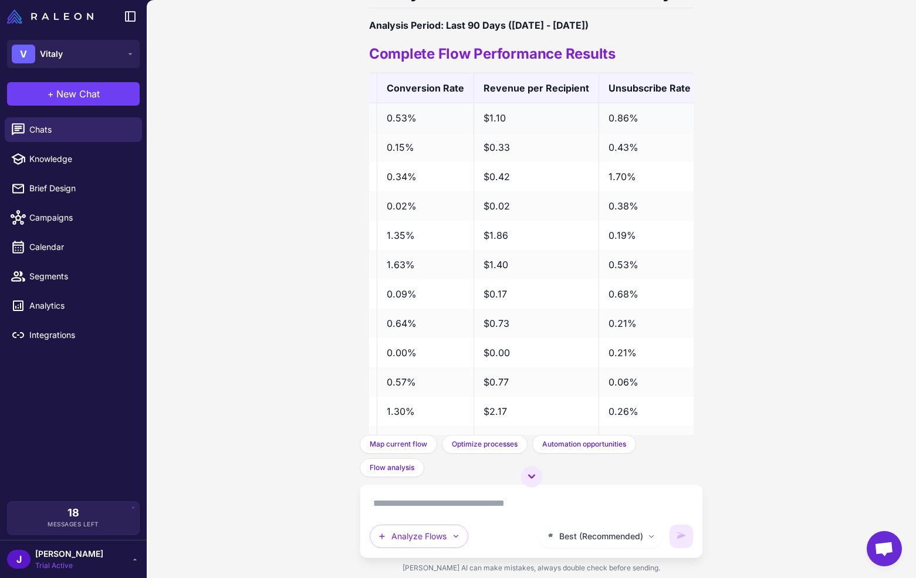
click at [499, 114] on td "$1.10" at bounding box center [535, 118] width 125 height 30
click at [493, 117] on td "$1.10" at bounding box center [535, 118] width 125 height 30
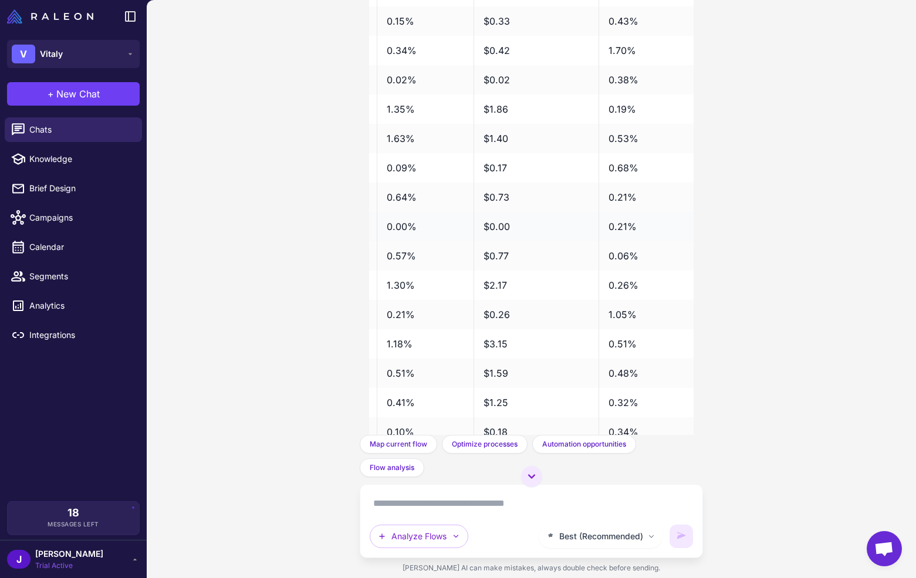
scroll to position [4151, 0]
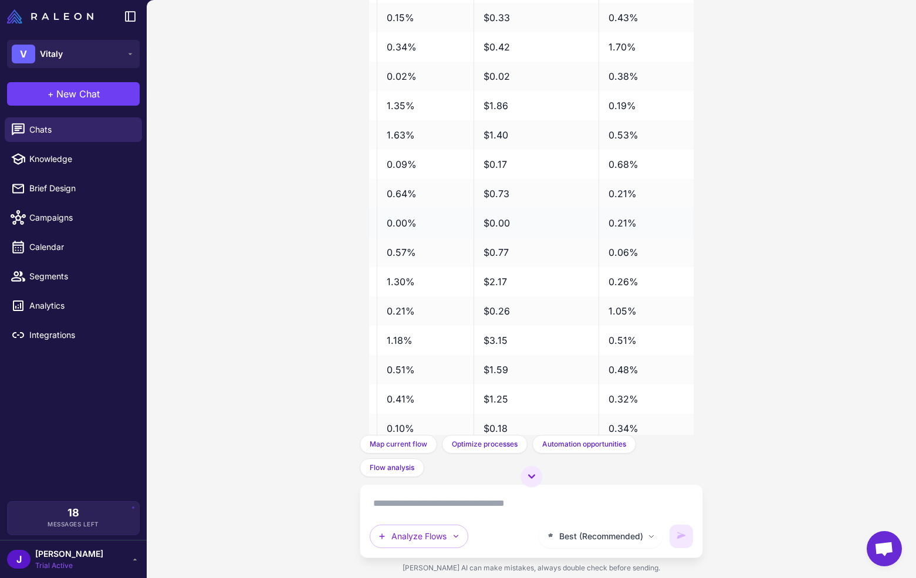
click at [503, 225] on td "$0.00" at bounding box center [535, 222] width 125 height 29
click at [503, 224] on td "$0.00" at bounding box center [535, 222] width 125 height 29
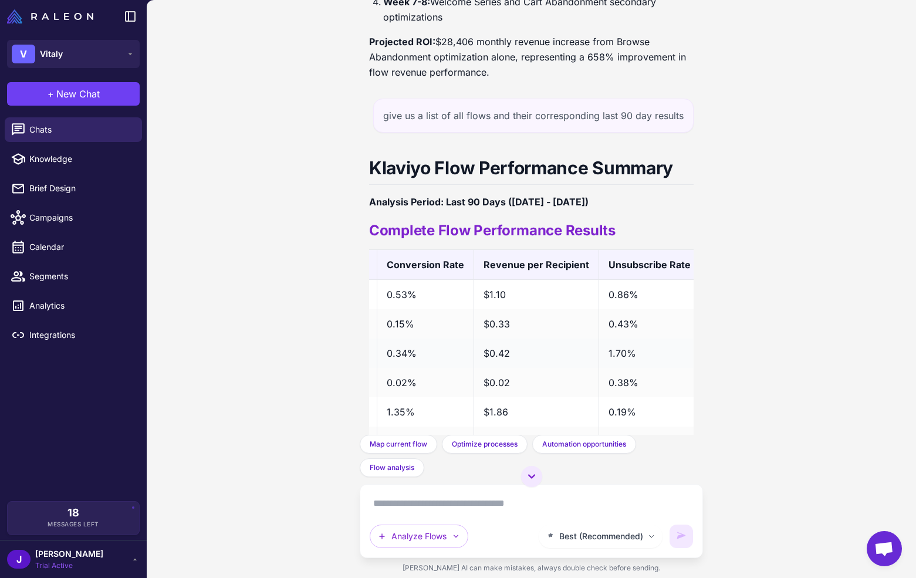
scroll to position [3843, 0]
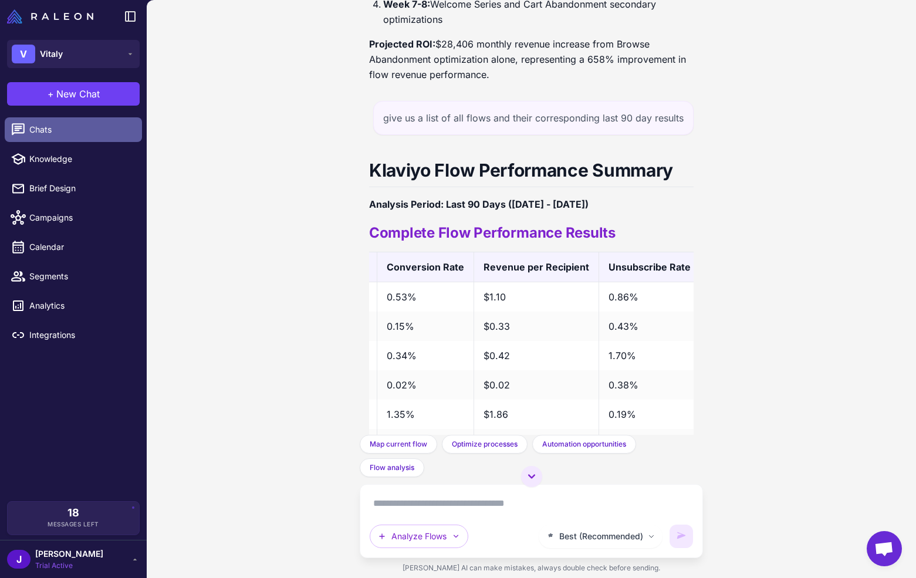
click at [55, 129] on span "Chats" at bounding box center [80, 129] width 103 height 13
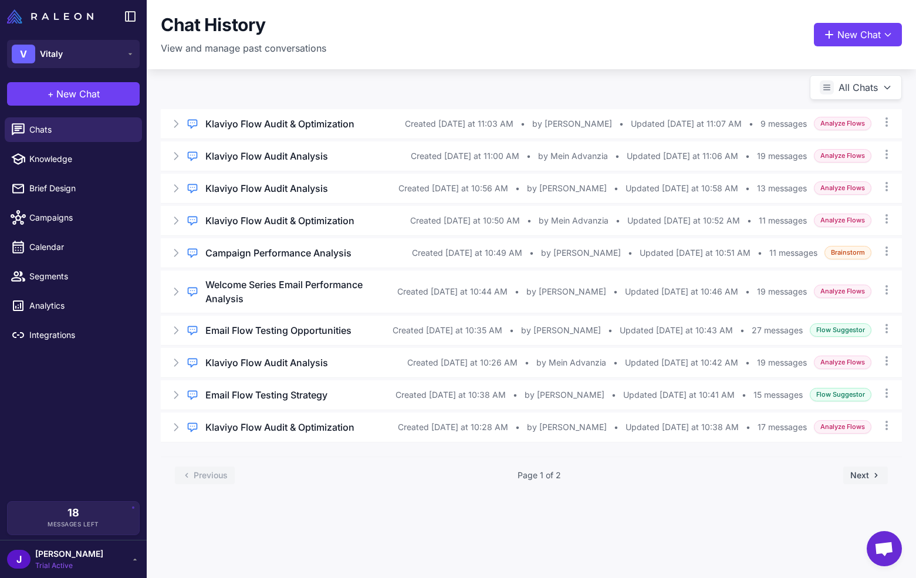
click at [866, 466] on button "Next" at bounding box center [865, 475] width 45 height 18
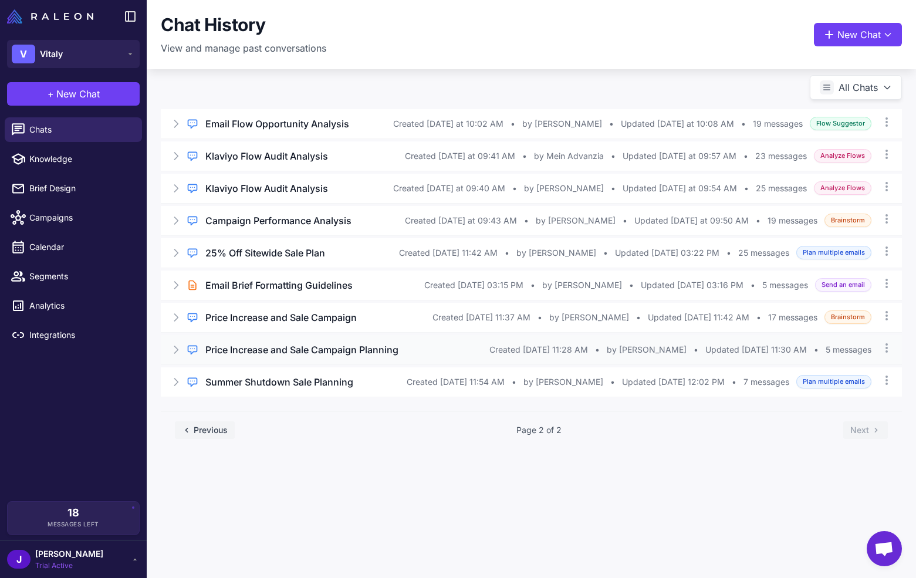
click at [496, 349] on span "Created Aug 20, 2025, 11:28 AM" at bounding box center [538, 349] width 99 height 13
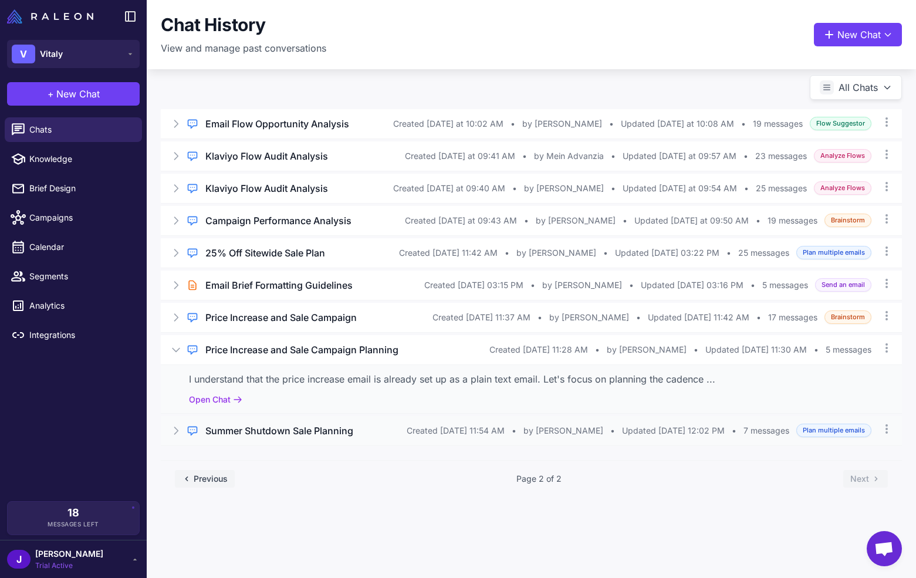
click at [267, 432] on h3 "Summer Shutdown Sale Planning" at bounding box center [279, 431] width 148 height 14
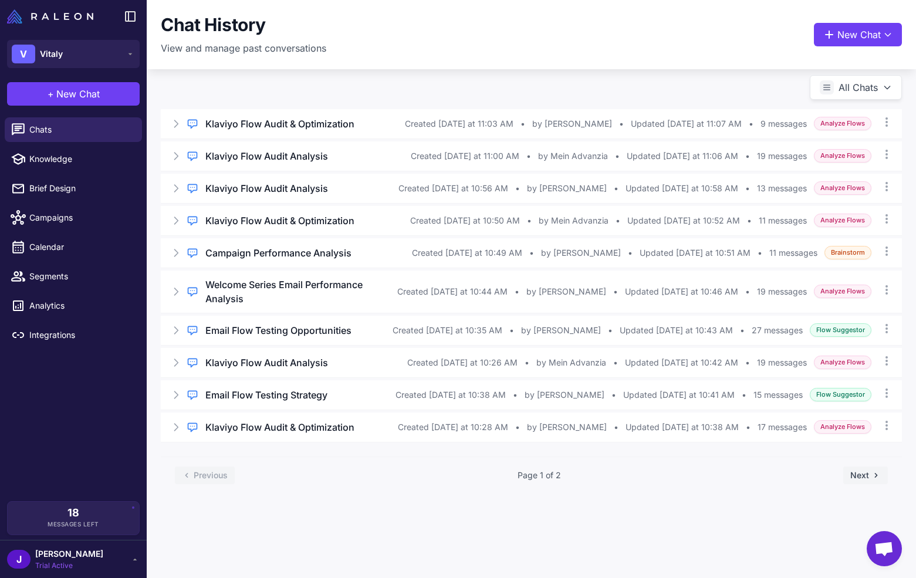
drag, startPoint x: 855, startPoint y: 464, endPoint x: 835, endPoint y: 465, distance: 19.4
click at [855, 466] on button "Next" at bounding box center [865, 475] width 45 height 18
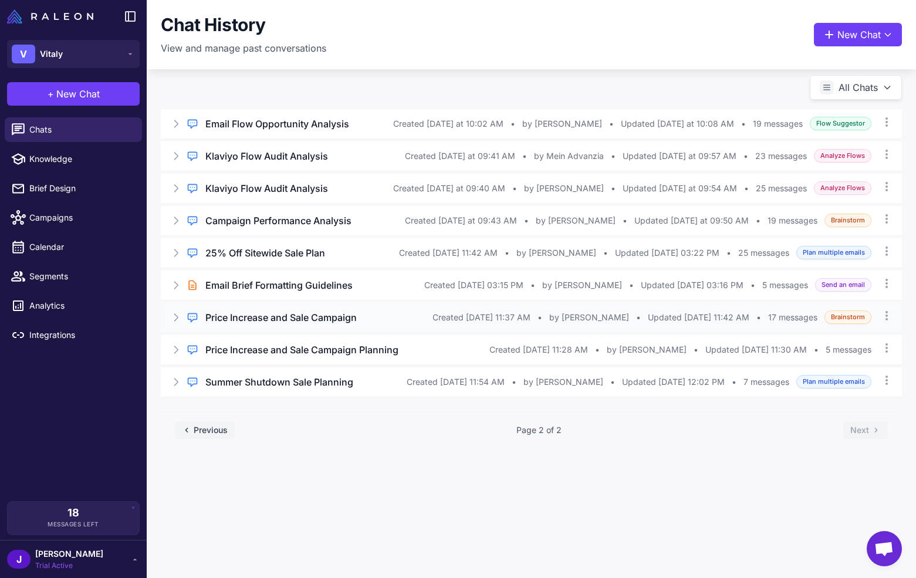
click at [255, 327] on div "Regular Chat Price Increase and Sale Campaign Created Aug 20, 2025, 11:37 AM • …" at bounding box center [531, 317] width 741 height 29
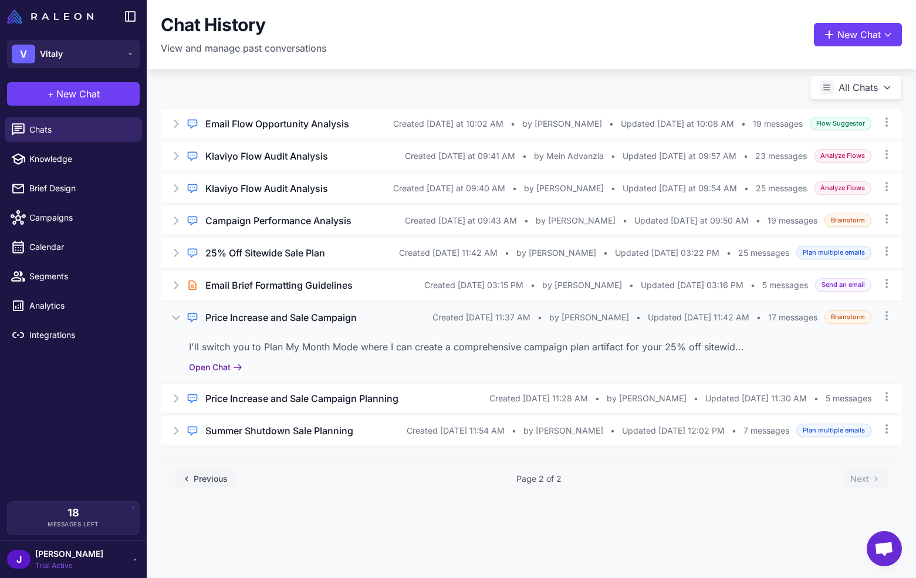
click at [229, 365] on button "Open Chat" at bounding box center [215, 367] width 53 height 13
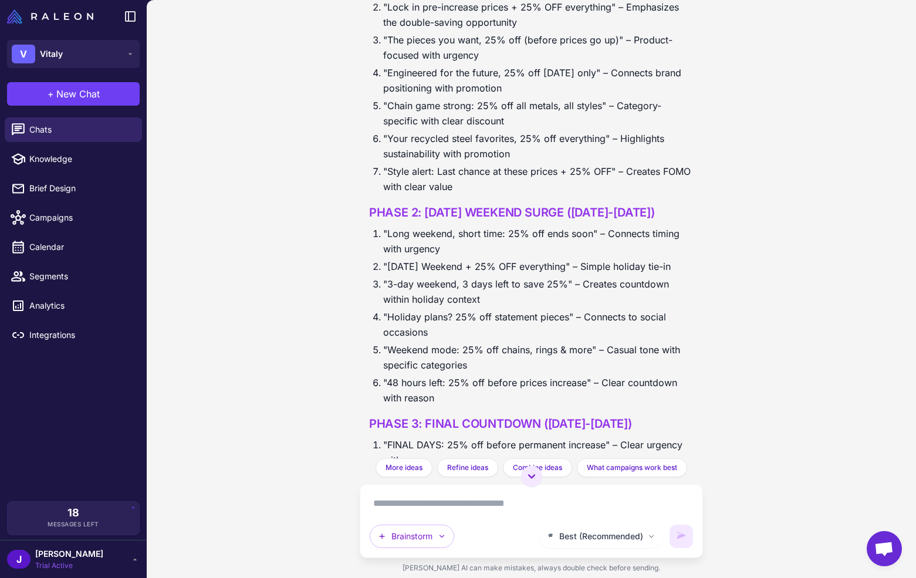
scroll to position [2661, 0]
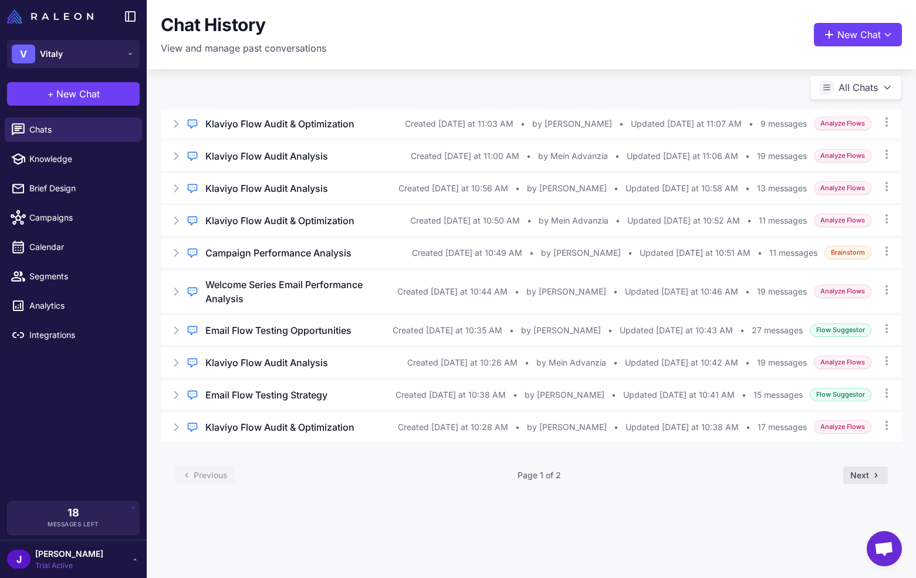
click at [862, 466] on button "Next" at bounding box center [865, 475] width 45 height 18
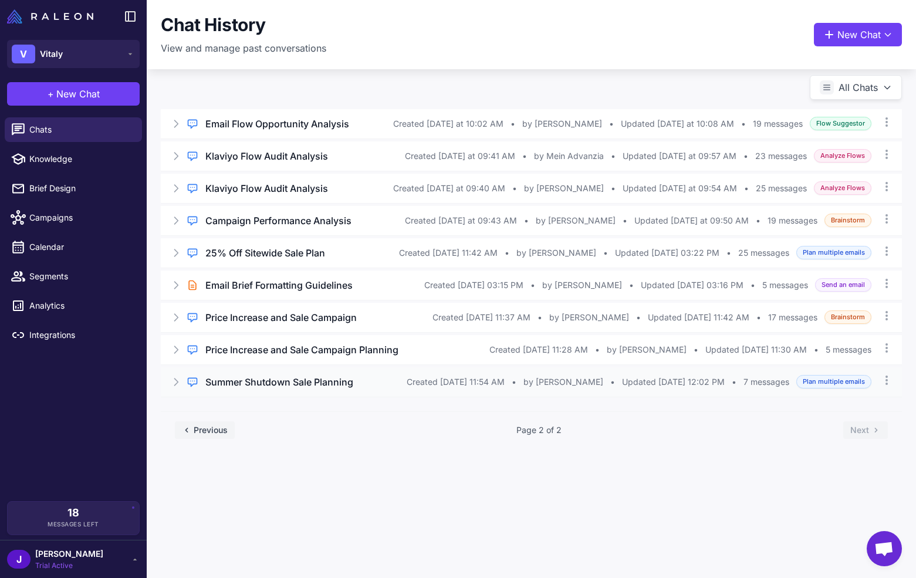
click at [259, 380] on h3 "Summer Shutdown Sale Planning" at bounding box center [279, 382] width 148 height 14
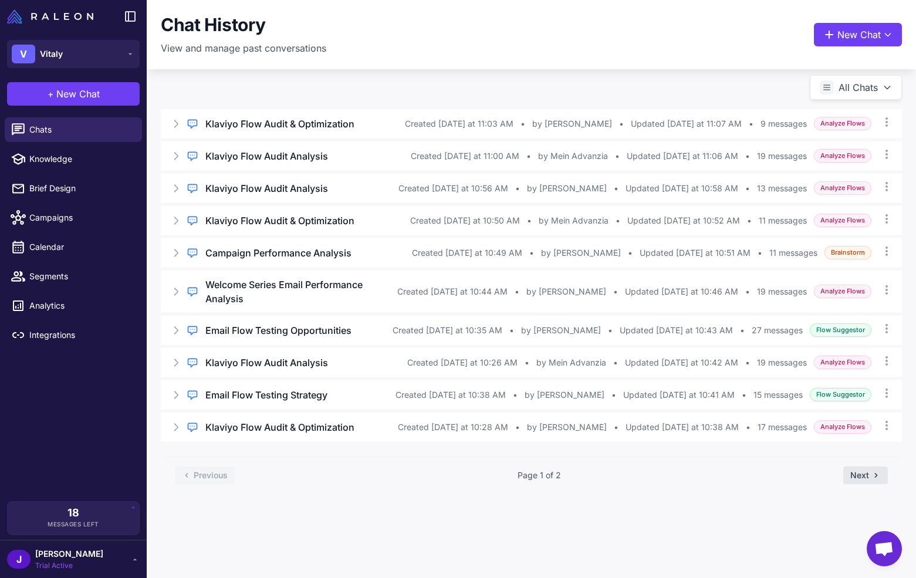
click at [876, 470] on icon at bounding box center [875, 474] width 9 height 9
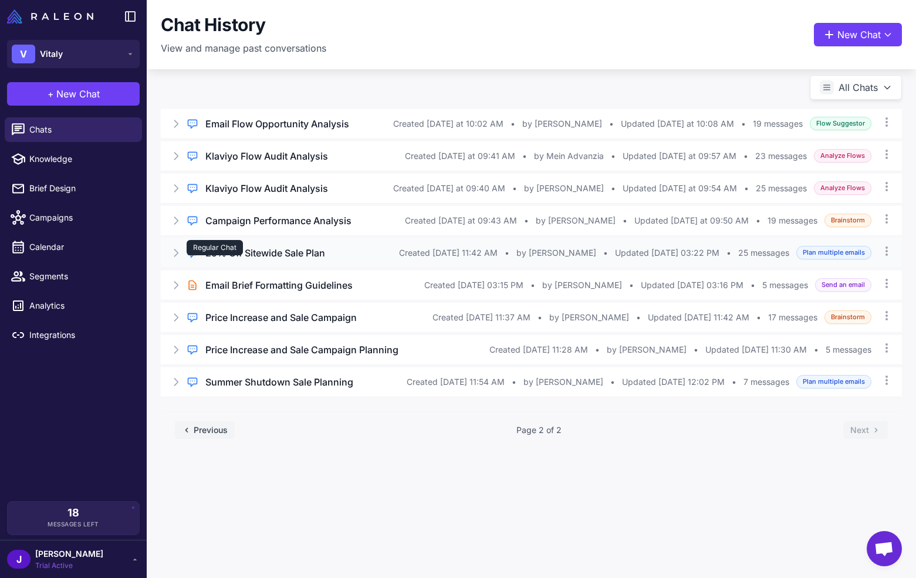
click at [240, 248] on div "Regular Chat" at bounding box center [215, 247] width 56 height 15
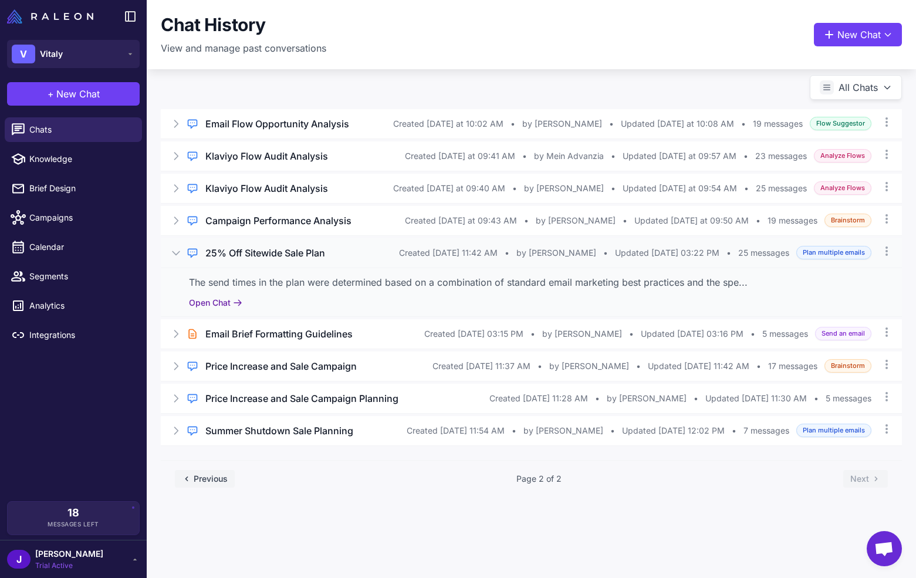
click at [201, 300] on button "Open Chat" at bounding box center [215, 302] width 53 height 13
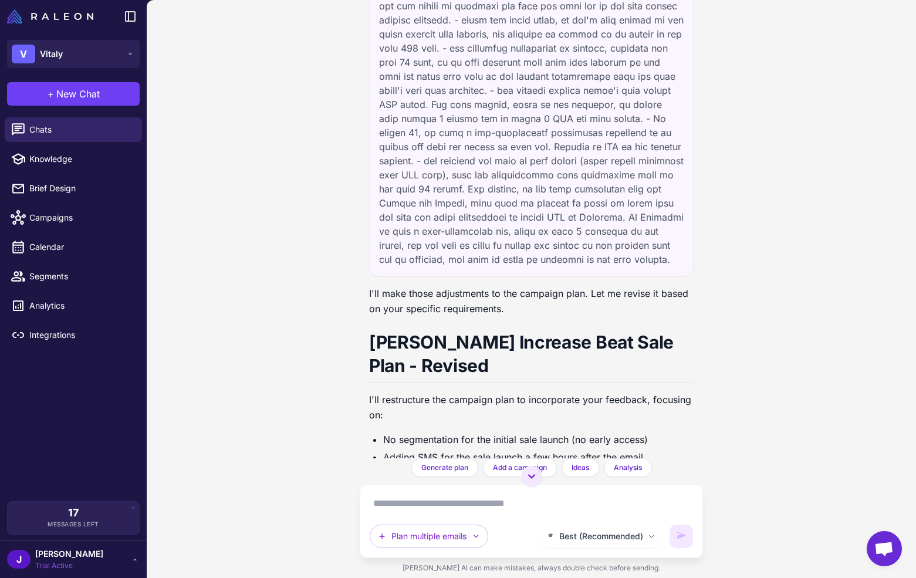
scroll to position [1188, 0]
click at [53, 124] on span "Chats" at bounding box center [80, 129] width 103 height 13
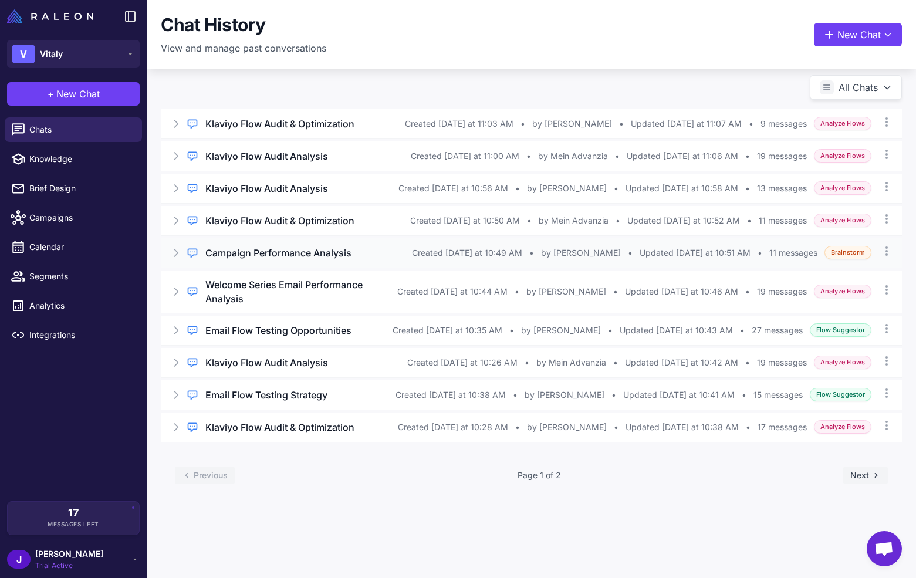
click at [316, 254] on h3 "Campaign Performance Analysis" at bounding box center [278, 253] width 146 height 14
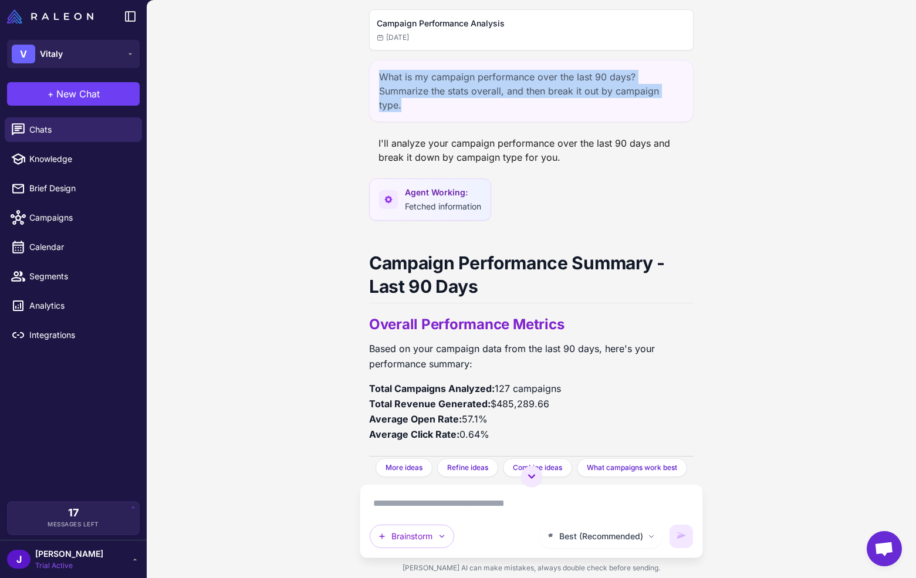
drag, startPoint x: 376, startPoint y: 75, endPoint x: 676, endPoint y: 100, distance: 301.5
click at [676, 100] on div "What is my campaign performance over the last 90 days? Summarize the stats over…" at bounding box center [531, 91] width 324 height 62
copy div "What is my campaign performance over the last 90 days? Summarize the stats over…"
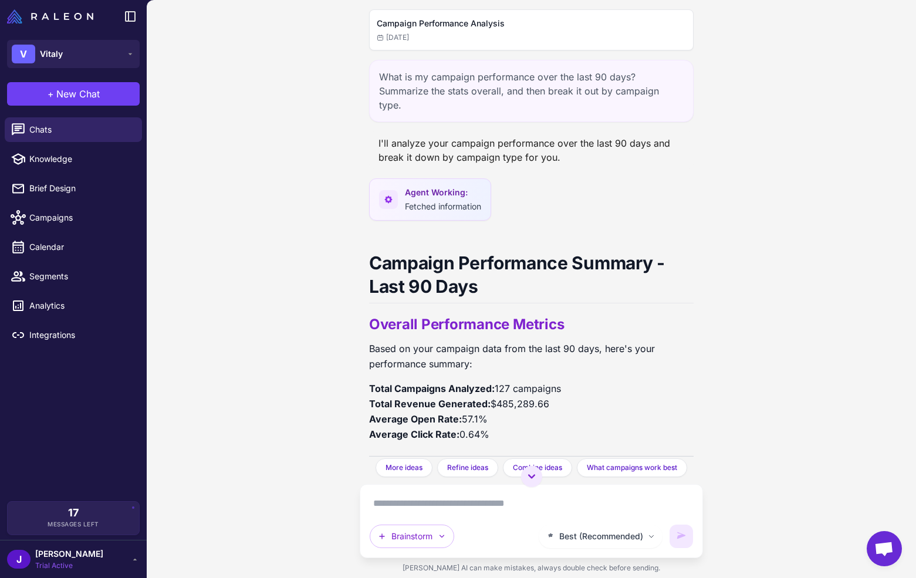
click at [530, 133] on div "I'll analyze your campaign performance over the last 90 days and break it down …" at bounding box center [531, 150] width 324 height 38
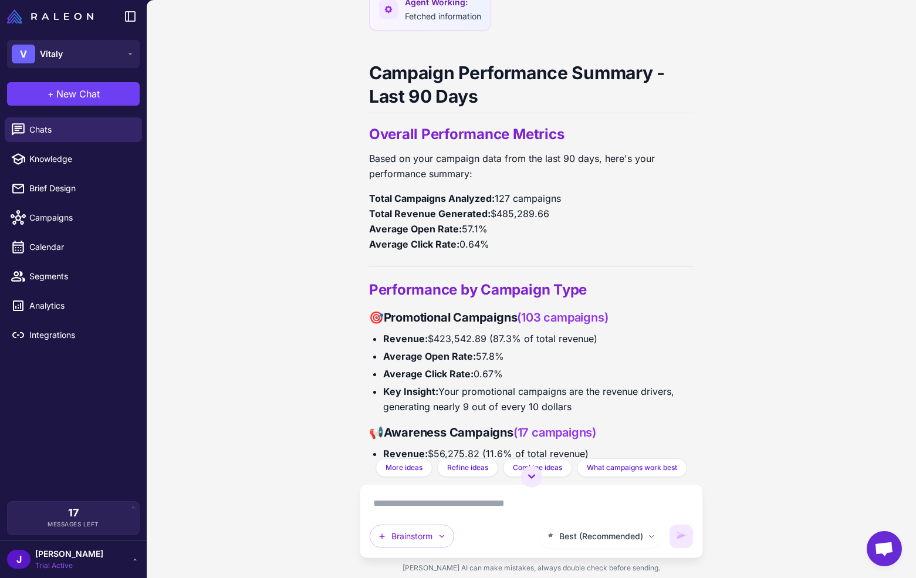
scroll to position [193, 0]
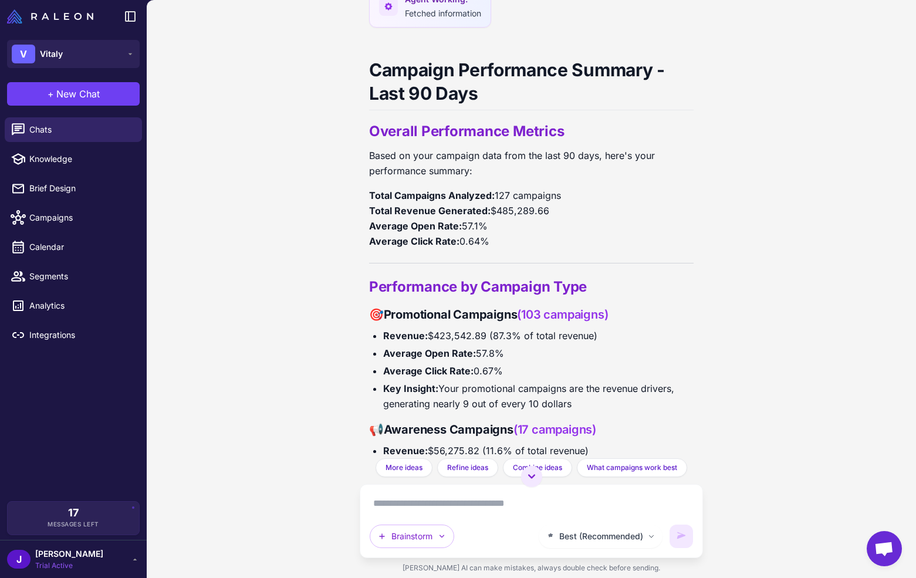
click at [496, 194] on p "Total Campaigns Analyzed: 127 campaigns Total Revenue Generated: $485,289.66 Av…" at bounding box center [531, 218] width 324 height 61
click at [497, 192] on p "Total Campaigns Analyzed: 127 campaigns Total Revenue Generated: $485,289.66 Av…" at bounding box center [531, 218] width 324 height 61
click at [502, 197] on p "Total Campaigns Analyzed: 127 campaigns Total Revenue Generated: $485,289.66 Av…" at bounding box center [531, 218] width 324 height 61
click at [470, 214] on p "Total Campaigns Analyzed: 127 campaigns Total Revenue Generated: $485,289.66 Av…" at bounding box center [531, 218] width 324 height 61
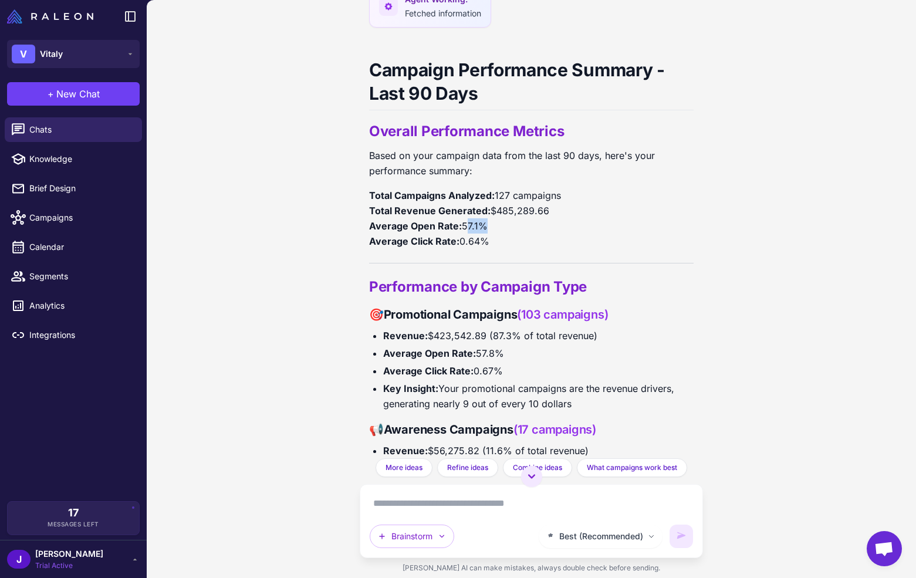
click at [469, 215] on p "Total Campaigns Analyzed: 127 campaigns Total Revenue Generated: $485,289.66 Av…" at bounding box center [531, 218] width 324 height 61
click at [497, 201] on p "Total Campaigns Analyzed: 127 campaigns Total Revenue Generated: $485,289.66 Av…" at bounding box center [531, 218] width 324 height 61
click at [472, 232] on p "Total Campaigns Analyzed: 127 campaigns Total Revenue Generated: $485,289.66 Av…" at bounding box center [531, 218] width 324 height 61
click at [472, 231] on p "Total Campaigns Analyzed: 127 campaigns Total Revenue Generated: $485,289.66 Av…" at bounding box center [531, 218] width 324 height 61
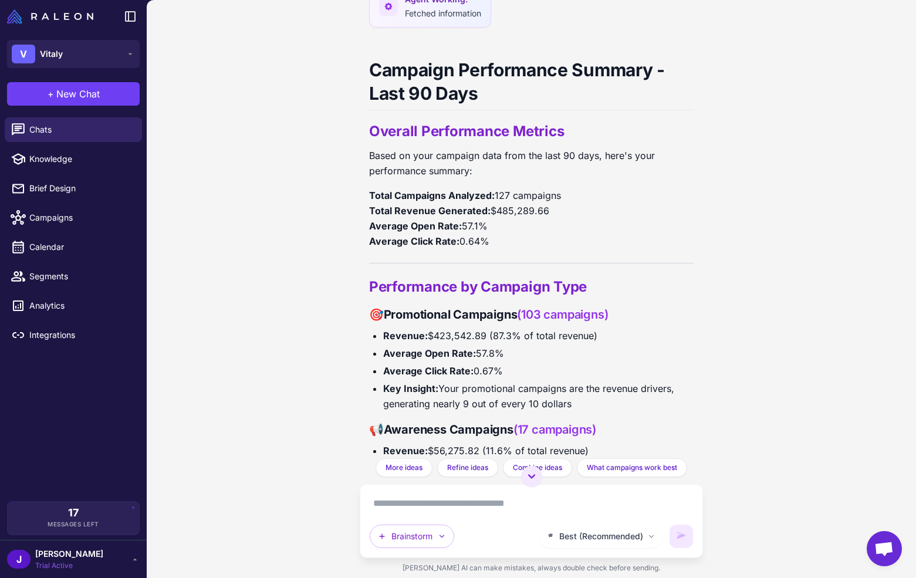
click at [524, 232] on p "Total Campaigns Analyzed: 127 campaigns Total Revenue Generated: $485,289.66 Av…" at bounding box center [531, 218] width 324 height 61
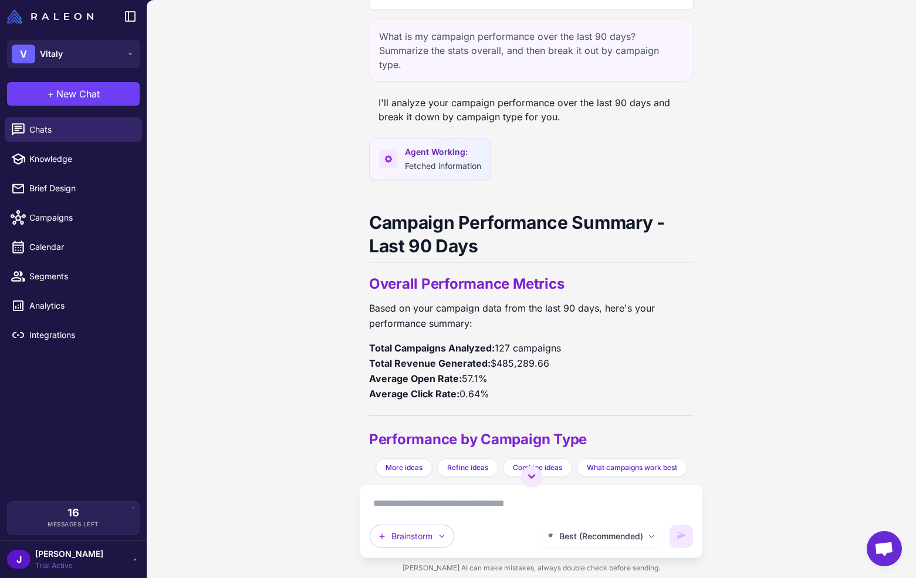
scroll to position [0, 0]
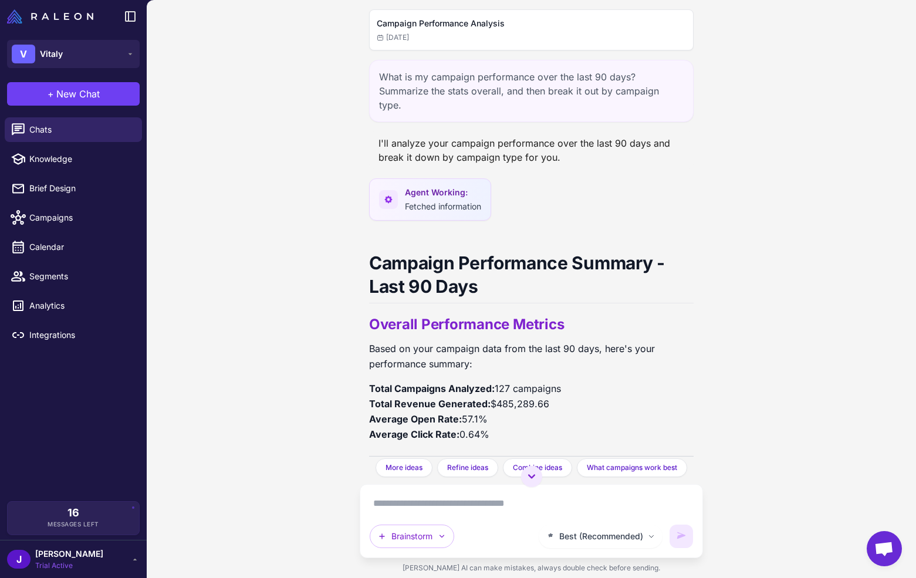
click at [571, 134] on div "I'll analyze your campaign performance over the last 90 days and break it down …" at bounding box center [531, 150] width 324 height 38
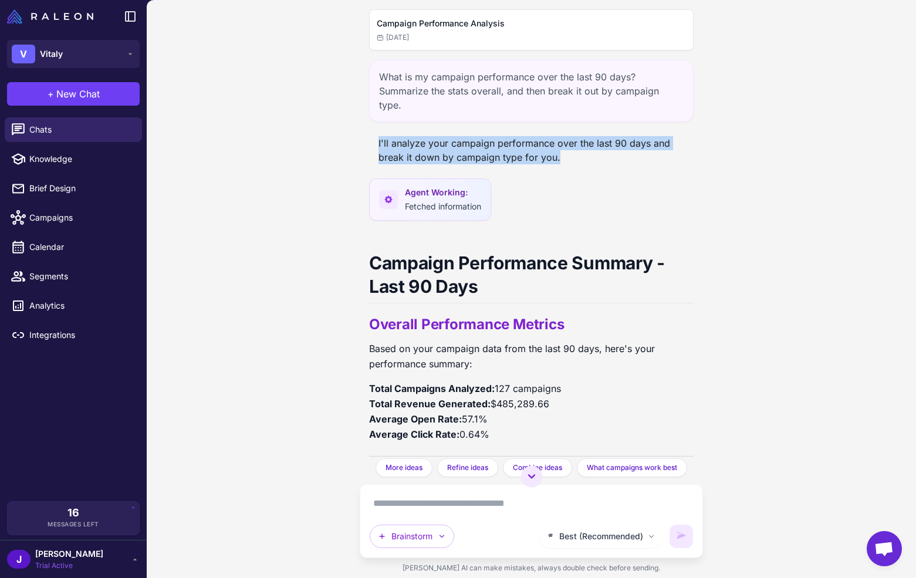
drag, startPoint x: 568, startPoint y: 141, endPoint x: 359, endPoint y: 133, distance: 209.6
click at [360, 133] on div "Campaign Performance Analysis Today What is my campaign performance over the la…" at bounding box center [531, 229] width 343 height 458
copy div "I'll analyze your campaign performance over the last 90 days and break it down …"
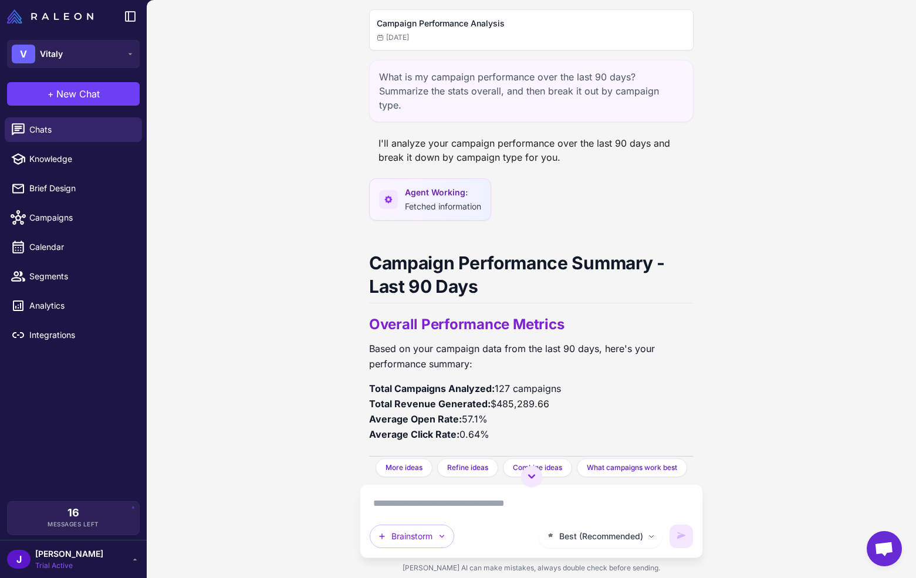
drag, startPoint x: 292, startPoint y: 99, endPoint x: 293, endPoint y: 106, distance: 7.1
click at [293, 101] on div "Campaign Performance Analysis Today What is my campaign performance over the la…" at bounding box center [531, 289] width 769 height 578
click at [110, 94] on button "+ New Chat" at bounding box center [73, 93] width 133 height 23
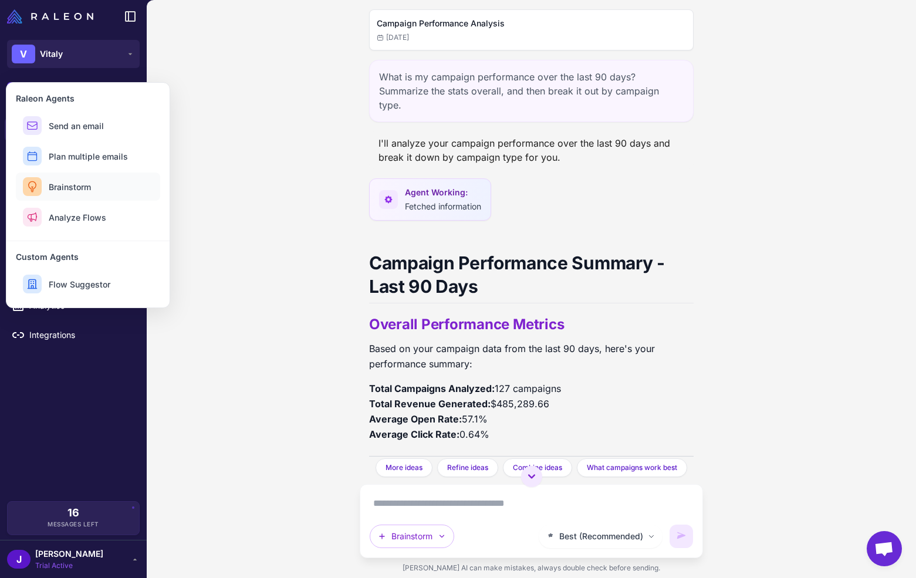
click at [60, 182] on span "Brainstorm" at bounding box center [70, 187] width 42 height 12
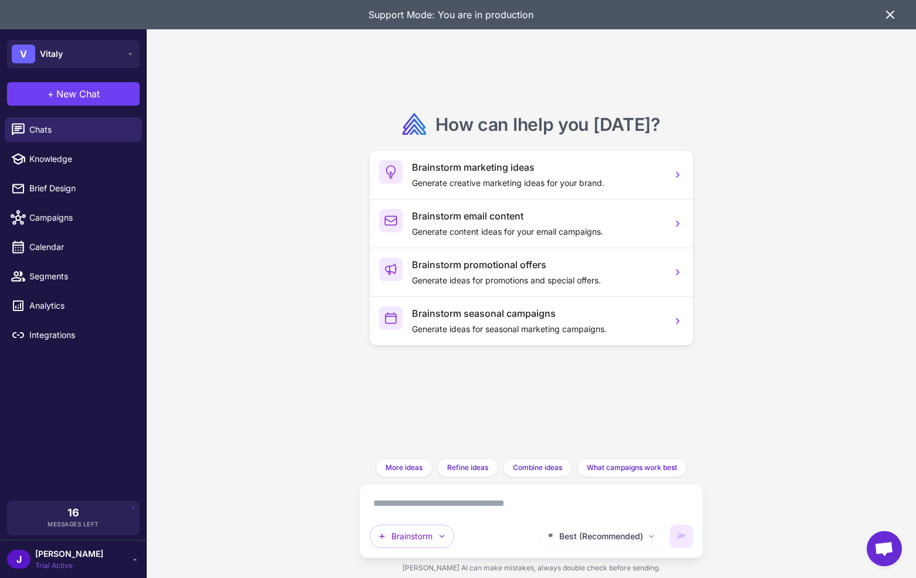
click at [227, 372] on div "How can I help you [DATE] ? Brainstorm marketing ideas Generate creative market…" at bounding box center [531, 289] width 769 height 578
click at [436, 499] on textarea at bounding box center [531, 503] width 323 height 19
paste textarea "**********"
type textarea "**********"
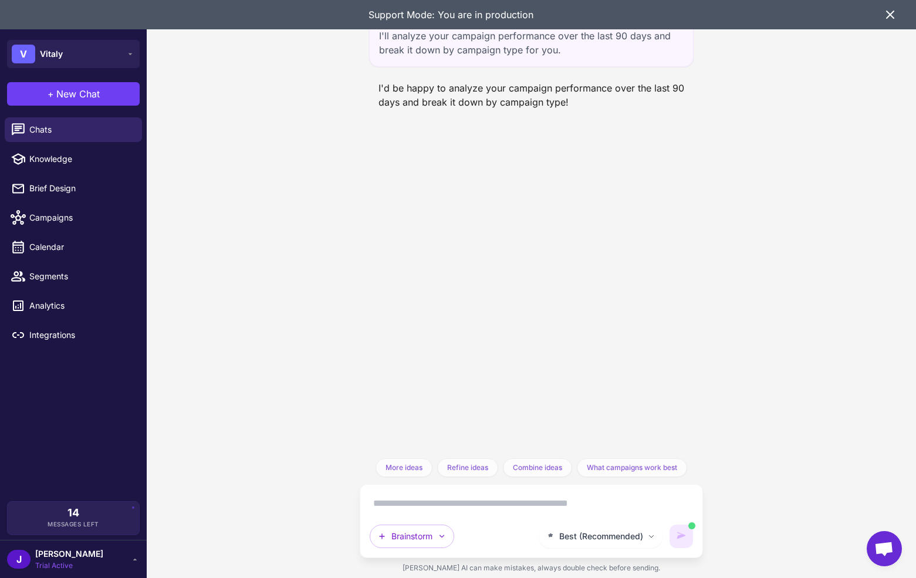
click at [892, 16] on icon at bounding box center [890, 15] width 14 height 14
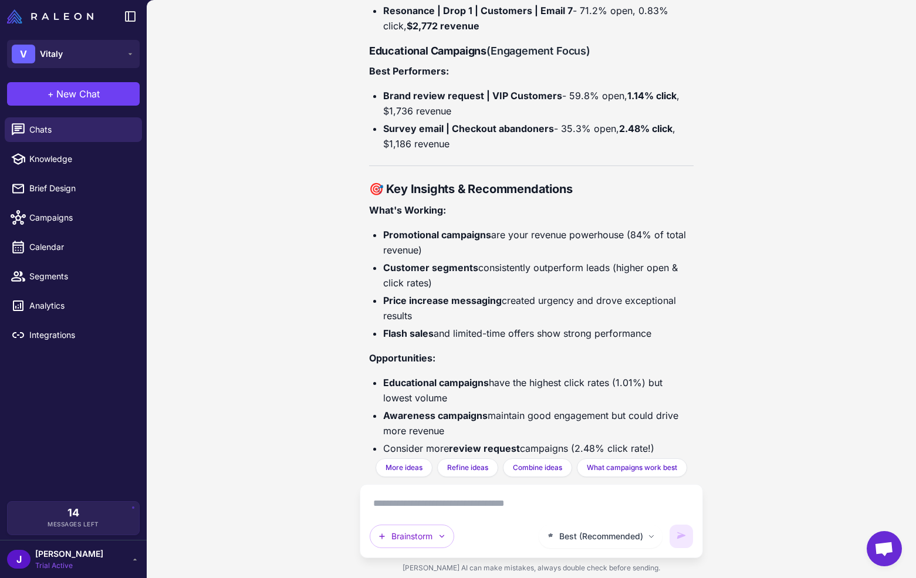
scroll to position [911, 0]
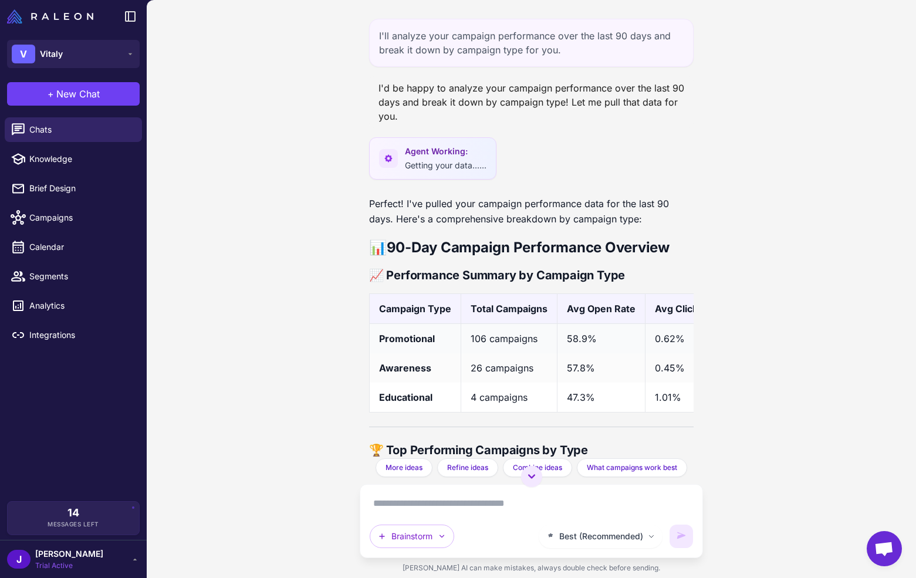
click at [487, 340] on td "106 campaigns" at bounding box center [508, 338] width 96 height 30
click at [486, 340] on td "106 campaigns" at bounding box center [508, 338] width 96 height 30
click at [478, 336] on td "106 campaigns" at bounding box center [508, 338] width 96 height 30
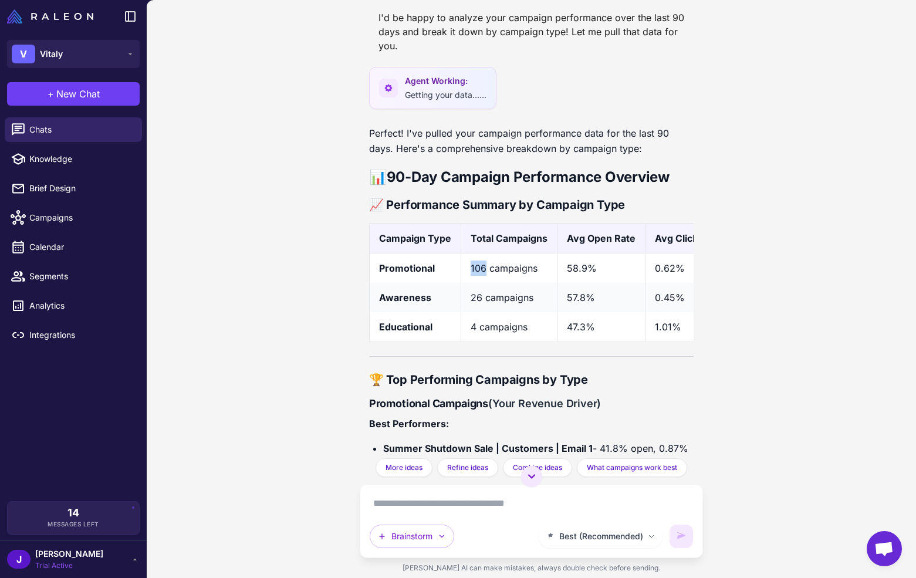
scroll to position [68, 0]
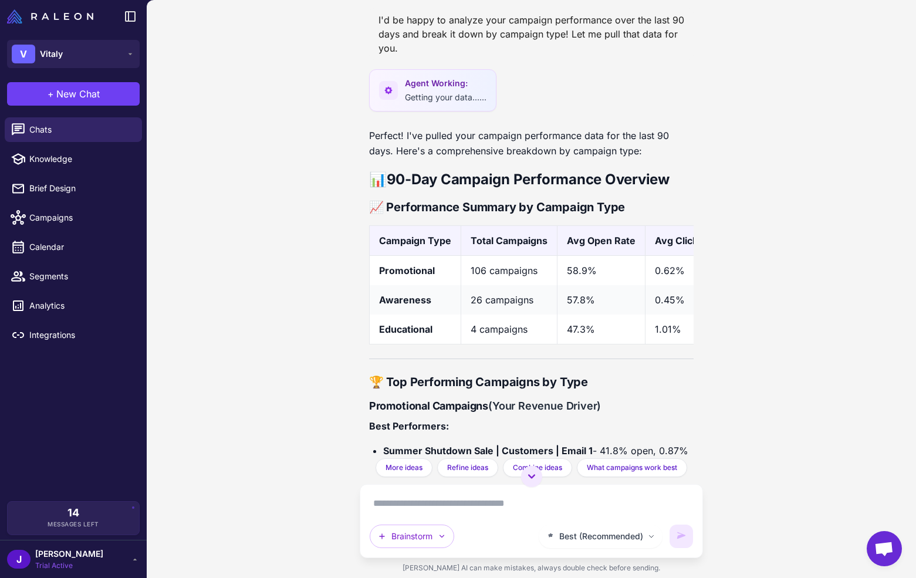
click at [474, 299] on td "26 campaigns" at bounding box center [508, 299] width 96 height 29
click at [503, 306] on td "26 campaigns" at bounding box center [508, 299] width 96 height 29
click at [466, 328] on td "4 campaigns" at bounding box center [508, 329] width 96 height 30
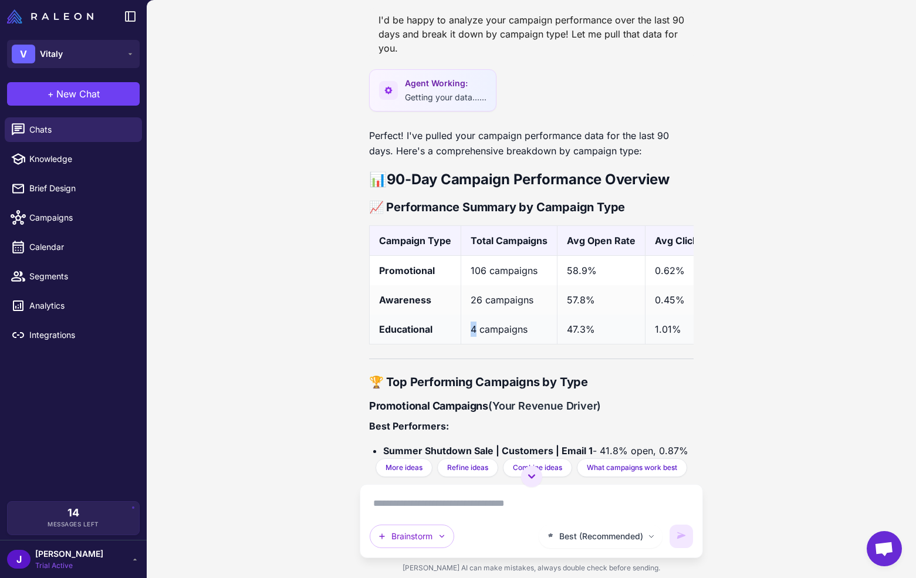
click at [466, 328] on td "4 campaigns" at bounding box center [508, 329] width 96 height 30
click at [498, 331] on td "4 campaigns" at bounding box center [508, 329] width 96 height 30
click at [497, 331] on td "4 campaigns" at bounding box center [508, 329] width 96 height 30
click at [475, 270] on td "106 campaigns" at bounding box center [508, 270] width 96 height 30
click at [474, 269] on td "106 campaigns" at bounding box center [508, 270] width 96 height 30
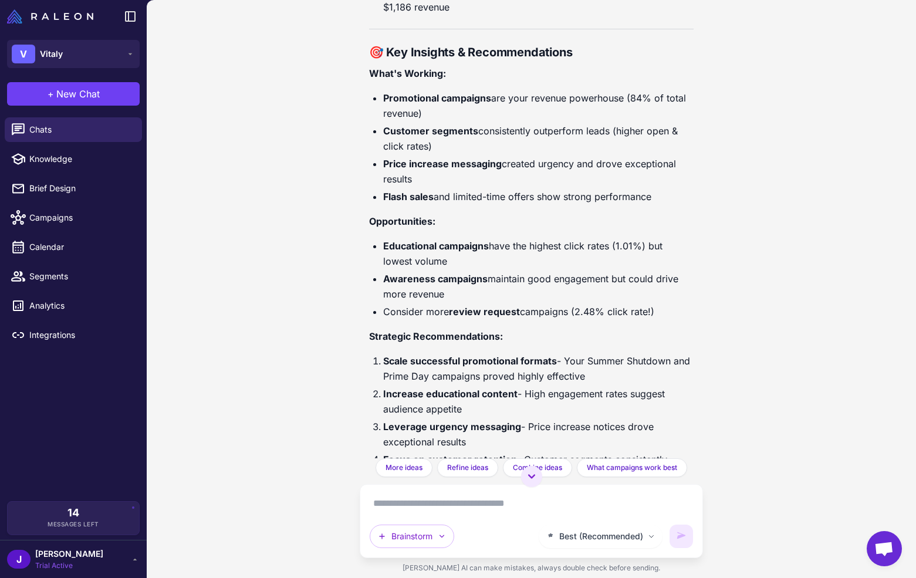
scroll to position [0, 0]
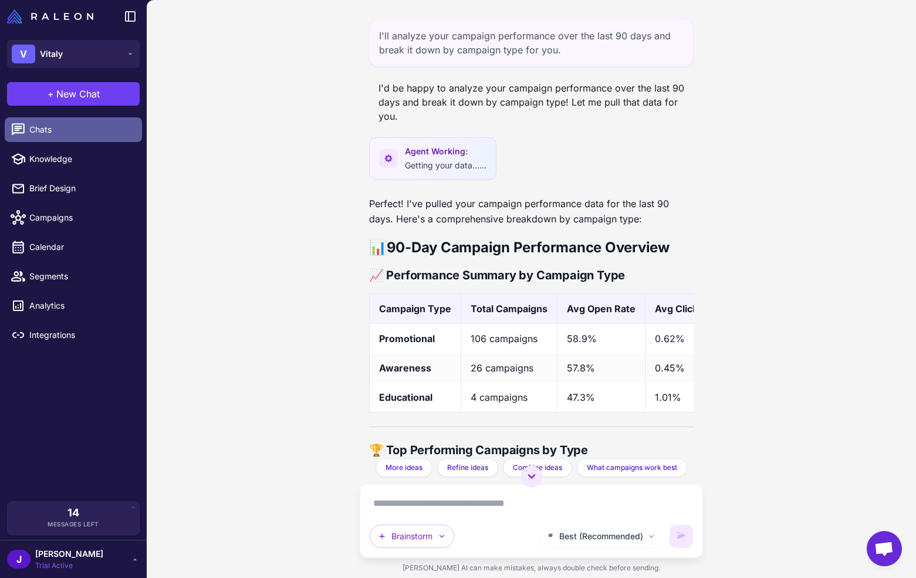
click at [69, 131] on span "Chats" at bounding box center [80, 129] width 103 height 13
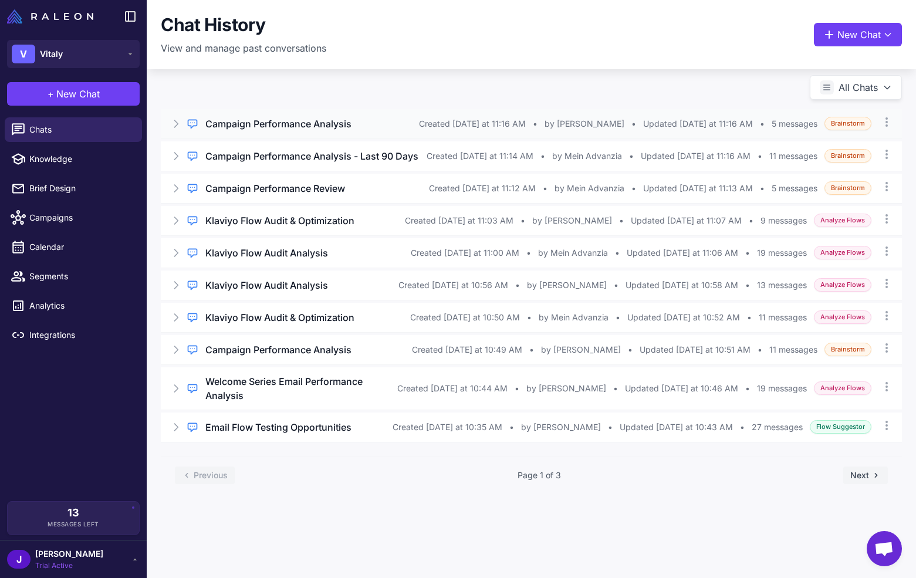
drag, startPoint x: 236, startPoint y: 118, endPoint x: 258, endPoint y: 118, distance: 22.3
click at [235, 118] on div "Regular Chat" at bounding box center [215, 118] width 56 height 15
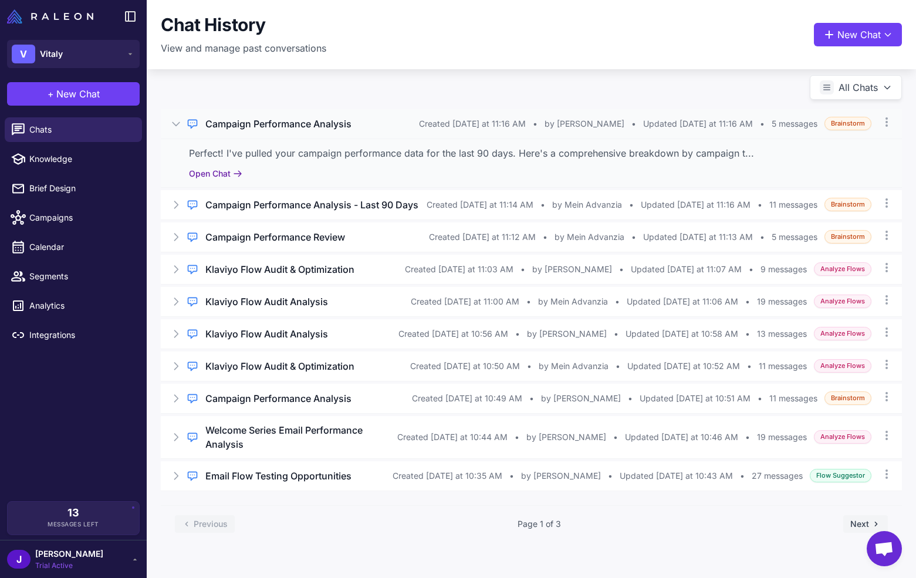
click at [219, 174] on button "Open Chat" at bounding box center [215, 173] width 53 height 13
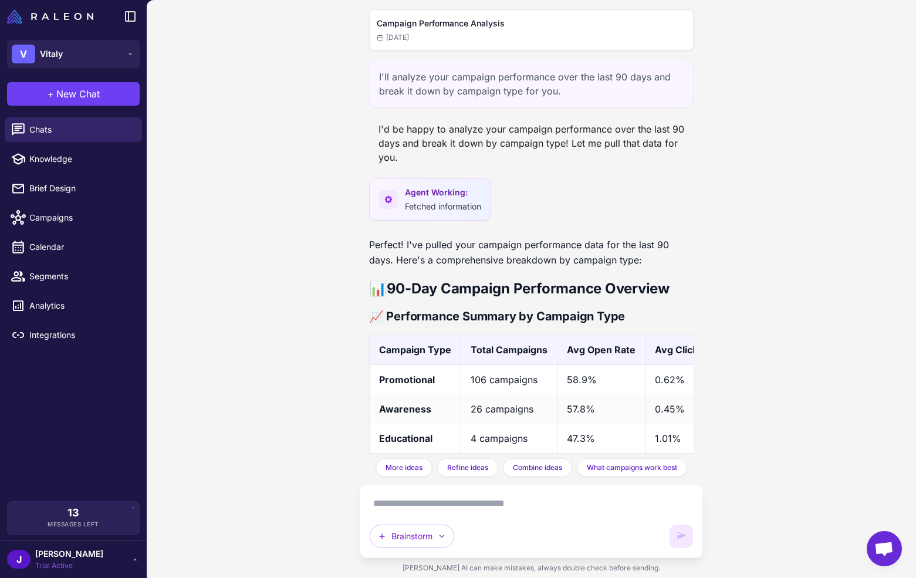
scroll to position [952, 0]
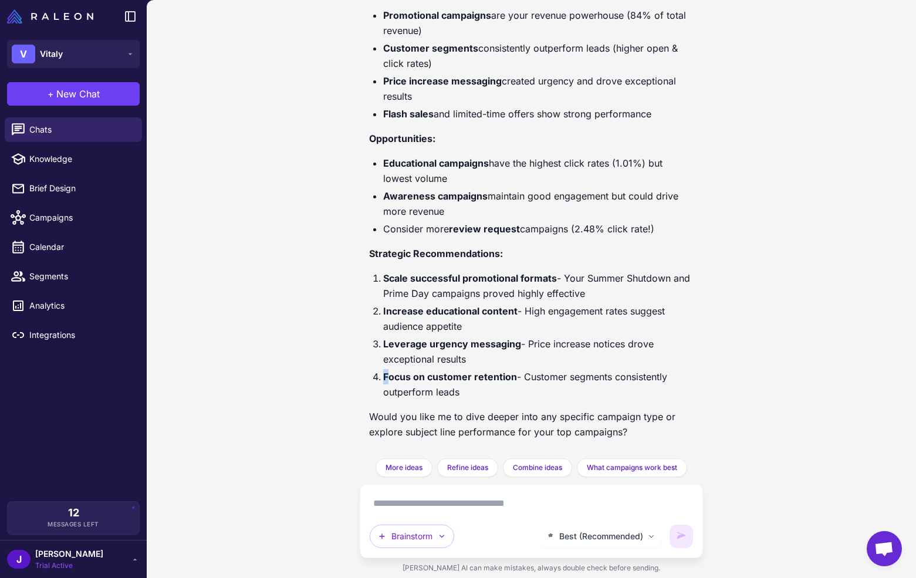
drag, startPoint x: 390, startPoint y: 368, endPoint x: 425, endPoint y: 384, distance: 38.3
click at [391, 373] on ol "Scale successful promotional formats - Your Summer Shutdown and Prime Day campa…" at bounding box center [531, 334] width 324 height 129
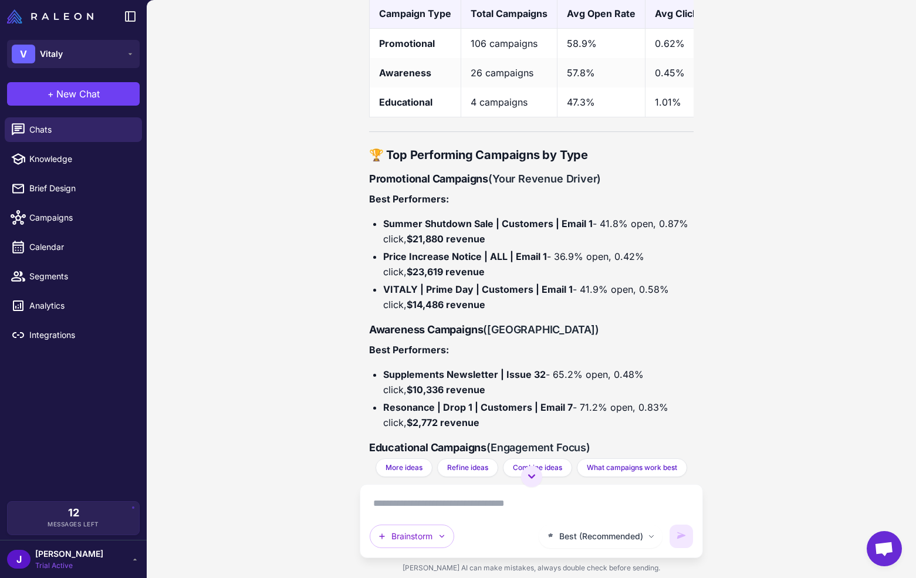
click at [472, 296] on li "VITALY | Prime Day | Customers | Email 1 - 41.9% open, 0.58% click, $14,486 rev…" at bounding box center [538, 297] width 310 height 31
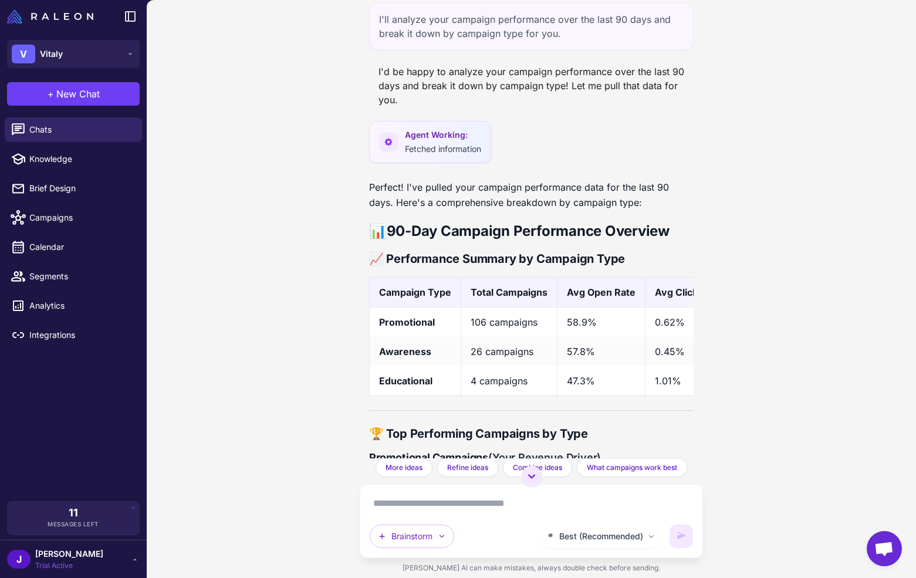
scroll to position [0, 0]
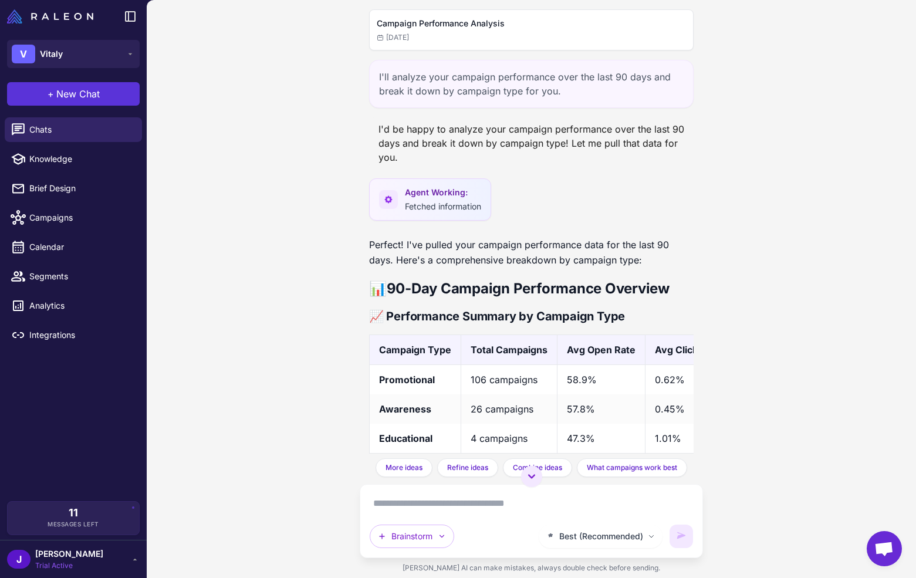
click at [63, 97] on span "New Chat" at bounding box center [77, 94] width 43 height 14
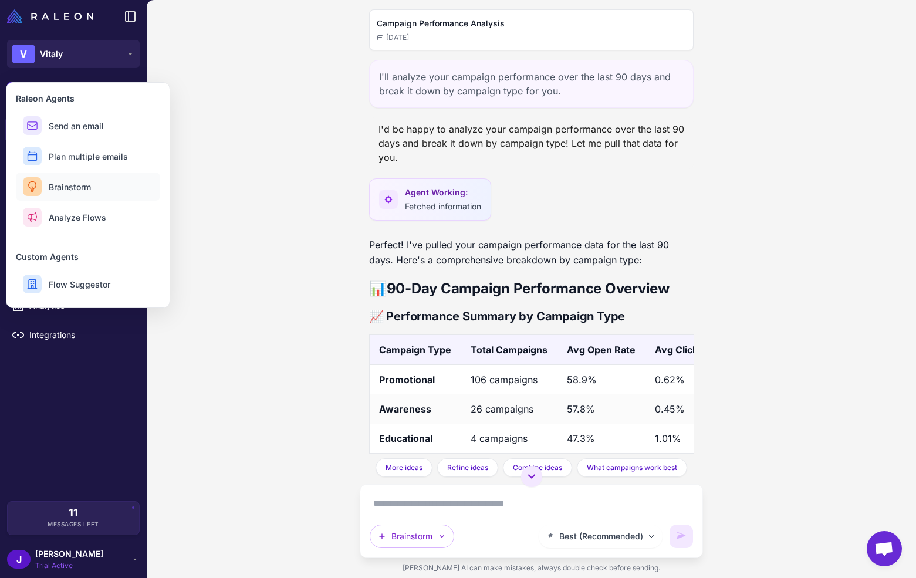
click at [74, 189] on span "Brainstorm" at bounding box center [70, 187] width 42 height 12
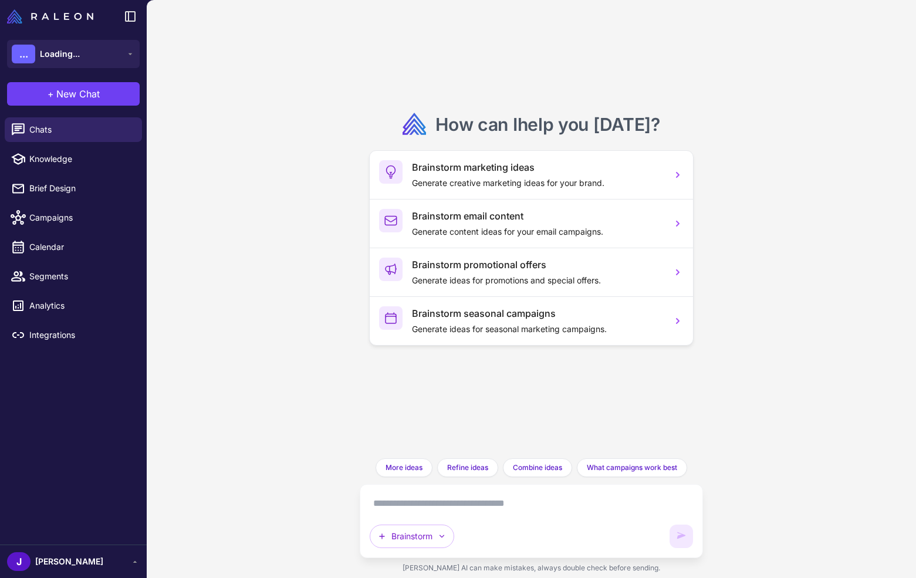
click at [440, 503] on textarea at bounding box center [531, 503] width 323 height 19
paste textarea "**********"
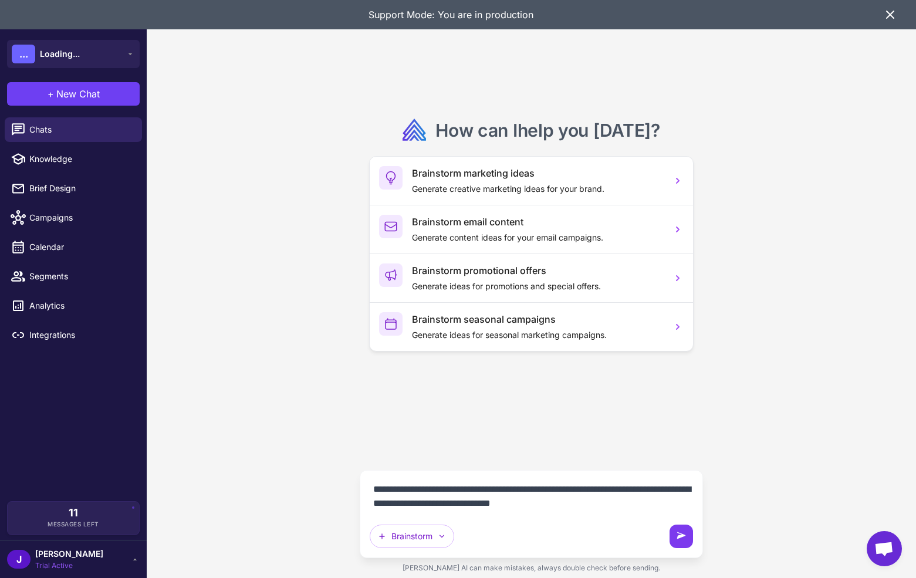
type textarea "**********"
click at [678, 536] on icon at bounding box center [681, 535] width 9 height 6
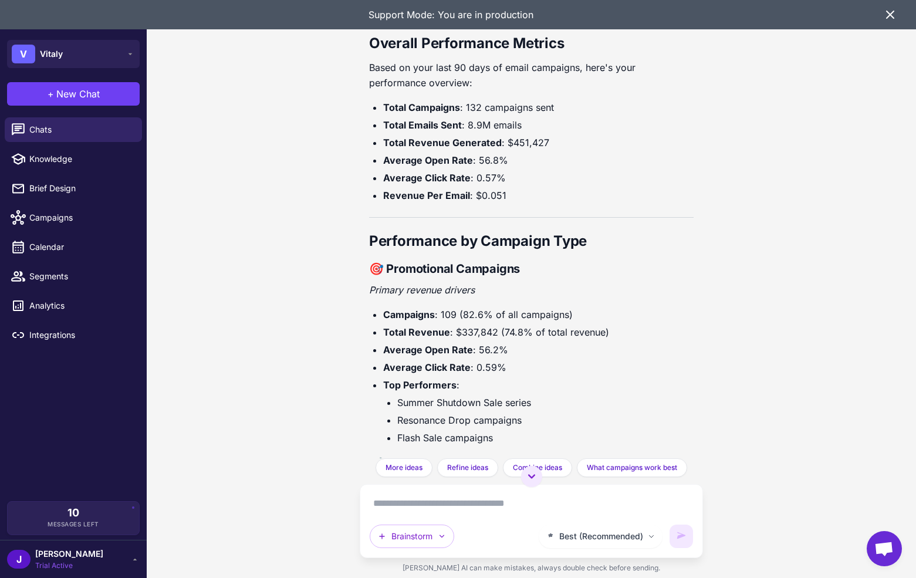
scroll to position [241, 0]
click at [443, 306] on li "Campaigns : 109 (82.6% of all campaigns)" at bounding box center [538, 313] width 310 height 15
click at [442, 306] on li "Campaigns : 109 (82.6% of all campaigns)" at bounding box center [538, 313] width 310 height 15
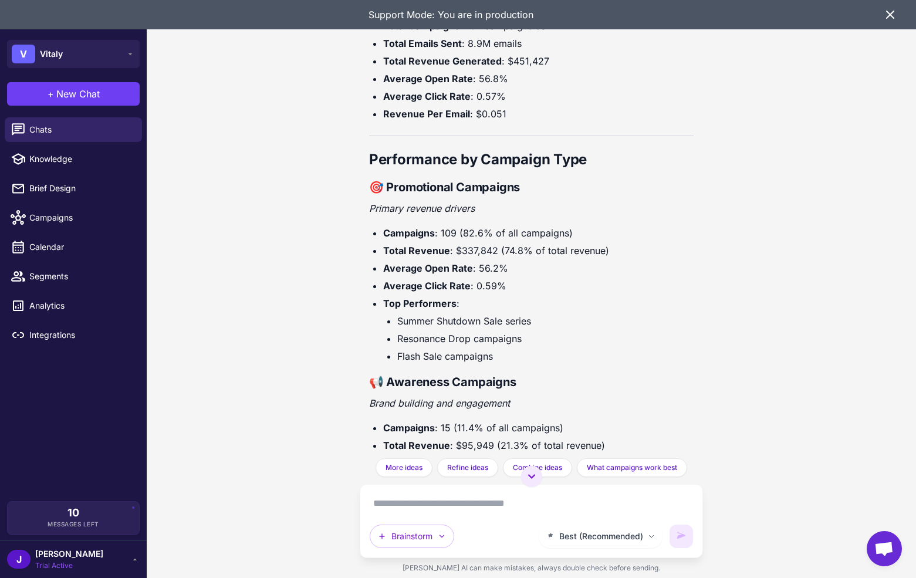
click at [447, 420] on li "Campaigns : 15 (11.4% of all campaigns)" at bounding box center [538, 427] width 310 height 15
click at [451, 420] on li "Campaigns : 15 (11.4% of all campaigns)" at bounding box center [538, 427] width 310 height 15
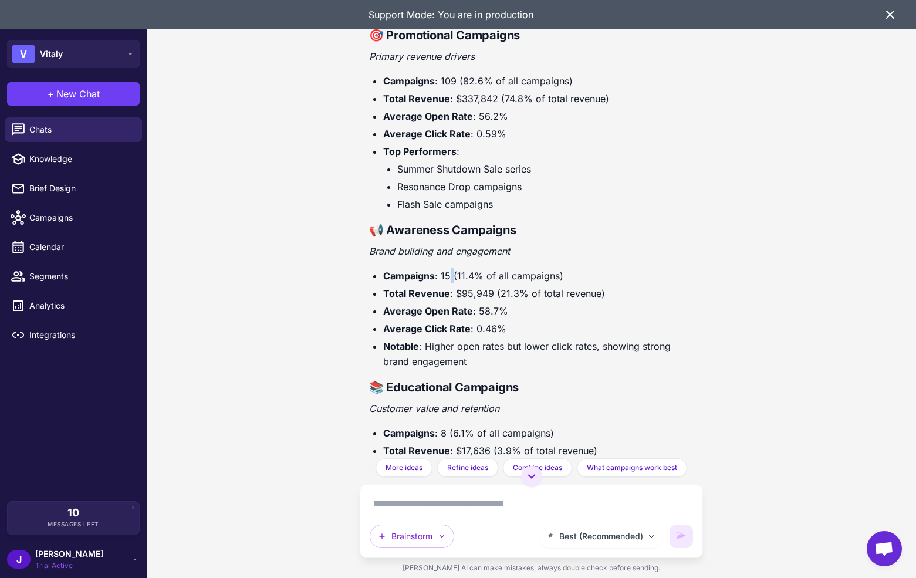
scroll to position [475, 0]
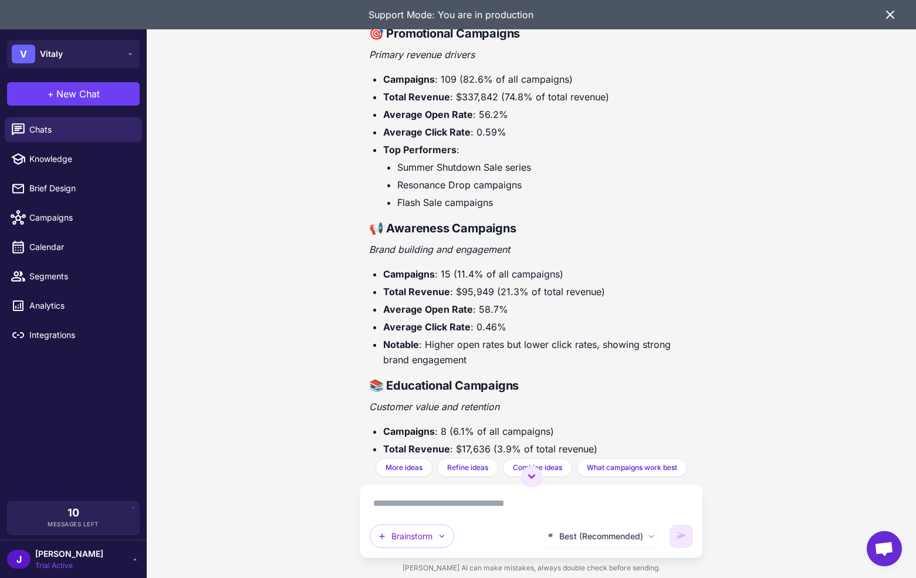
click at [439, 424] on li "Campaigns : 8 (6.1% of all campaigns)" at bounding box center [538, 431] width 310 height 15
click at [495, 399] on p "Customer value and retention" at bounding box center [531, 406] width 324 height 15
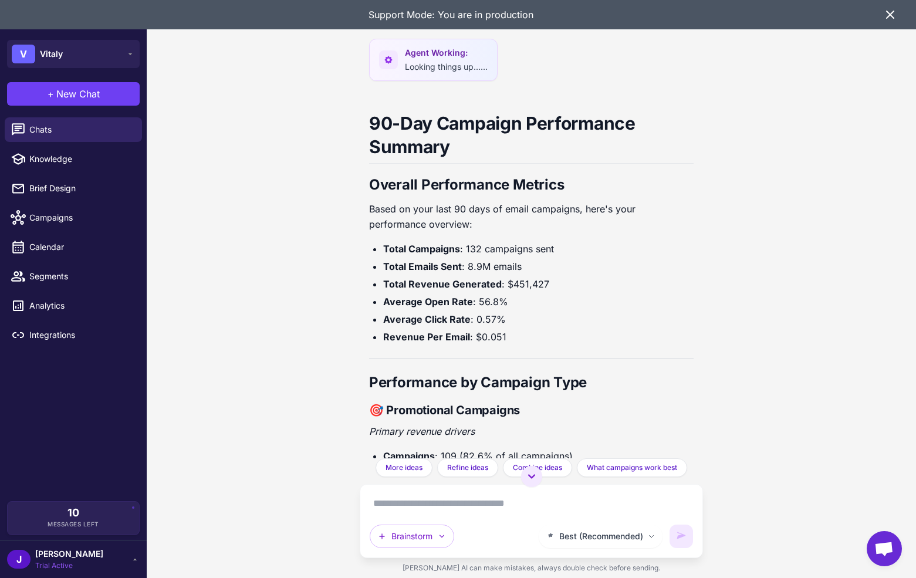
scroll to position [0, 0]
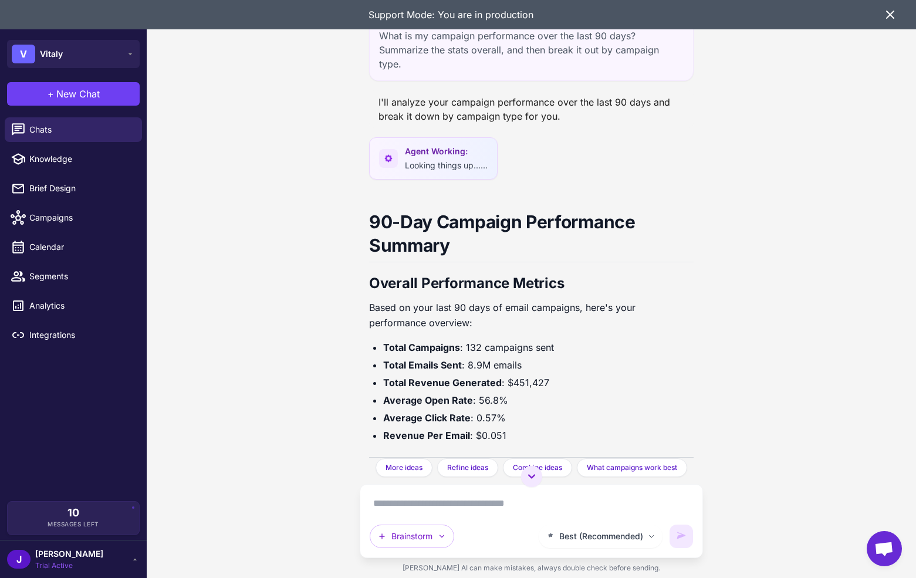
drag, startPoint x: 898, startPoint y: 13, endPoint x: 893, endPoint y: 23, distance: 11.0
click at [897, 15] on div "Support Mode: You are in production" at bounding box center [458, 14] width 916 height 29
click at [893, 23] on div "Support Mode: You are in production" at bounding box center [458, 14] width 916 height 29
click at [893, 20] on icon at bounding box center [890, 15] width 14 height 14
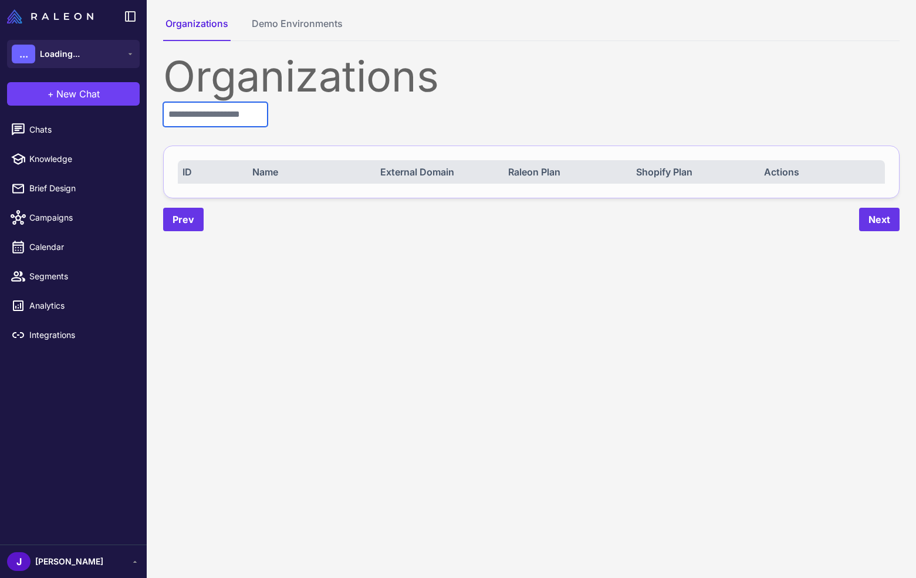
click at [202, 117] on input "text" at bounding box center [215, 114] width 104 height 25
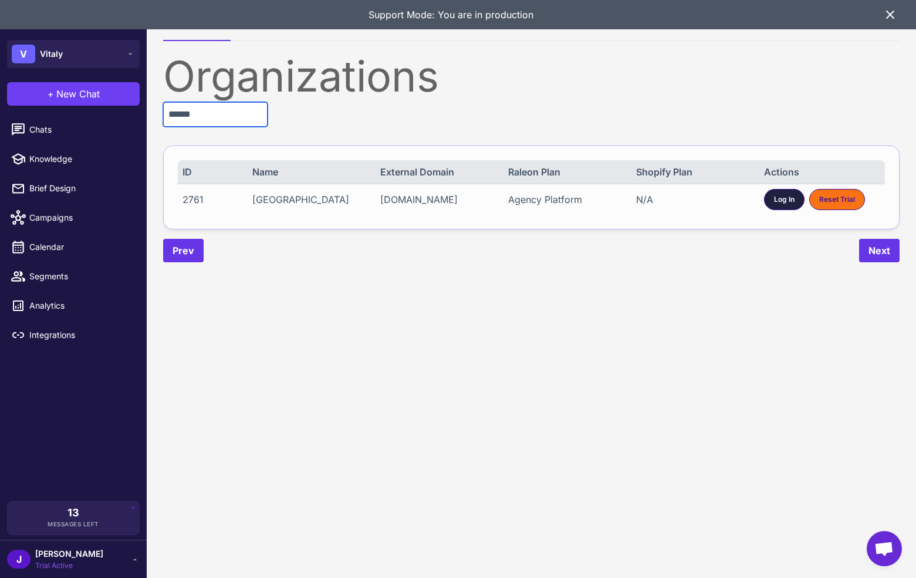
type input "******"
click at [774, 191] on div "Log In" at bounding box center [784, 199] width 40 height 21
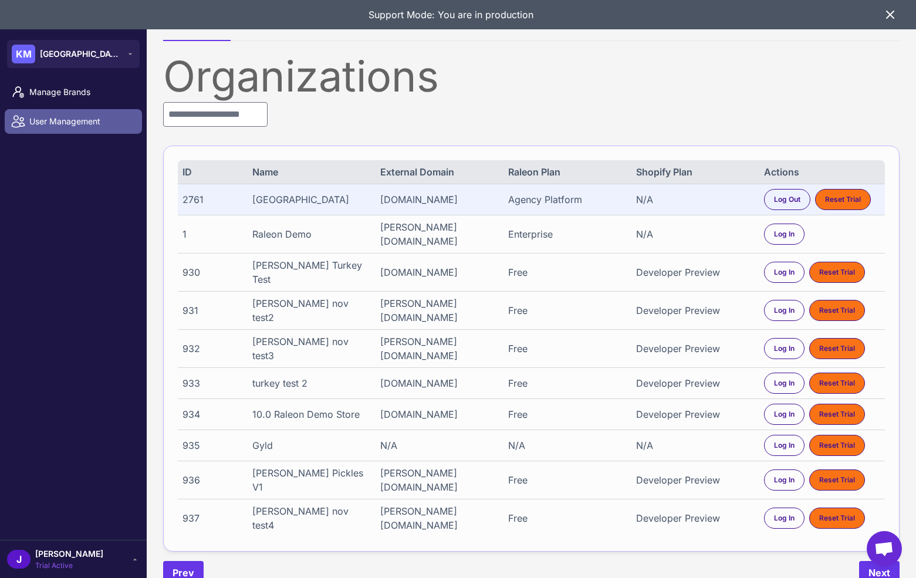
click at [72, 122] on span "User Management" at bounding box center [80, 121] width 103 height 13
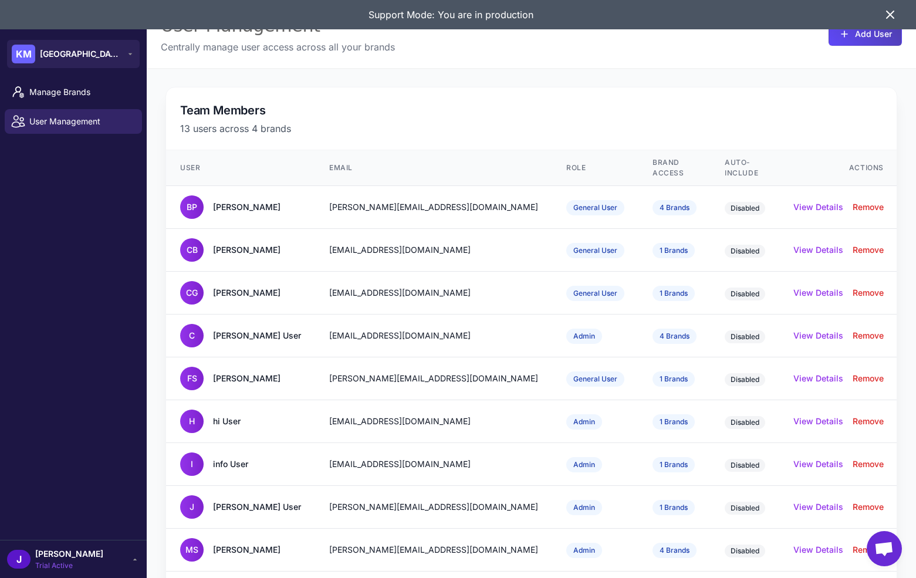
click at [890, 13] on icon at bounding box center [889, 14] width 7 height 7
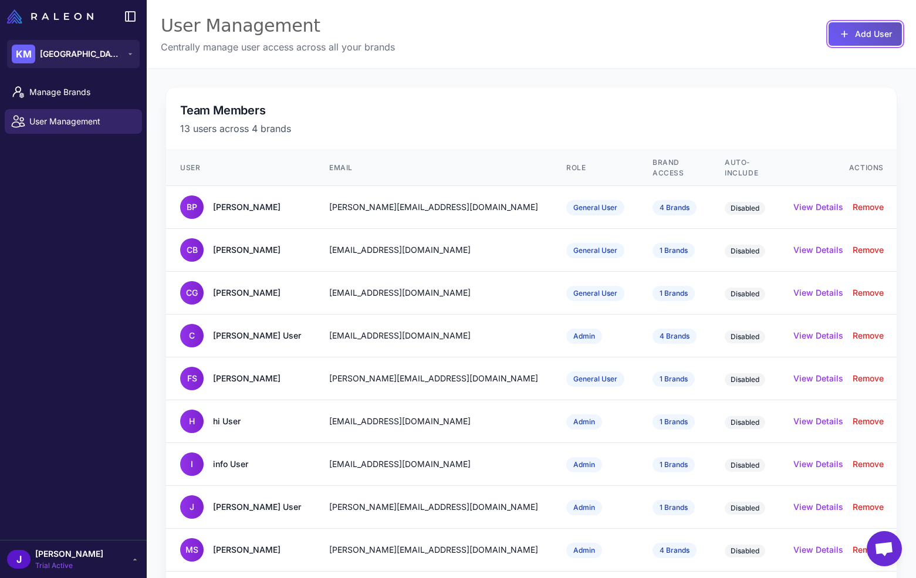
click at [879, 33] on button "Add User" at bounding box center [864, 33] width 73 height 23
select select "*******"
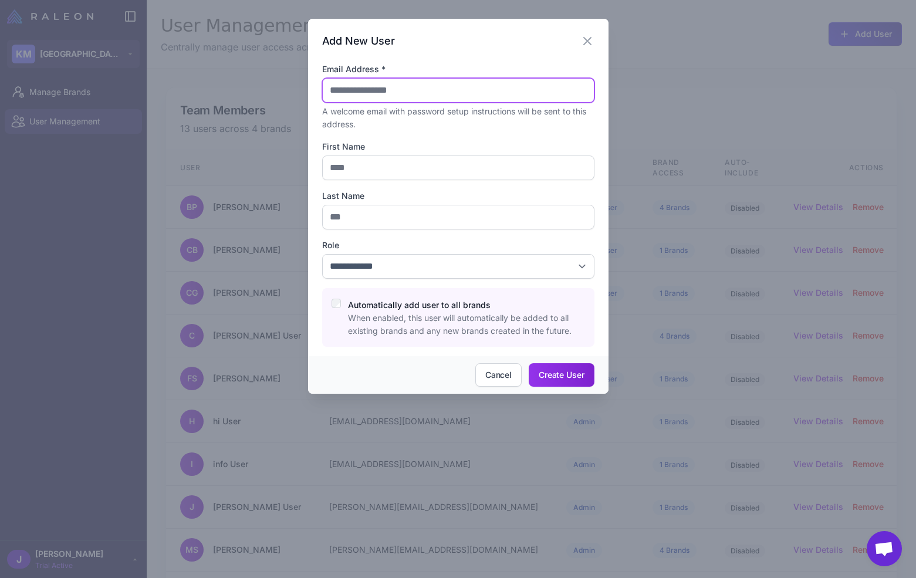
click at [424, 93] on input "Email Address *" at bounding box center [458, 90] width 272 height 25
paste input "**********"
type input "**********"
click at [440, 49] on div "**********" at bounding box center [458, 190] width 272 height 314
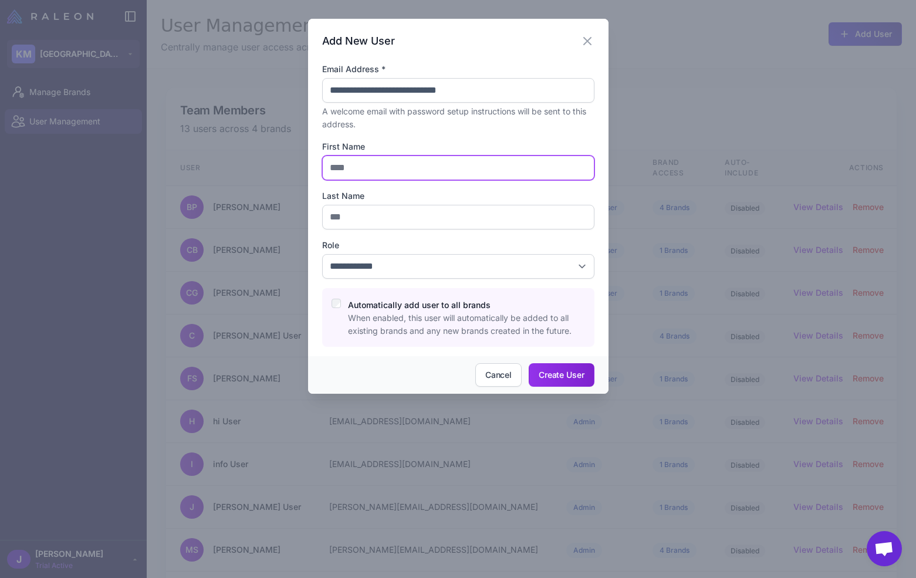
click at [367, 167] on input "First Name" at bounding box center [458, 167] width 272 height 25
type input "*****"
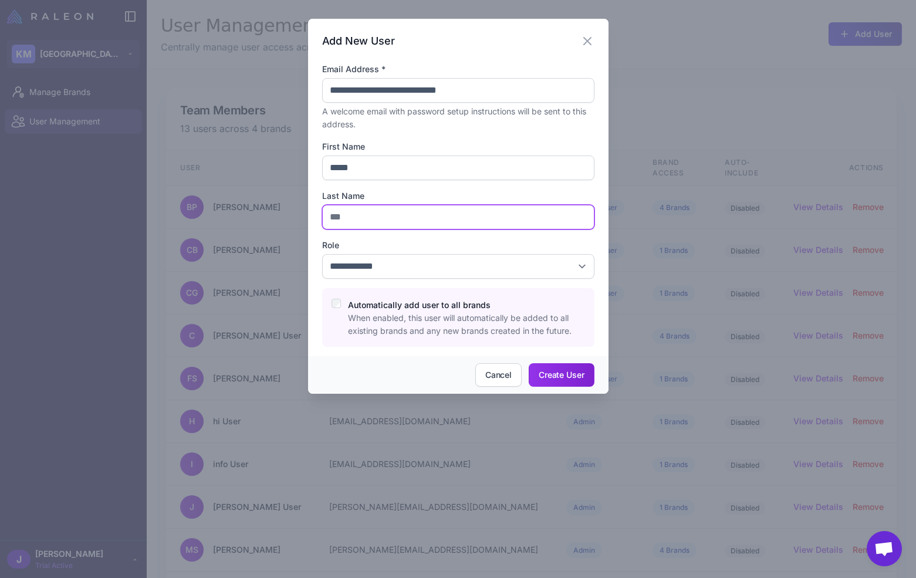
click at [358, 211] on input "Last Name" at bounding box center [458, 217] width 272 height 25
type input "****"
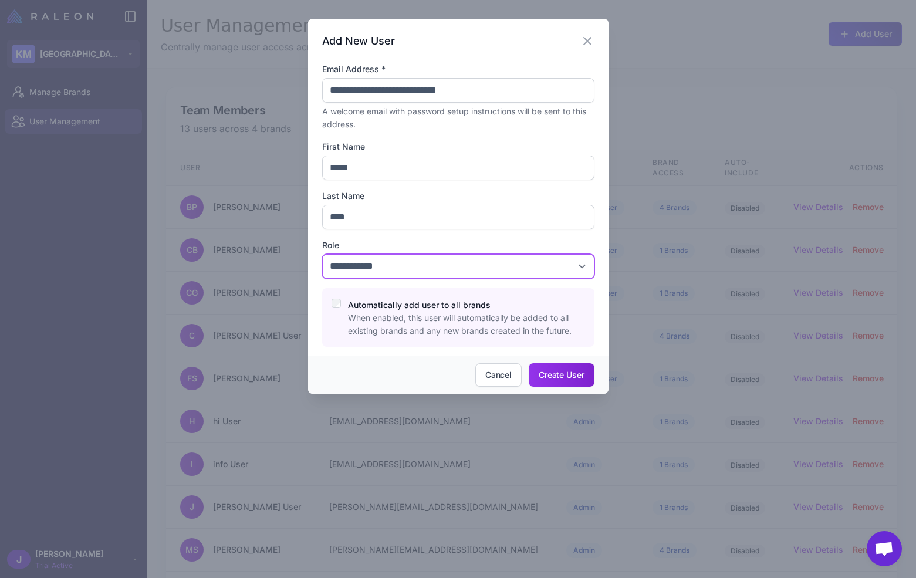
click at [375, 273] on select "**********" at bounding box center [458, 266] width 272 height 25
select select "*****"
click at [322, 254] on select "**********" at bounding box center [458, 266] width 272 height 25
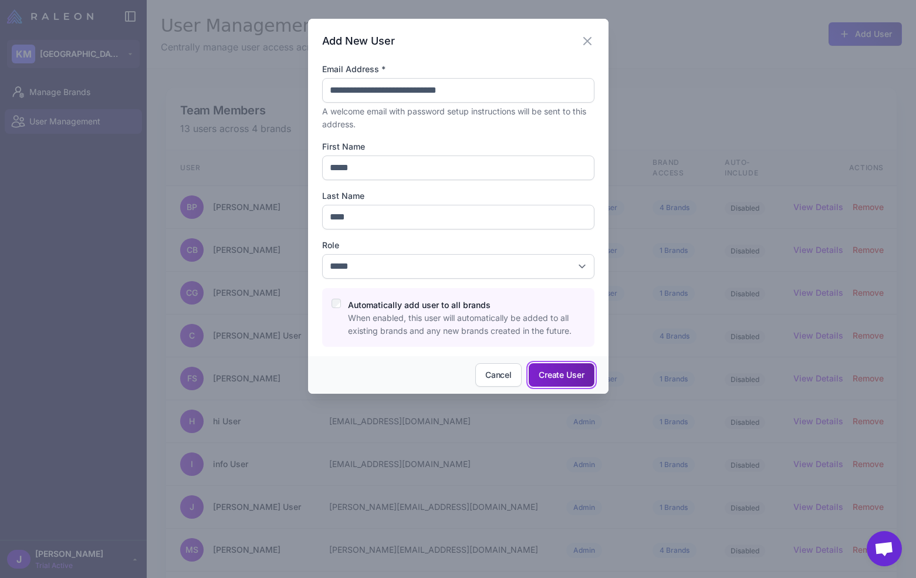
click at [571, 370] on button "Create User" at bounding box center [561, 374] width 65 height 23
select select "*******"
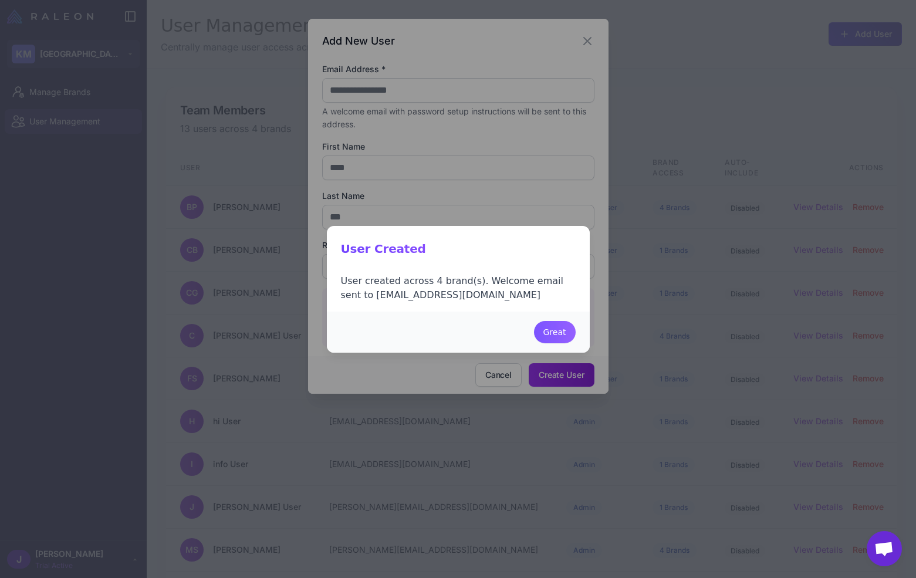
click at [551, 331] on button "Great" at bounding box center [555, 332] width 42 height 22
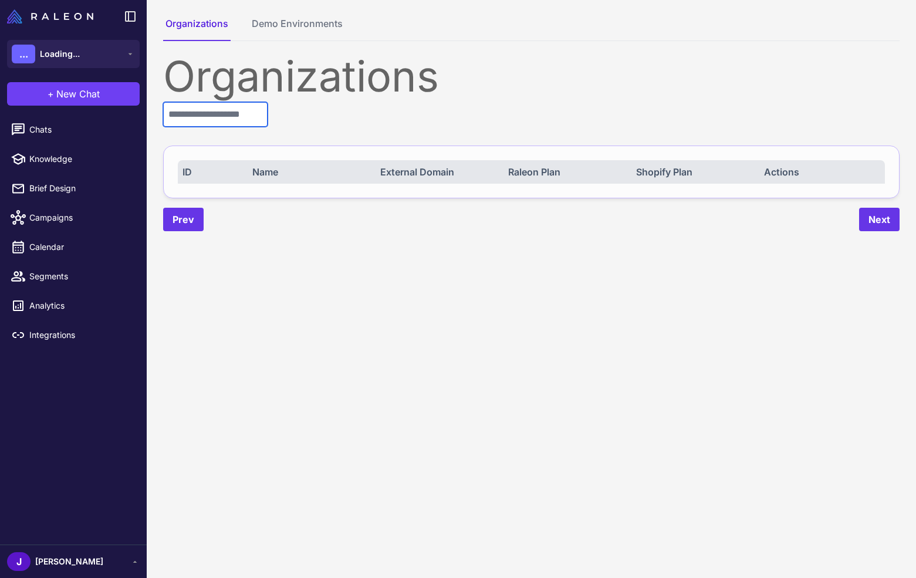
click at [218, 123] on input "text" at bounding box center [215, 114] width 104 height 25
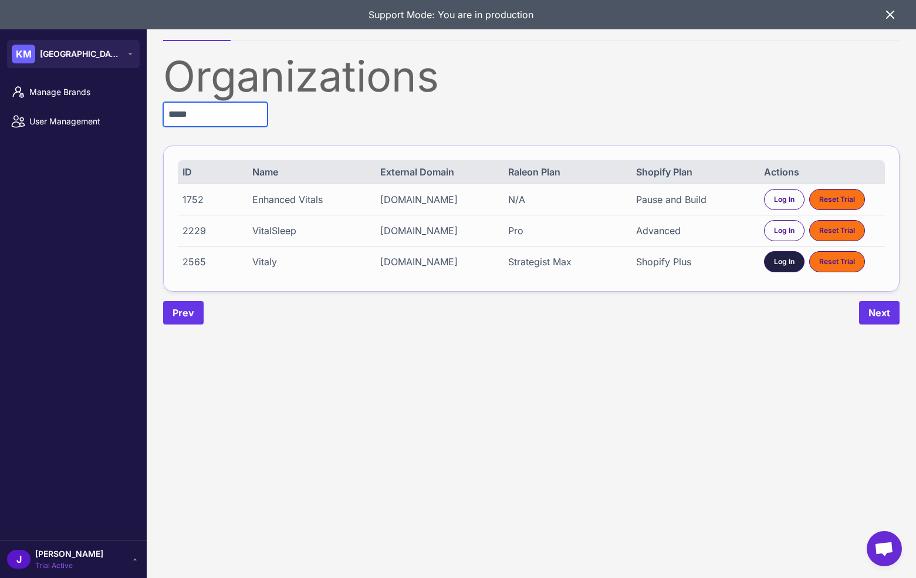
type input "*****"
click at [782, 267] on span "Log In" at bounding box center [784, 261] width 21 height 11
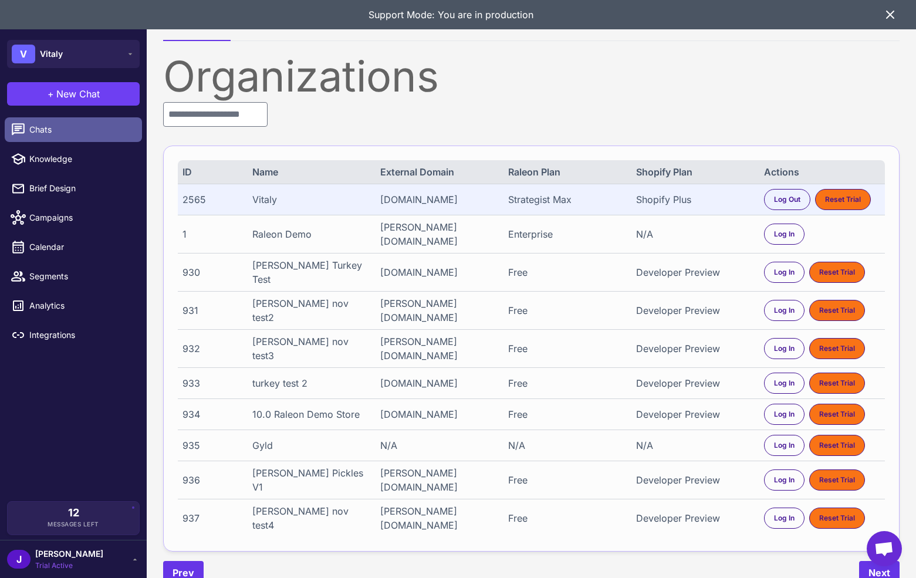
click at [32, 130] on span "Chats" at bounding box center [80, 129] width 103 height 13
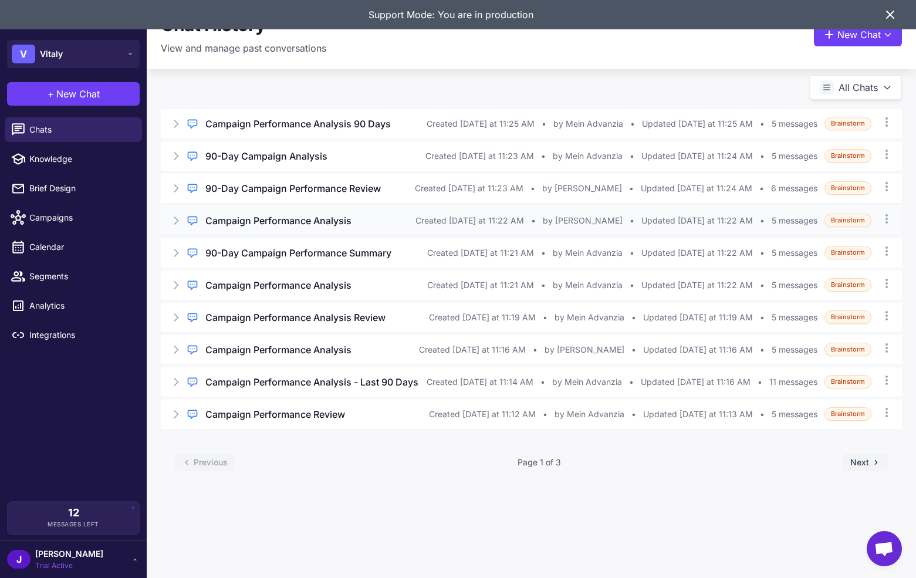
click at [614, 219] on span "by [PERSON_NAME]" at bounding box center [583, 220] width 80 height 13
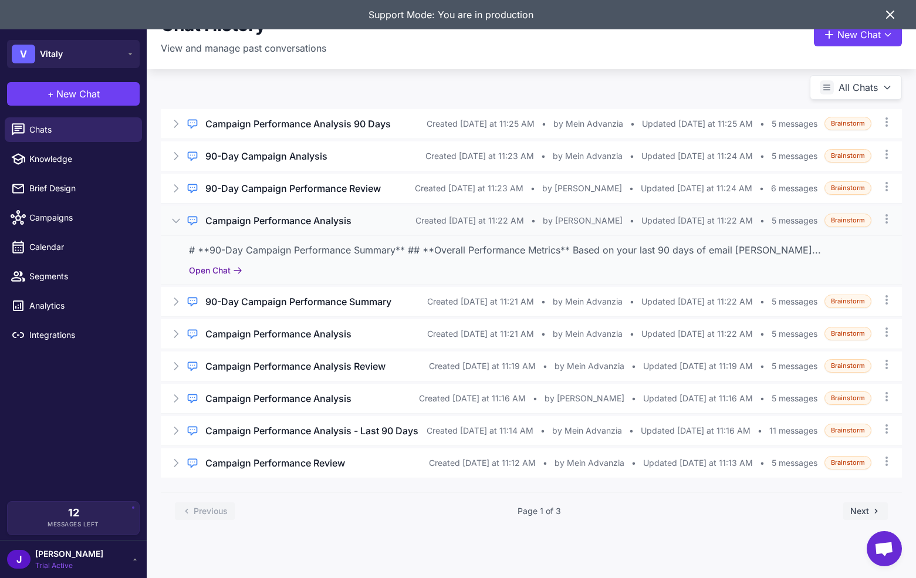
click at [230, 266] on button "Open Chat" at bounding box center [215, 270] width 53 height 13
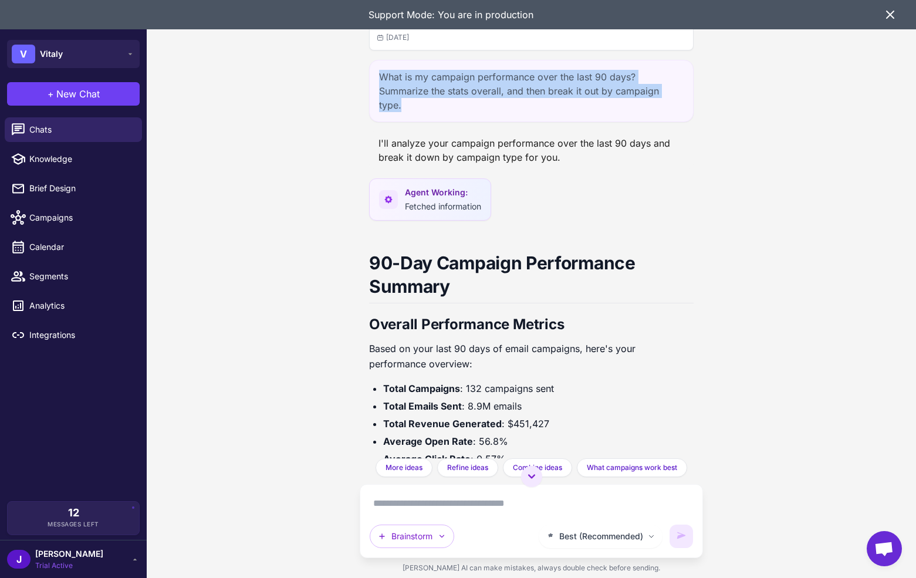
drag, startPoint x: 686, startPoint y: 90, endPoint x: 361, endPoint y: 68, distance: 325.2
click at [361, 68] on div "Campaign Performance Analysis Today What is my campaign performance over the la…" at bounding box center [531, 229] width 343 height 458
copy div "What is my campaign performance over the last 90 days? Summarize the stats over…"
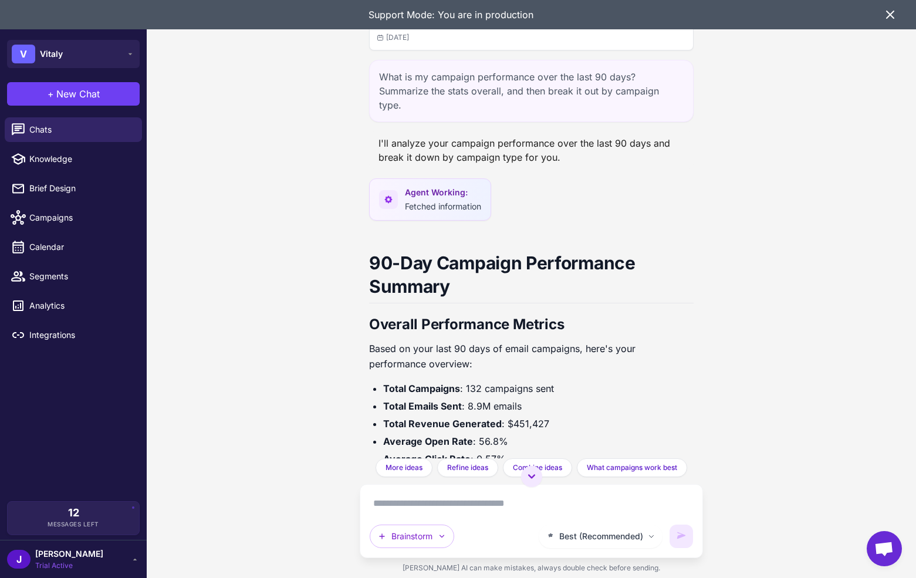
click at [427, 137] on div "I'll analyze your campaign performance over the last 90 days and break it down …" at bounding box center [531, 150] width 324 height 38
click at [84, 94] on span "New Chat" at bounding box center [77, 94] width 43 height 14
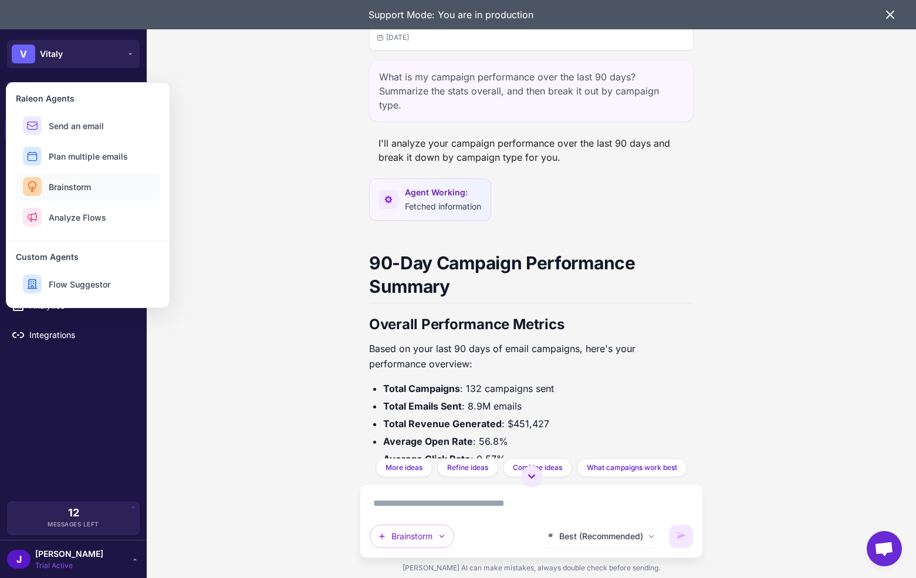
click at [88, 185] on span "Brainstorm" at bounding box center [70, 187] width 42 height 12
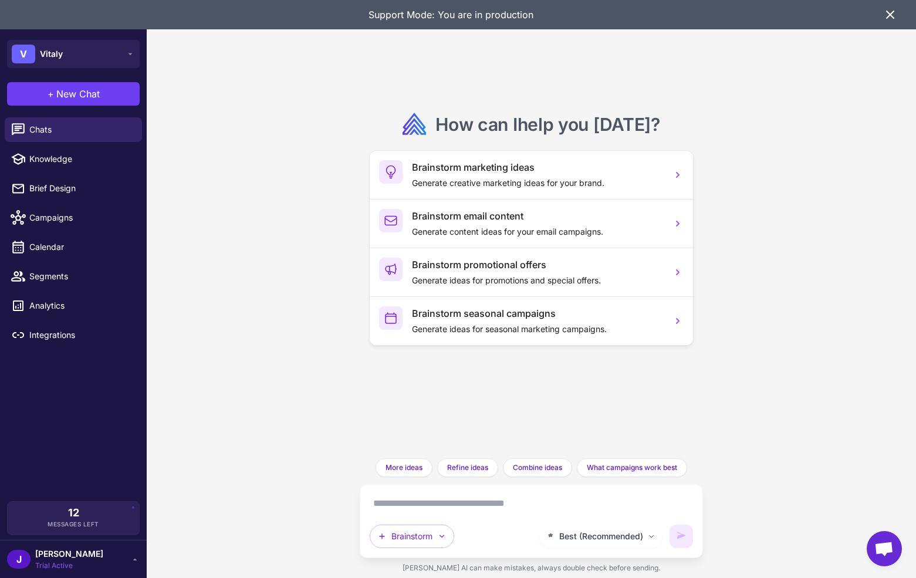
click at [242, 245] on div "How can I help you [DATE] ? Brainstorm marketing ideas Generate creative market…" at bounding box center [531, 289] width 769 height 578
click at [577, 522] on div "Best (Recommended) Brainstorm" at bounding box center [531, 521] width 323 height 54
click at [592, 546] on button "Best (Recommended)" at bounding box center [601, 535] width 124 height 23
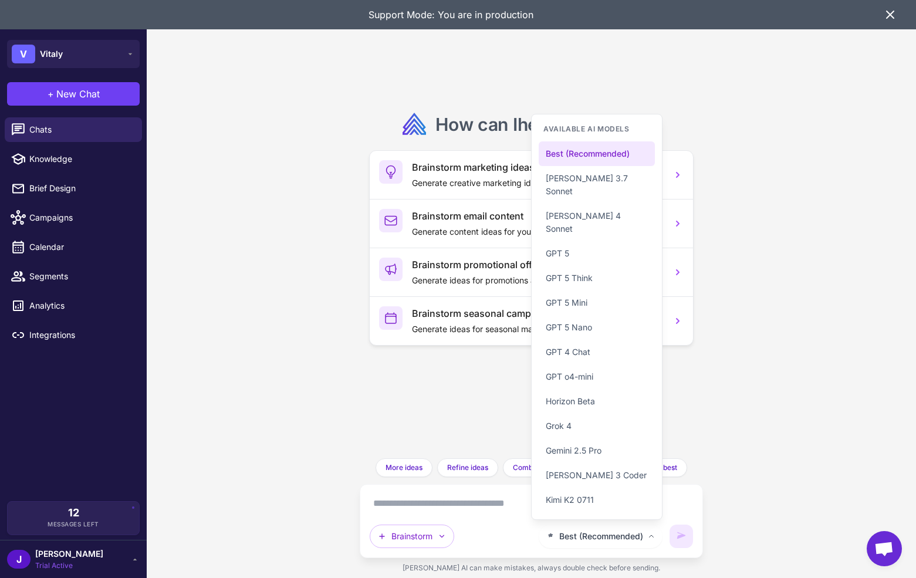
click at [277, 341] on div "How can I help you [DATE] ? Brainstorm marketing ideas Generate creative market…" at bounding box center [531, 289] width 769 height 578
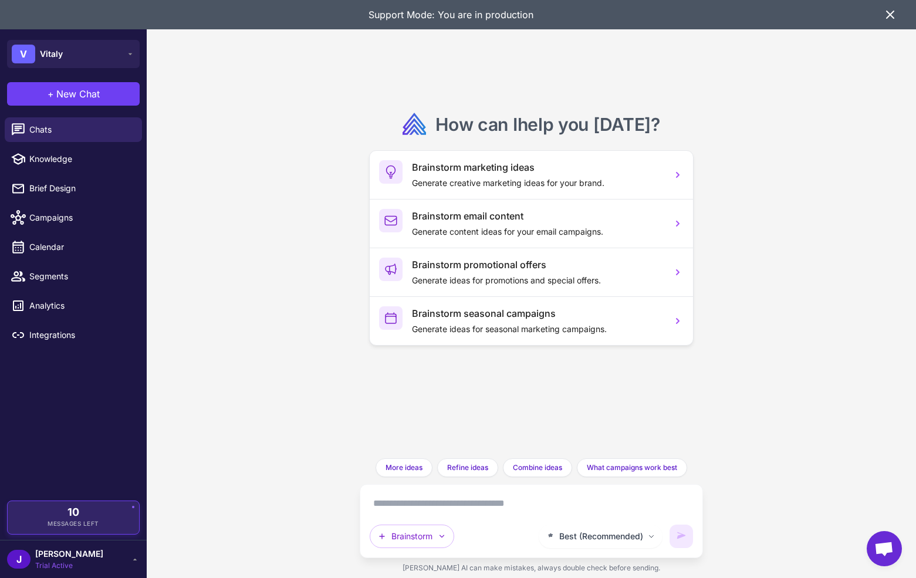
click at [72, 519] on span "Messages Left" at bounding box center [74, 523] width 52 height 9
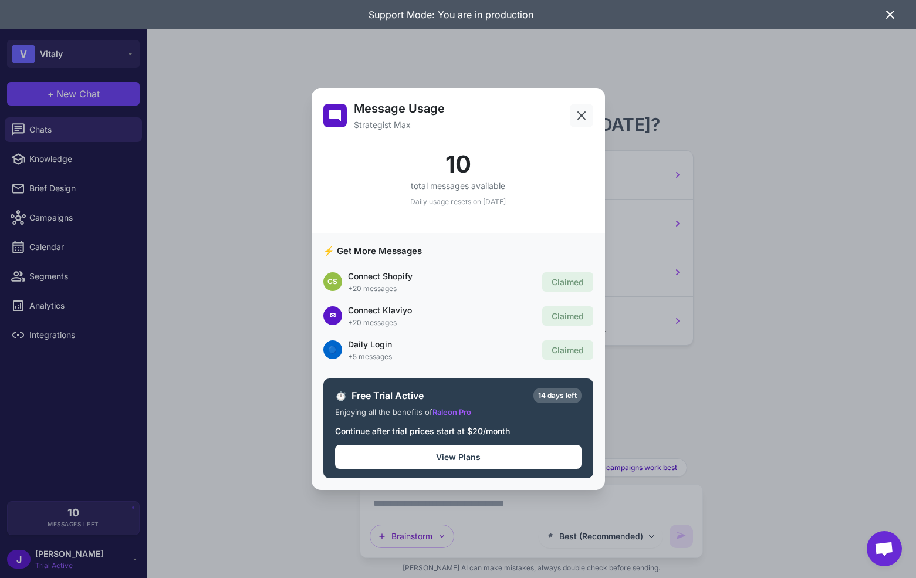
click at [582, 111] on icon at bounding box center [581, 116] width 14 height 14
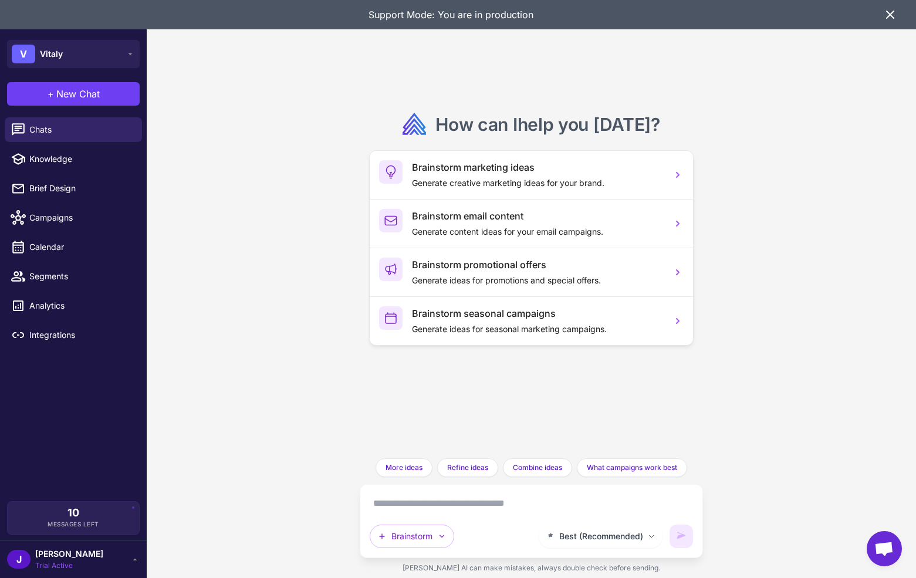
click at [262, 222] on div "How can I help you today ? Brainstorm marketing ideas Generate creative marketi…" at bounding box center [531, 289] width 769 height 578
click at [247, 326] on div "How can I help you today ? Brainstorm marketing ideas Generate creative marketi…" at bounding box center [531, 289] width 769 height 578
click at [248, 387] on div "How can I help you today ? Brainstorm marketing ideas Generate creative marketi…" at bounding box center [531, 289] width 769 height 578
click at [404, 496] on textarea at bounding box center [531, 503] width 323 height 19
paste textarea "**********"
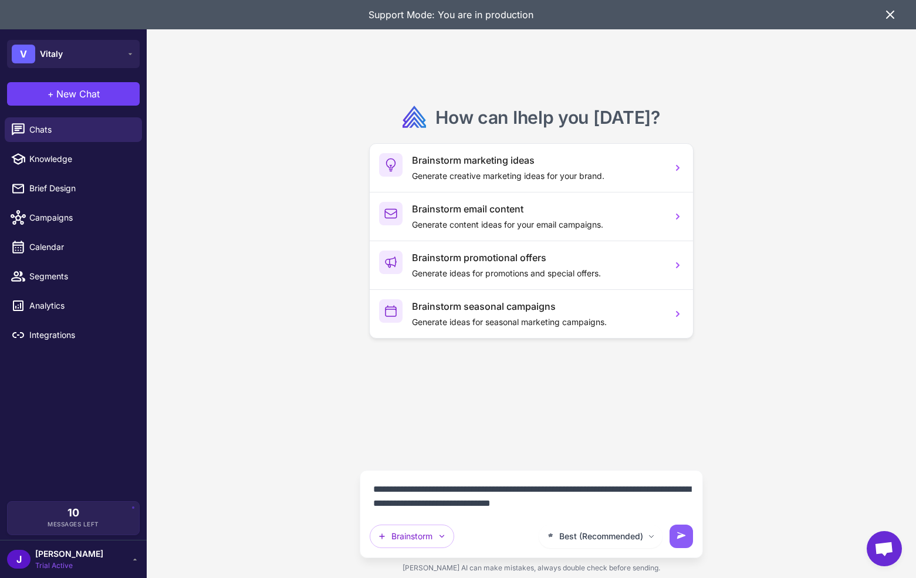
type textarea "**********"
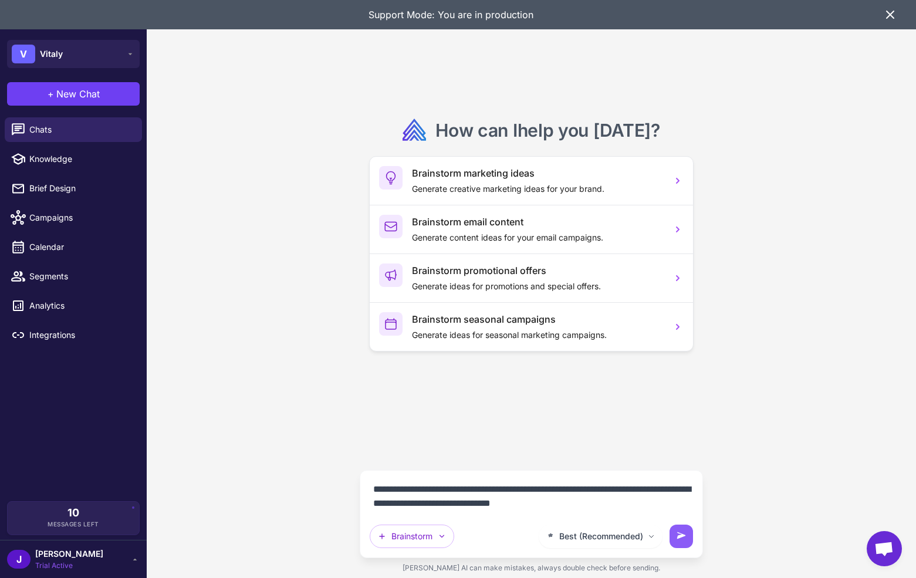
drag, startPoint x: 686, startPoint y: 537, endPoint x: 690, endPoint y: 506, distance: 30.7
click at [686, 537] on icon at bounding box center [681, 536] width 12 height 12
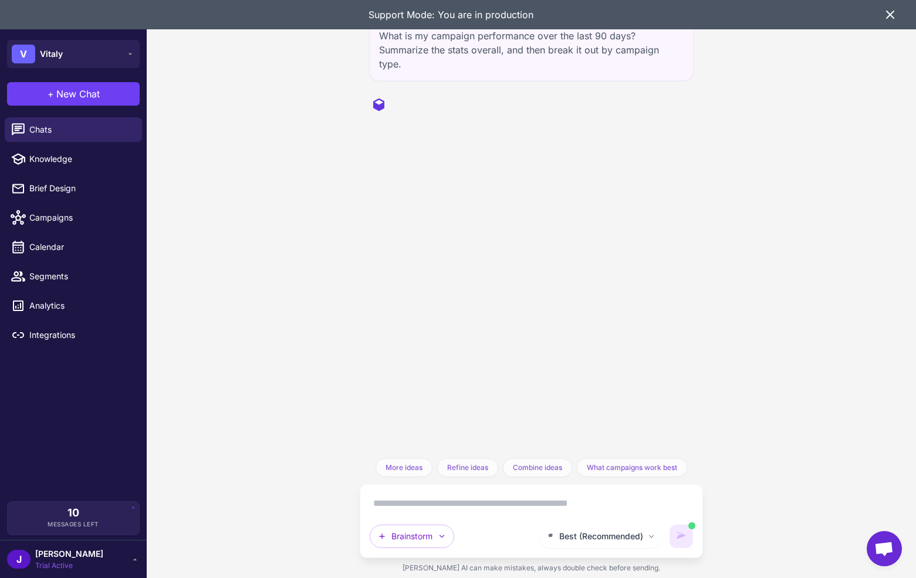
click at [889, 16] on icon at bounding box center [890, 15] width 14 height 14
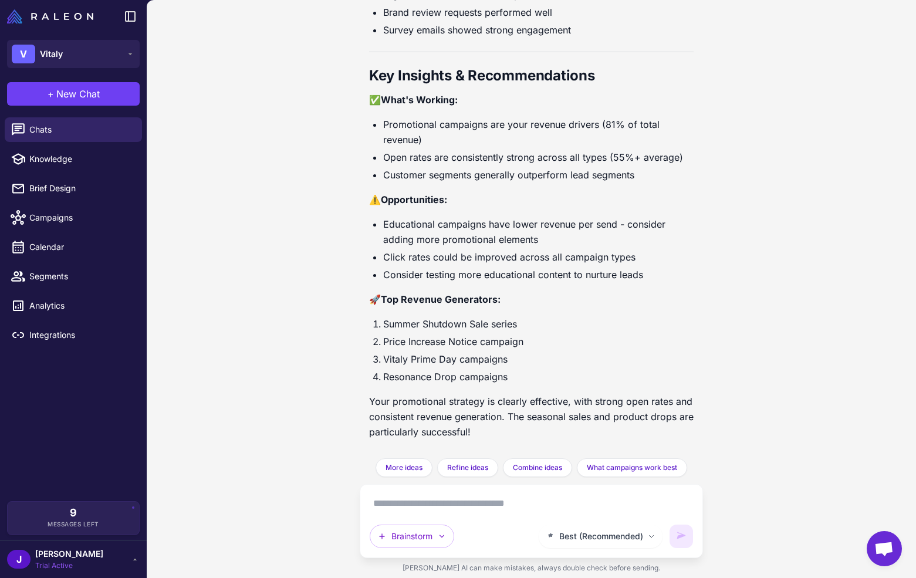
scroll to position [972, 0]
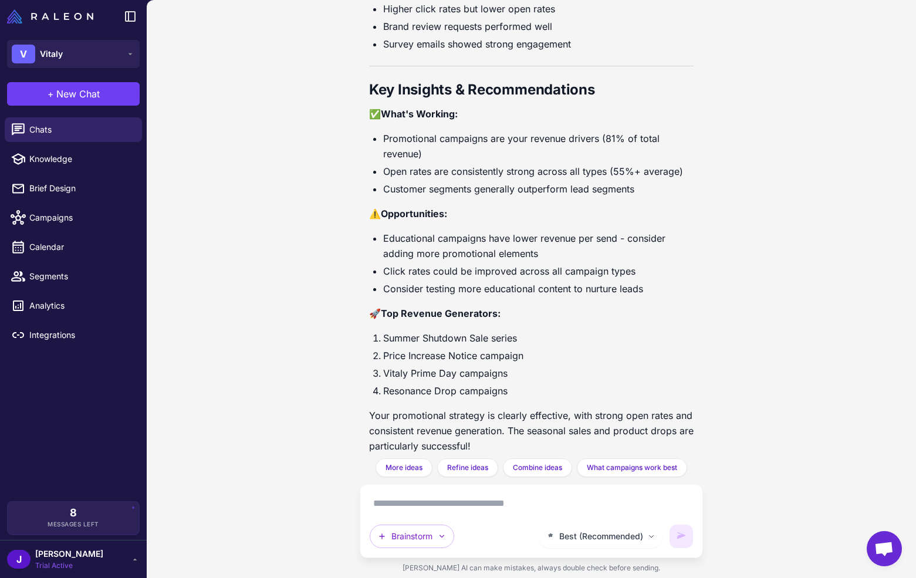
click at [546, 416] on p "Your promotional strategy is clearly effective, with strong open rates and cons…" at bounding box center [531, 431] width 324 height 46
click at [595, 417] on p "Your promotional strategy is clearly effective, with strong open rates and cons…" at bounding box center [531, 431] width 324 height 46
click at [627, 416] on p "Your promotional strategy is clearly effective, with strong open rates and cons…" at bounding box center [531, 431] width 324 height 46
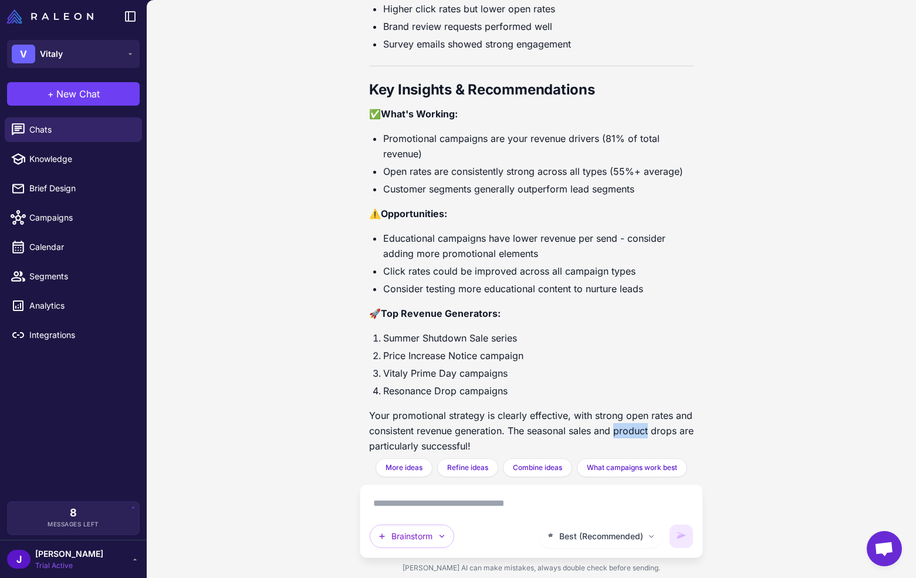
drag, startPoint x: 627, startPoint y: 416, endPoint x: 644, endPoint y: 417, distance: 16.4
click at [628, 416] on p "Your promotional strategy is clearly effective, with strong open rates and cons…" at bounding box center [531, 431] width 324 height 46
click at [654, 418] on p "Your promotional strategy is clearly effective, with strong open rates and cons…" at bounding box center [531, 431] width 324 height 46
click at [679, 408] on p "Your promotional strategy is clearly effective, with strong open rates and cons…" at bounding box center [531, 431] width 324 height 46
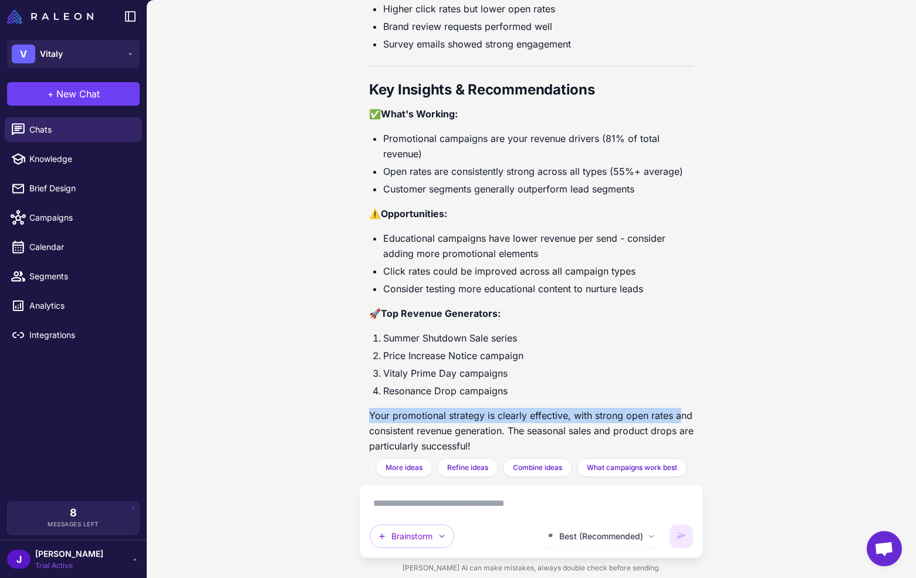
click at [679, 408] on p "Your promotional strategy is clearly effective, with strong open rates and cons…" at bounding box center [531, 431] width 324 height 46
click at [682, 408] on p "Your promotional strategy is clearly effective, with strong open rates and cons…" at bounding box center [531, 431] width 324 height 46
click at [683, 408] on p "Your promotional strategy is clearly effective, with strong open rates and cons…" at bounding box center [531, 431] width 324 height 46
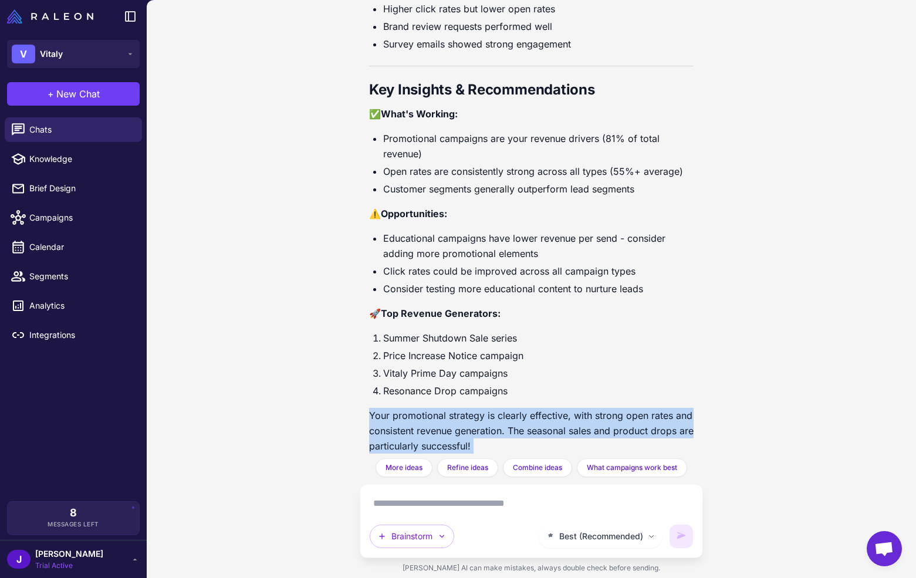
click at [683, 408] on p "Your promotional strategy is clearly effective, with strong open rates and cons…" at bounding box center [531, 431] width 324 height 46
click at [706, 410] on div "What is my campaign performance over the last 90 days? Summarize the stats over…" at bounding box center [531, 289] width 769 height 578
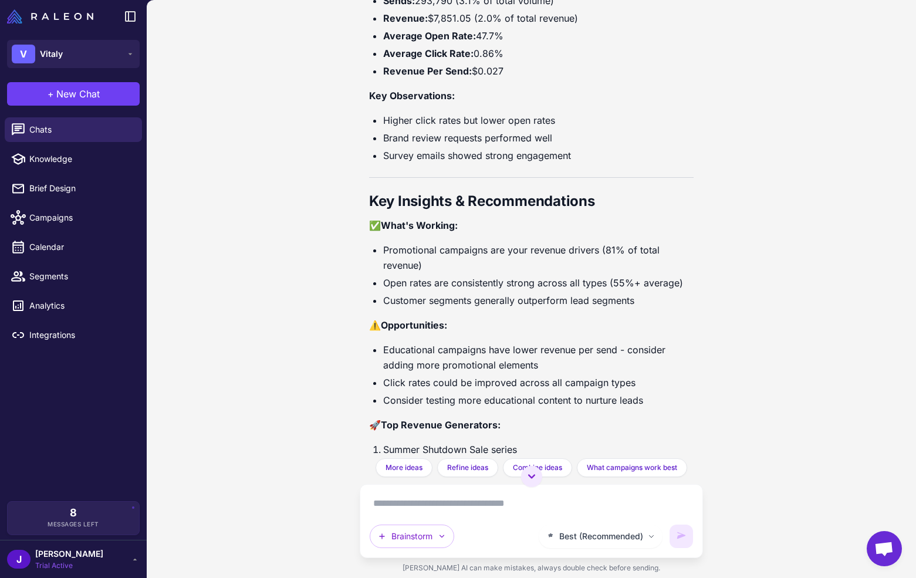
scroll to position [859, 0]
click at [540, 376] on li "Click rates could be improved across all campaign types" at bounding box center [538, 383] width 310 height 15
click at [541, 376] on li "Click rates could be improved across all campaign types" at bounding box center [538, 383] width 310 height 15
click at [543, 377] on ul "Educational campaigns have lower revenue per send - consider adding more promot…" at bounding box center [531, 376] width 324 height 66
click at [72, 98] on span "New Chat" at bounding box center [77, 94] width 43 height 14
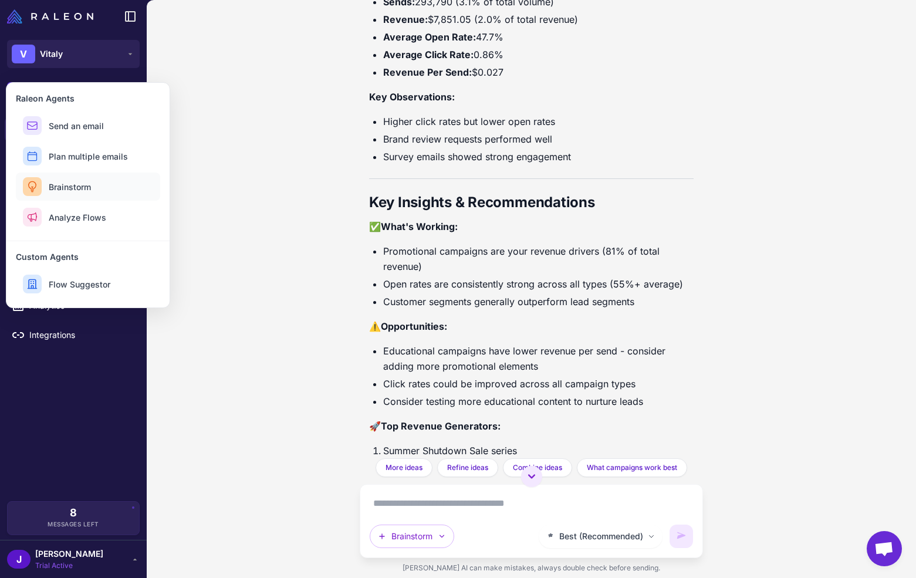
click at [120, 184] on button "Brainstorm" at bounding box center [88, 186] width 144 height 28
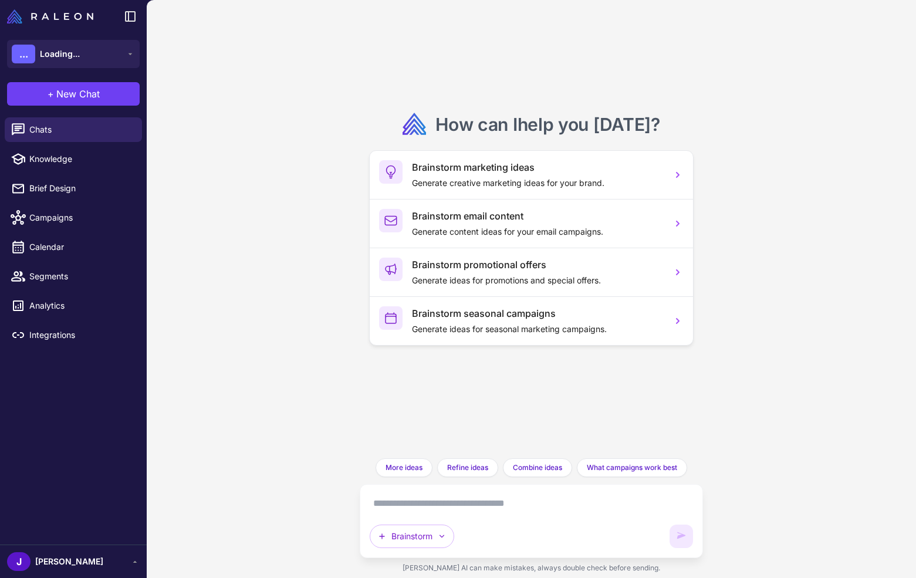
click at [419, 505] on textarea at bounding box center [531, 503] width 323 height 19
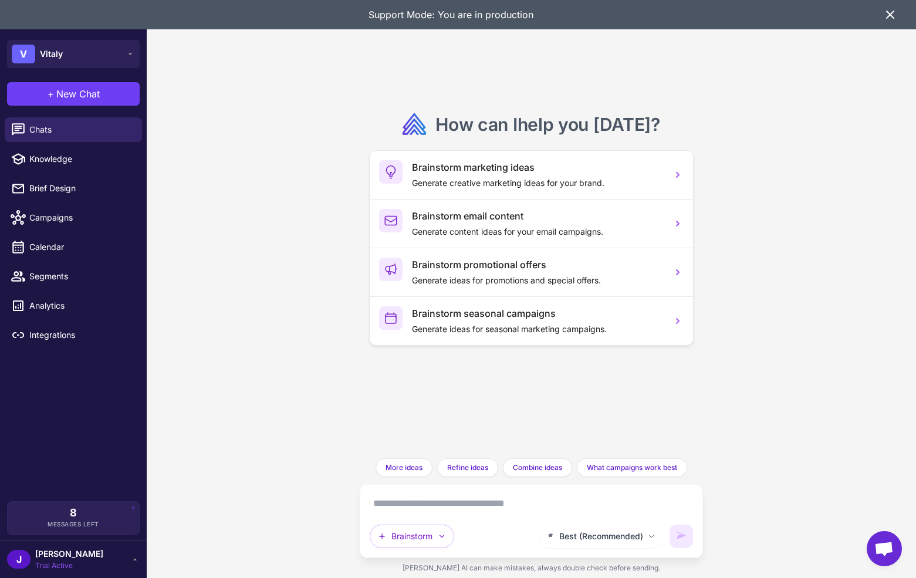
paste textarea "**********"
type textarea "**********"
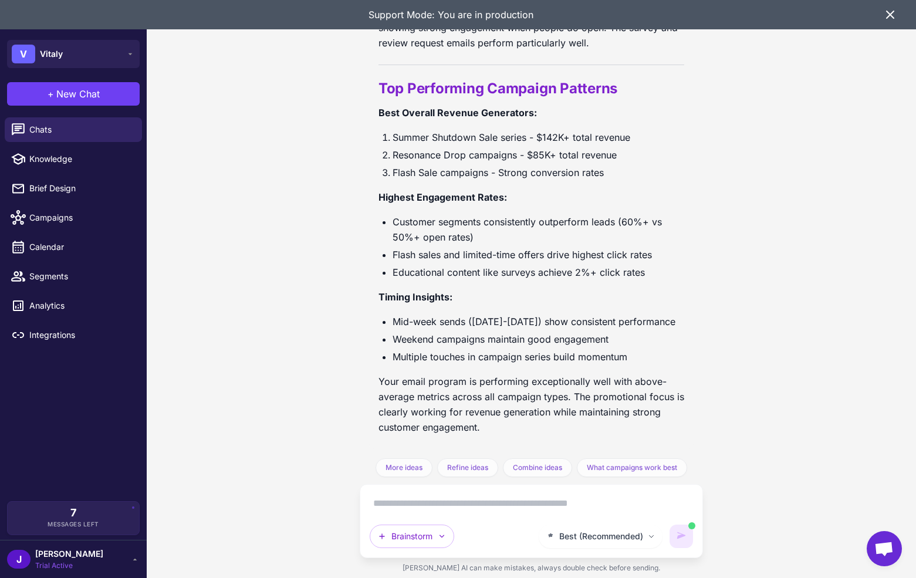
scroll to position [886, 0]
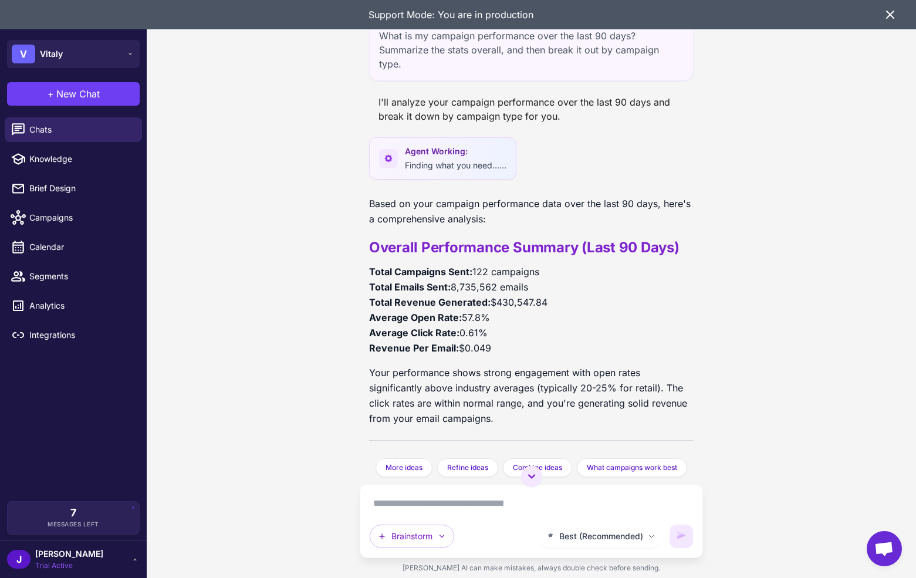
click at [490, 264] on p "Total Campaigns Sent: 122 campaigns Total Emails Sent: 8,735,562 emails Total R…" at bounding box center [531, 310] width 324 height 92
click at [480, 264] on p "Total Campaigns Sent: 122 campaigns Total Emails Sent: 8,735,562 emails Total R…" at bounding box center [531, 310] width 324 height 92
click at [486, 264] on p "Total Campaigns Sent: 122 campaigns Total Emails Sent: 8,735,562 emails Total R…" at bounding box center [531, 310] width 324 height 92
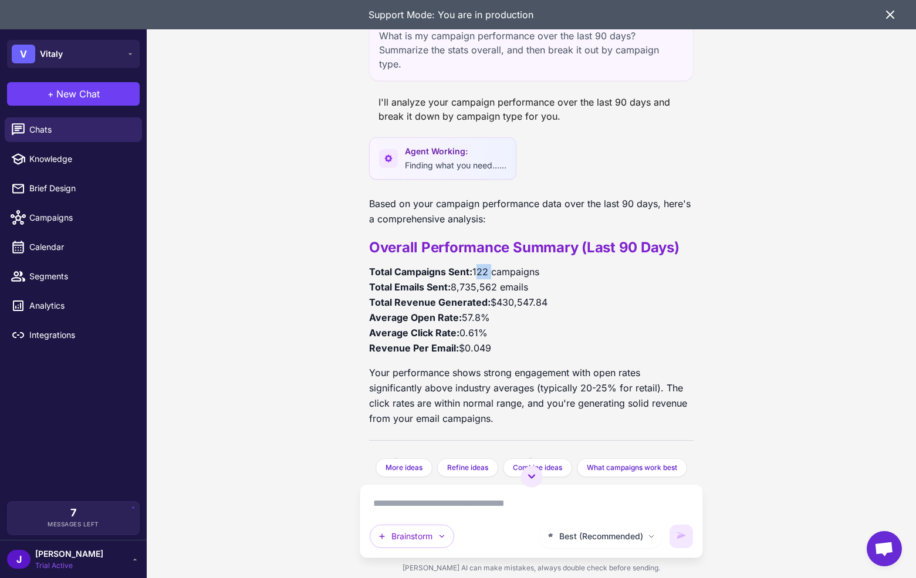
click at [486, 264] on p "Total Campaigns Sent: 122 campaigns Total Emails Sent: 8,735,562 emails Total R…" at bounding box center [531, 310] width 324 height 92
click at [487, 264] on p "Total Campaigns Sent: 122 campaigns Total Emails Sent: 8,735,562 emails Total R…" at bounding box center [531, 310] width 324 height 92
click at [489, 264] on p "Total Campaigns Sent: 122 campaigns Total Emails Sent: 8,735,562 emails Total R…" at bounding box center [531, 310] width 324 height 92
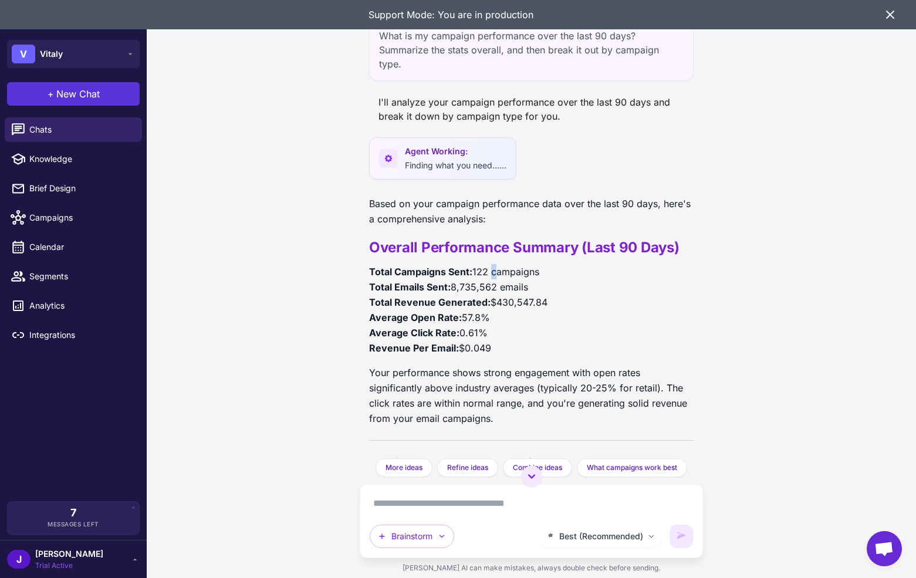
click at [110, 90] on button "+ New Chat" at bounding box center [73, 93] width 133 height 23
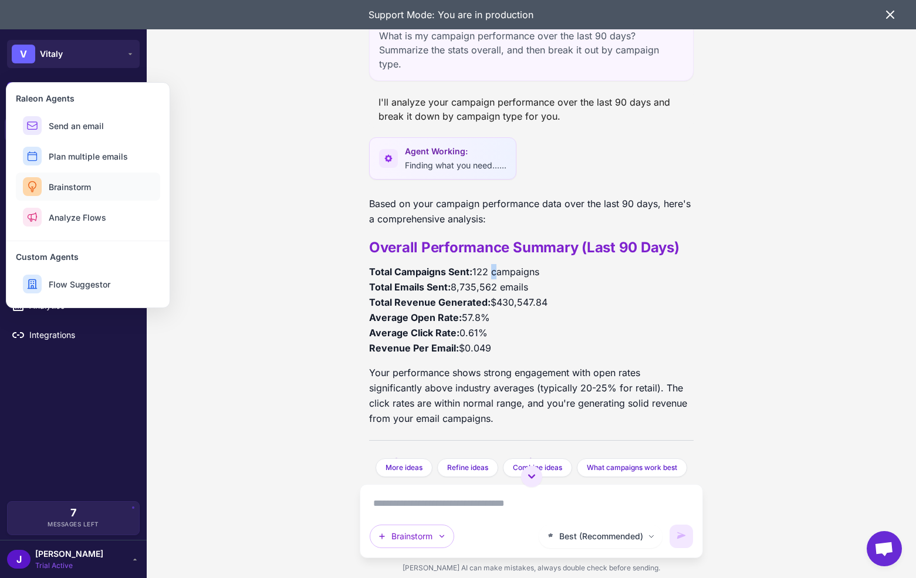
click at [58, 181] on span "Brainstorm" at bounding box center [70, 187] width 42 height 12
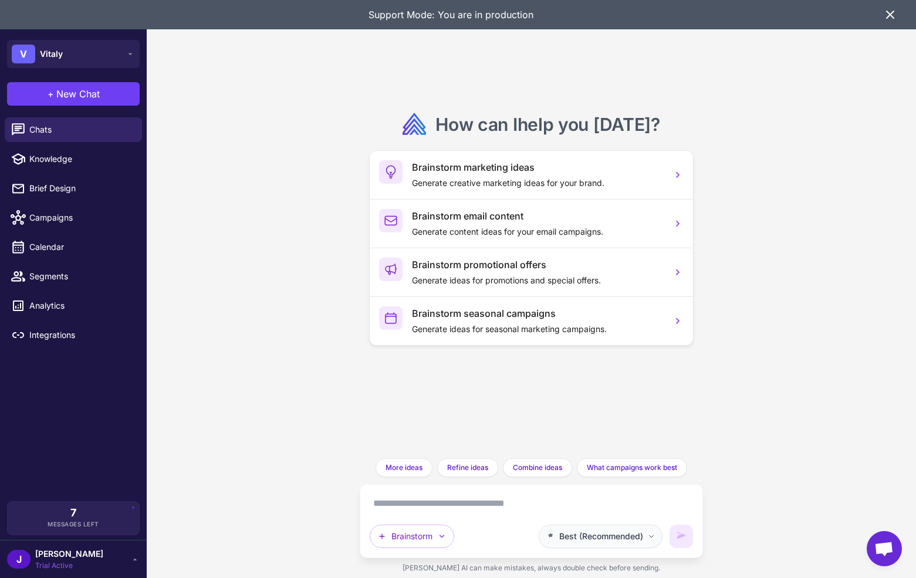
click at [624, 540] on span "Best (Recommended)" at bounding box center [601, 536] width 84 height 13
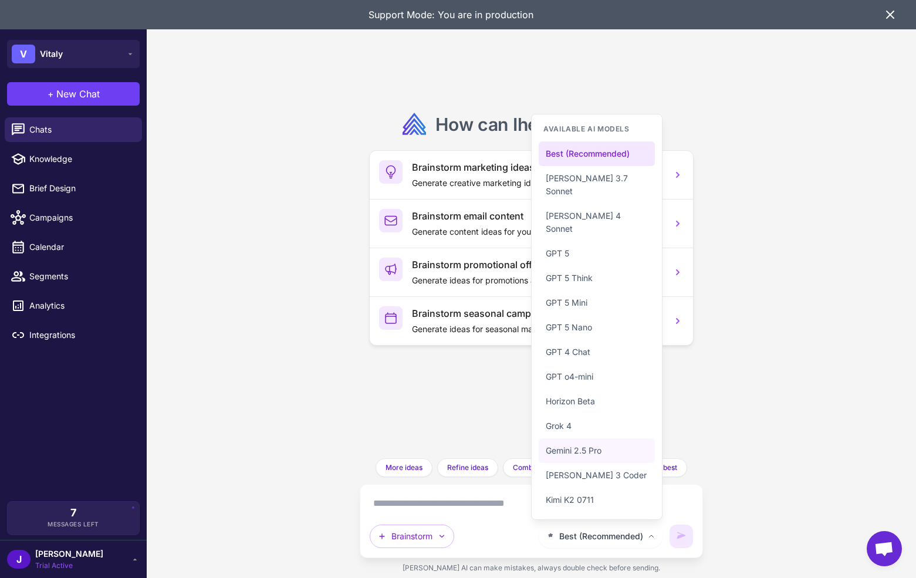
click at [576, 446] on span "Gemini 2.5 Pro" at bounding box center [574, 450] width 56 height 13
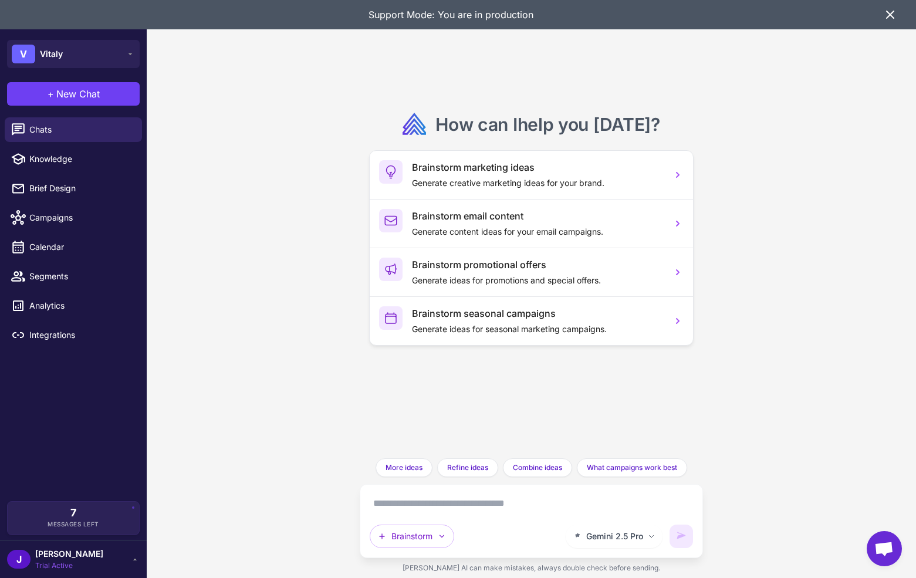
click at [449, 502] on textarea at bounding box center [531, 503] width 323 height 19
paste textarea "**********"
type textarea "**********"
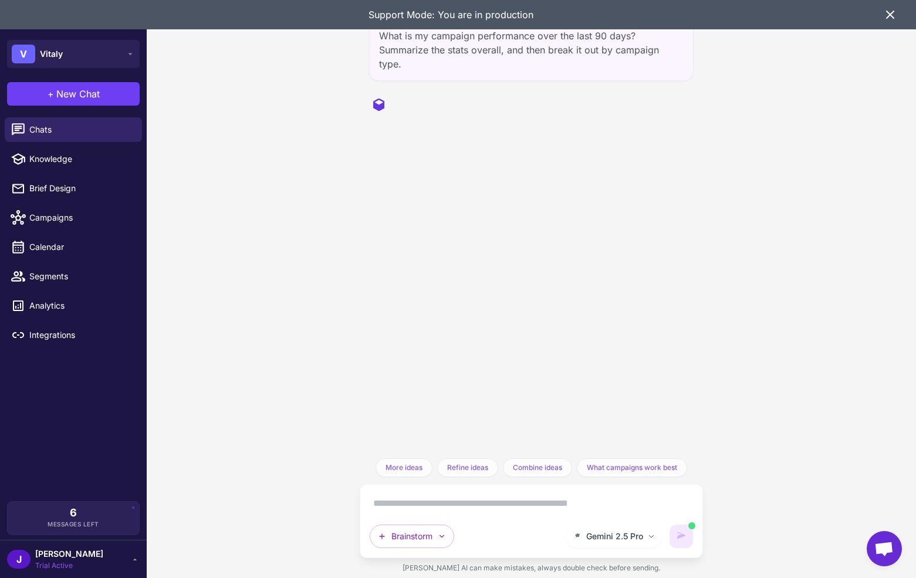
click at [885, 9] on icon at bounding box center [890, 15] width 14 height 14
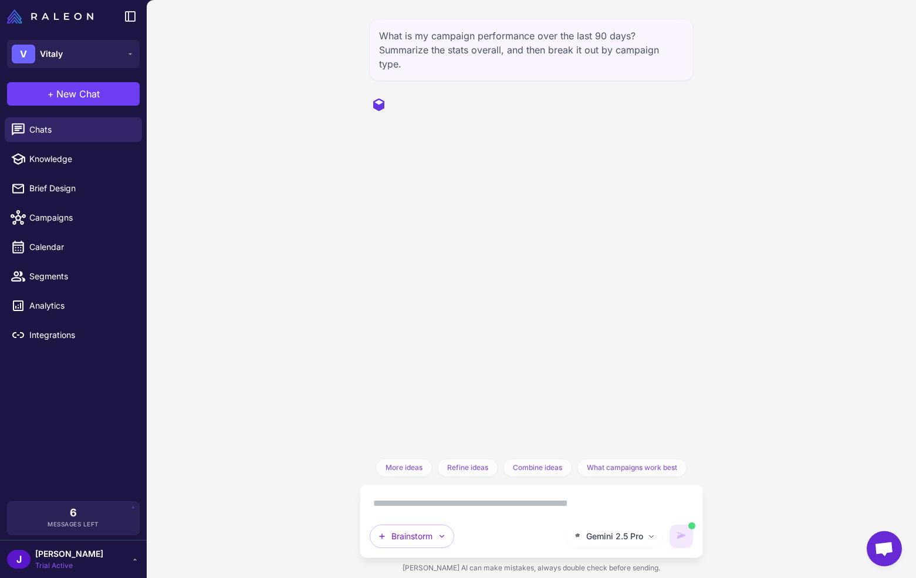
click at [815, 145] on div "What is my campaign performance over the last 90 days? Summarize the stats over…" at bounding box center [531, 289] width 769 height 578
click at [455, 113] on span "Finding what you need......" at bounding box center [455, 118] width 101 height 10
click at [502, 174] on div "What is my campaign performance over the last 90 days? Summarize the stats over…" at bounding box center [531, 229] width 343 height 458
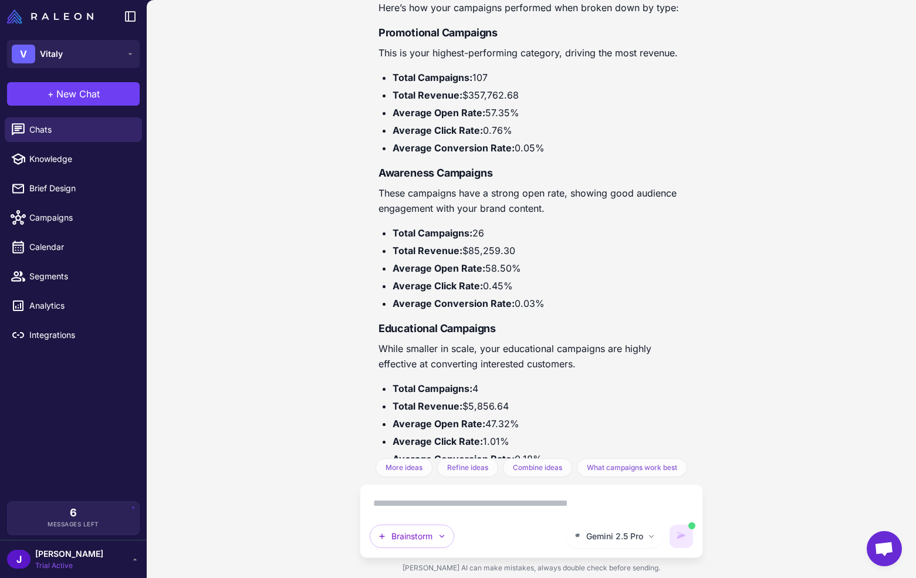
scroll to position [395, 0]
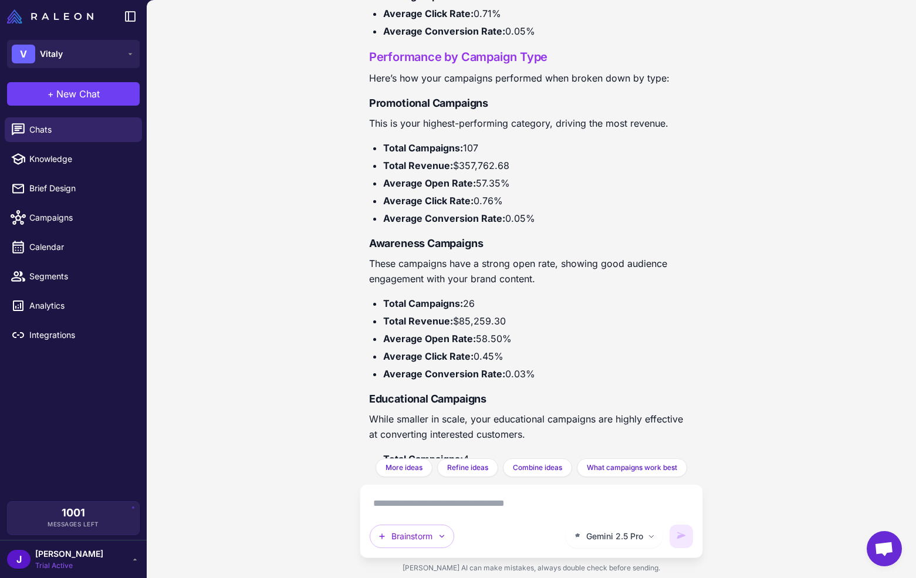
scroll to position [386, 0]
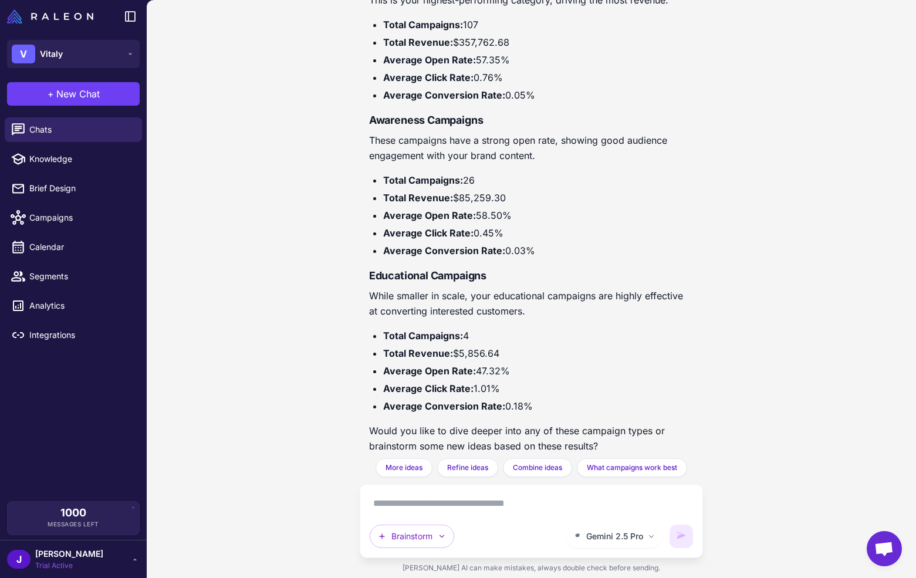
click at [434, 269] on strong "Educational Campaigns" at bounding box center [427, 275] width 117 height 12
click at [436, 269] on strong "Educational Campaigns" at bounding box center [427, 275] width 117 height 12
click at [424, 269] on strong "Educational Campaigns" at bounding box center [427, 275] width 117 height 12
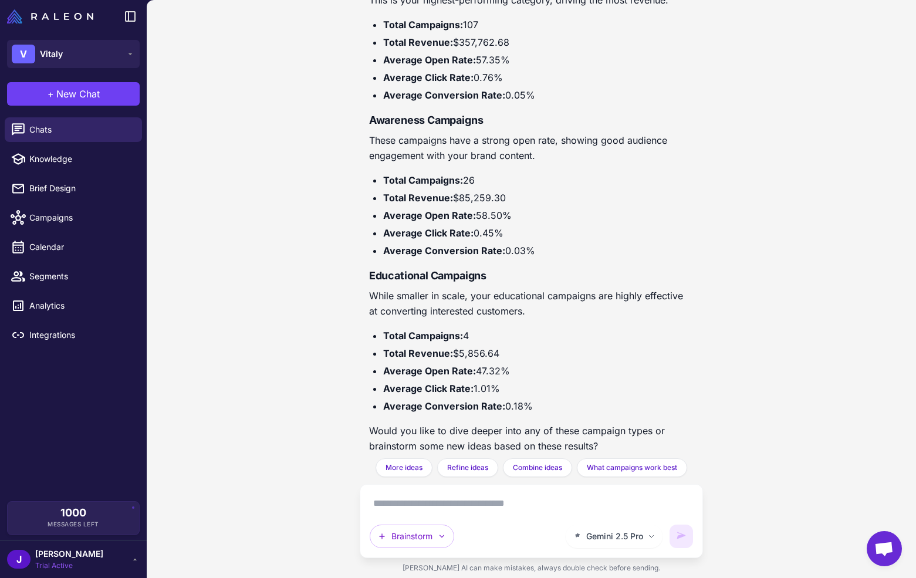
click at [449, 269] on strong "Educational Campaigns" at bounding box center [427, 275] width 117 height 12
click at [418, 269] on strong "Educational Campaigns" at bounding box center [427, 275] width 117 height 12
click at [419, 269] on strong "Educational Campaigns" at bounding box center [427, 275] width 117 height 12
click at [421, 269] on strong "Educational Campaigns" at bounding box center [427, 275] width 117 height 12
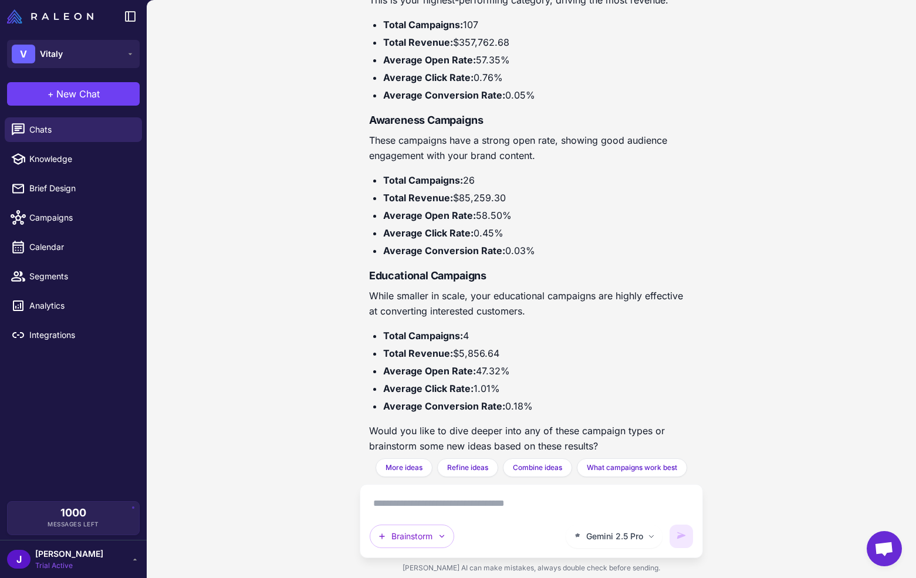
click at [422, 269] on strong "Educational Campaigns" at bounding box center [427, 275] width 117 height 12
click at [436, 269] on strong "Educational Campaigns" at bounding box center [427, 275] width 117 height 12
click at [438, 269] on strong "Educational Campaigns" at bounding box center [427, 275] width 117 height 12
click at [449, 269] on strong "Educational Campaigns" at bounding box center [427, 275] width 117 height 12
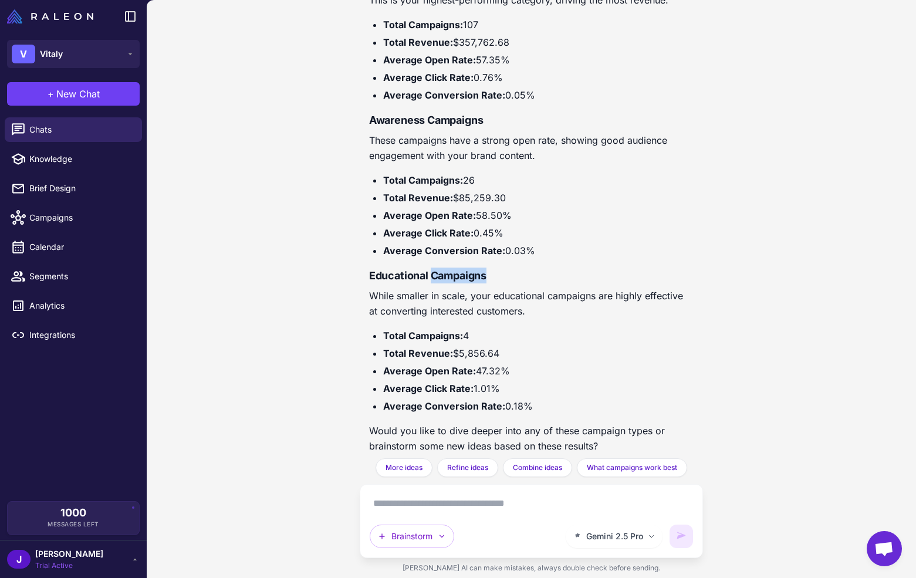
click at [449, 269] on strong "Educational Campaigns" at bounding box center [427, 275] width 117 height 12
click at [448, 268] on h4 "Educational Campaigns" at bounding box center [531, 275] width 324 height 16
click at [445, 288] on p "While smaller in scale, your educational campaigns are highly effective at conv…" at bounding box center [531, 303] width 324 height 31
click at [446, 288] on p "While smaller in scale, your educational campaigns are highly effective at conv…" at bounding box center [531, 303] width 324 height 31
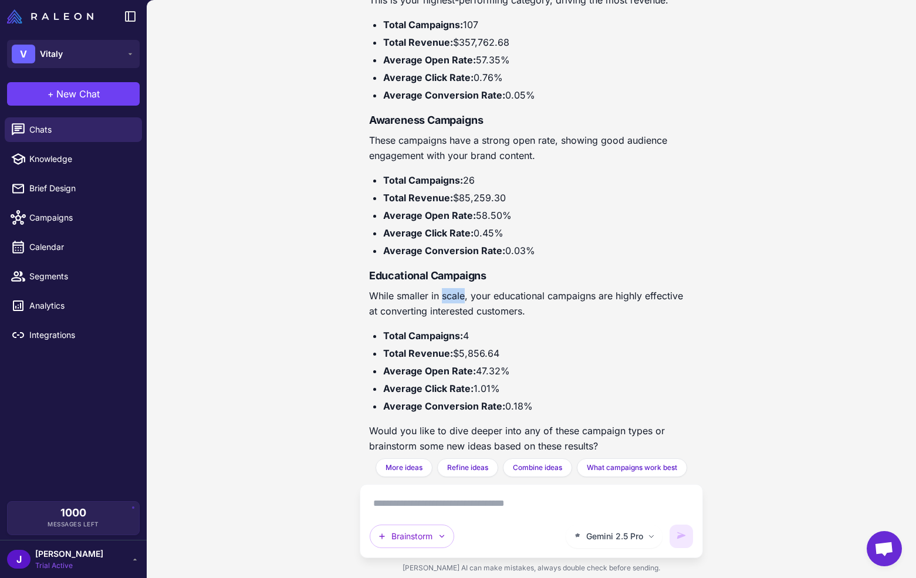
click at [446, 288] on p "While smaller in scale, your educational campaigns are highly effective at conv…" at bounding box center [531, 303] width 324 height 31
click at [448, 294] on p "While smaller in scale, your educational campaigns are highly effective at conv…" at bounding box center [531, 303] width 324 height 31
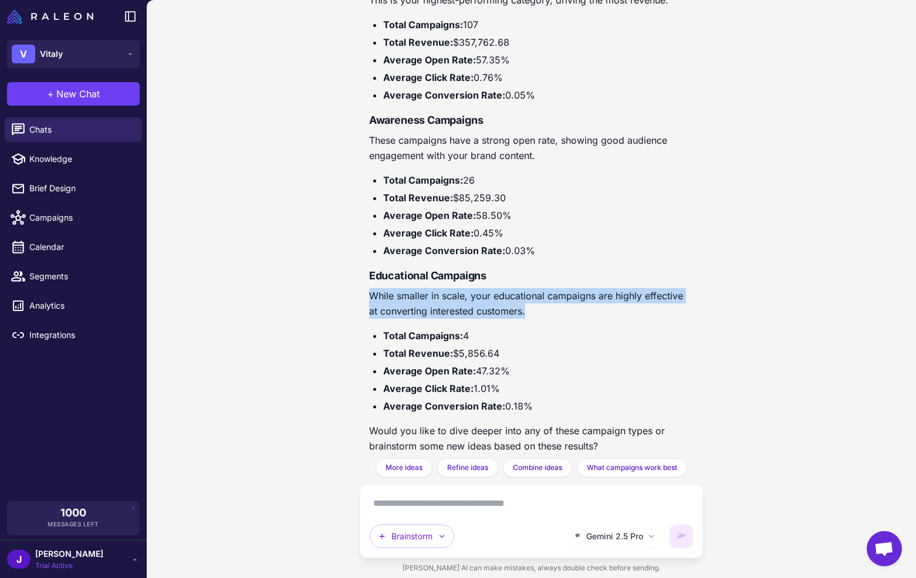
click at [448, 294] on p "While smaller in scale, your educational campaigns are highly effective at conv…" at bounding box center [531, 303] width 324 height 31
click at [448, 301] on p "While smaller in scale, your educational campaigns are highly effective at conv…" at bounding box center [531, 303] width 324 height 31
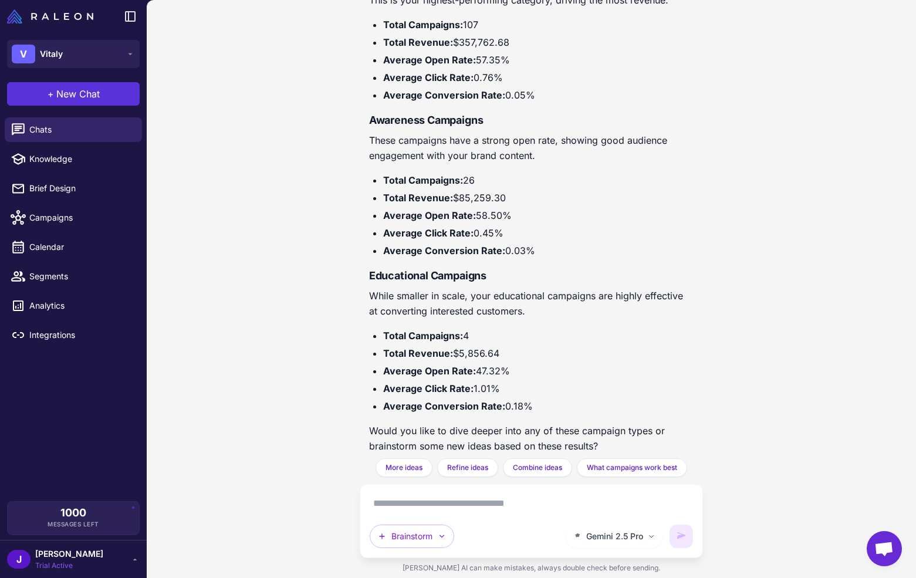
click at [87, 88] on span "New Chat" at bounding box center [77, 94] width 43 height 14
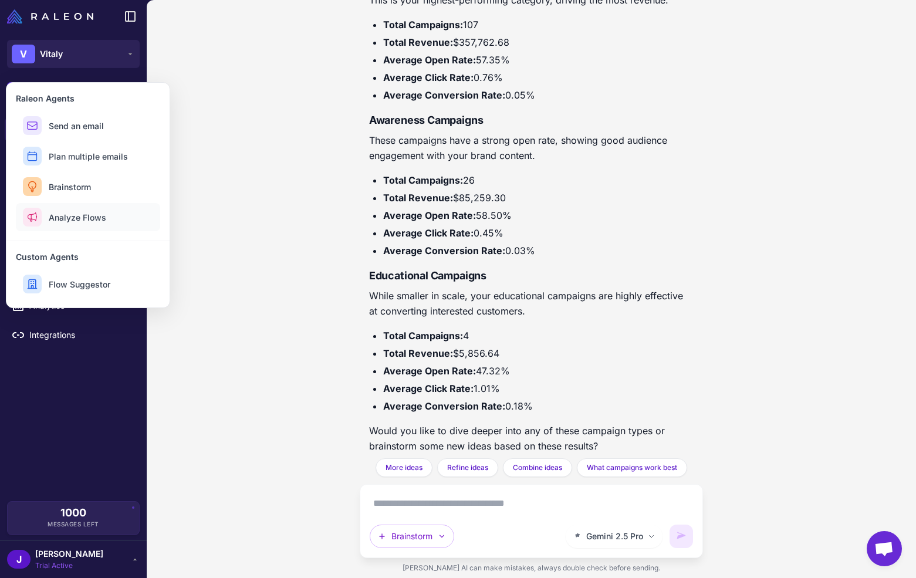
click at [84, 215] on span "Analyze Flows" at bounding box center [77, 217] width 57 height 12
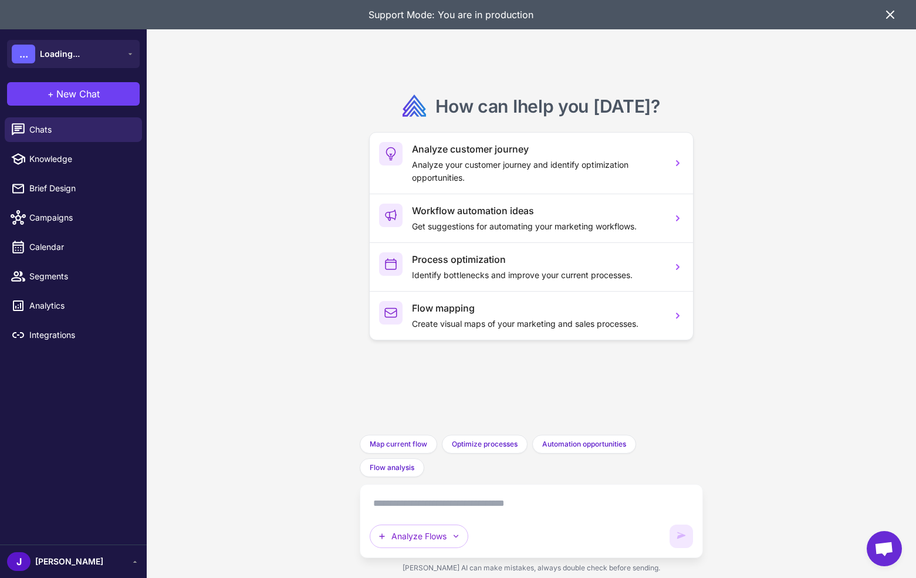
click at [402, 499] on textarea at bounding box center [531, 503] width 323 height 19
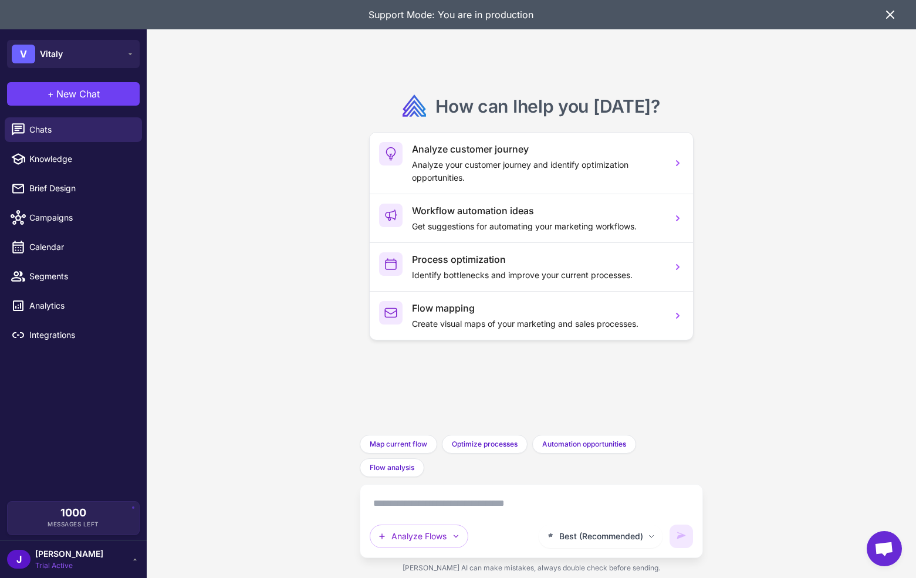
paste textarea "**********"
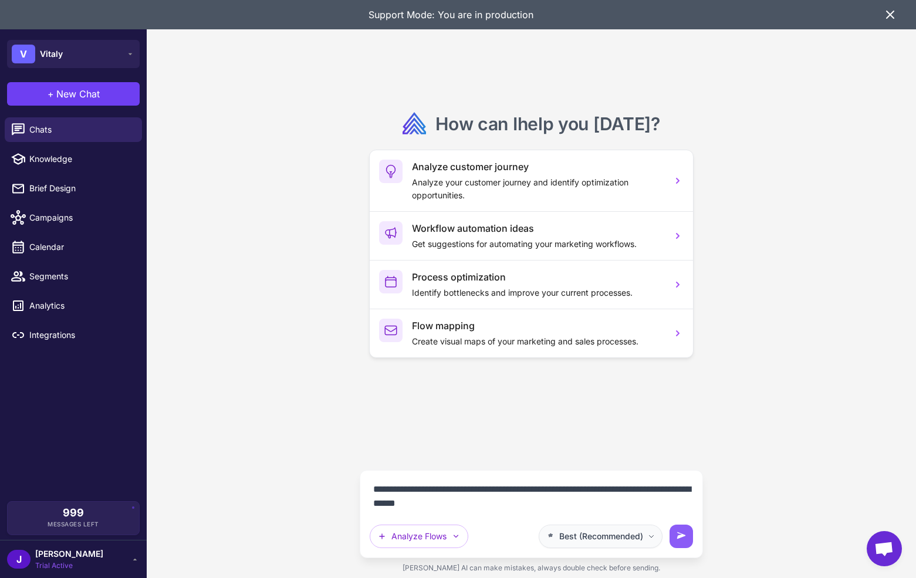
type textarea "**********"
click at [612, 540] on span "Best (Recommended)" at bounding box center [601, 536] width 84 height 13
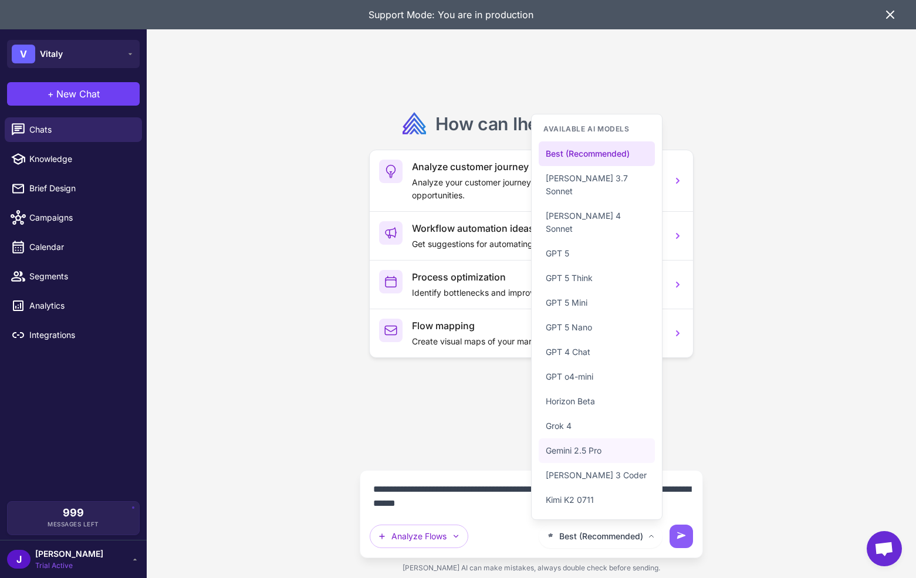
click at [584, 456] on span "Gemini 2.5 Pro" at bounding box center [574, 450] width 56 height 13
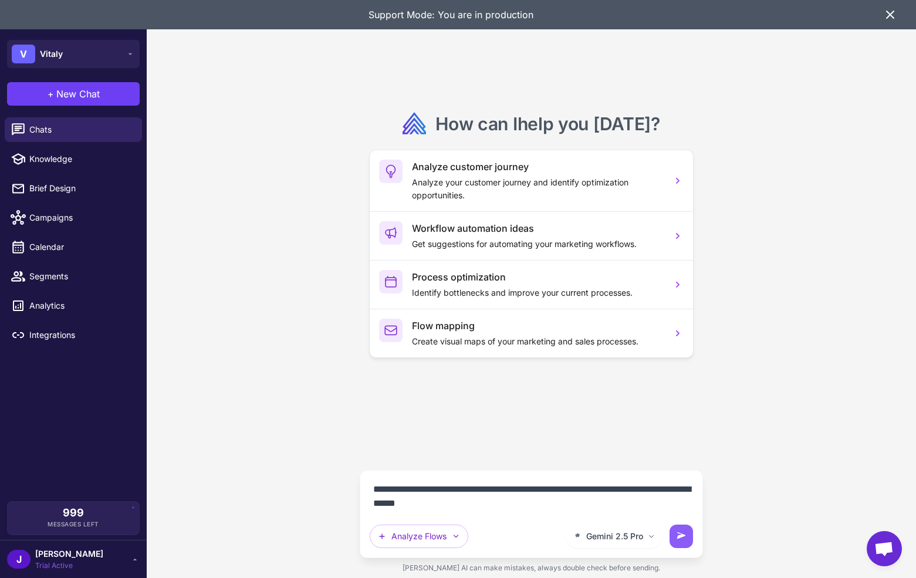
click at [510, 503] on textarea "**********" at bounding box center [531, 496] width 323 height 33
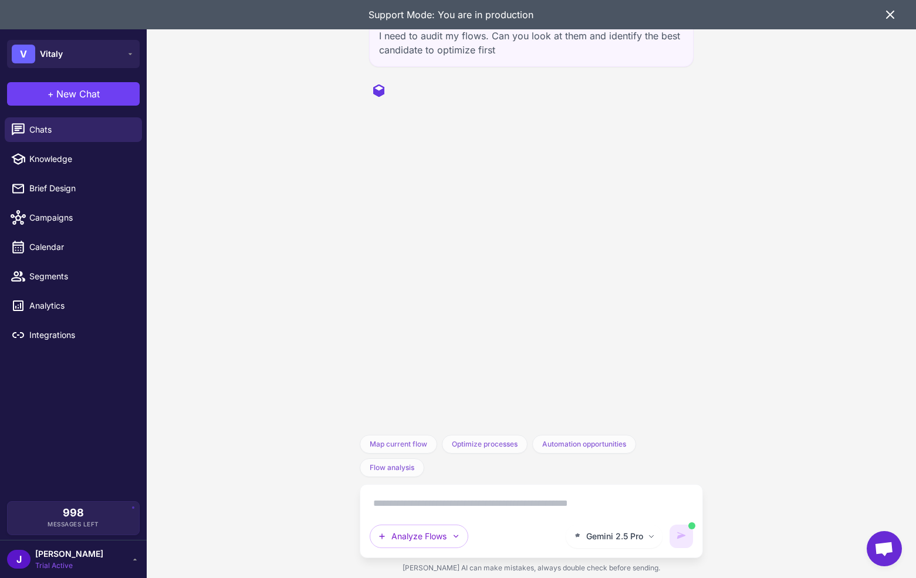
click at [886, 12] on icon at bounding box center [889, 14] width 7 height 7
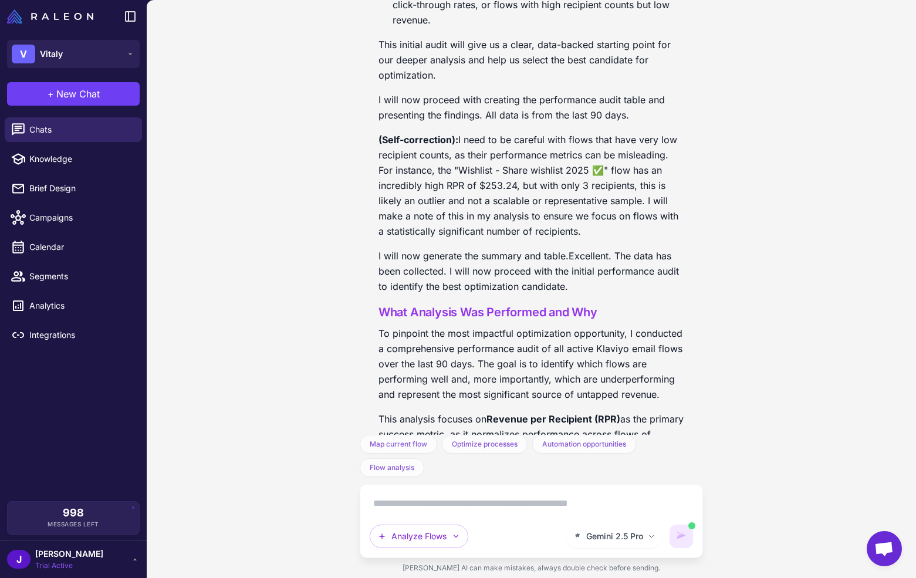
click at [634, 214] on div "thought I have successfully retrieved the performance data for all email flows …" at bounding box center [531, 100] width 306 height 731
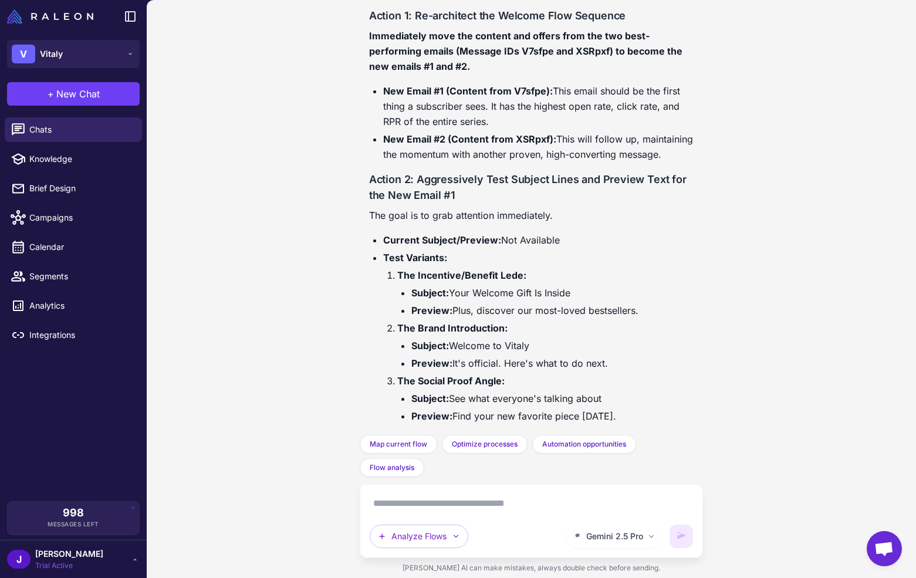
scroll to position [4160, 0]
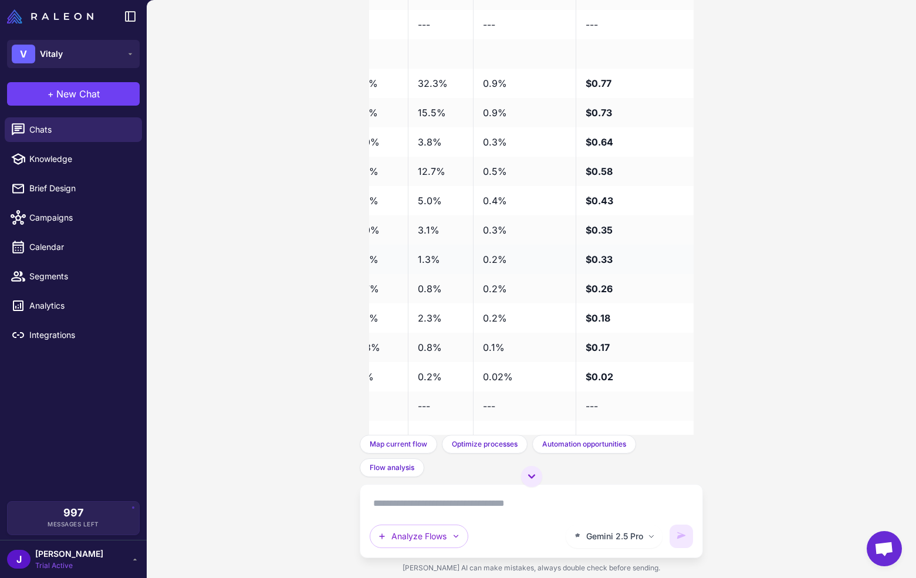
scroll to position [0, 358]
click at [604, 260] on strong "$0.33" at bounding box center [597, 259] width 27 height 12
click at [486, 257] on td "0.2%" at bounding box center [522, 259] width 103 height 29
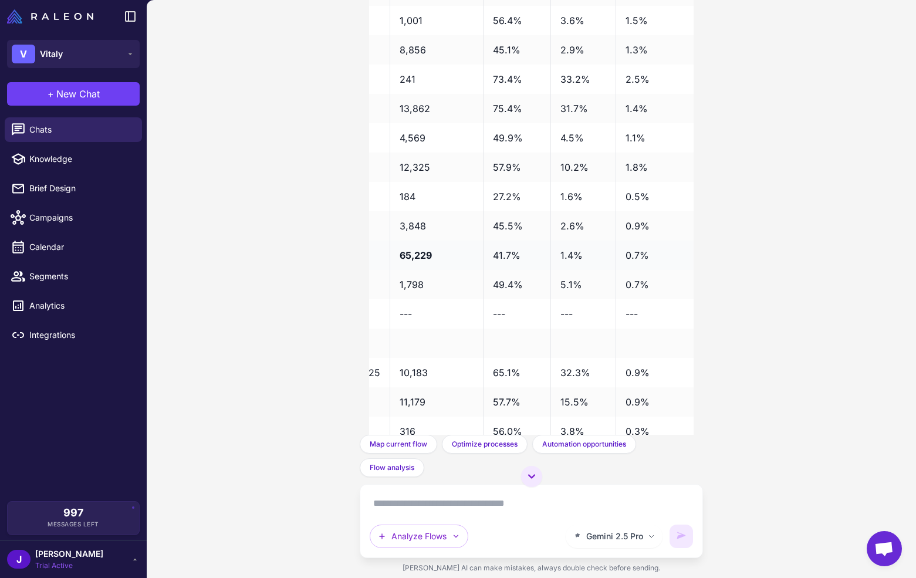
scroll to position [0, 215]
drag, startPoint x: 488, startPoint y: 254, endPoint x: 633, endPoint y: 254, distance: 144.9
click at [633, 254] on tr "Welcome Series 2025 ✅ 65,229 41.7% 1.4% 0.7% $1.11" at bounding box center [498, 255] width 688 height 29
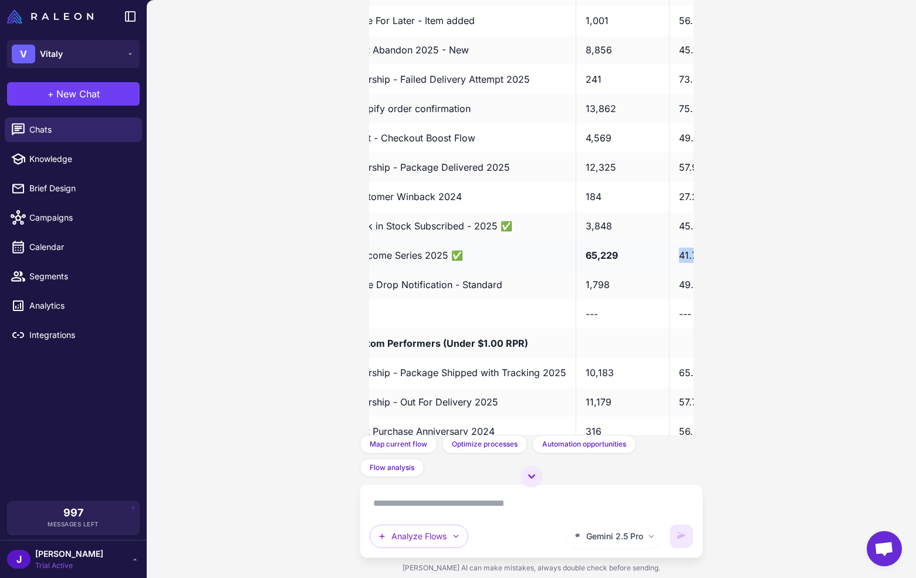
scroll to position [0, 0]
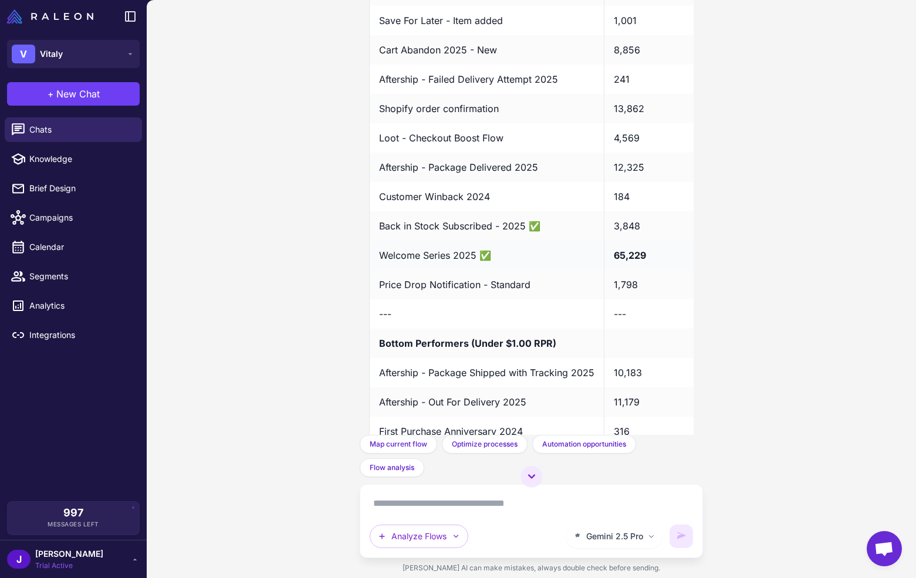
click at [393, 258] on td "Welcome Series 2025 ✅" at bounding box center [486, 255] width 235 height 29
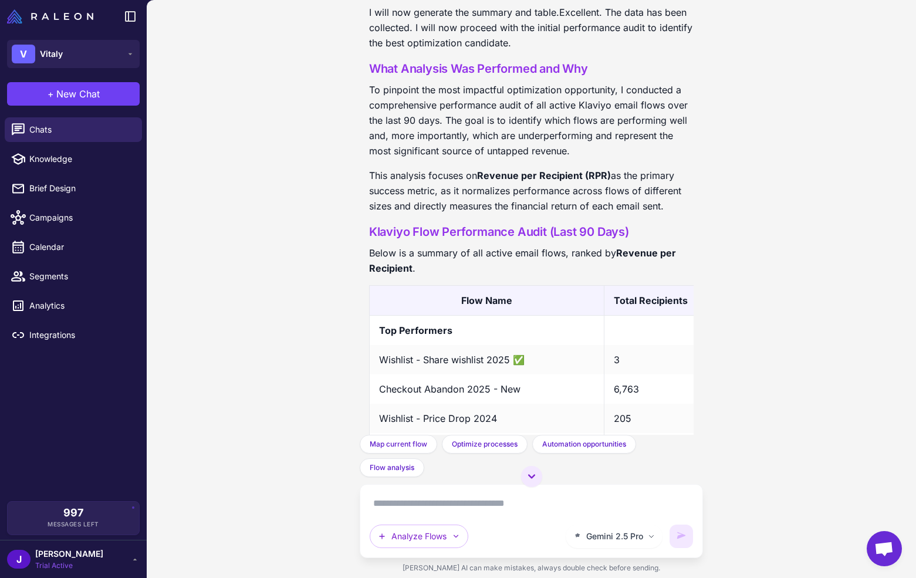
scroll to position [885, 0]
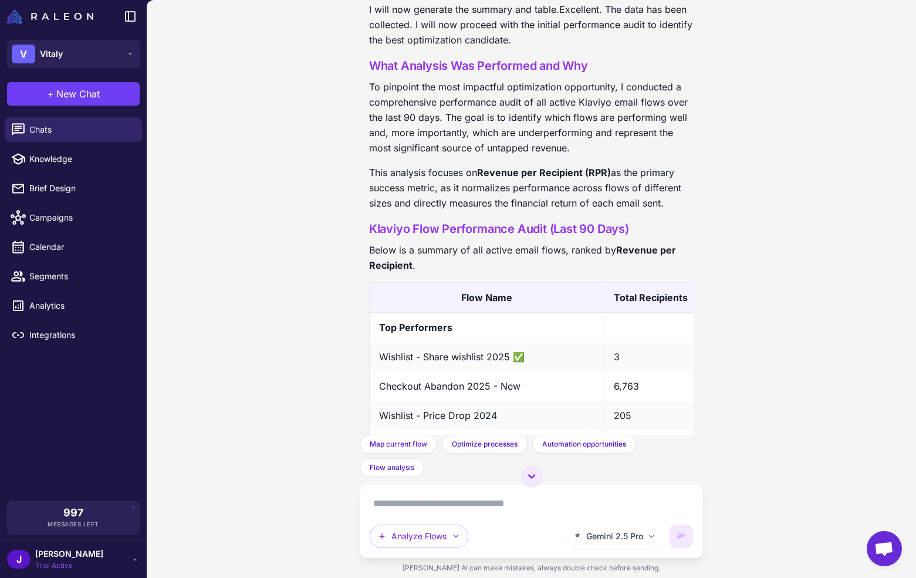
click at [632, 246] on strong "Revenue per Recipient" at bounding box center [522, 257] width 307 height 27
click at [632, 247] on strong "Revenue per Recipient" at bounding box center [522, 257] width 307 height 27
click at [573, 246] on p "Below is a summary of all active email flows, ranked by Revenue per Recipient ." at bounding box center [531, 257] width 324 height 31
click at [587, 257] on p "Below is a summary of all active email flows, ranked by Revenue per Recipient ." at bounding box center [531, 257] width 324 height 31
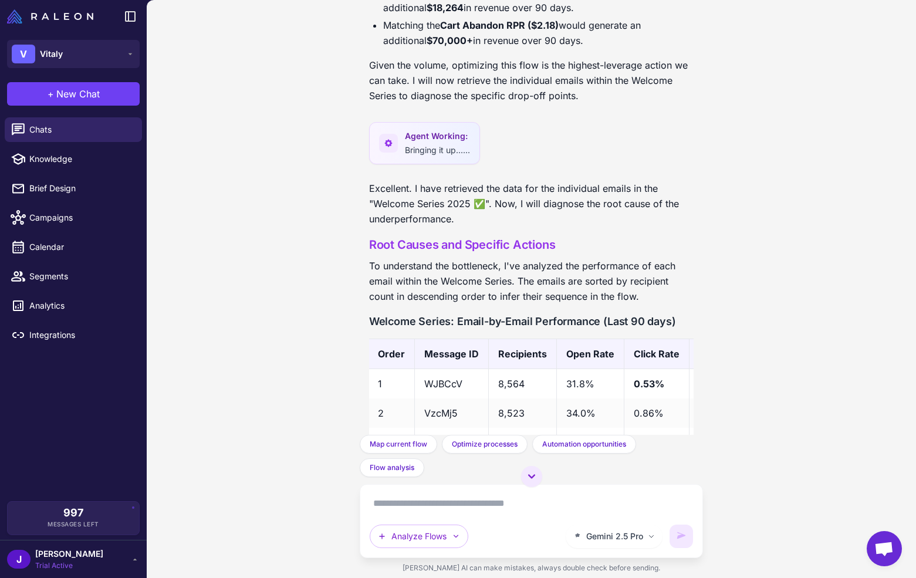
scroll to position [2673, 0]
drag, startPoint x: 409, startPoint y: 136, endPoint x: 448, endPoint y: 177, distance: 56.0
click at [448, 177] on div "I need to audit my flows. Can you look at them and identify the best candidate …" at bounding box center [531, 217] width 343 height 435
click at [568, 202] on p "Excellent. I have retrieved the data for the individual emails in the "Welcome …" at bounding box center [531, 204] width 324 height 46
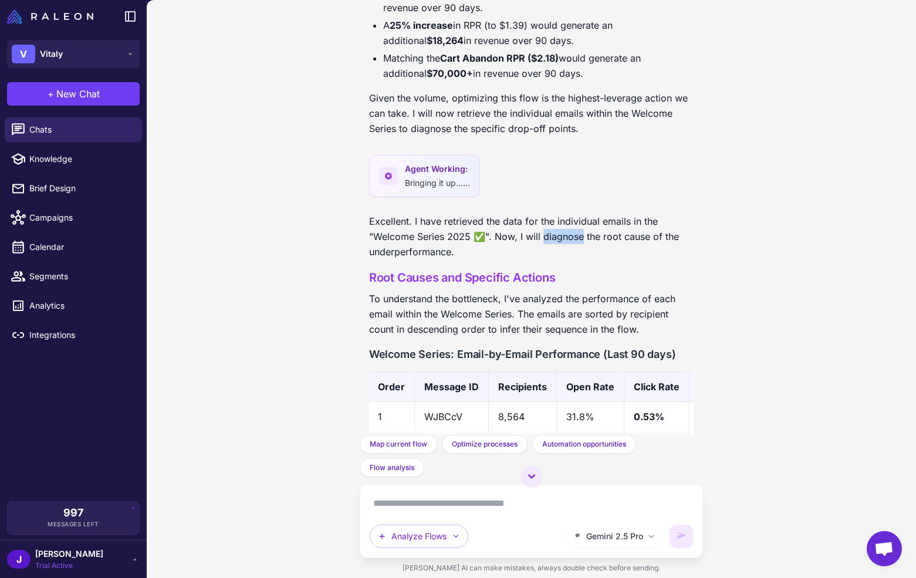
scroll to position [2619, 0]
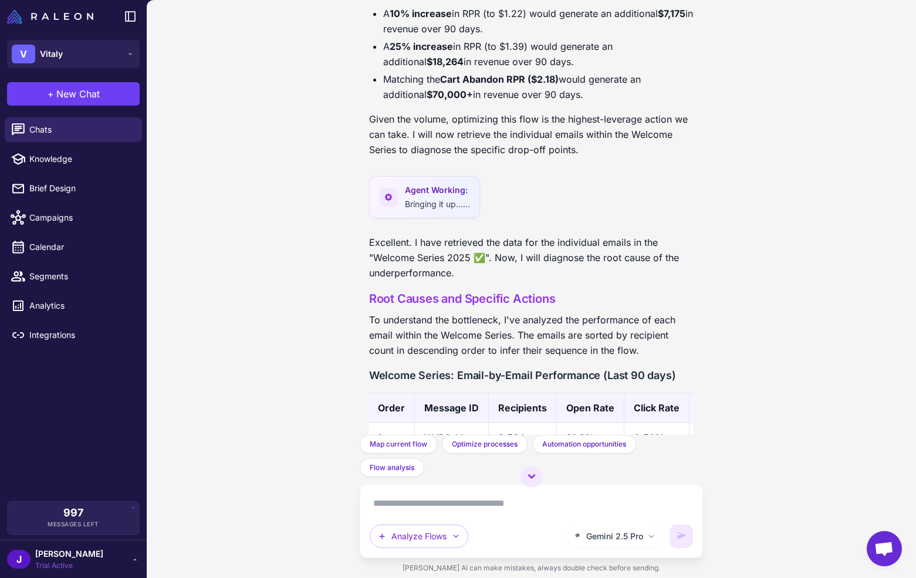
click at [468, 211] on div "Agent Working: Bringing it up......" at bounding box center [424, 197] width 111 height 42
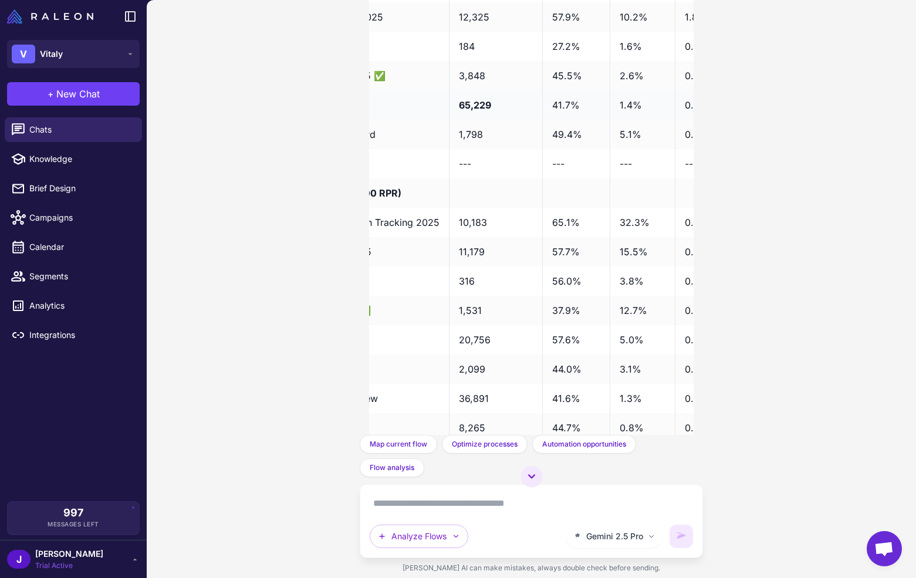
scroll to position [0, 158]
drag, startPoint x: 545, startPoint y: 102, endPoint x: 640, endPoint y: 108, distance: 95.2
click at [640, 108] on tr "Welcome Series 2025 ✅ 65,229 41.7% 1.4% 0.7% $1.11" at bounding box center [555, 104] width 688 height 29
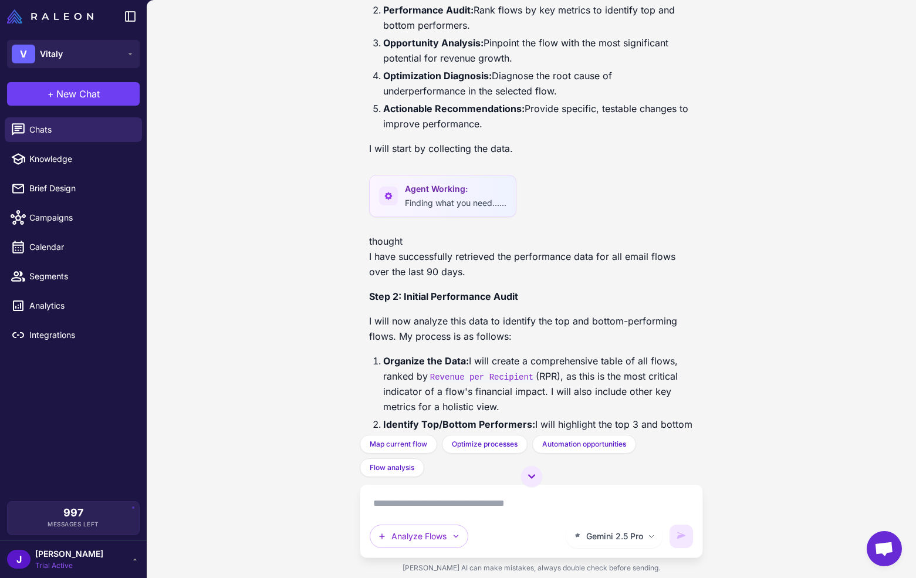
scroll to position [0, 0]
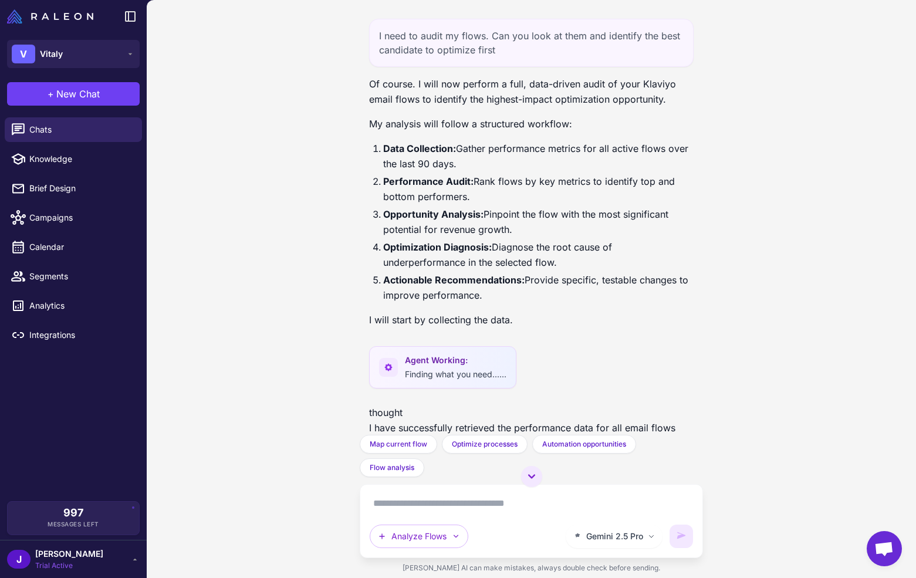
click at [387, 411] on p "thought I have successfully retrieved the performance data for all email flows …" at bounding box center [531, 428] width 324 height 46
drag, startPoint x: 581, startPoint y: 249, endPoint x: 567, endPoint y: 248, distance: 14.8
click at [583, 249] on li "Optimization Diagnosis: Diagnose the root cause of underperformance in the sele…" at bounding box center [538, 254] width 310 height 31
drag, startPoint x: 499, startPoint y: 49, endPoint x: 390, endPoint y: 84, distance: 114.1
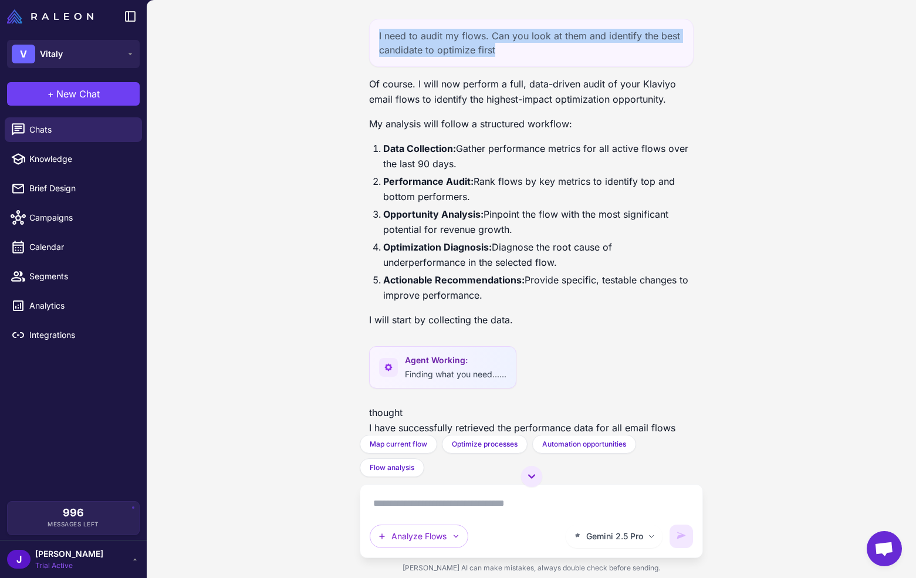
click at [370, 33] on div "I need to audit my flows. Can you look at them and identify the best candidate …" at bounding box center [531, 43] width 324 height 48
click at [456, 95] on p "Of course. I will now perform a full, data-driven audit of your Klaviyo email f…" at bounding box center [531, 91] width 324 height 31
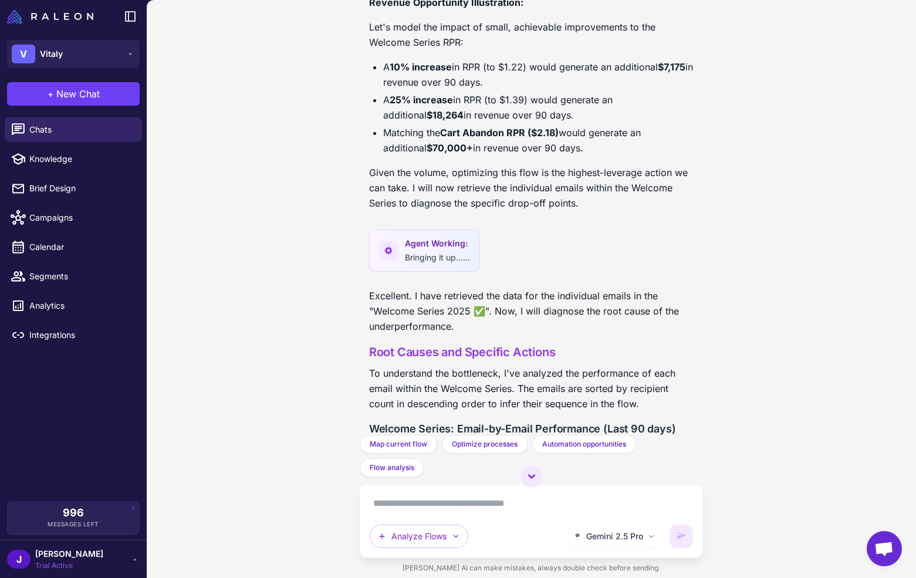
scroll to position [2568, 0]
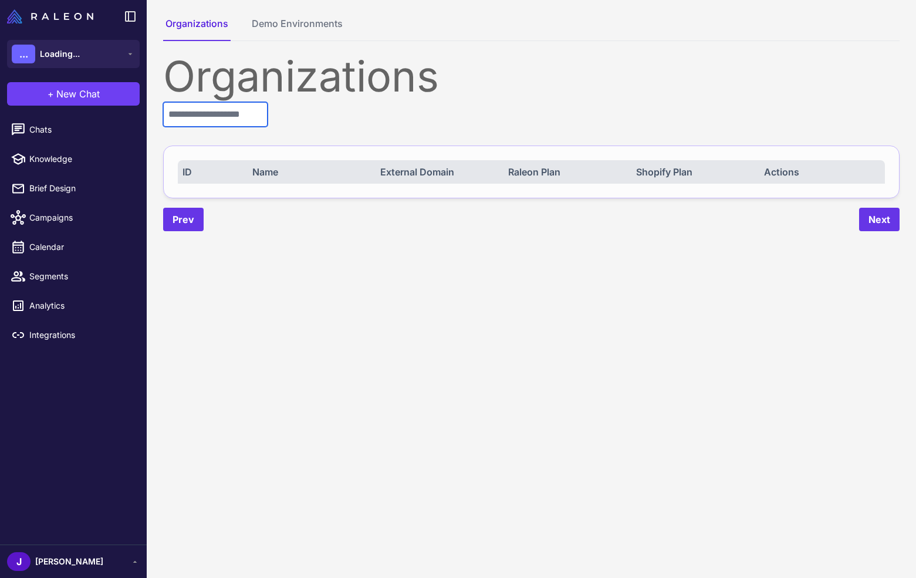
click at [236, 110] on input "text" at bounding box center [215, 114] width 104 height 25
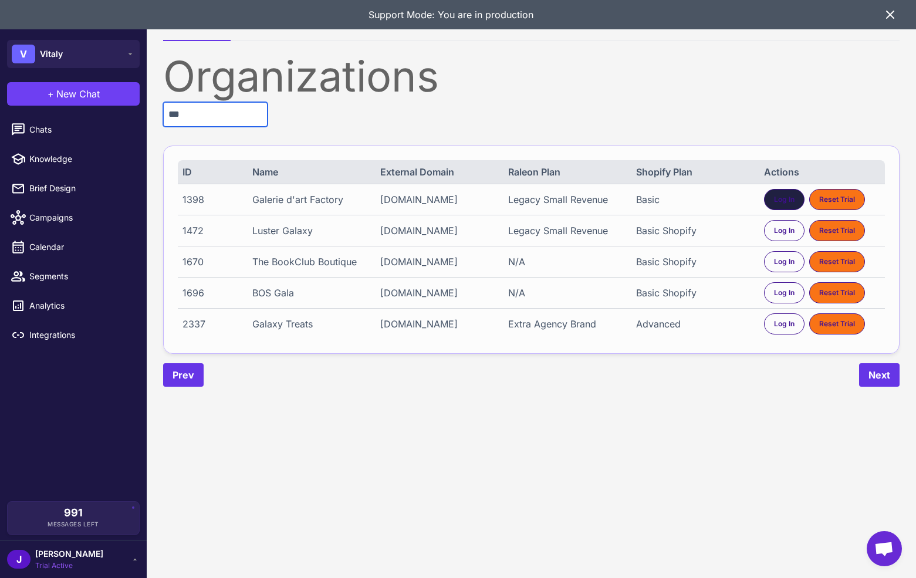
type input "***"
click at [781, 202] on span "Log In" at bounding box center [784, 199] width 21 height 11
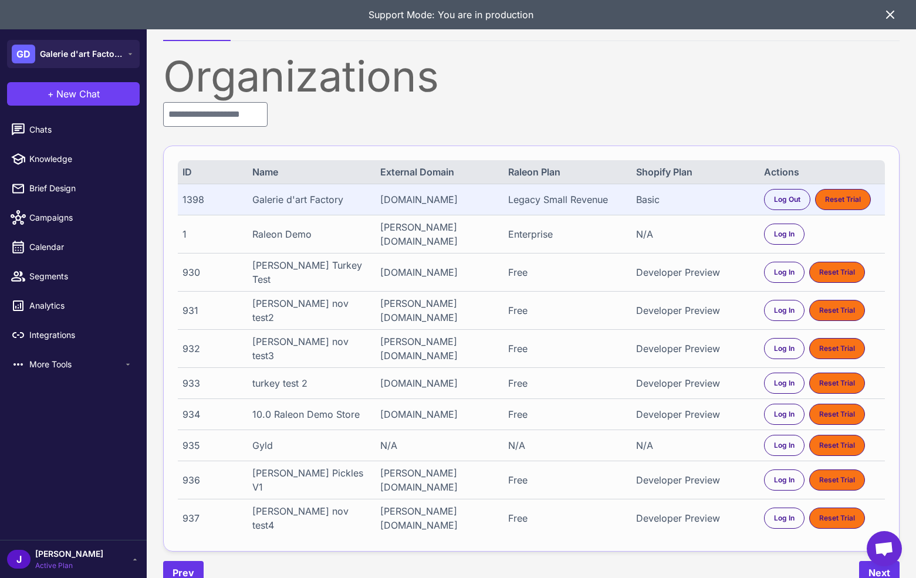
click at [893, 14] on icon at bounding box center [890, 15] width 14 height 14
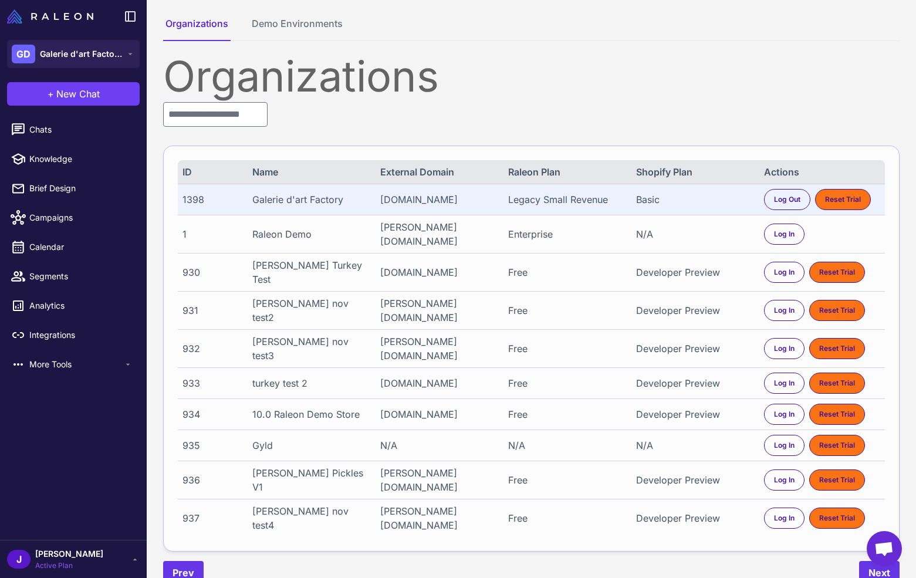
click at [80, 557] on div "[PERSON_NAME] Active Plan" at bounding box center [73, 558] width 133 height 23
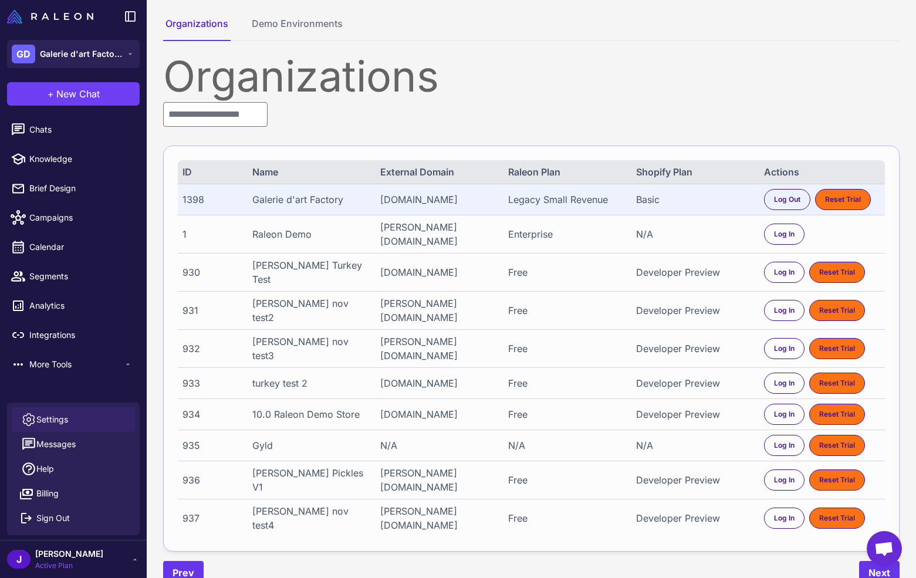
click at [55, 415] on span "Settings" at bounding box center [52, 419] width 32 height 13
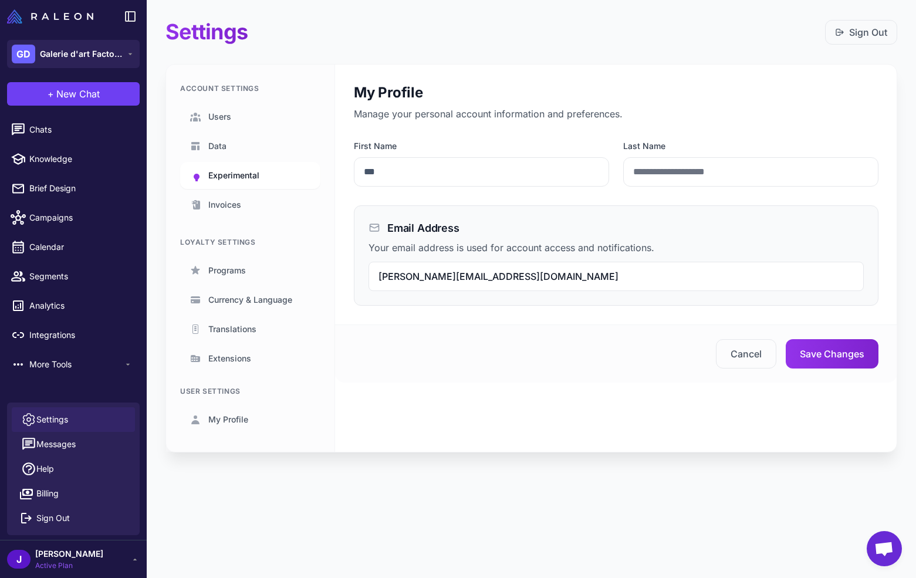
click at [225, 175] on span "Experimental" at bounding box center [233, 175] width 51 height 13
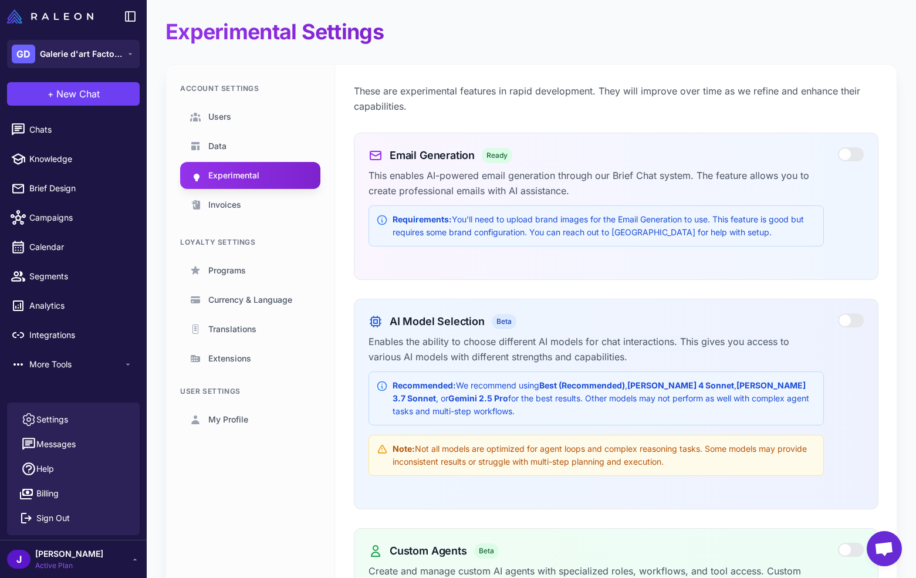
click at [852, 153] on div at bounding box center [851, 154] width 26 height 14
click at [69, 90] on span "New Chat" at bounding box center [77, 94] width 43 height 14
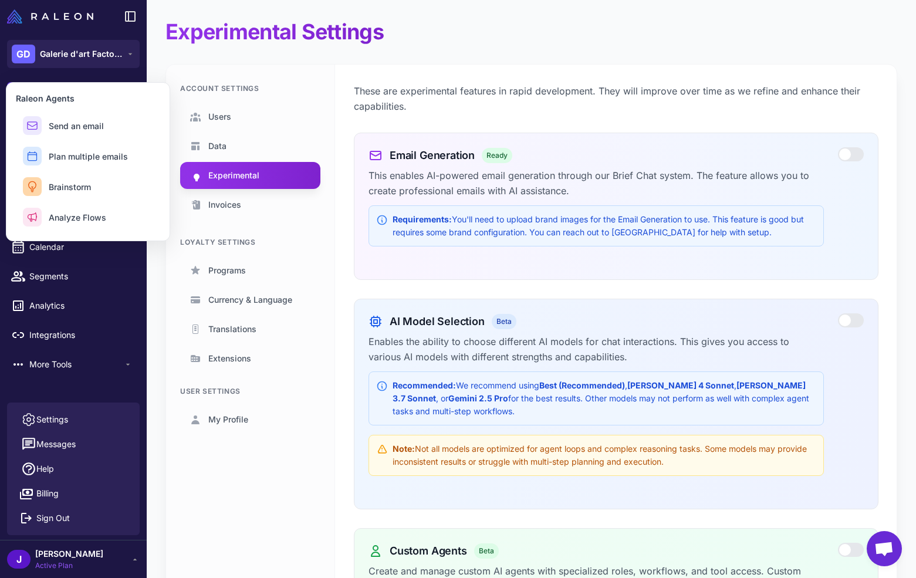
click at [249, 38] on h1 "Experimental Settings" at bounding box center [274, 32] width 218 height 26
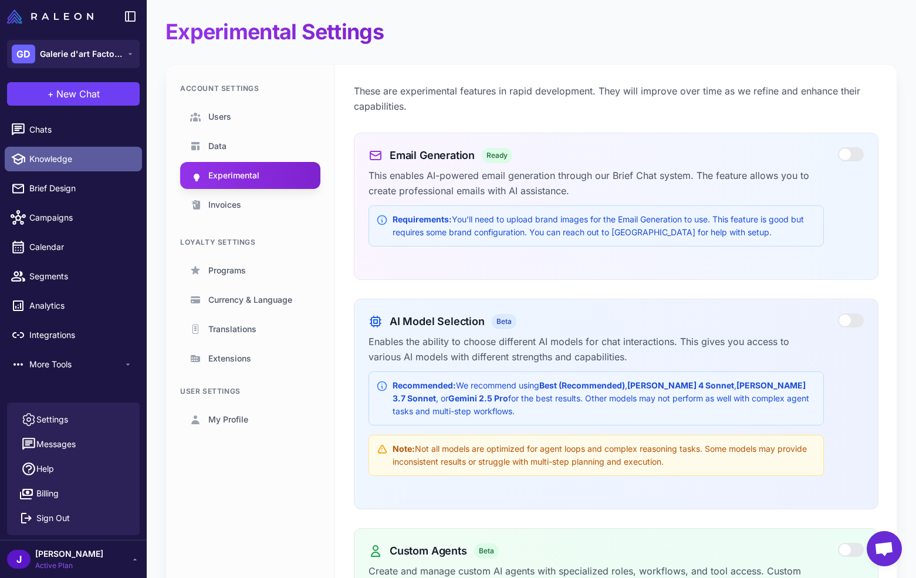
click at [52, 160] on span "Knowledge" at bounding box center [80, 159] width 103 height 13
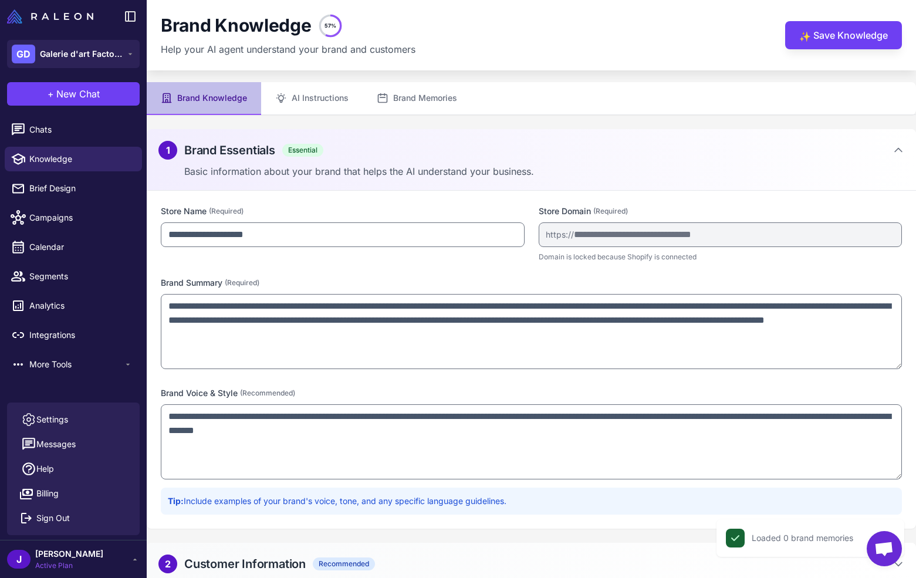
scroll to position [26, 0]
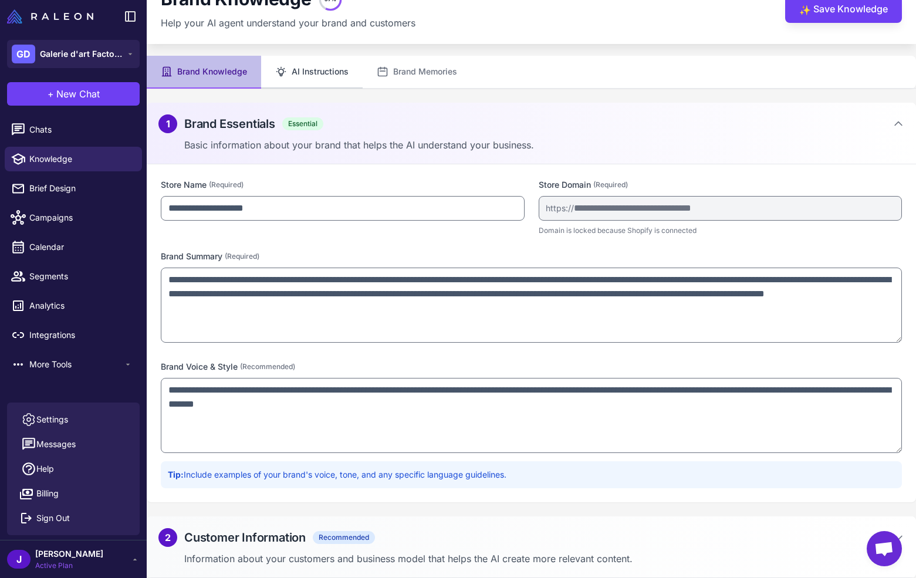
click at [325, 63] on button "AI Instructions" at bounding box center [311, 72] width 101 height 33
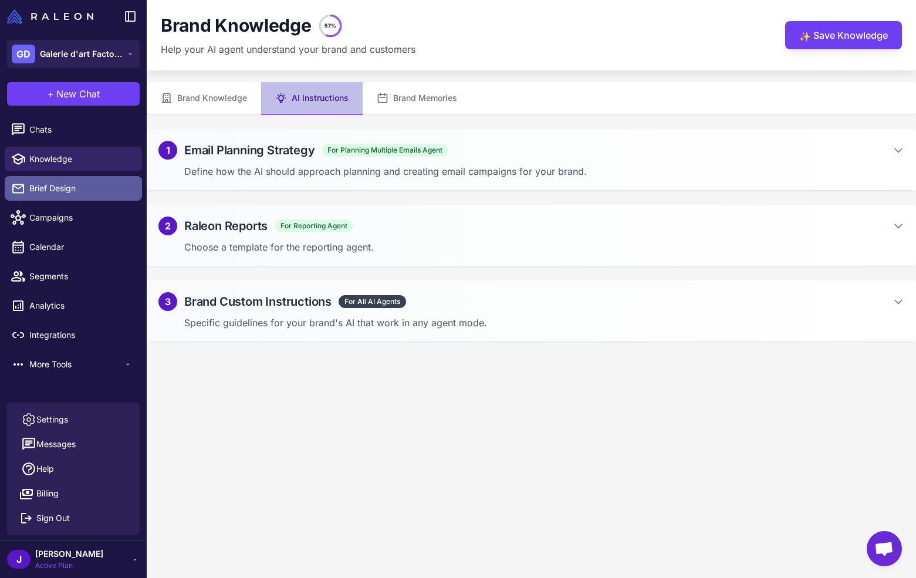
click at [55, 193] on span "Brief Design" at bounding box center [80, 188] width 103 height 13
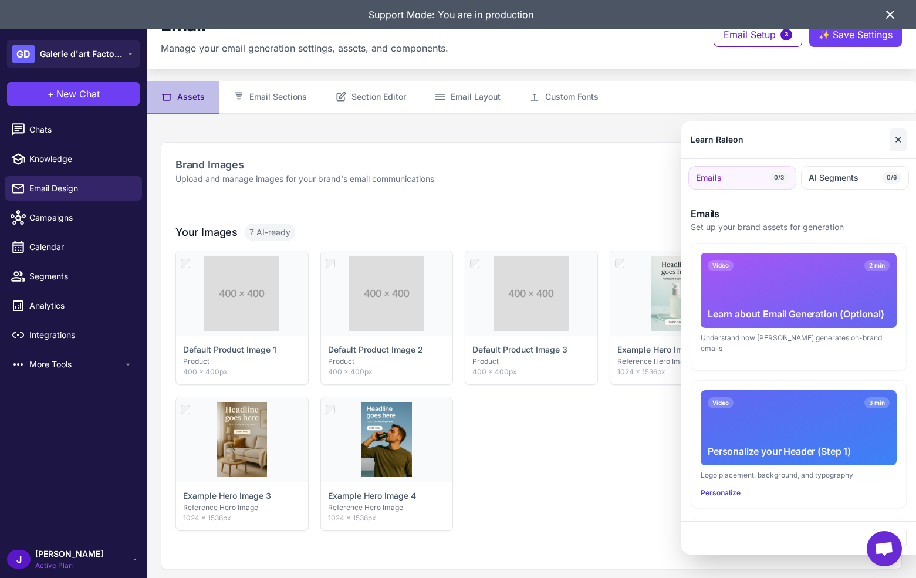
click at [904, 136] on button "✕" at bounding box center [897, 139] width 17 height 23
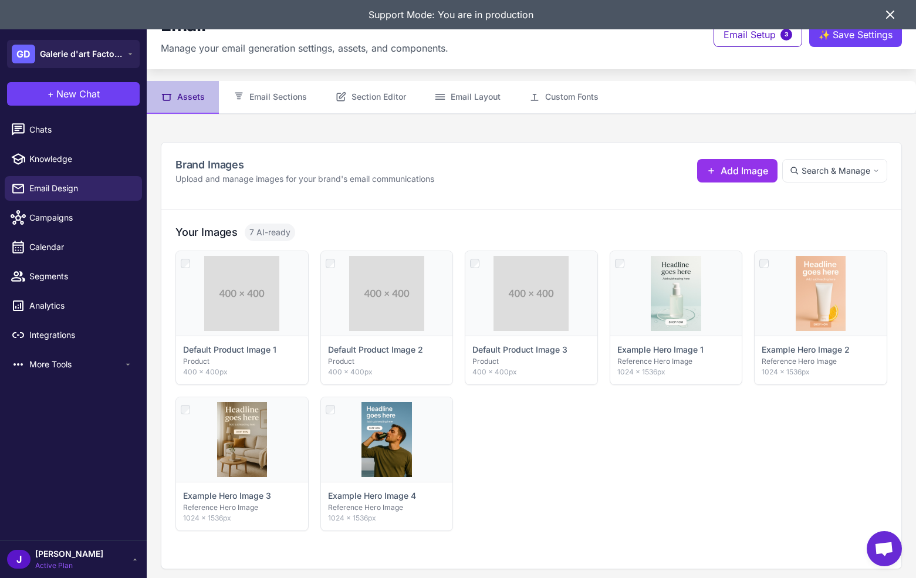
click at [891, 13] on icon at bounding box center [889, 14] width 7 height 7
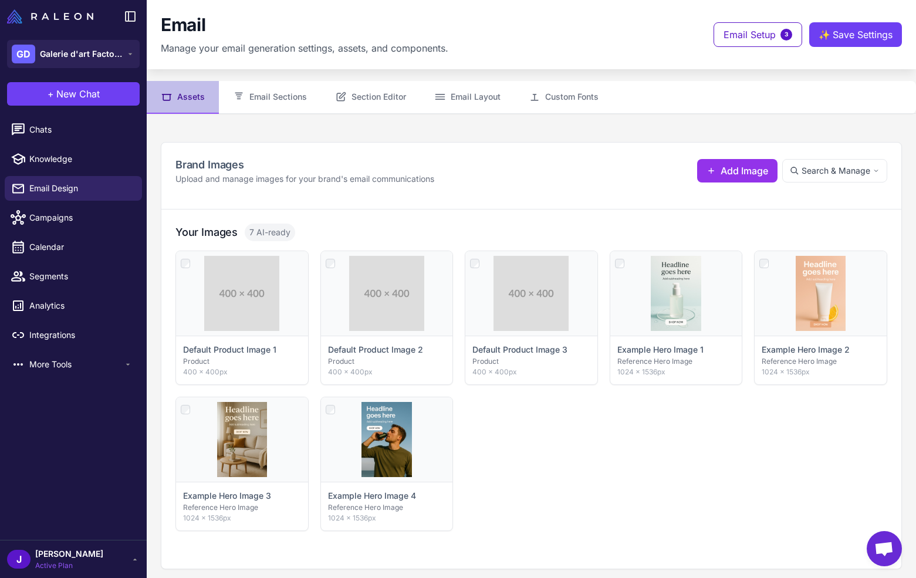
click at [62, 560] on span "Active Plan" at bounding box center [69, 565] width 68 height 11
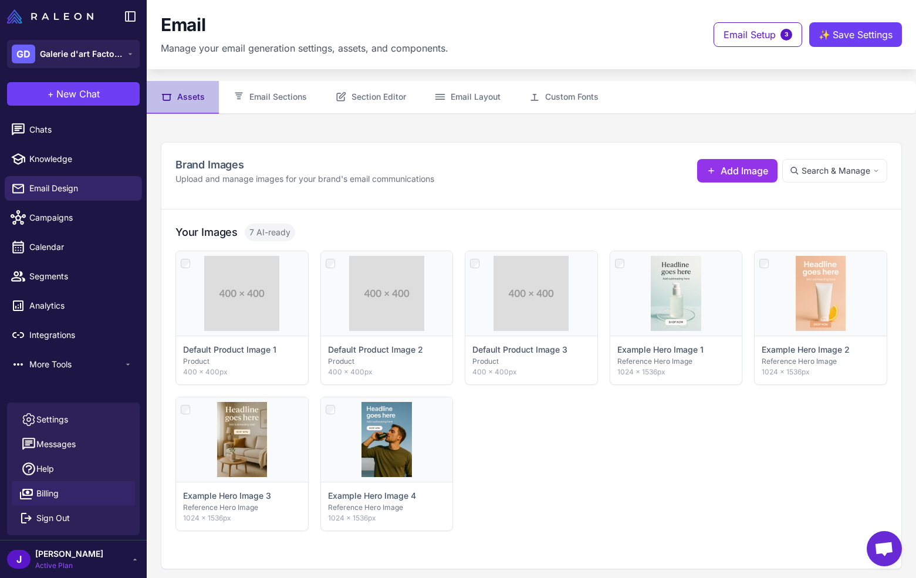
click at [53, 492] on span "Billing" at bounding box center [47, 493] width 22 height 13
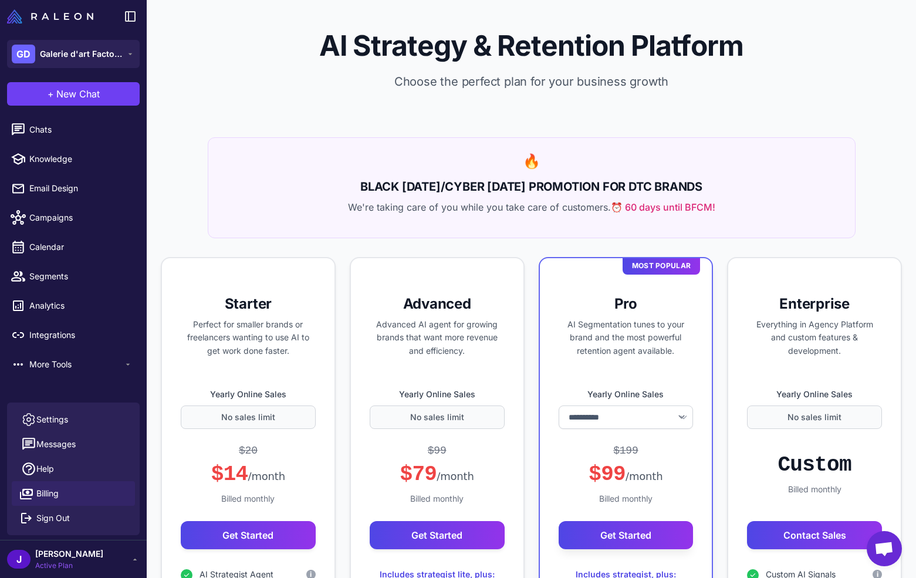
click at [79, 546] on div "J Jay Active Plan" at bounding box center [73, 559] width 147 height 38
click at [84, 558] on div "J Jay Active Plan" at bounding box center [73, 558] width 133 height 23
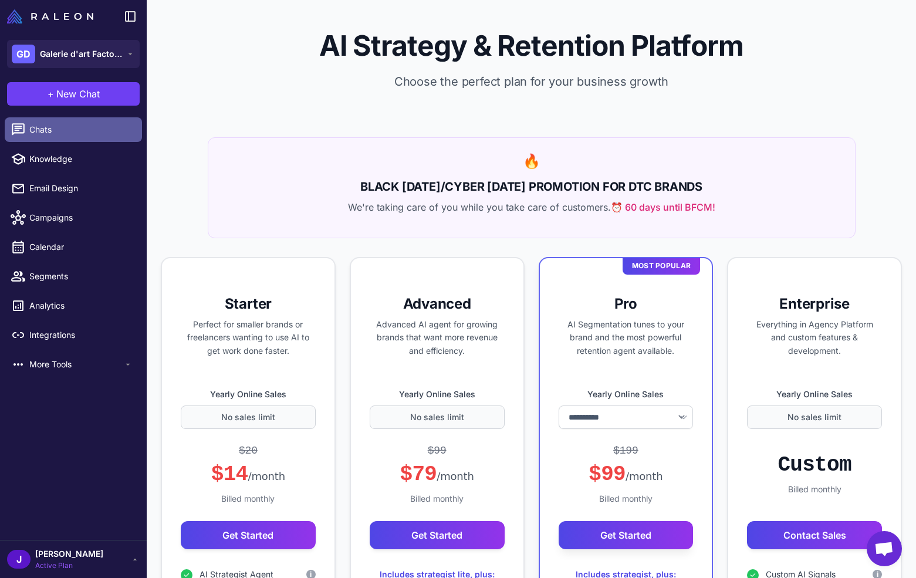
click at [5, 118] on link "Chats" at bounding box center [73, 129] width 137 height 25
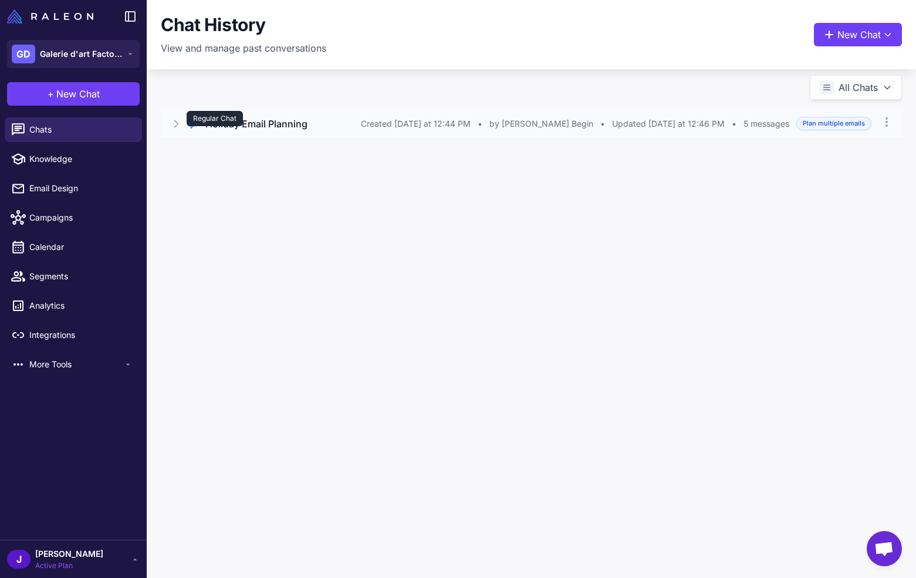
click at [220, 124] on div "Regular Chat" at bounding box center [215, 118] width 56 height 15
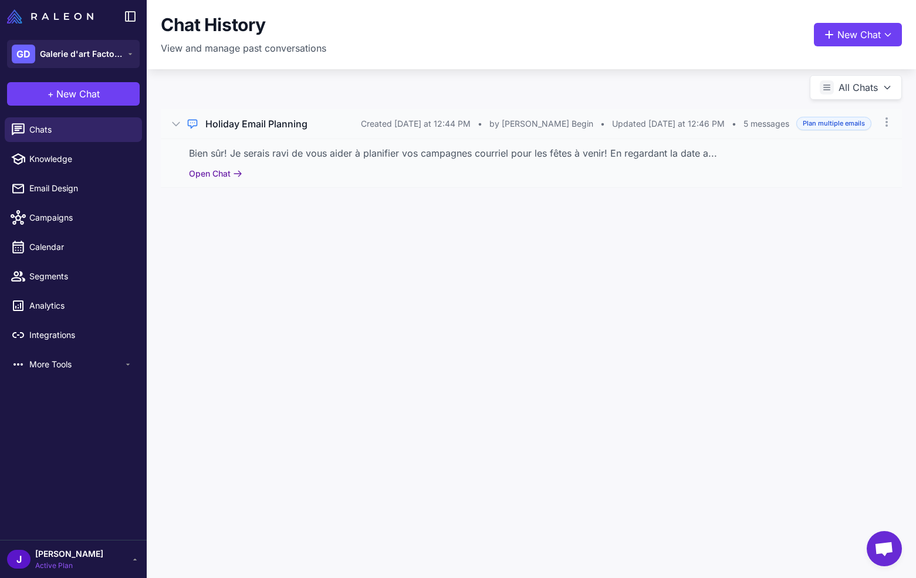
click at [233, 175] on icon at bounding box center [237, 173] width 9 height 9
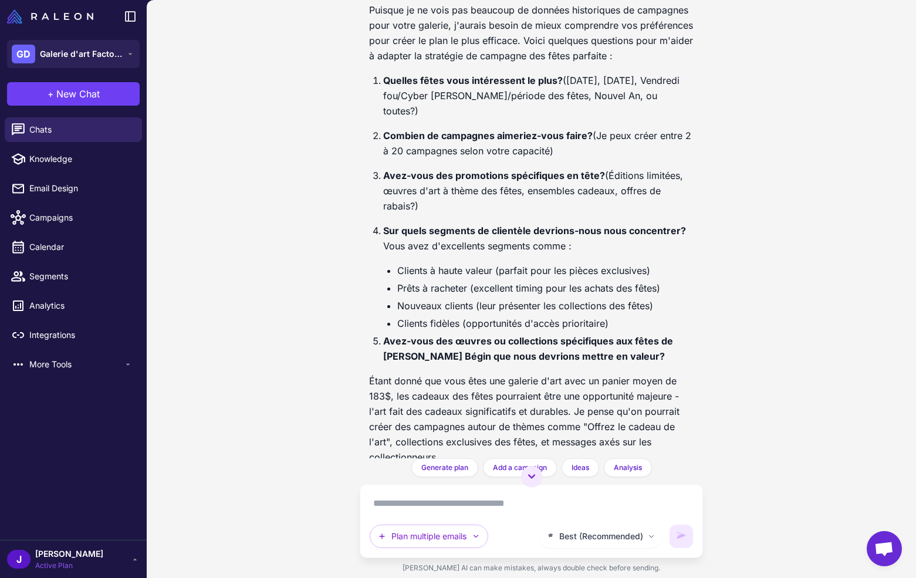
scroll to position [810, 0]
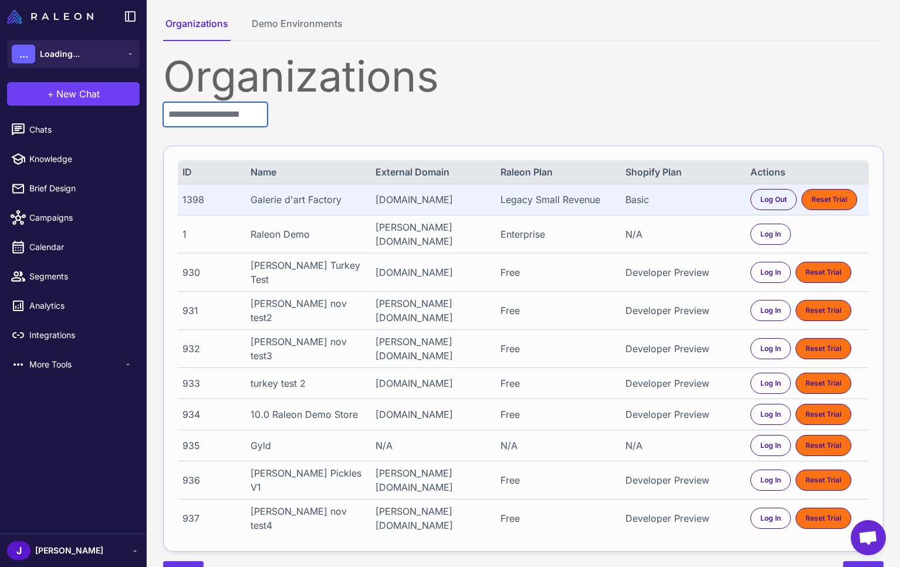
click at [232, 116] on input "text" at bounding box center [215, 114] width 104 height 25
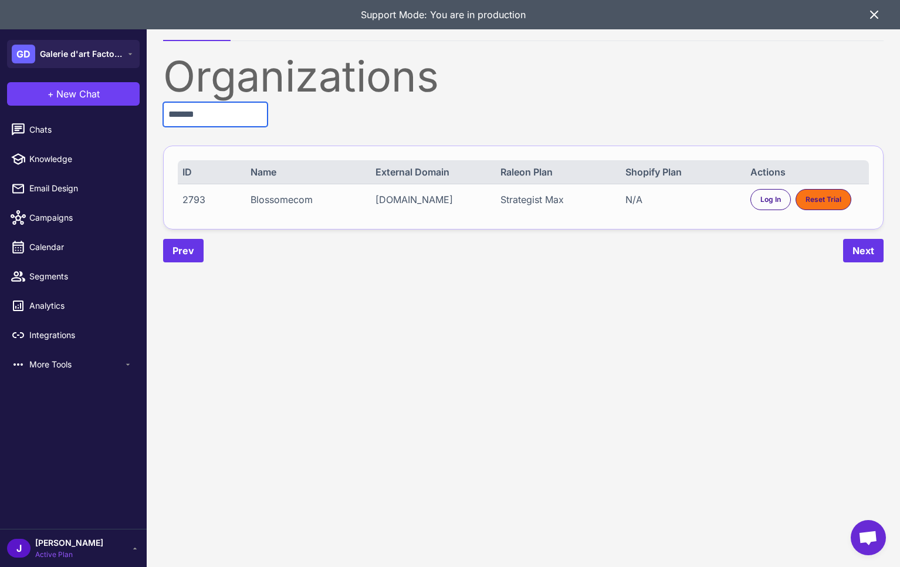
type input "*******"
click at [536, 201] on div "Strategist Max" at bounding box center [557, 199] width 114 height 14
click at [753, 201] on div "Log In" at bounding box center [770, 199] width 40 height 21
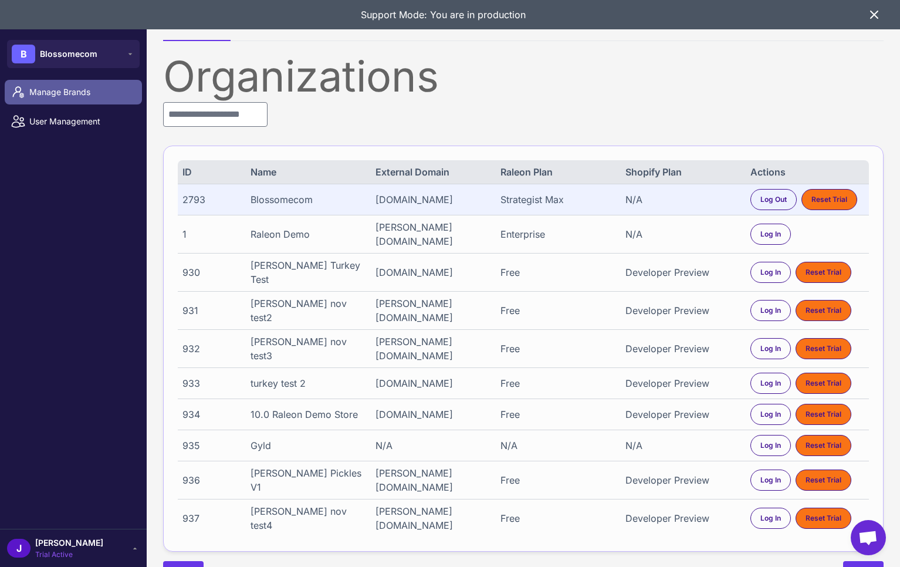
click at [77, 93] on span "Manage Brands" at bounding box center [80, 92] width 103 height 13
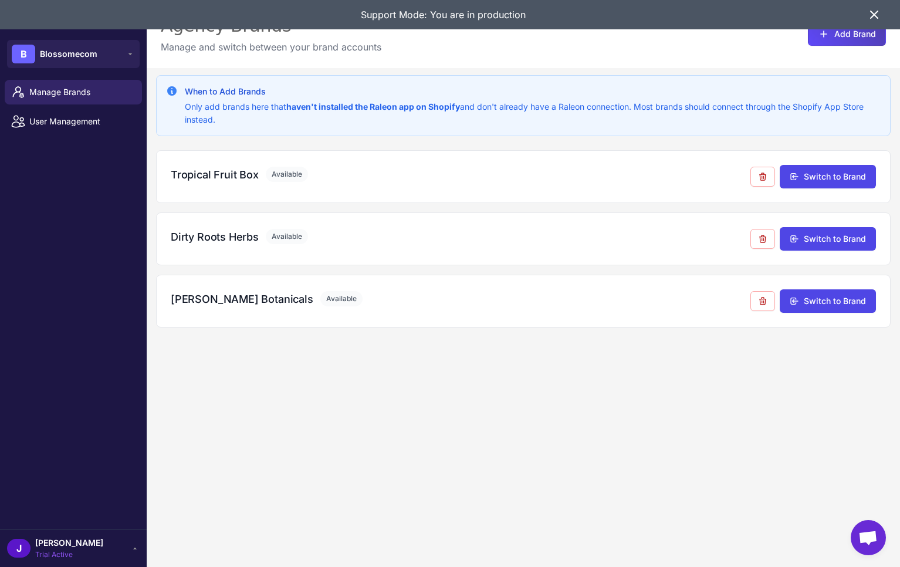
click at [872, 15] on icon at bounding box center [874, 15] width 14 height 14
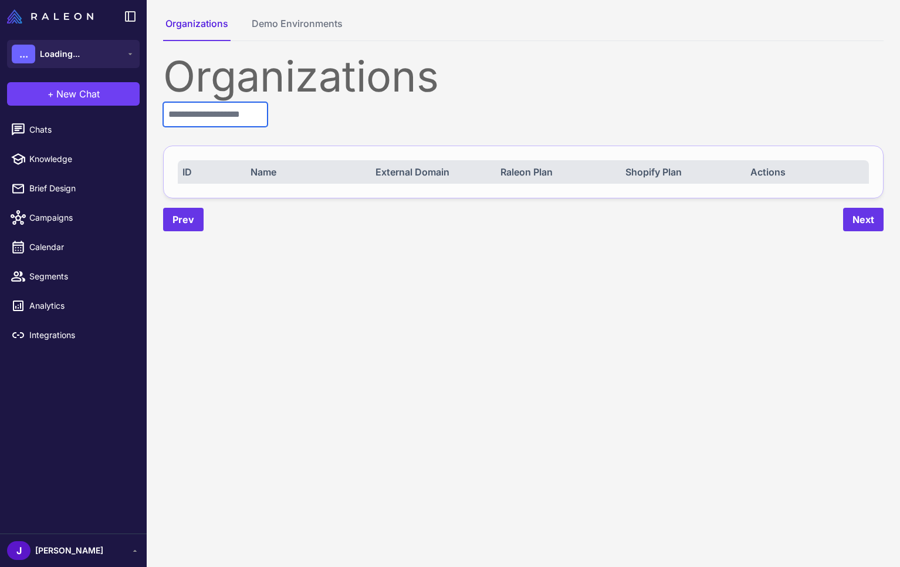
click at [228, 124] on input "text" at bounding box center [215, 114] width 104 height 25
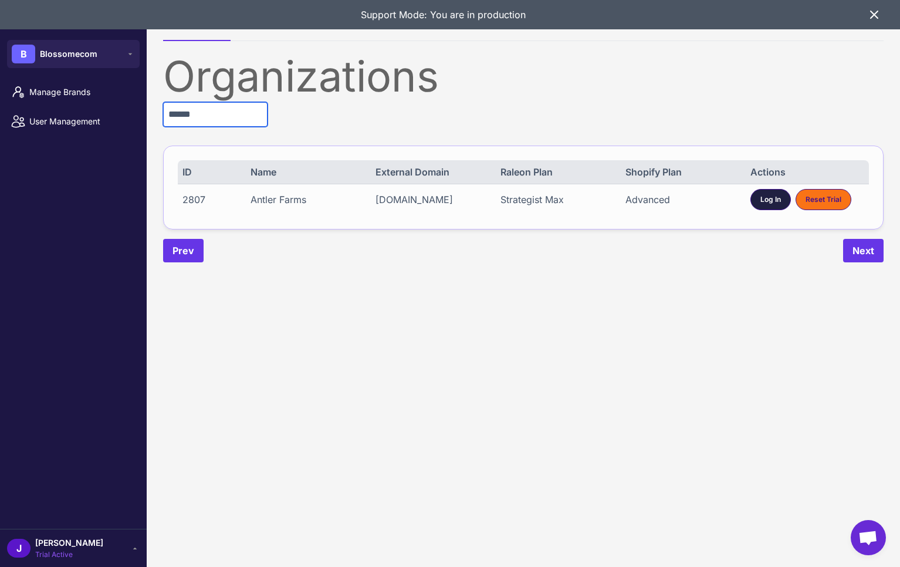
type input "******"
click at [763, 201] on span "Log In" at bounding box center [770, 199] width 21 height 11
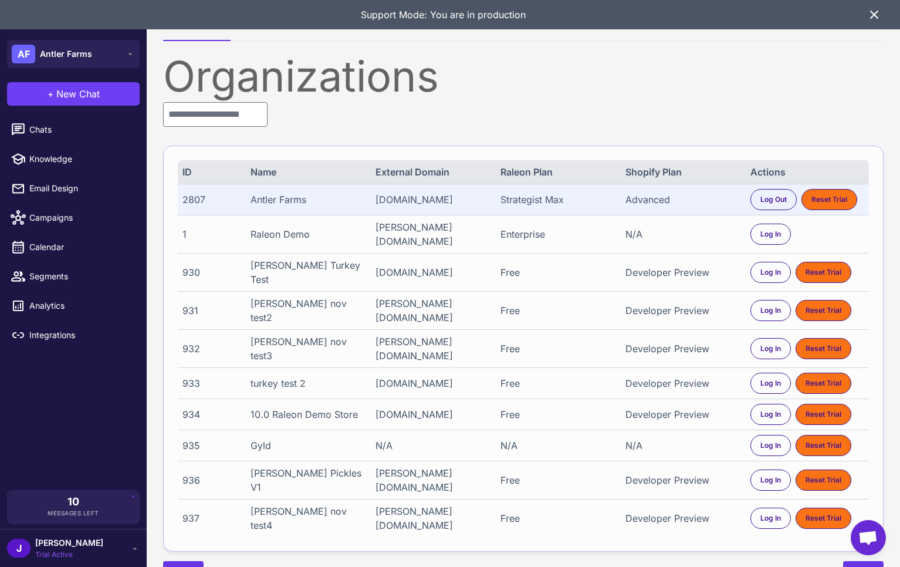
click at [196, 203] on div "2807" at bounding box center [210, 199] width 57 height 14
copy div "2807"
click at [200, 112] on input "text" at bounding box center [215, 114] width 104 height 25
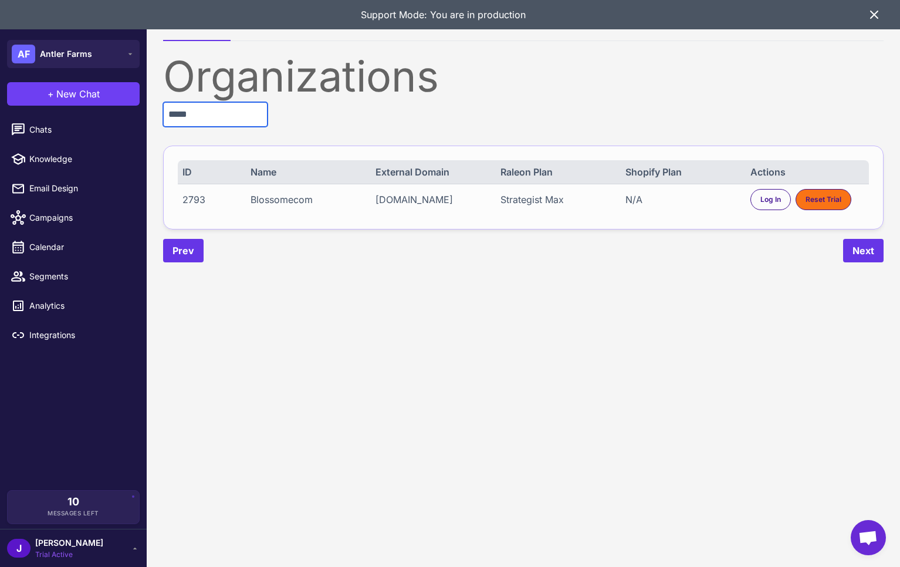
type input "*****"
